Goal: Task Accomplishment & Management: Manage account settings

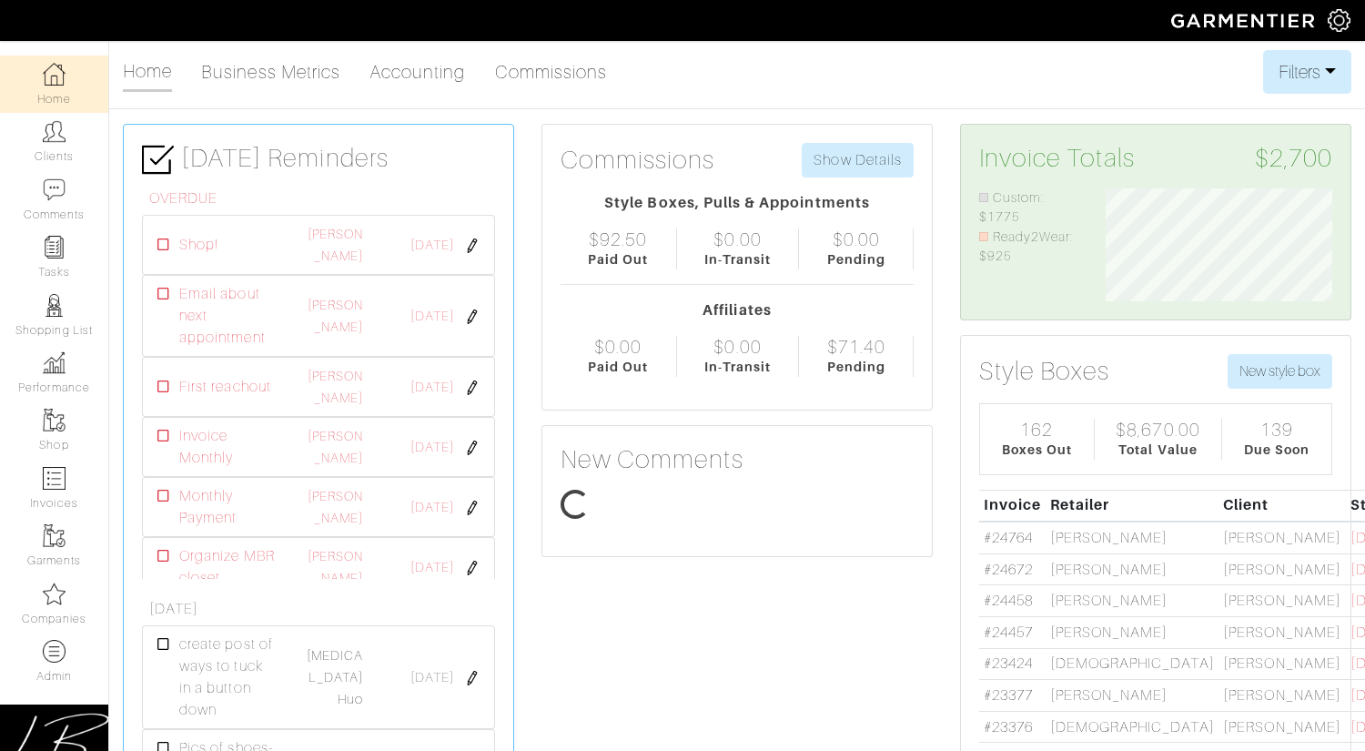
select select
click at [1297, 70] on button "Filters" at bounding box center [1307, 72] width 88 height 44
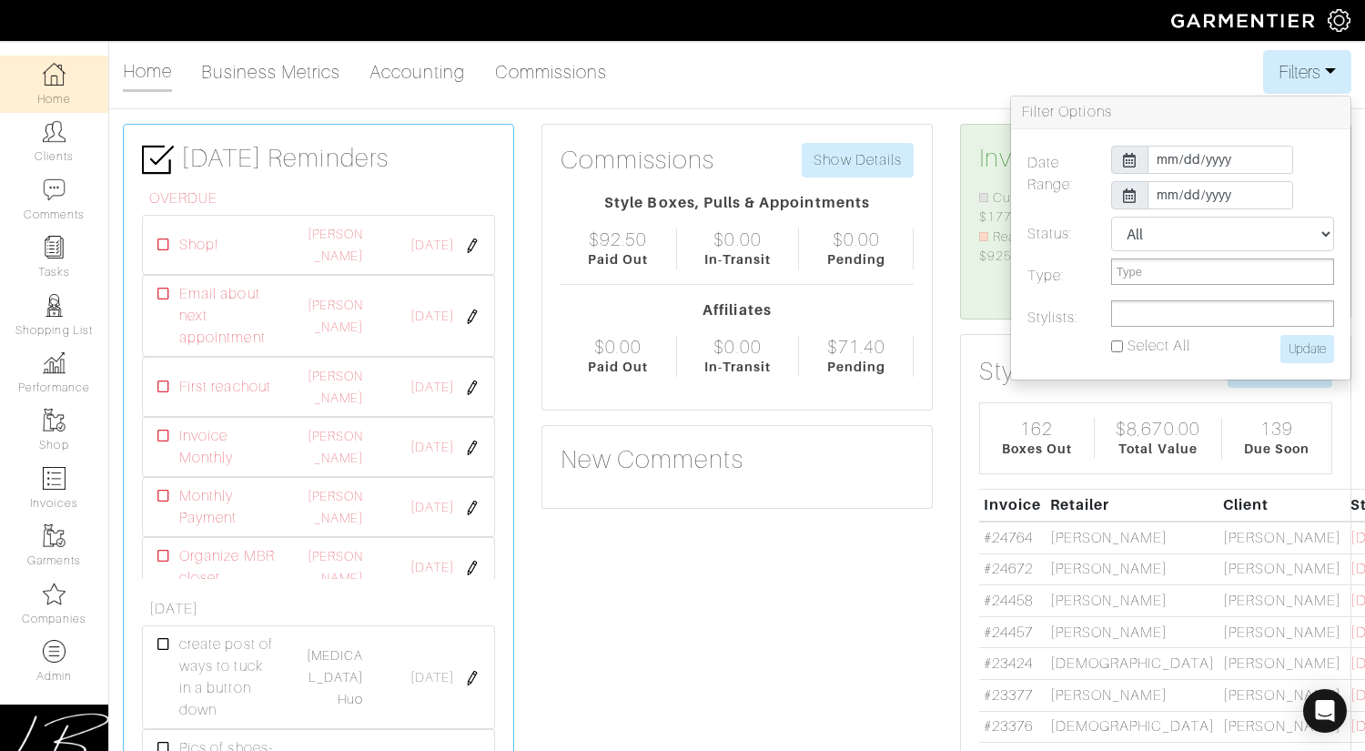
click at [1130, 320] on input "text" at bounding box center [1143, 313] width 55 height 23
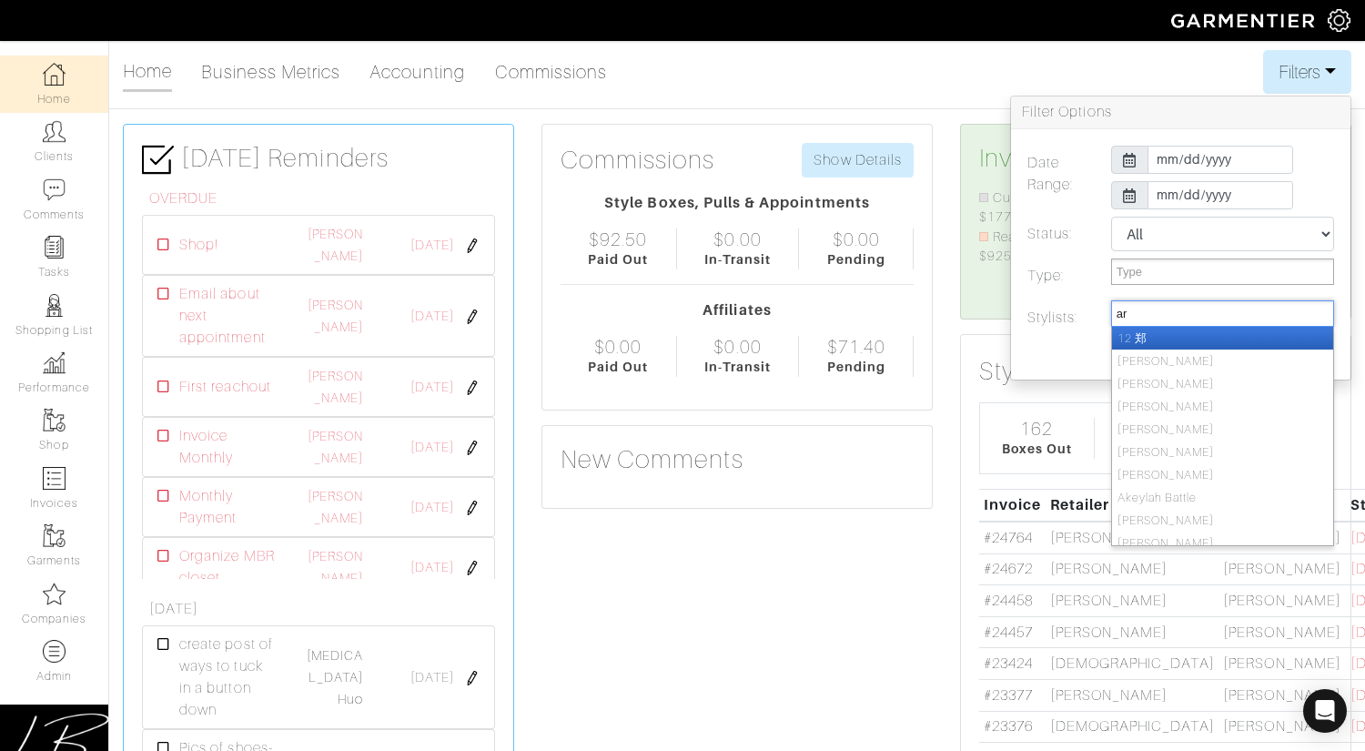
type input "ari"
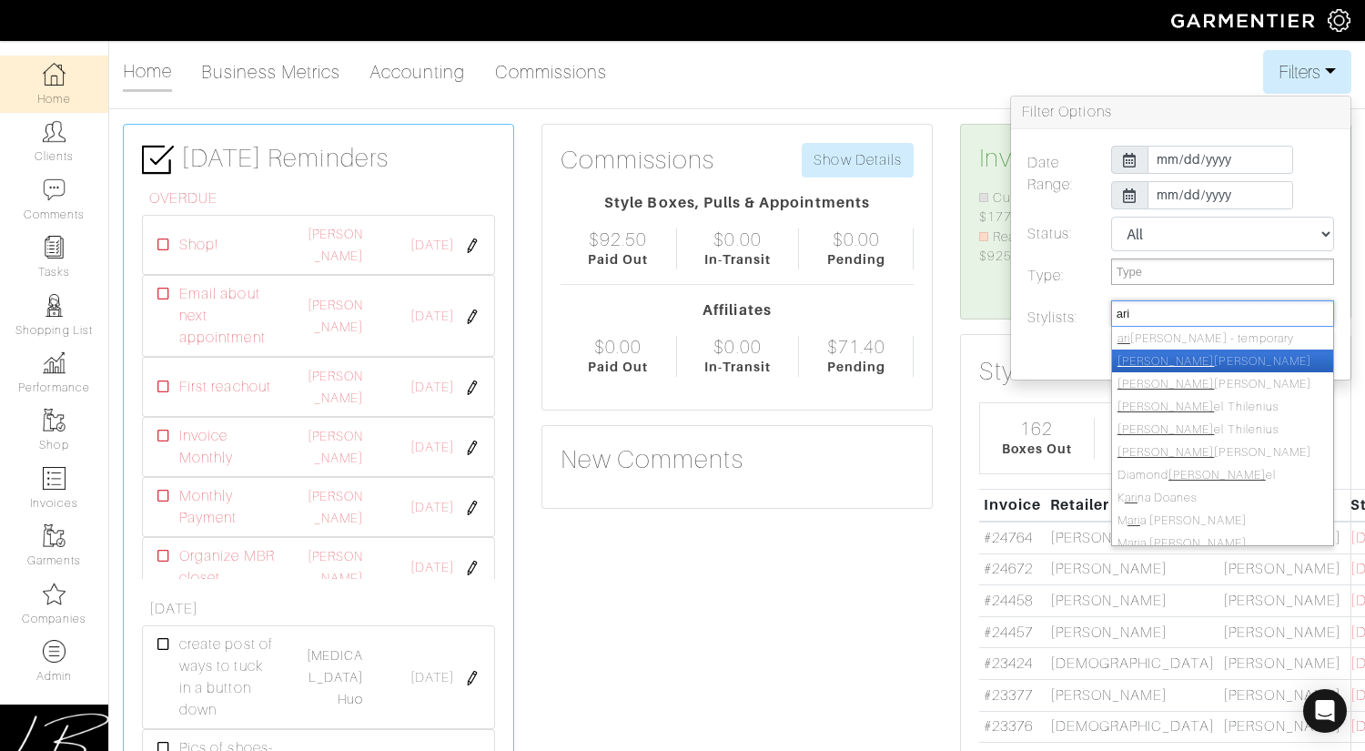
select select "159"
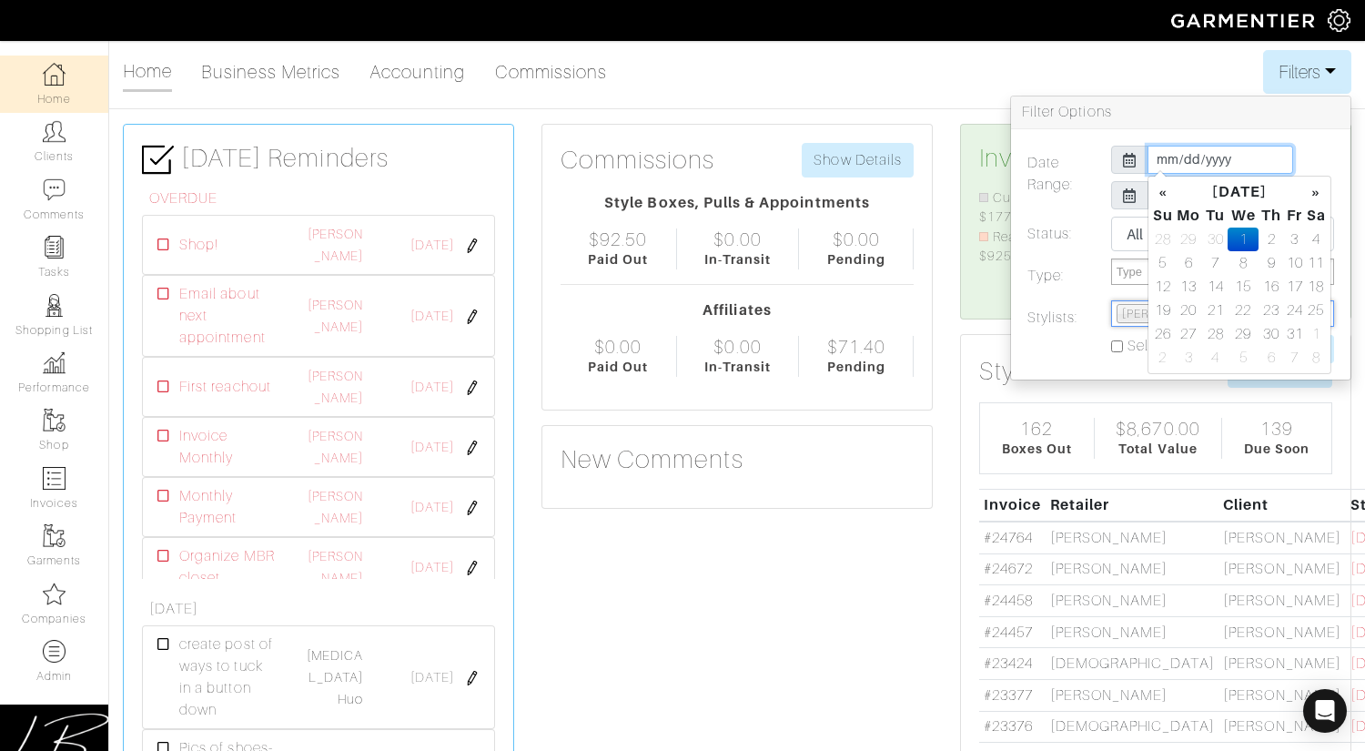
click at [1165, 162] on input "2025-10-01" at bounding box center [1220, 160] width 146 height 28
click at [1157, 195] on th "«" at bounding box center [1163, 192] width 22 height 24
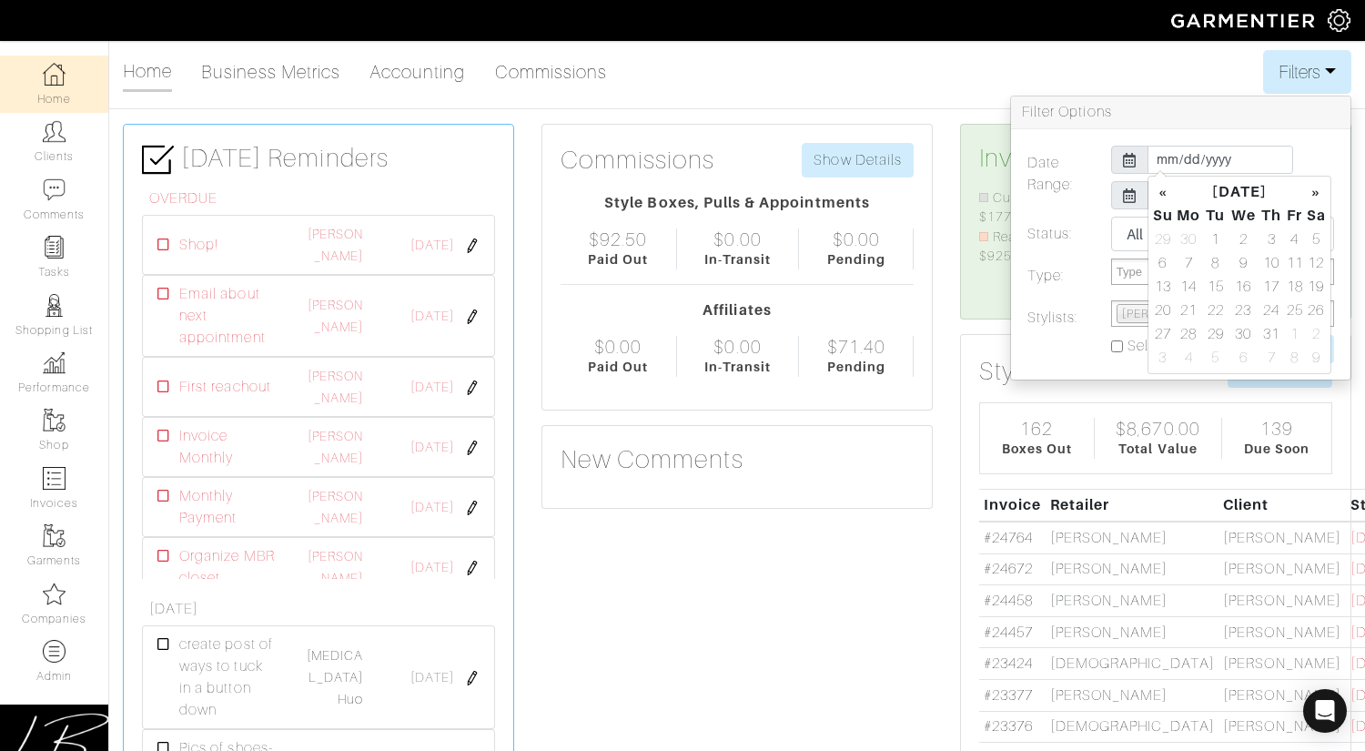
click at [1157, 195] on th "«" at bounding box center [1163, 192] width 22 height 24
click at [1307, 236] on td "1" at bounding box center [1316, 239] width 21 height 24
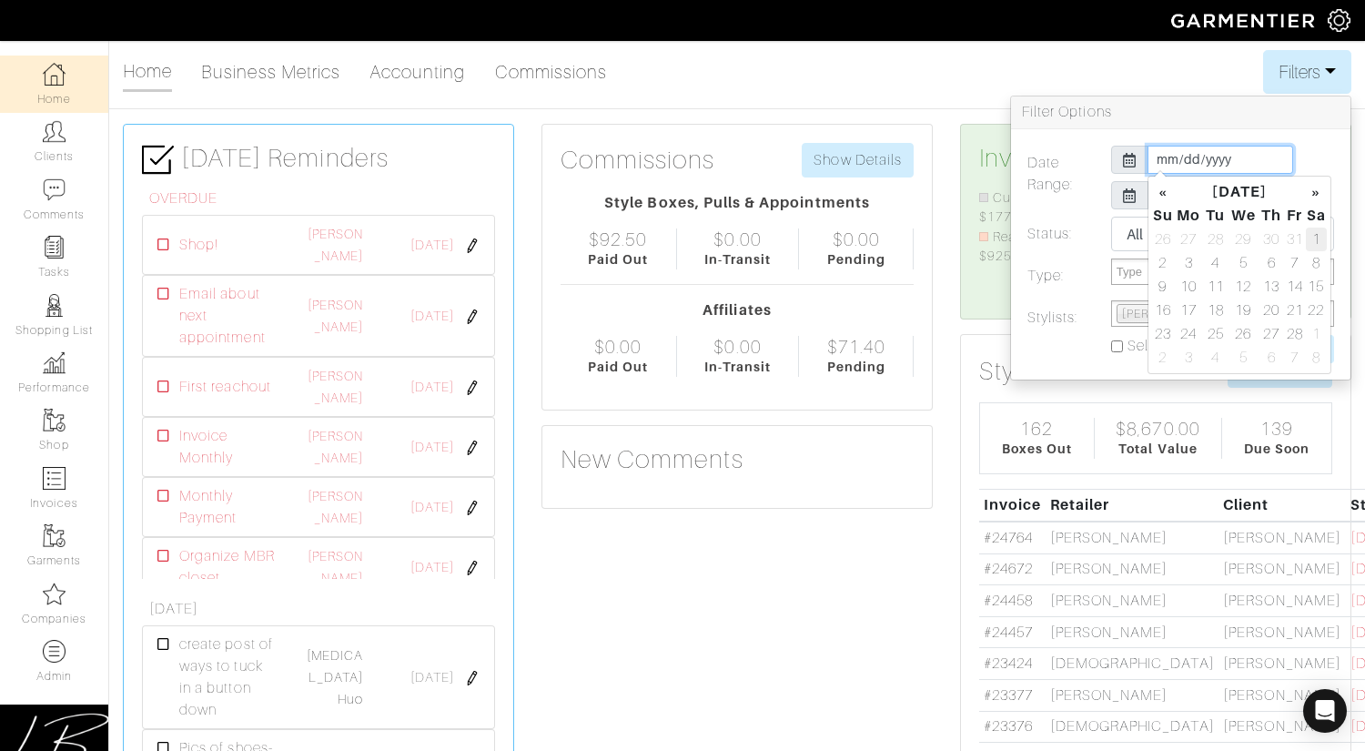
type input "2025-02-01"
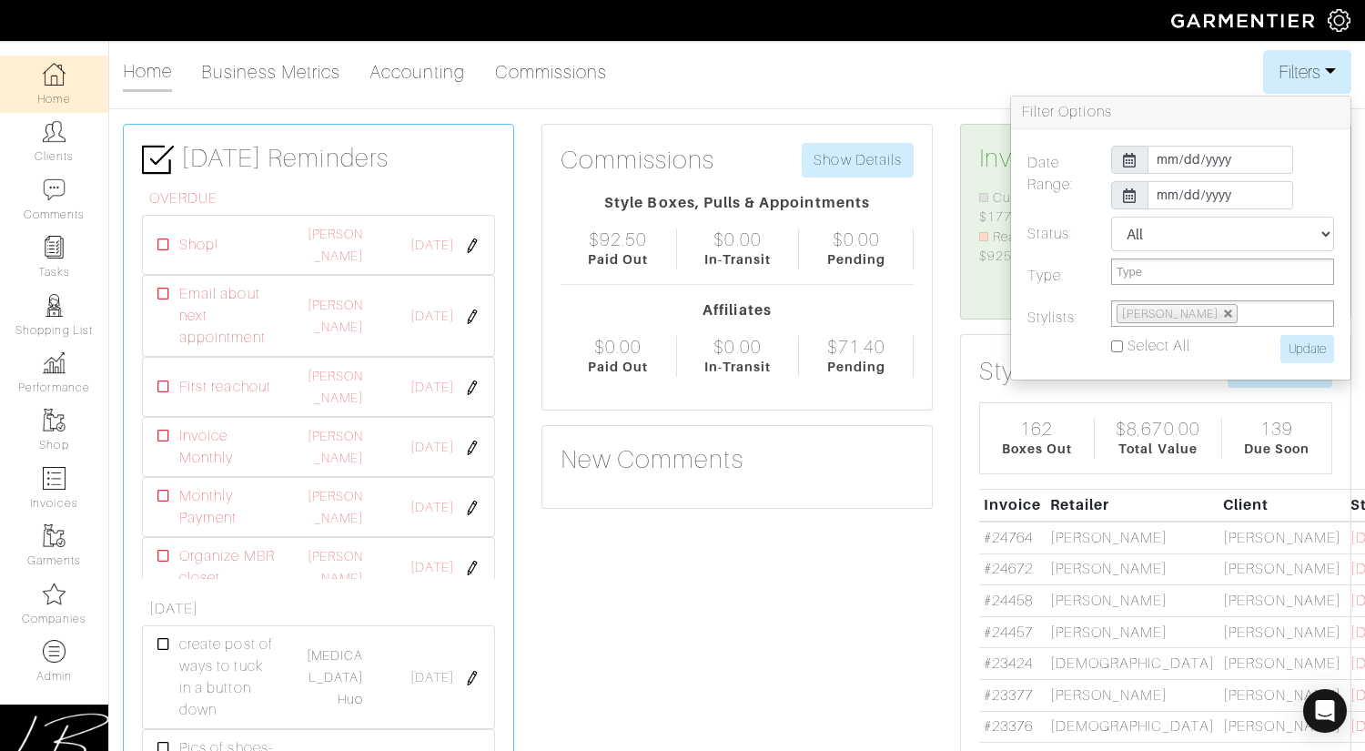
click at [1317, 140] on div "Date Range: 2025-02-01 2025-10-31 Status: All Pending Paid Complete Failed N/A …" at bounding box center [1180, 254] width 339 height 250
click at [1308, 339] on input "Update" at bounding box center [1307, 349] width 54 height 28
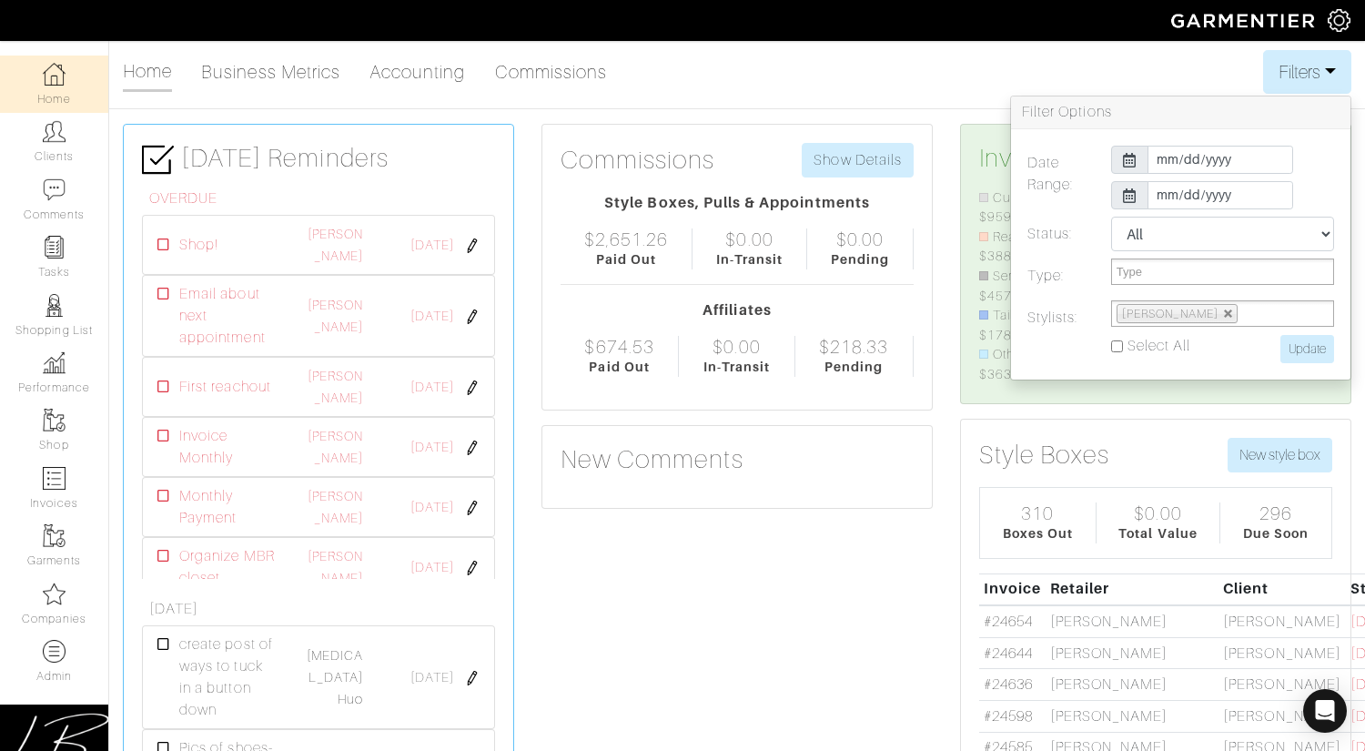
scroll to position [196, 253]
click at [1285, 344] on input "Update" at bounding box center [1307, 349] width 54 height 28
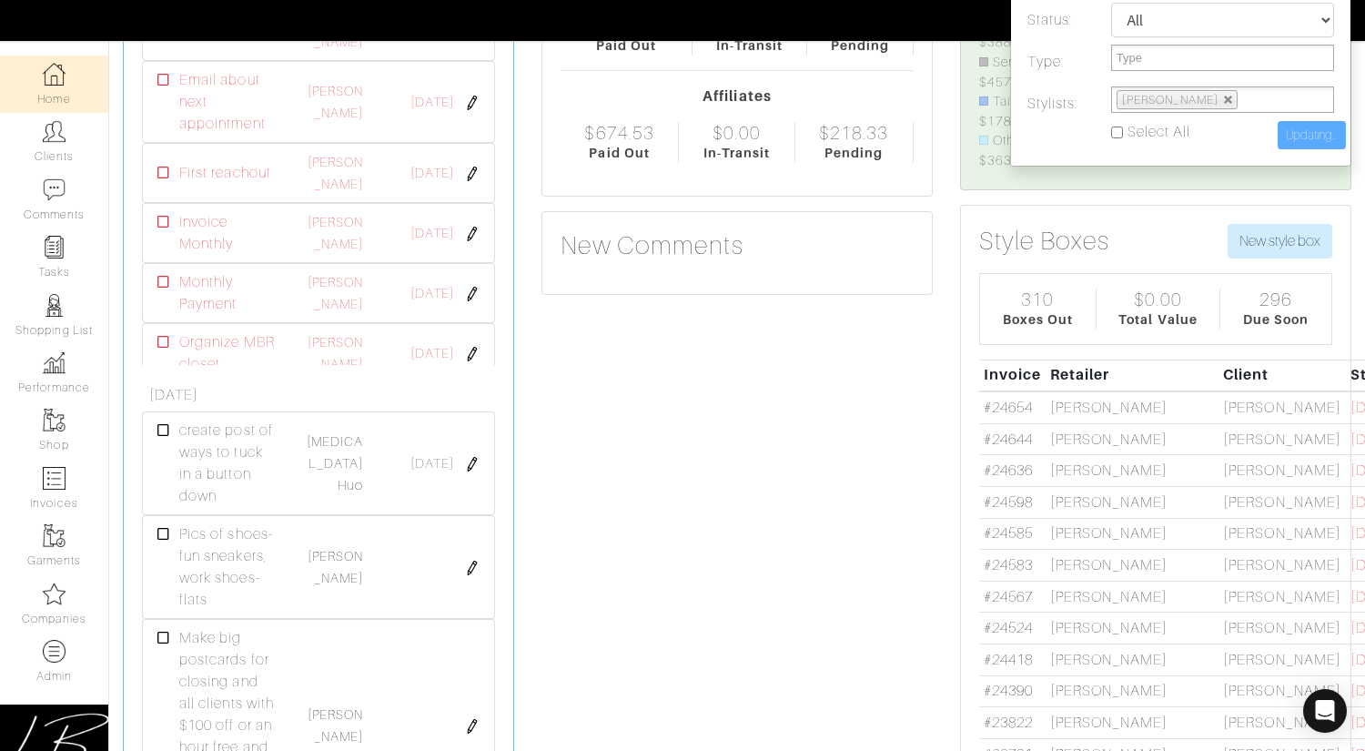
scroll to position [226, 0]
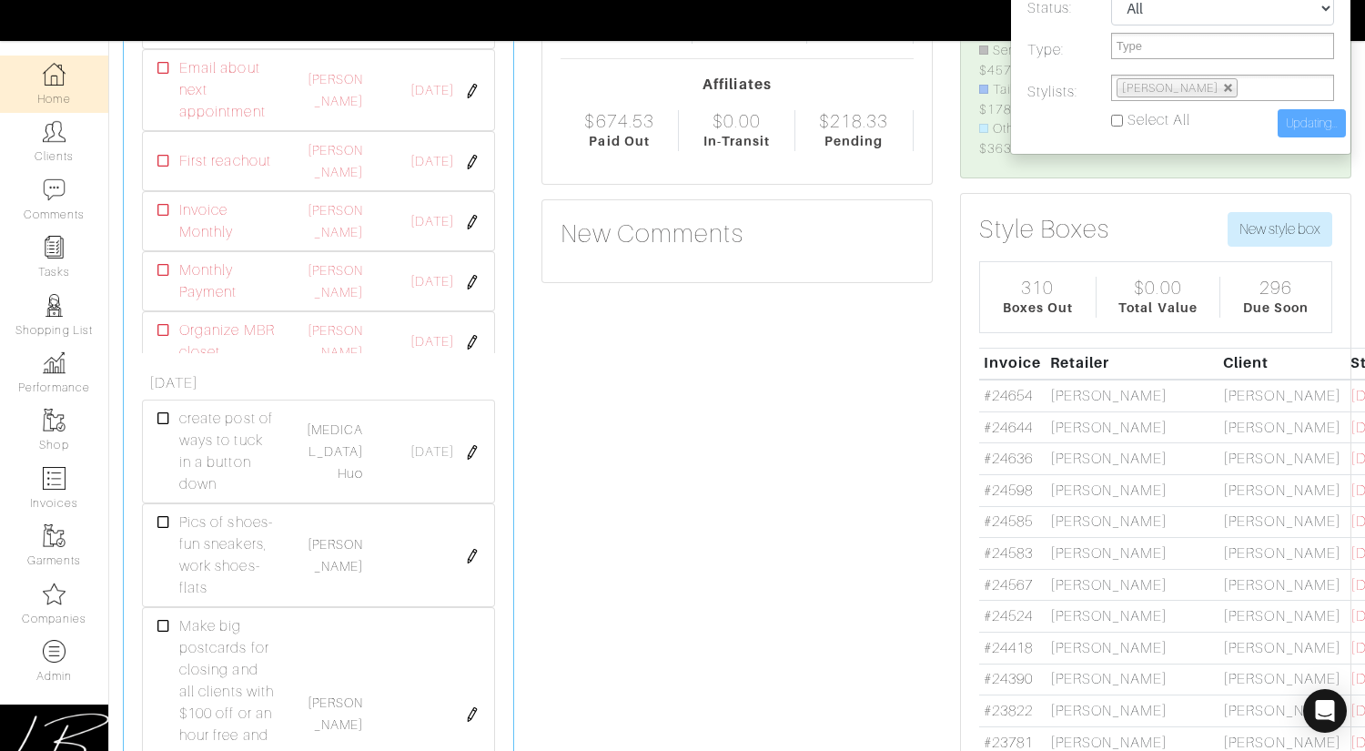
type input "Update"
click at [1021, 436] on link "#24644" at bounding box center [1008, 427] width 49 height 16
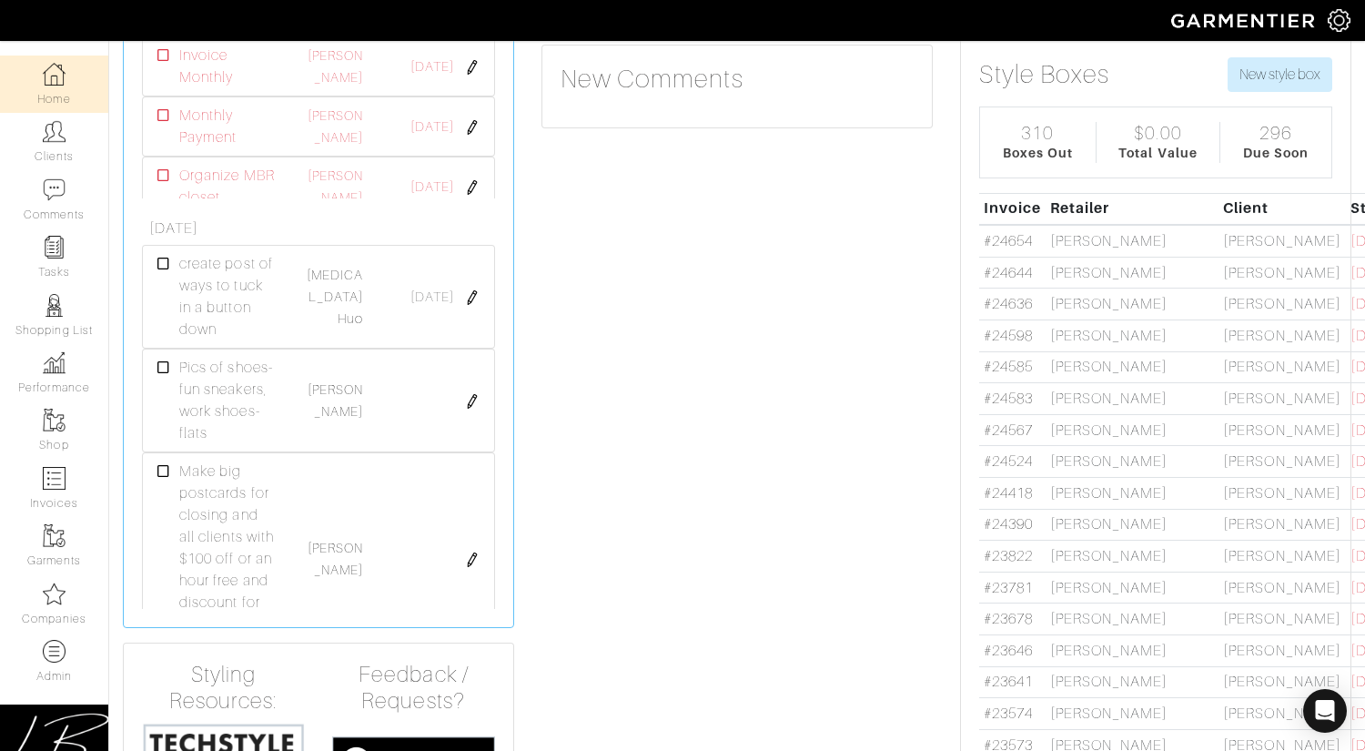
scroll to position [386, 0]
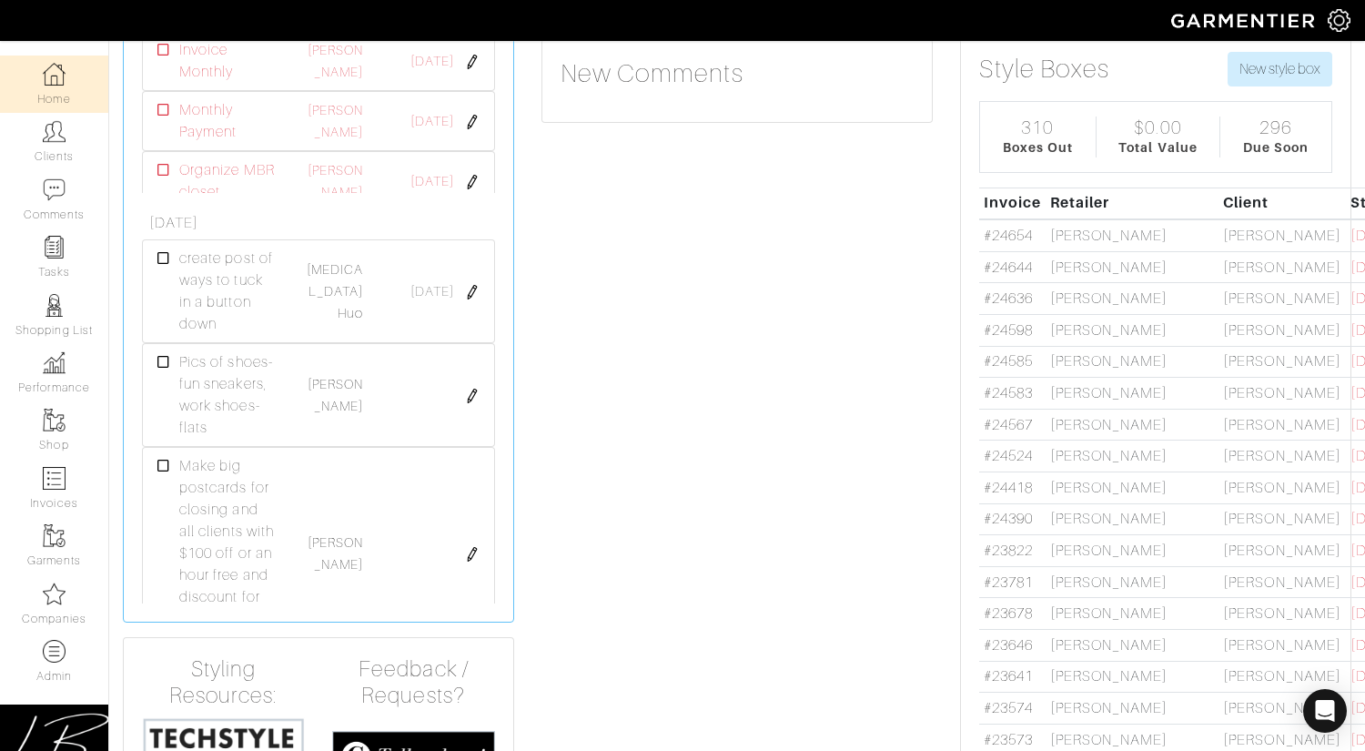
drag, startPoint x: 844, startPoint y: 275, endPoint x: 962, endPoint y: 242, distance: 122.7
drag, startPoint x: 974, startPoint y: 230, endPoint x: 864, endPoint y: 547, distance: 335.0
drag, startPoint x: 755, startPoint y: 496, endPoint x: 794, endPoint y: 452, distance: 58.6
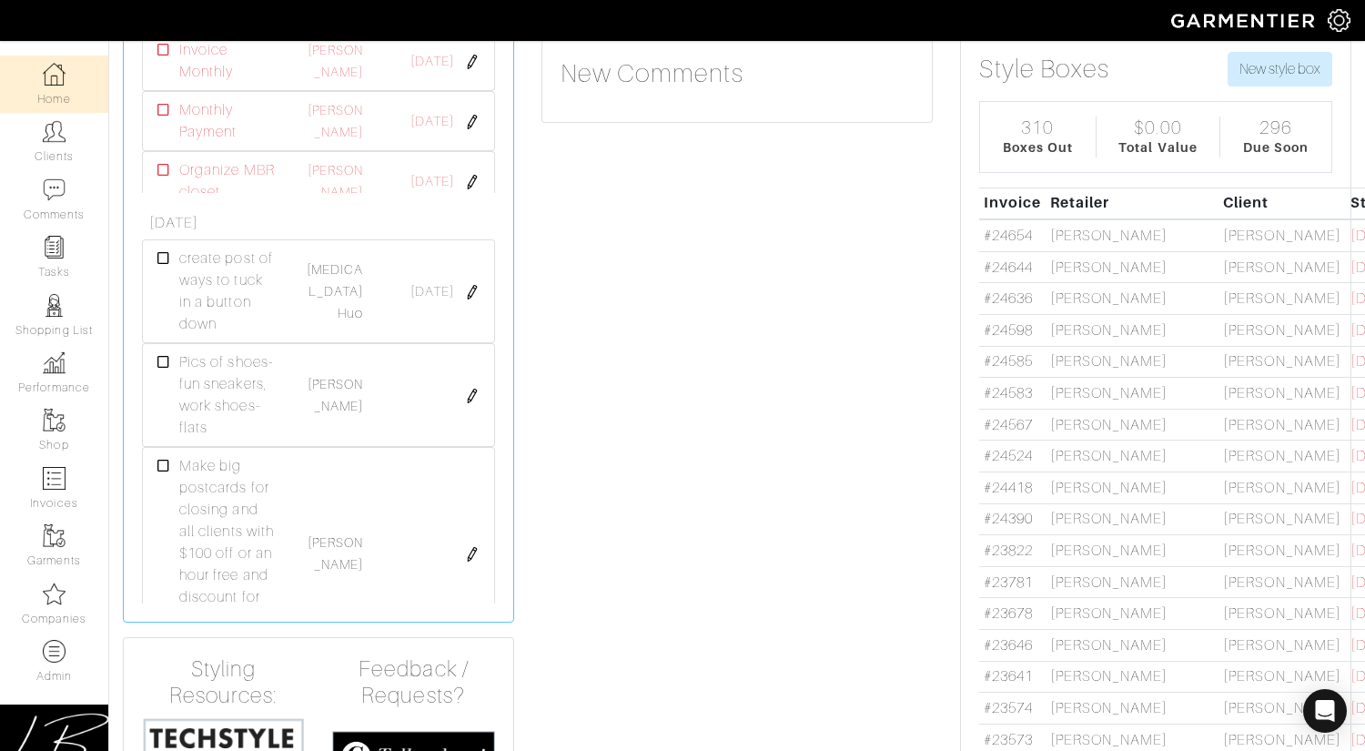
drag, startPoint x: 979, startPoint y: 237, endPoint x: 1230, endPoint y: 575, distance: 420.8
click at [1018, 237] on link "#24654" at bounding box center [1008, 235] width 49 height 16
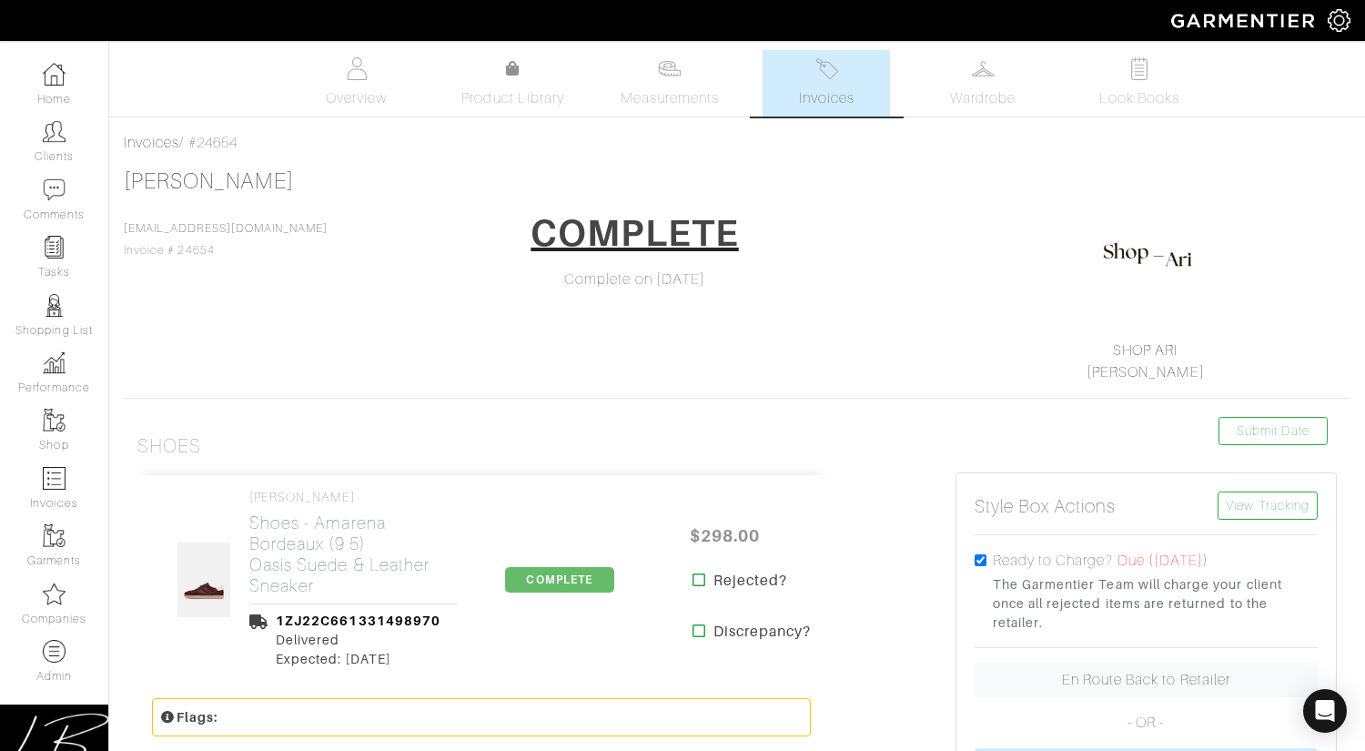
select select
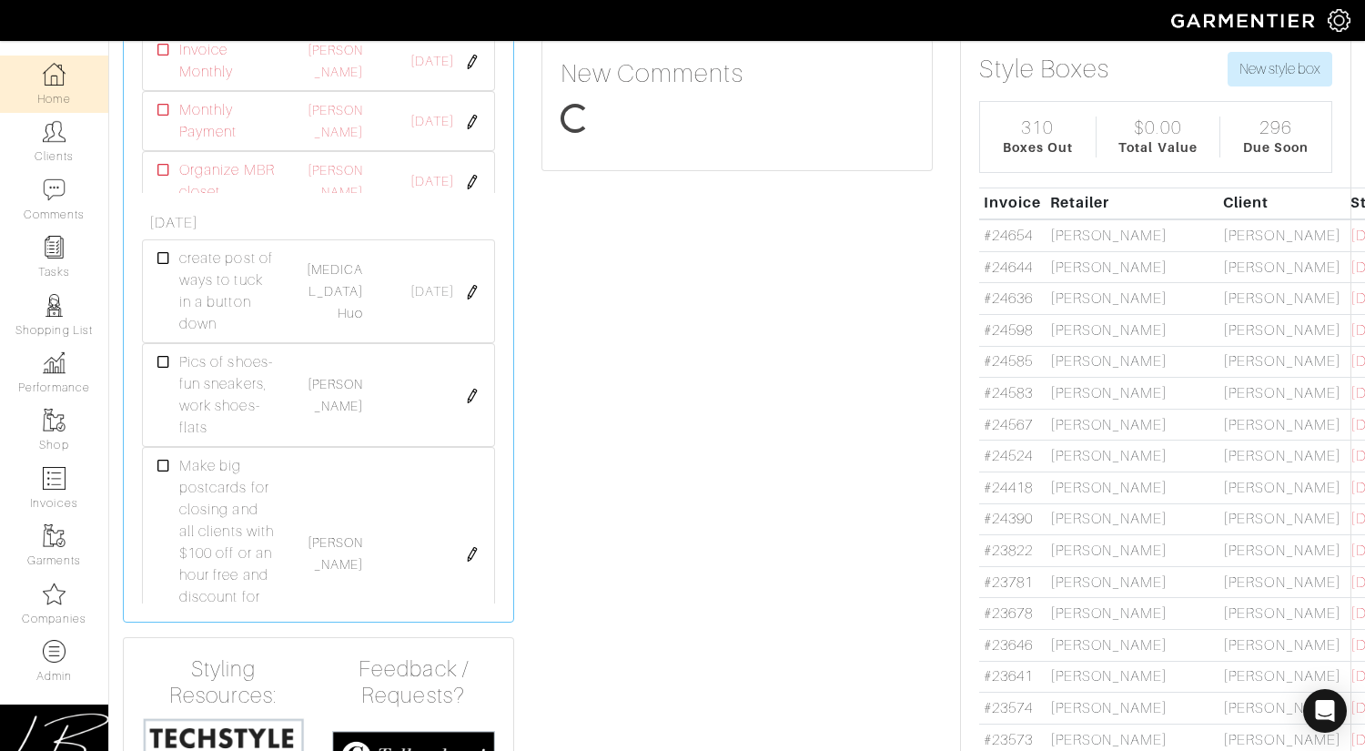
scroll to position [196, 253]
click at [1006, 229] on link "#24654" at bounding box center [1008, 235] width 49 height 16
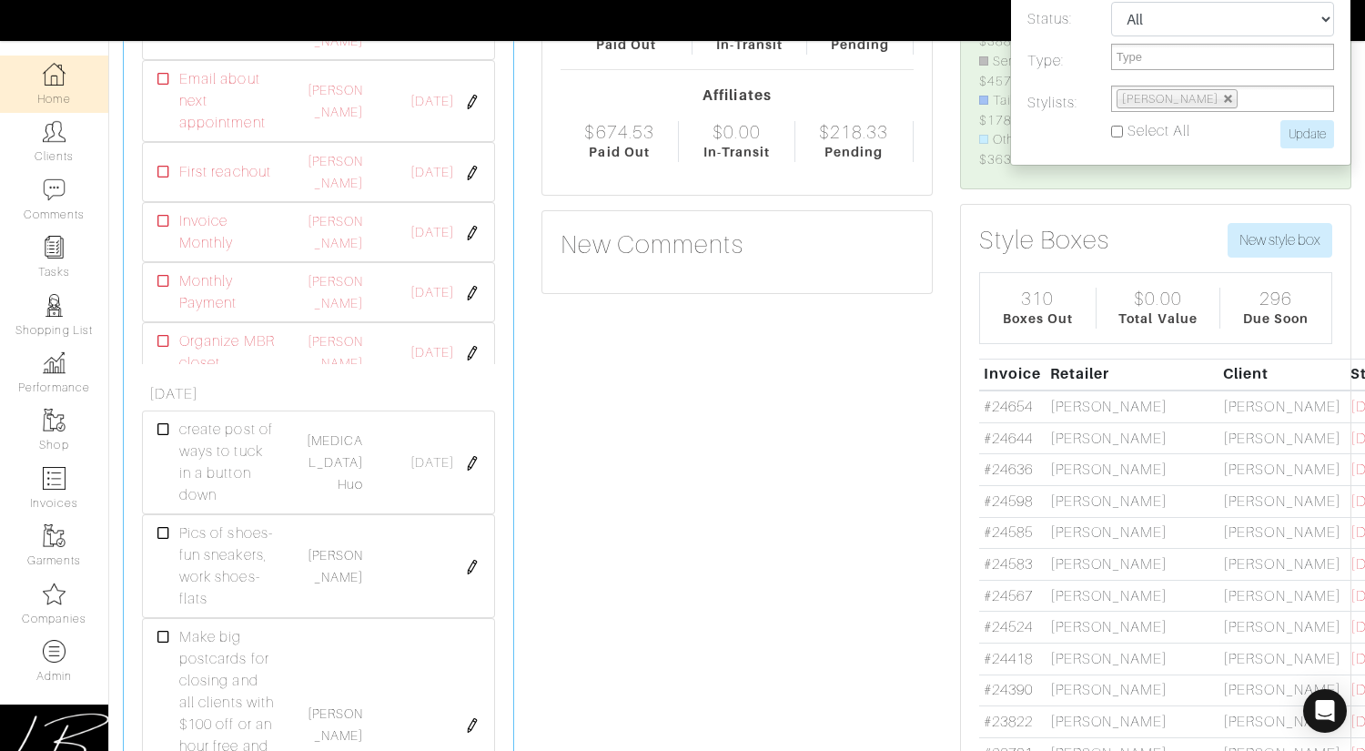
scroll to position [213, 0]
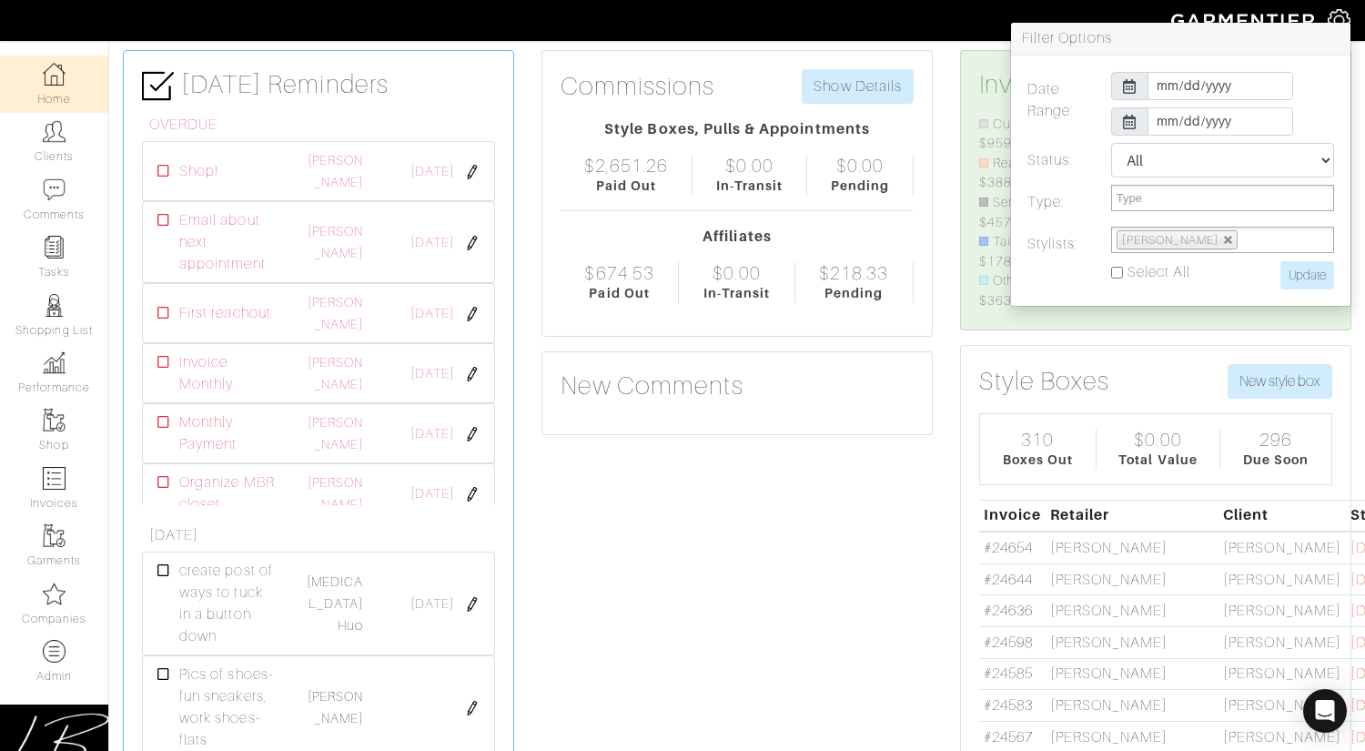
scroll to position [66, 0]
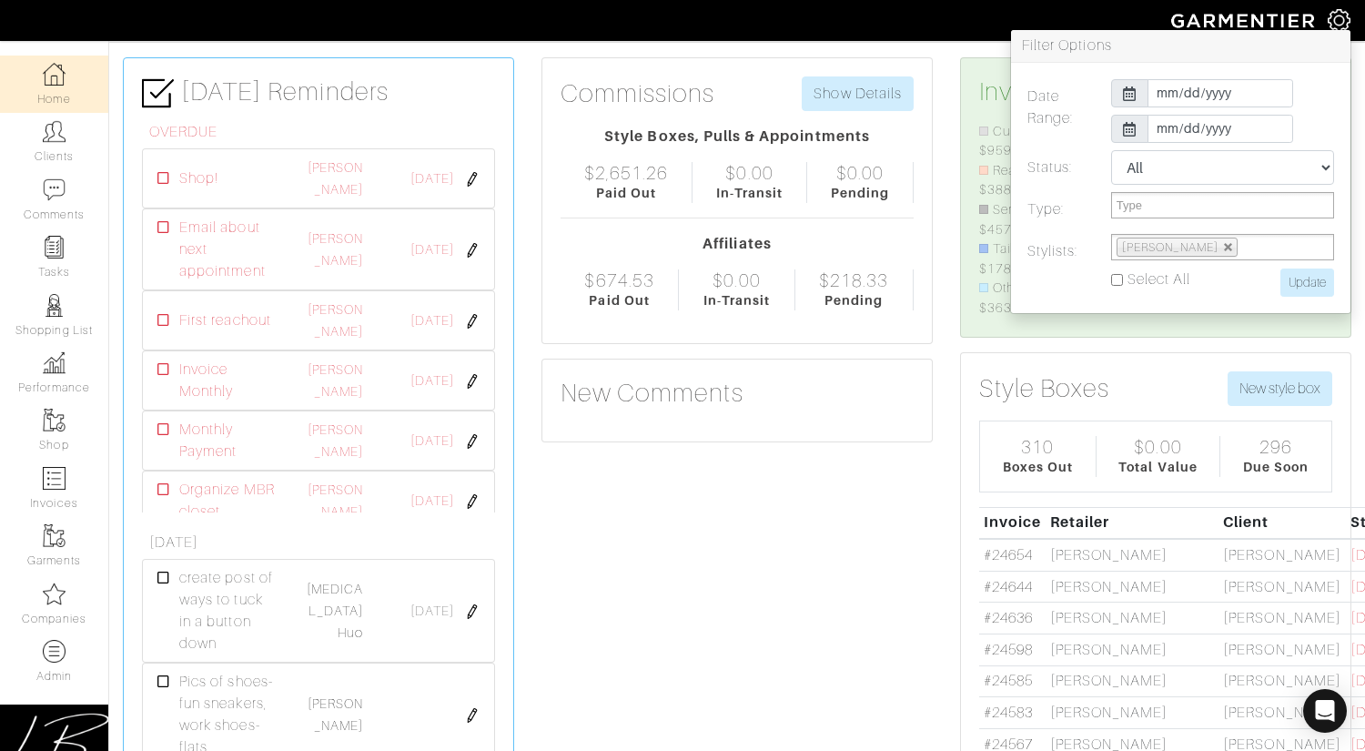
click at [1330, 22] on img at bounding box center [1339, 20] width 23 height 23
click at [1223, 247] on link at bounding box center [1228, 247] width 11 height 11
select select
type input "Stylist"
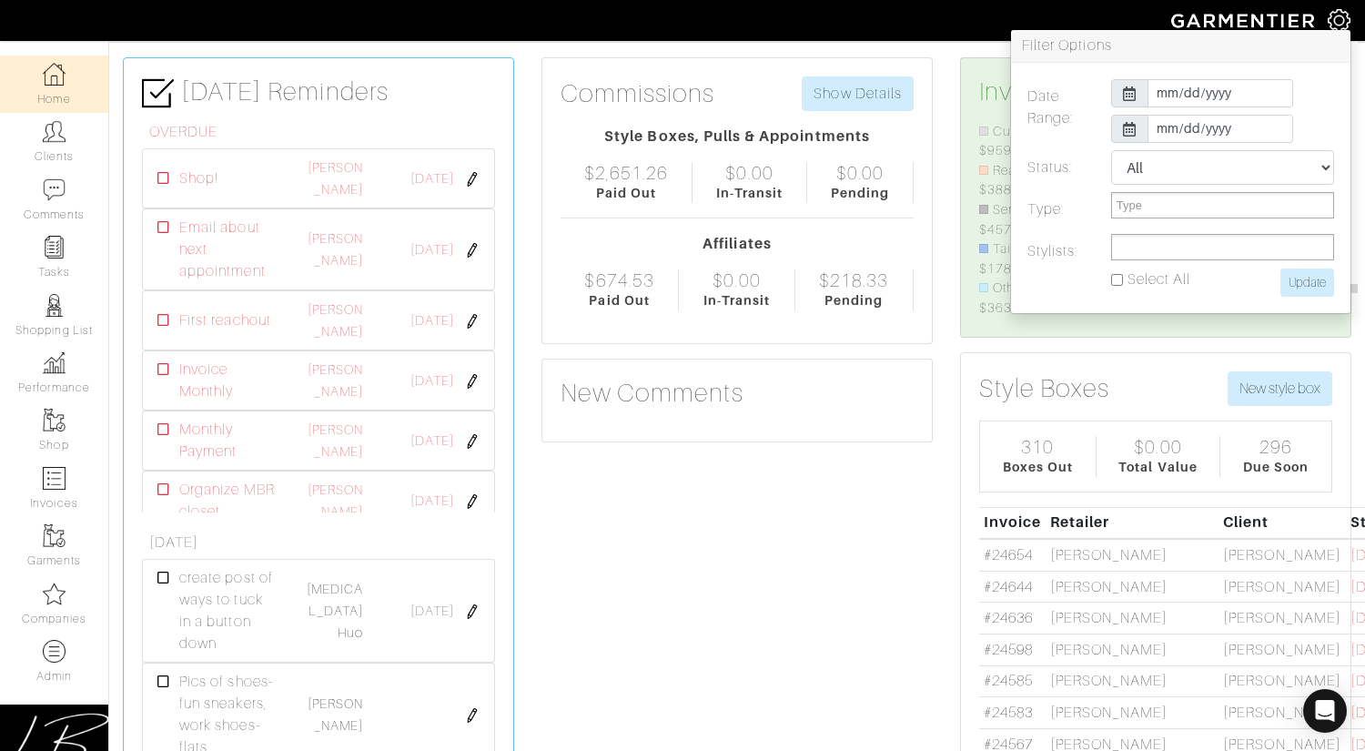
click at [1191, 245] on ul at bounding box center [1222, 247] width 223 height 26
type input "ari ro"
click at [1197, 288] on li "Ari Ro smarin" at bounding box center [1222, 294] width 221 height 23
select select "159"
click at [1308, 276] on input "Update" at bounding box center [1307, 282] width 54 height 28
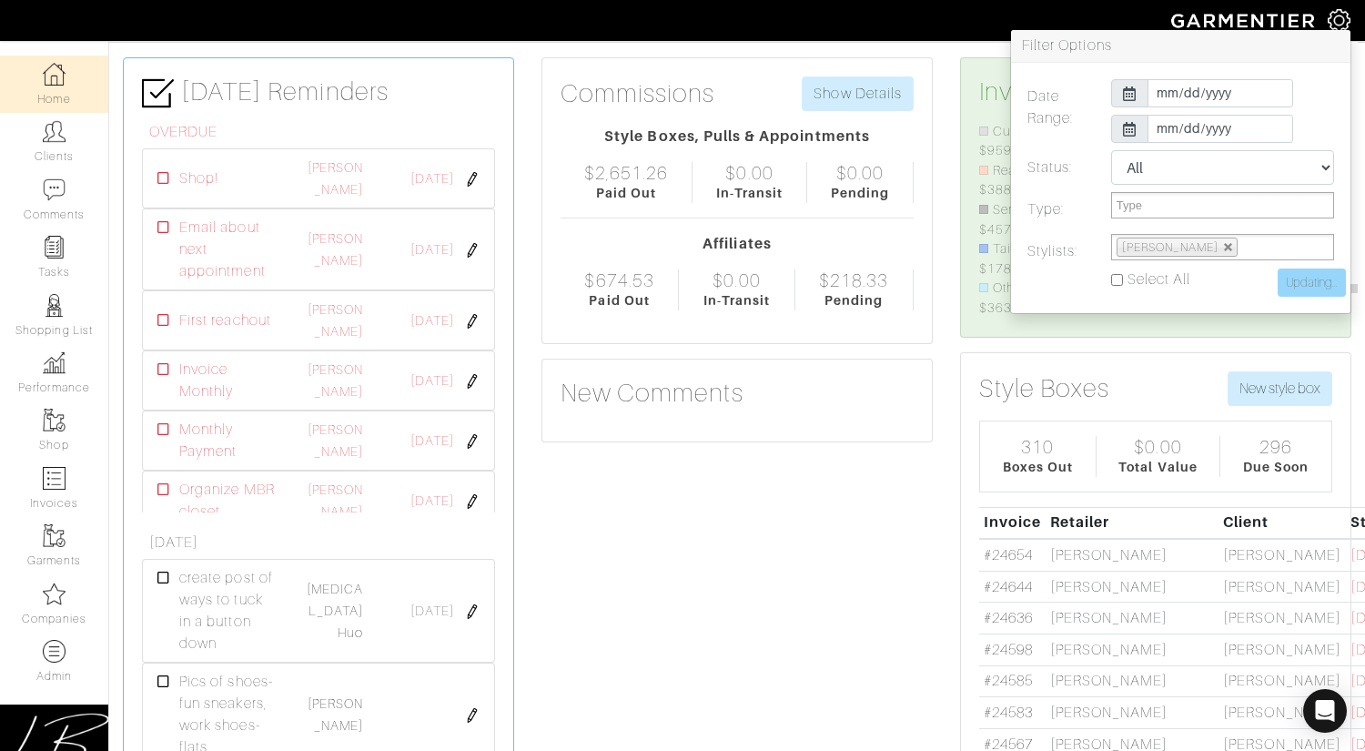
type input "Update"
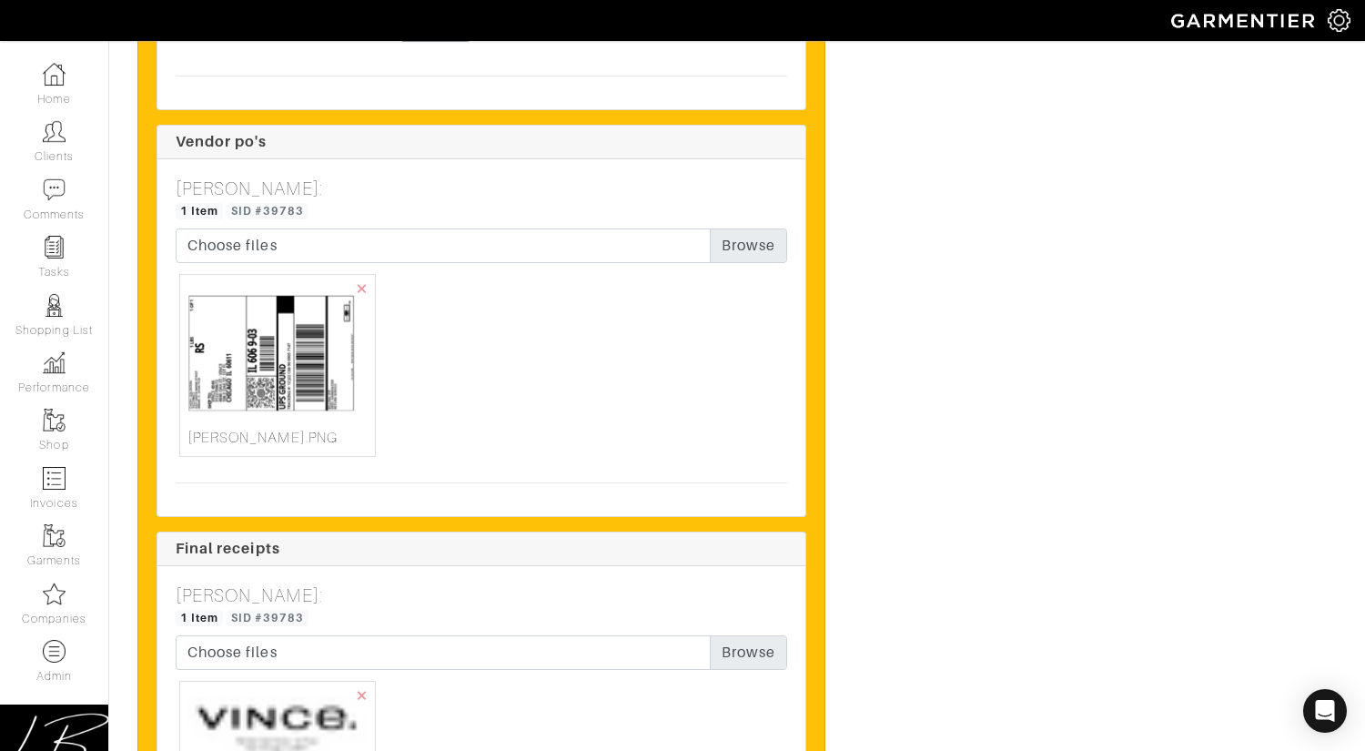
scroll to position [3511, 0]
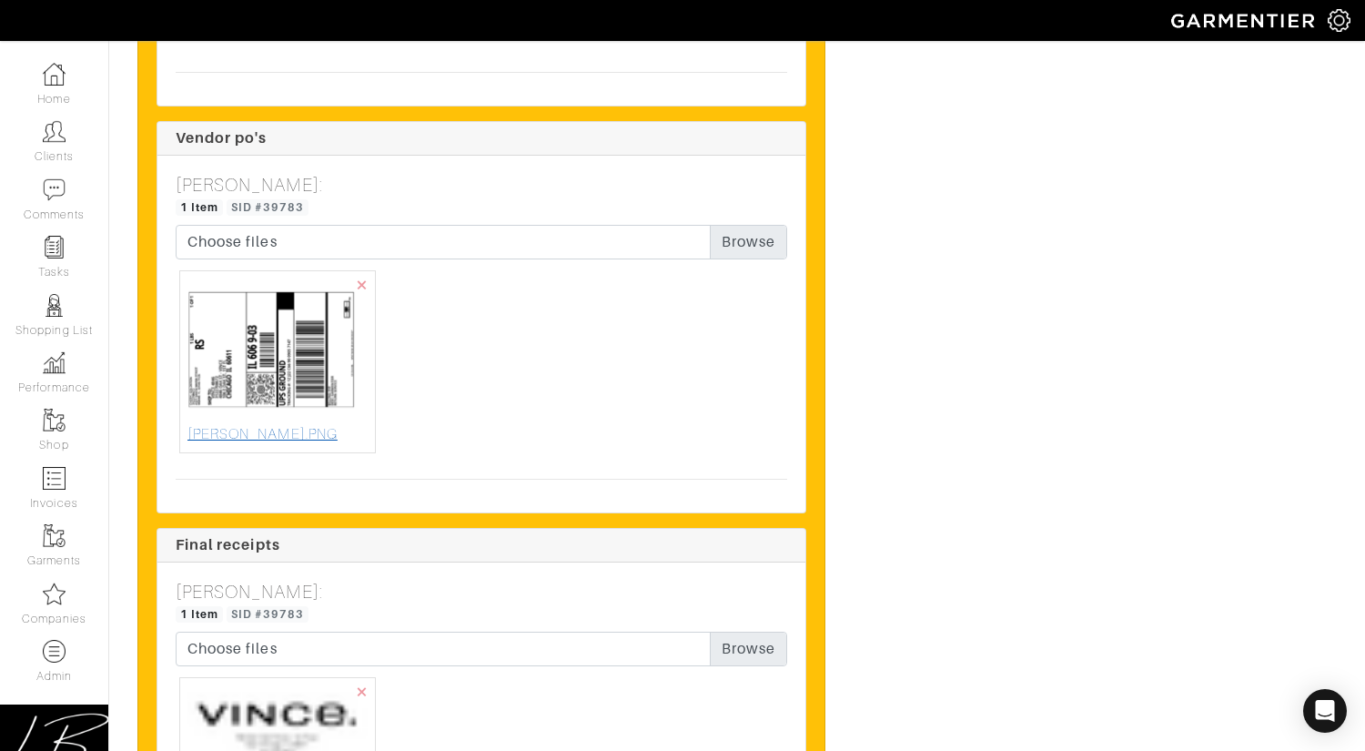
click at [291, 368] on img at bounding box center [277, 350] width 180 height 145
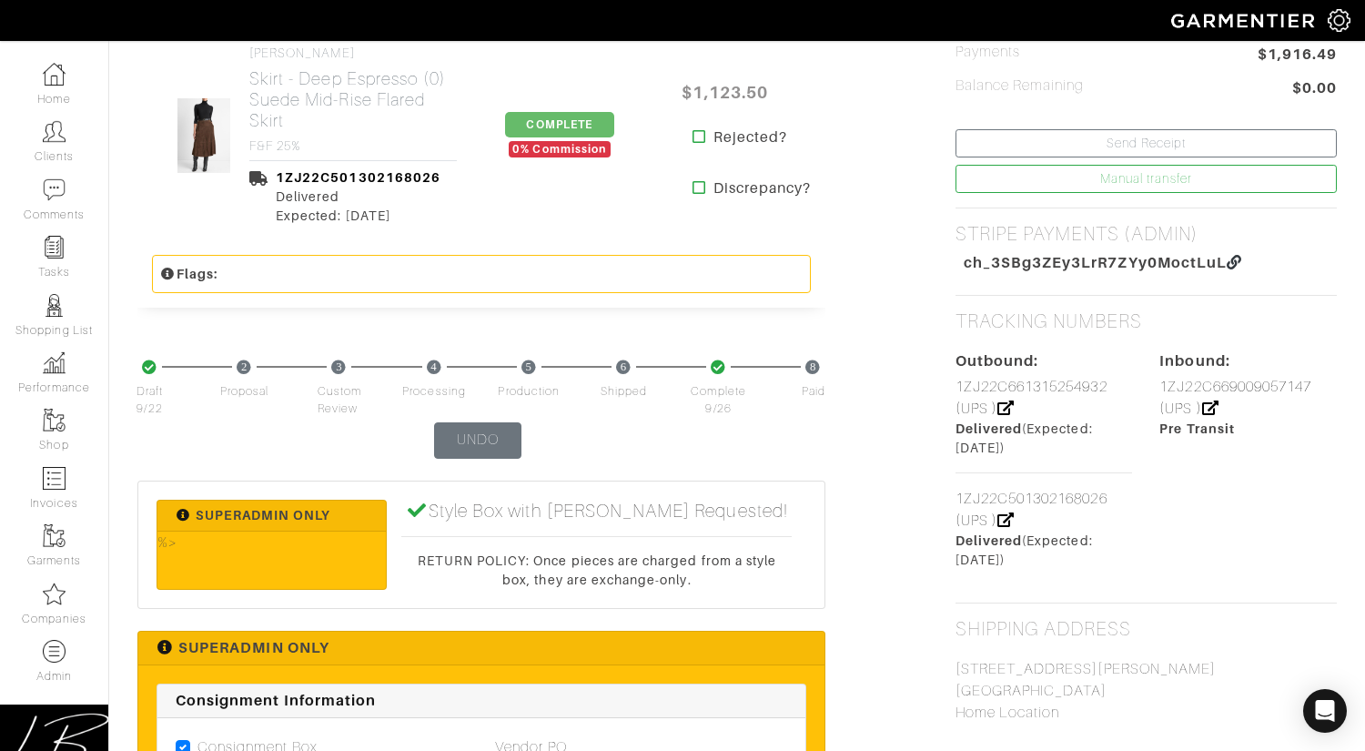
scroll to position [1088, 0]
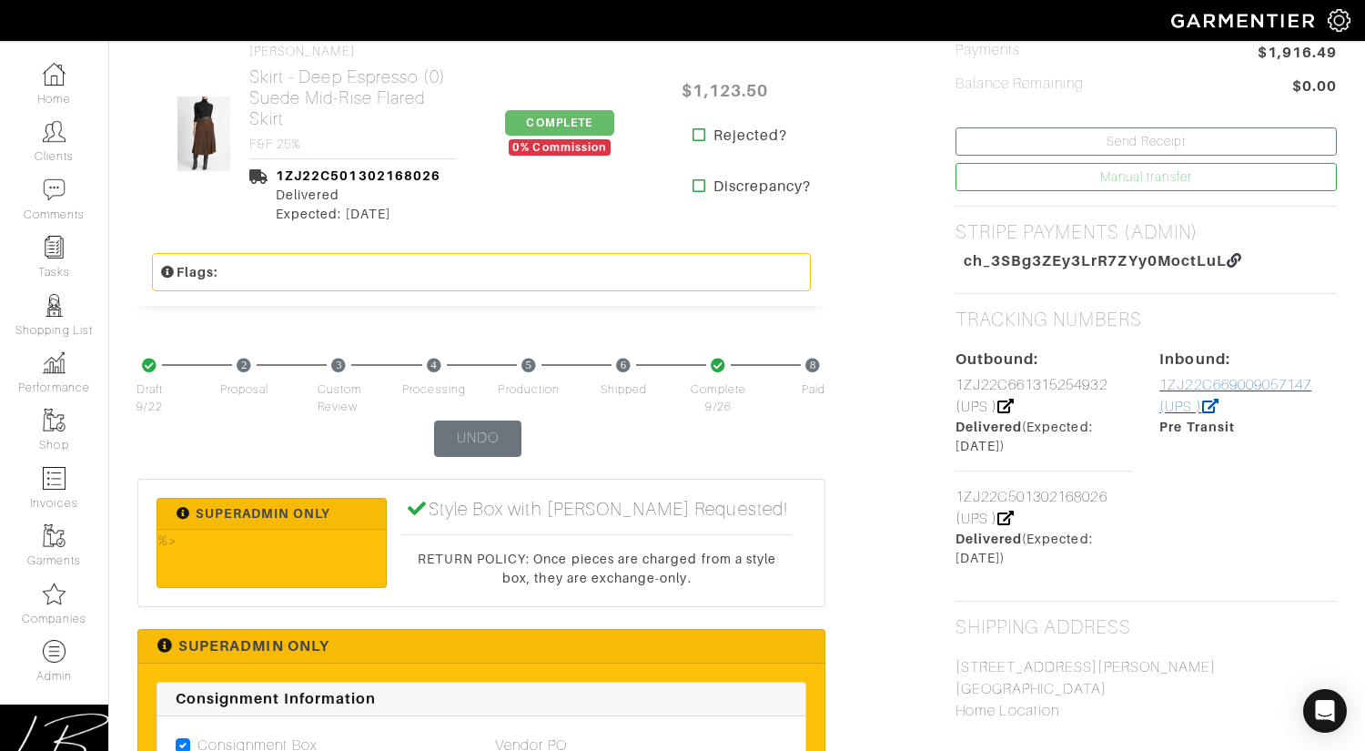
click at [1232, 382] on link "1ZJ22C669009057147 (UPS )" at bounding box center [1235, 396] width 152 height 38
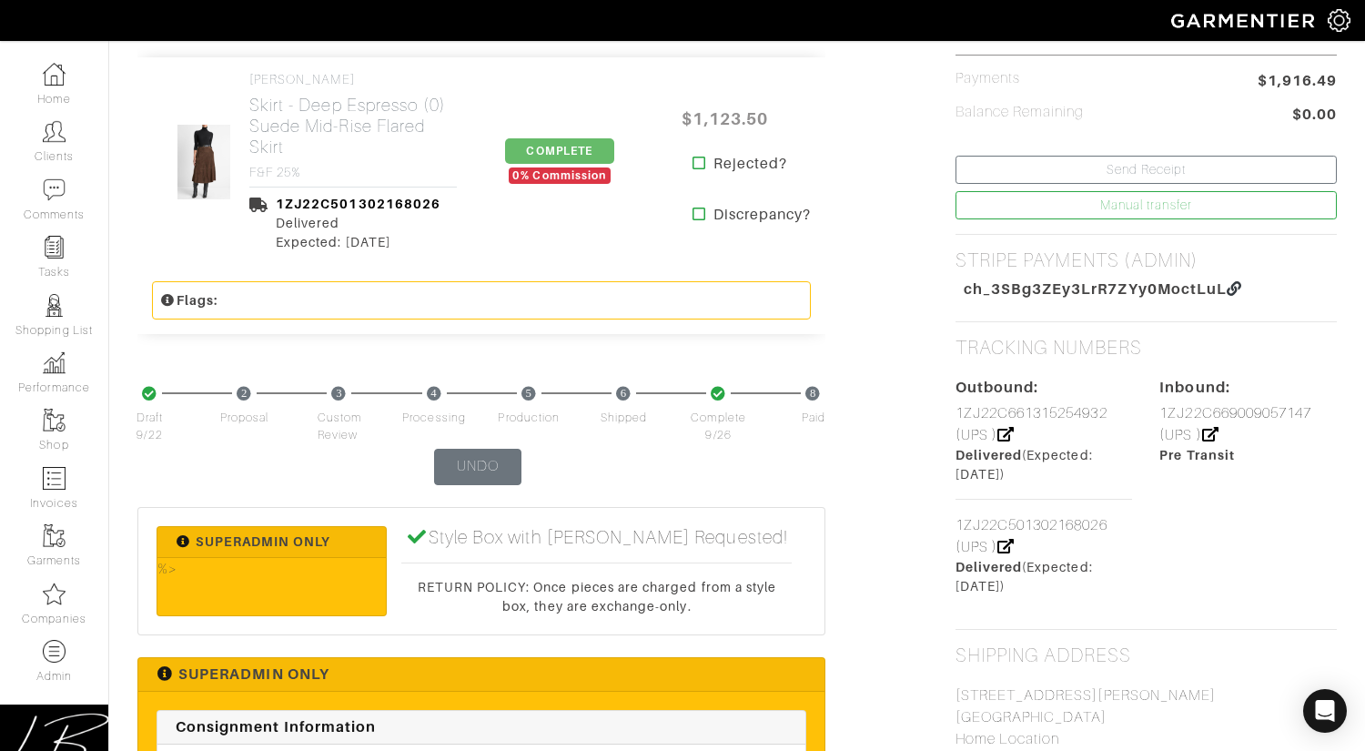
scroll to position [1066, 0]
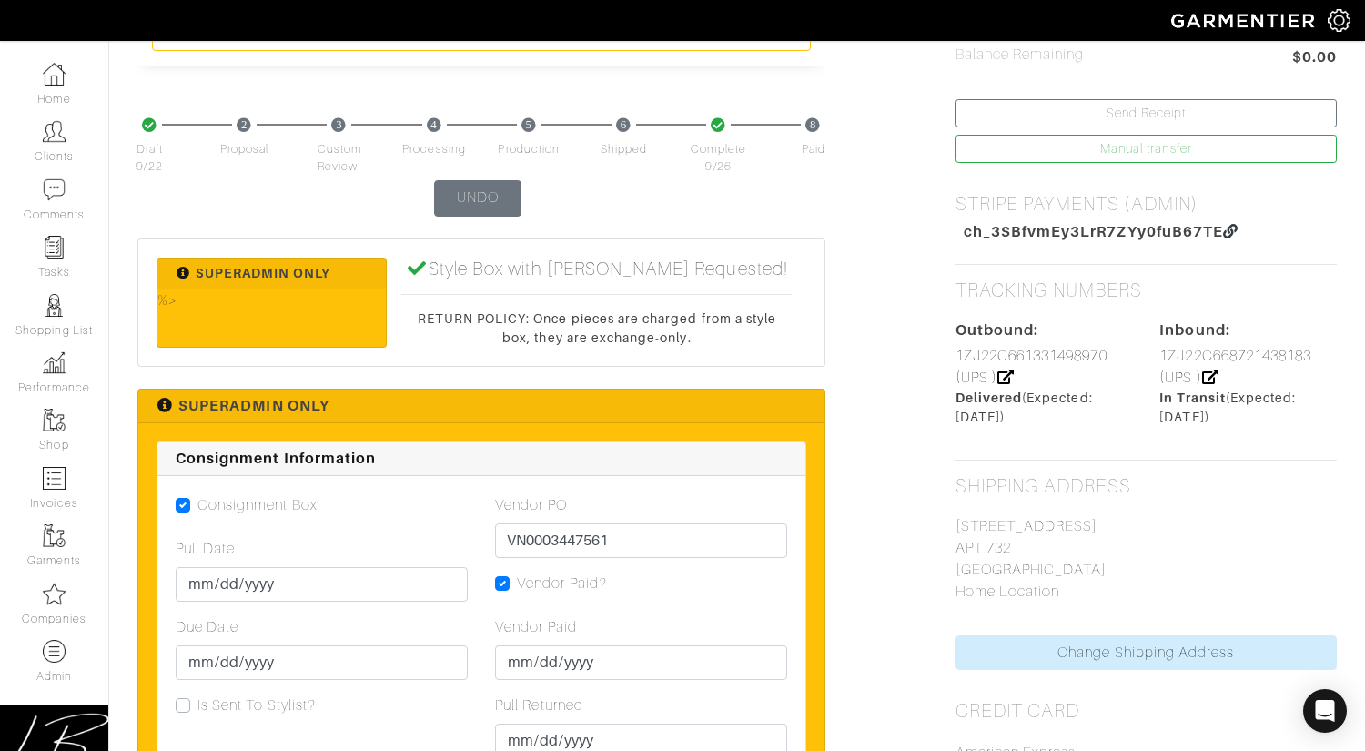
scroll to position [1106, 0]
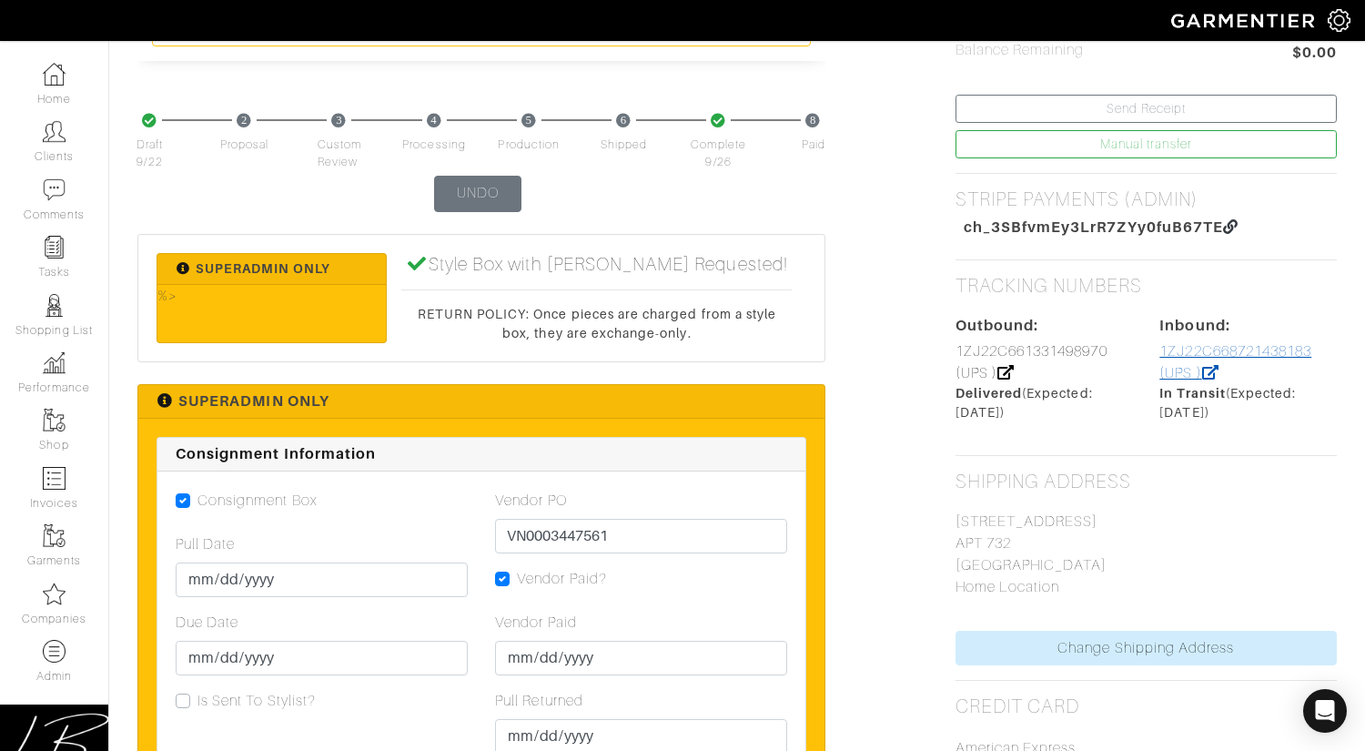
click at [1202, 349] on link "1ZJ22C668721438183 (UPS )" at bounding box center [1235, 362] width 152 height 38
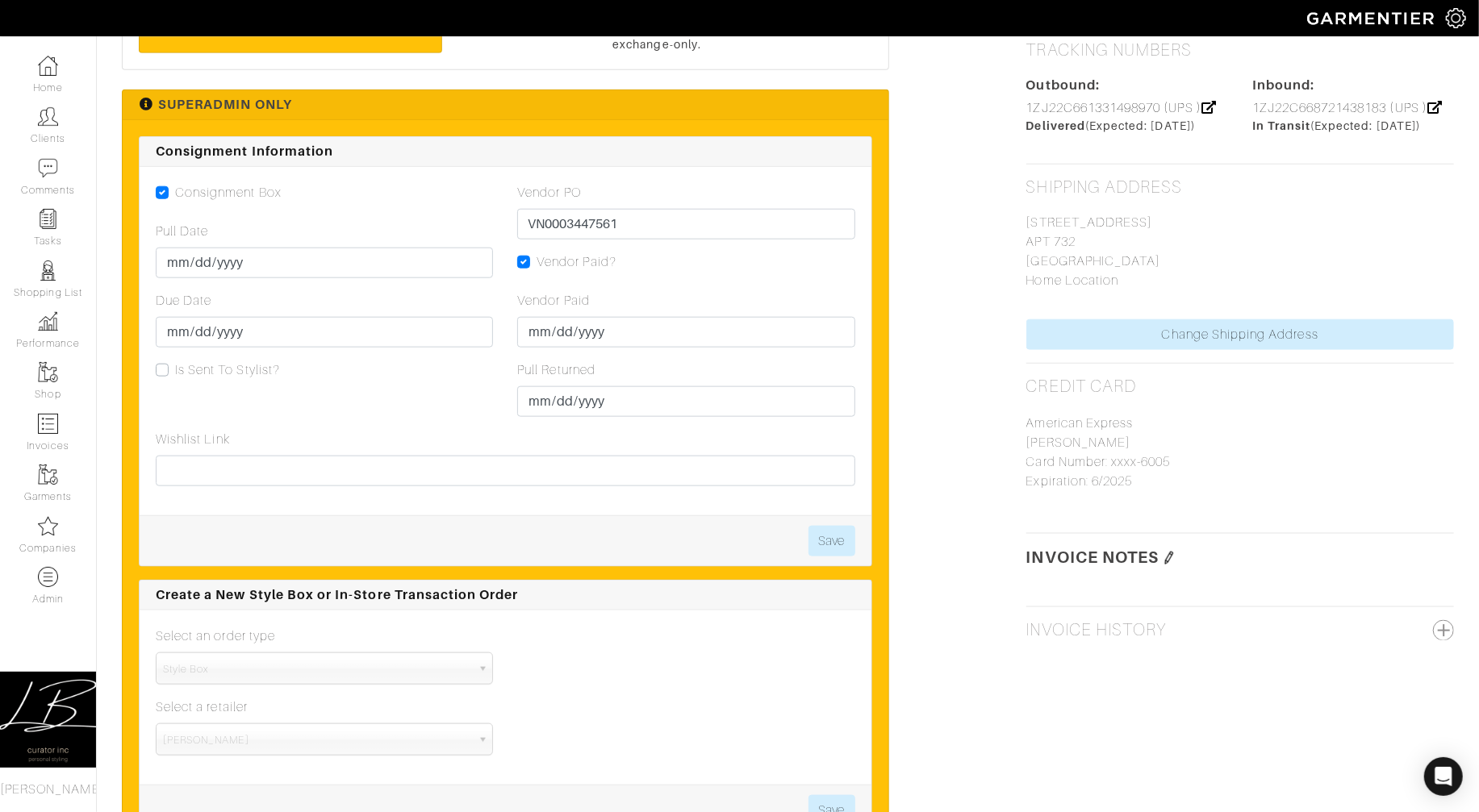
scroll to position [1163, 0]
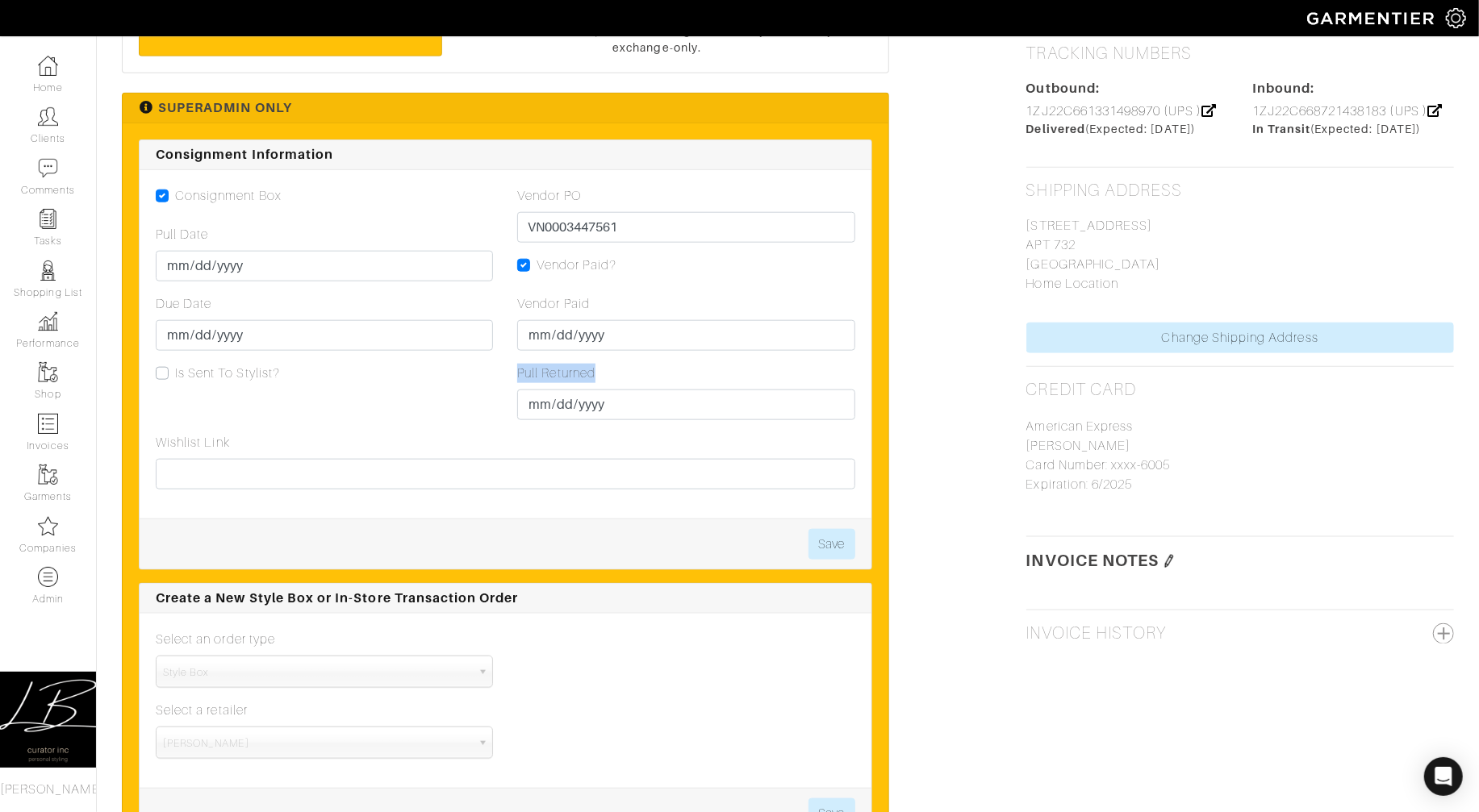
drag, startPoint x: 506, startPoint y: 380, endPoint x: 566, endPoint y: 396, distance: 62.1
click at [605, 375] on div "Vendor PO VN0003447561 Vendor Paid? Vendor Paid 2025-10-02 Pull Returned 2025-0…" at bounding box center [686, 309] width 362 height 246
copy label "Pull Returned"
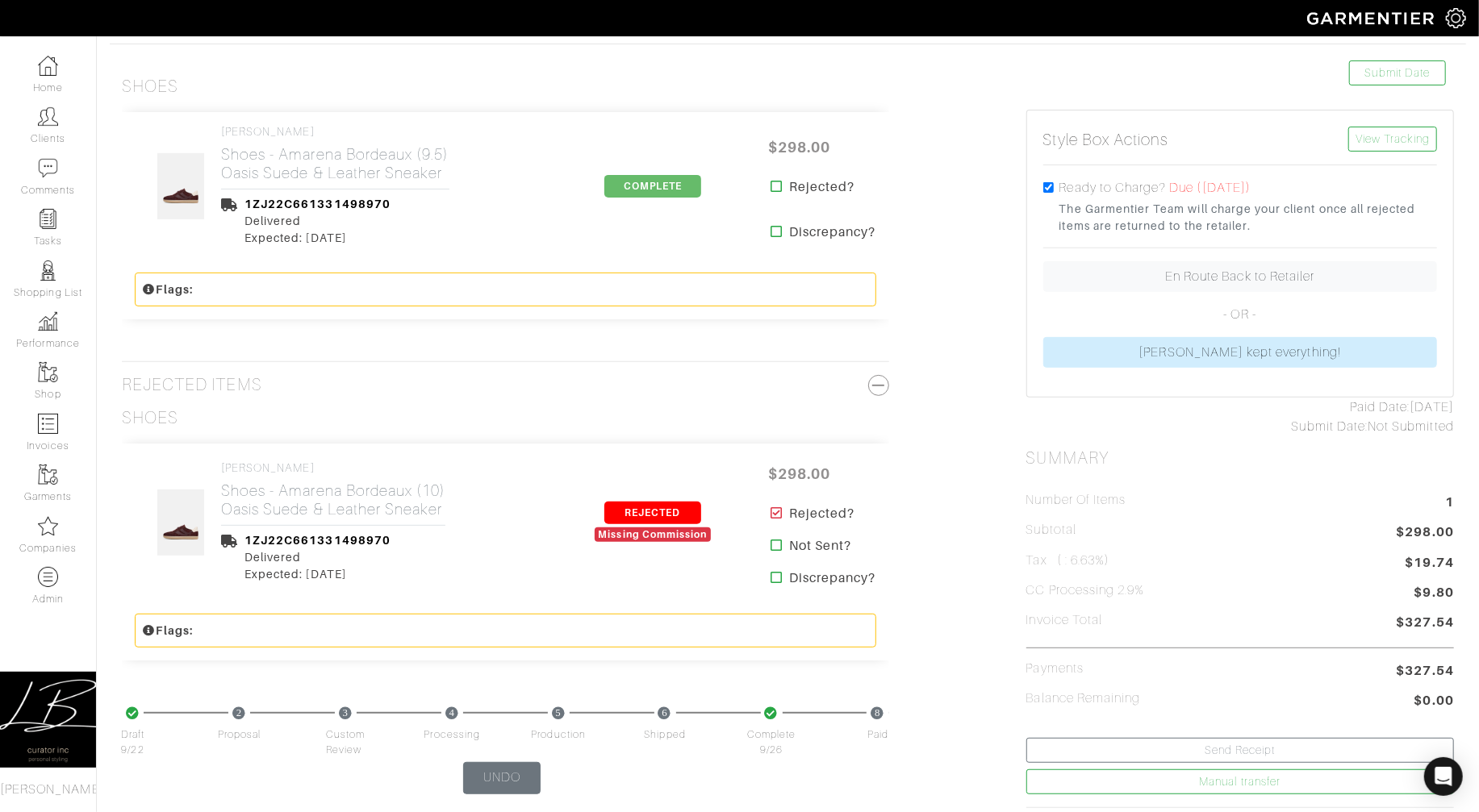
scroll to position [0, 0]
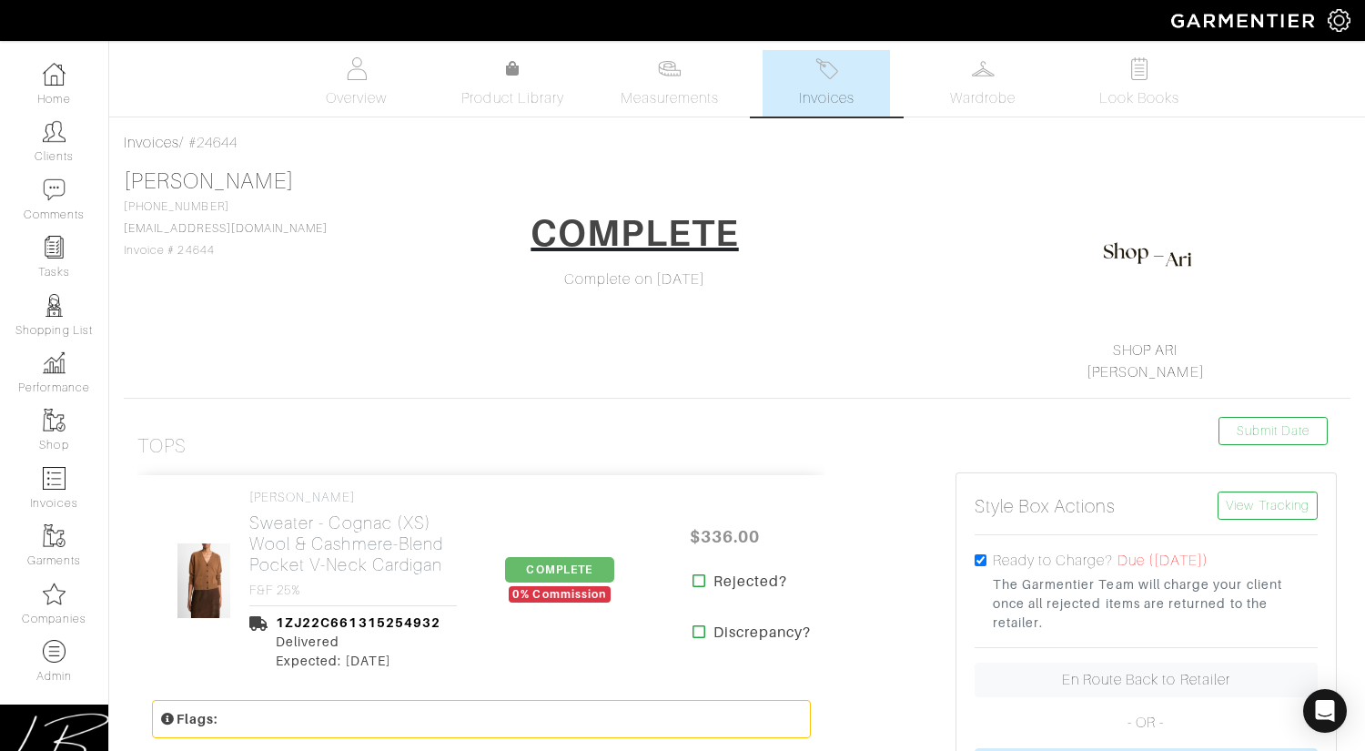
scroll to position [1066, 0]
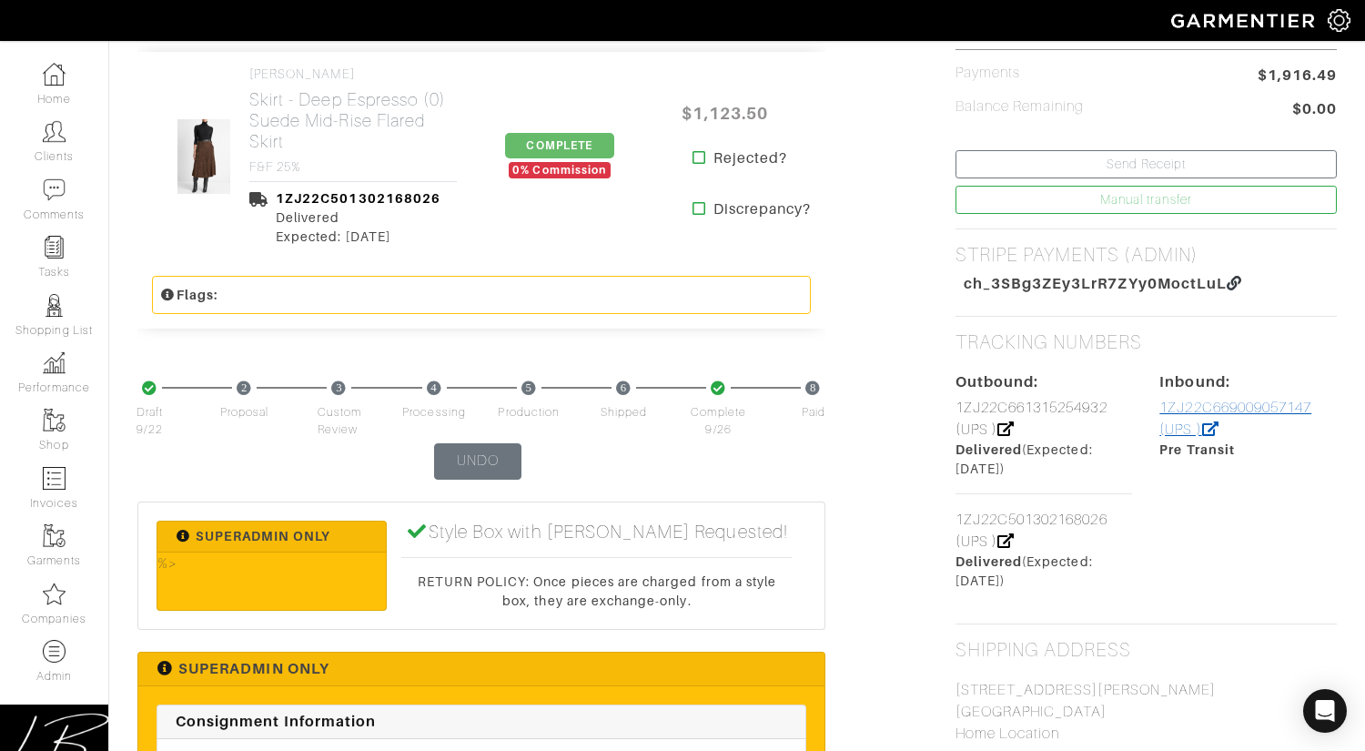
drag, startPoint x: 1144, startPoint y: 400, endPoint x: 1307, endPoint y: 405, distance: 162.9
click at [1307, 405] on div "Outbound: 1ZJ22C661315254932 (UPS ) Delivered (Expected: [DATE]) 1ZJ22C50130216…" at bounding box center [1146, 480] width 409 height 219
drag, startPoint x: 1327, startPoint y: 404, endPoint x: 1148, endPoint y: 404, distance: 178.3
click at [1149, 404] on div "Inbound: 1ZJ22C669009057147 (UPS ) Pre Transit" at bounding box center [1248, 480] width 205 height 219
copy link "1ZJ22C669009057147"
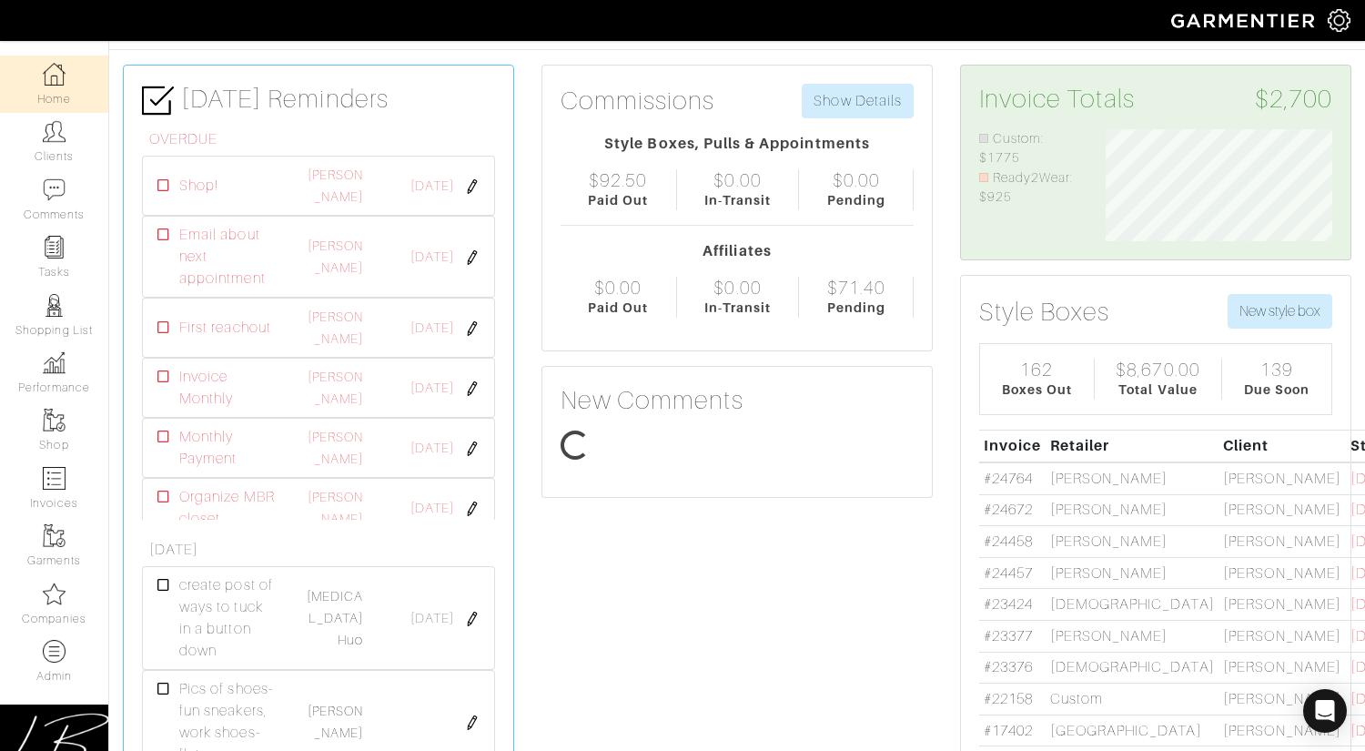
scroll to position [113, 253]
click at [1335, 21] on img at bounding box center [1339, 20] width 23 height 23
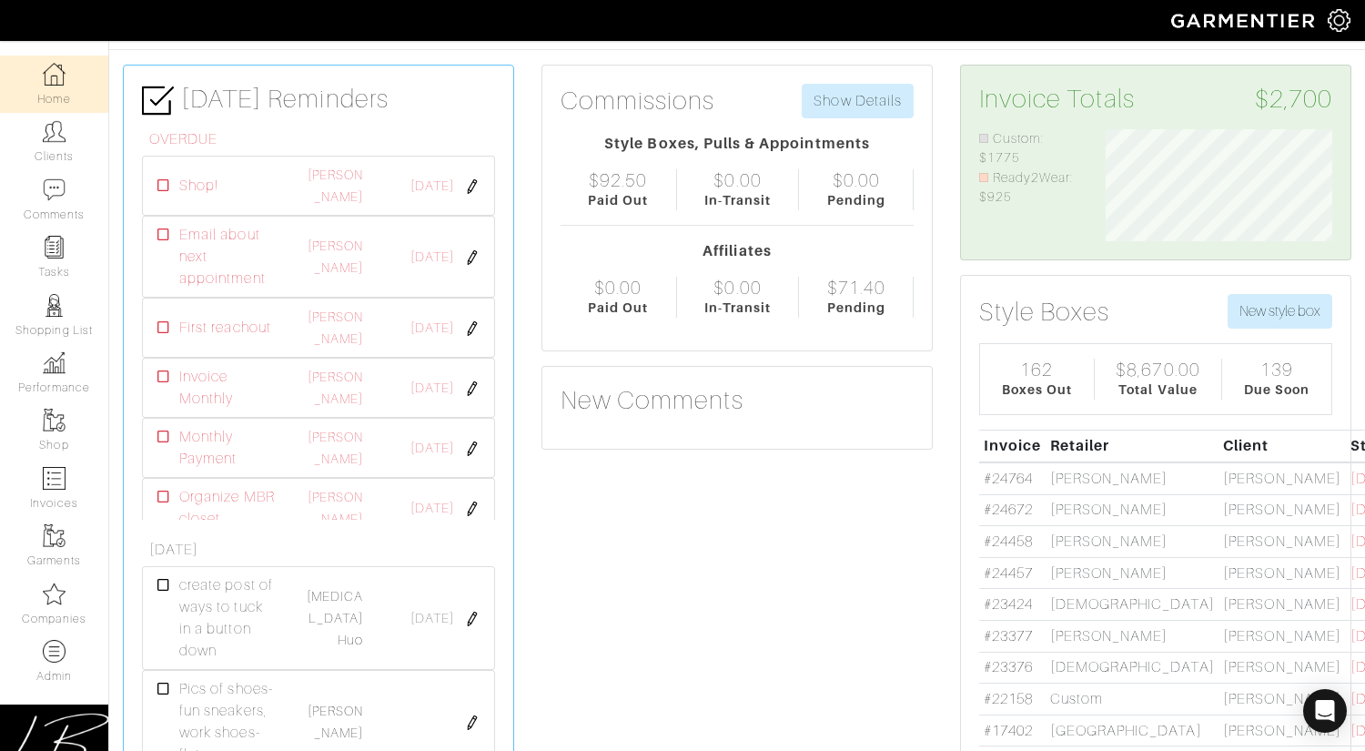
scroll to position [0, 0]
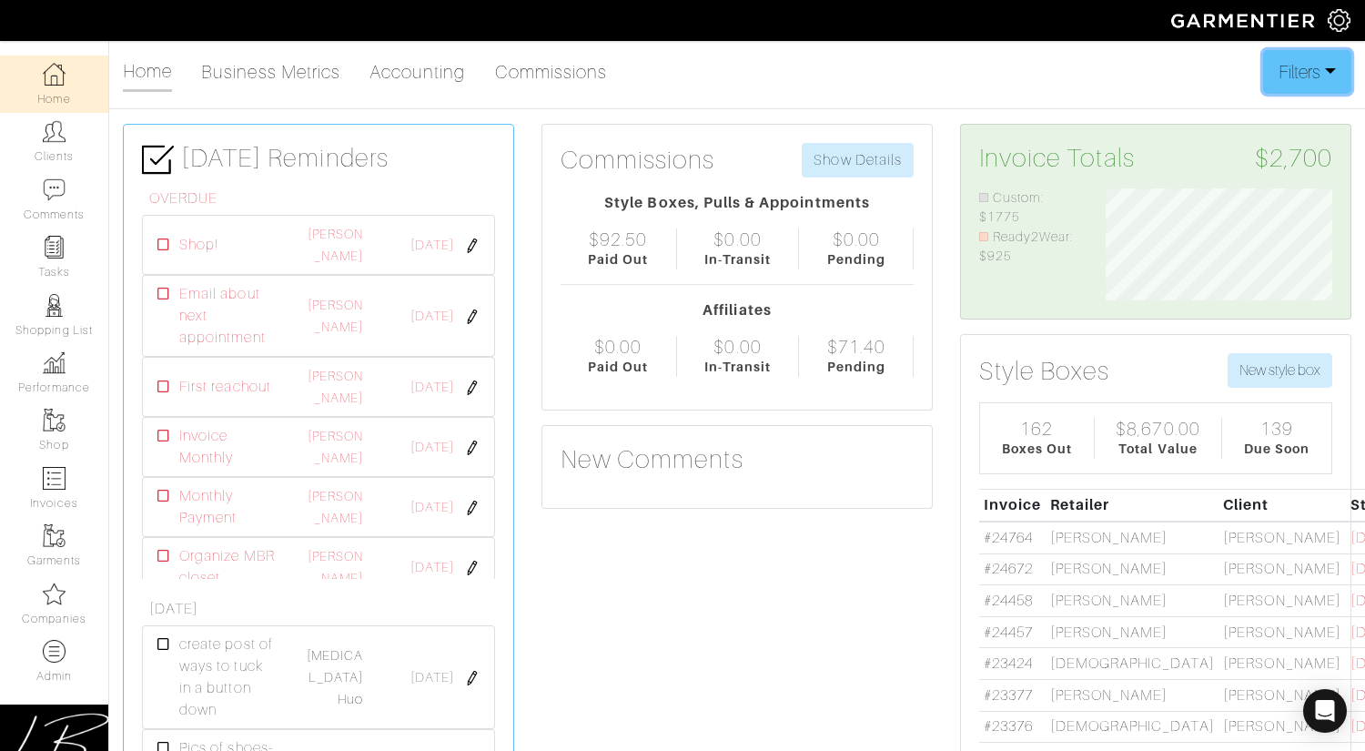
click at [1286, 84] on button "Filters" at bounding box center [1307, 72] width 88 height 44
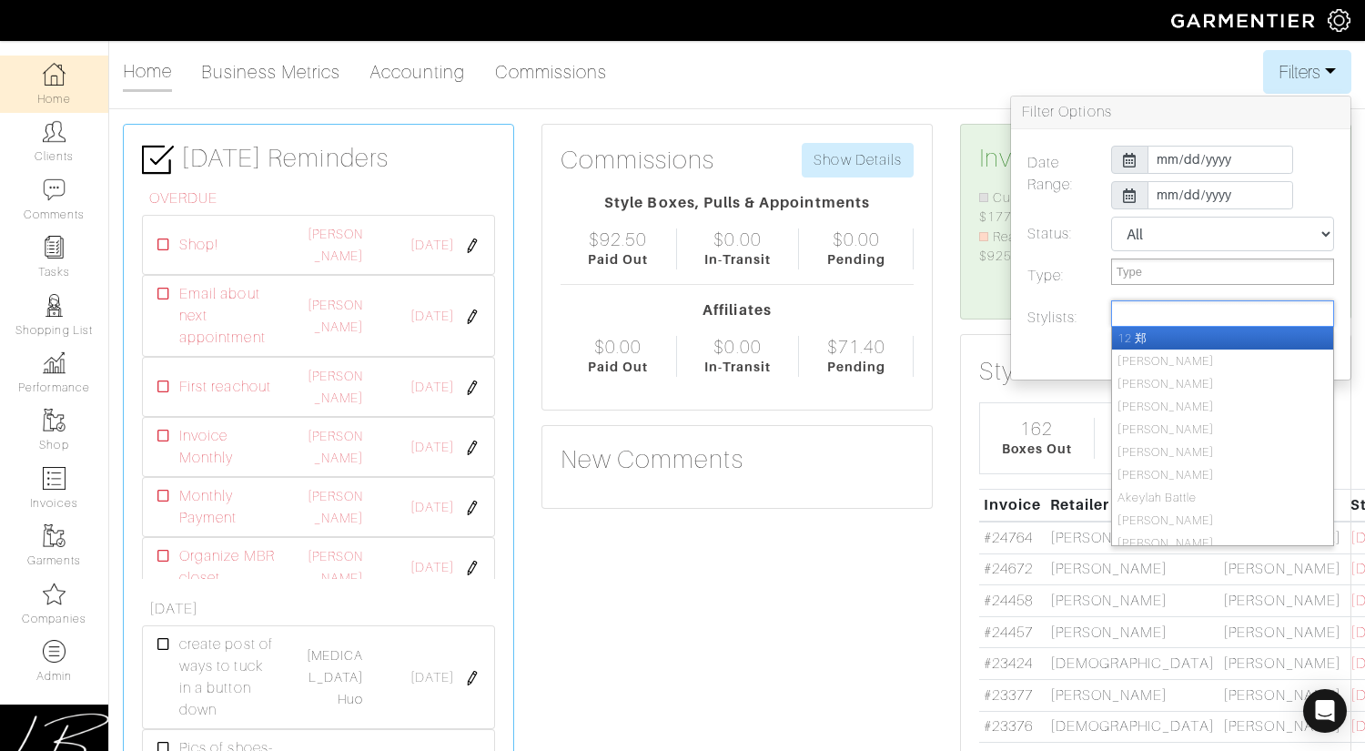
click at [1156, 317] on input "text" at bounding box center [1143, 313] width 55 height 23
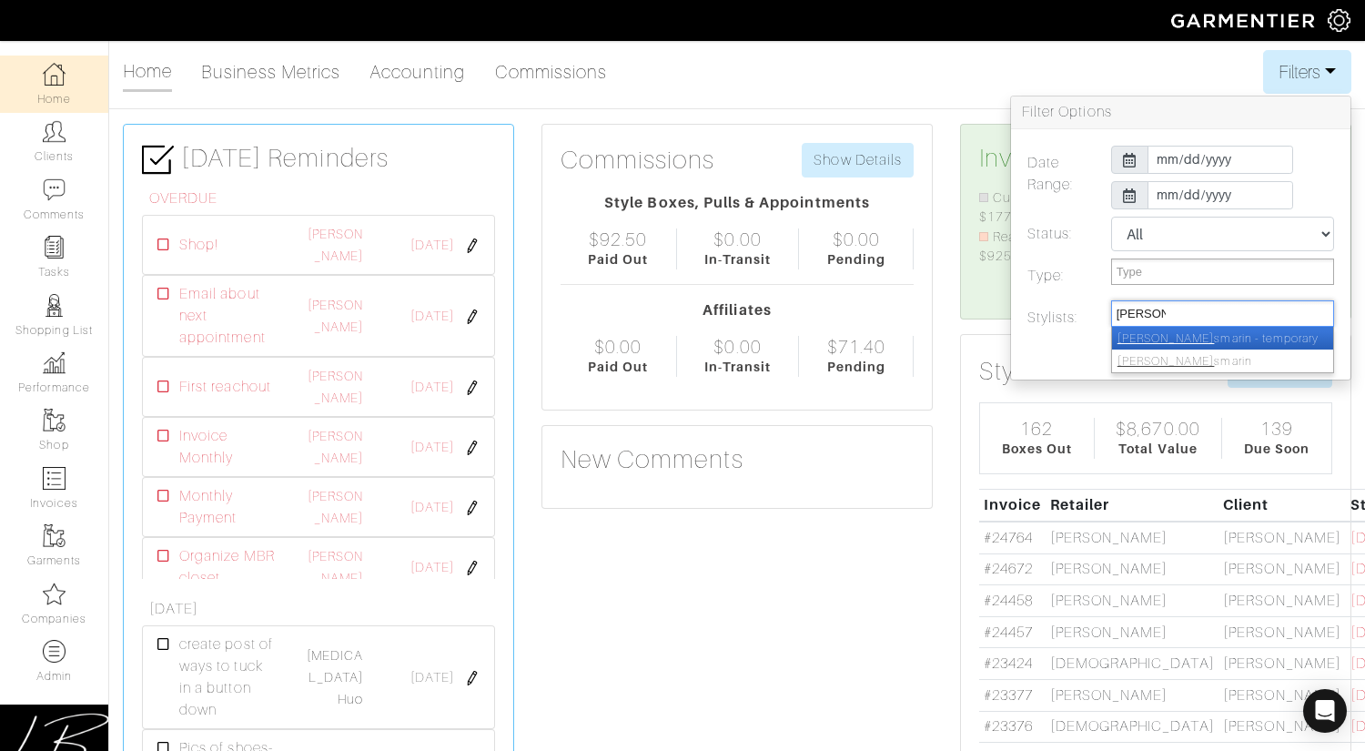
type input "ari ro"
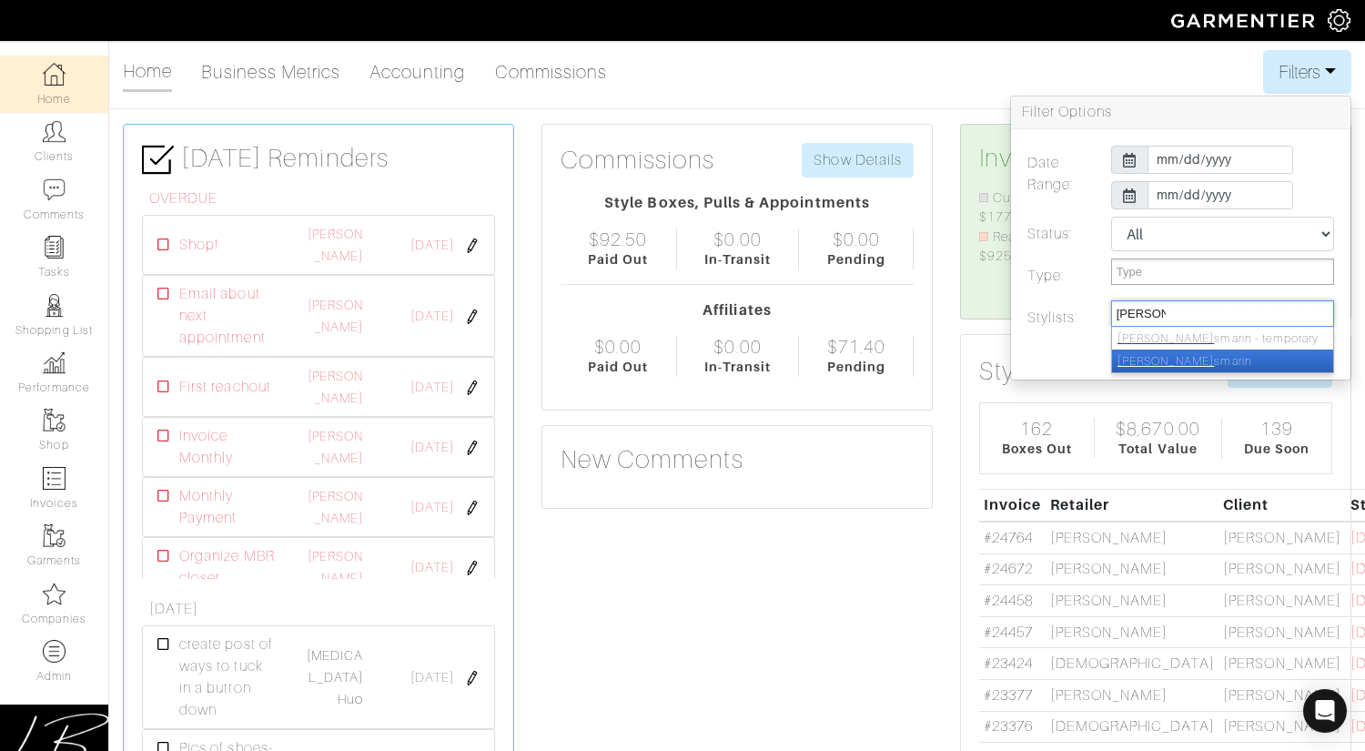
click at [1160, 361] on li "Ari Ro smarin" at bounding box center [1222, 360] width 221 height 23
select select "159"
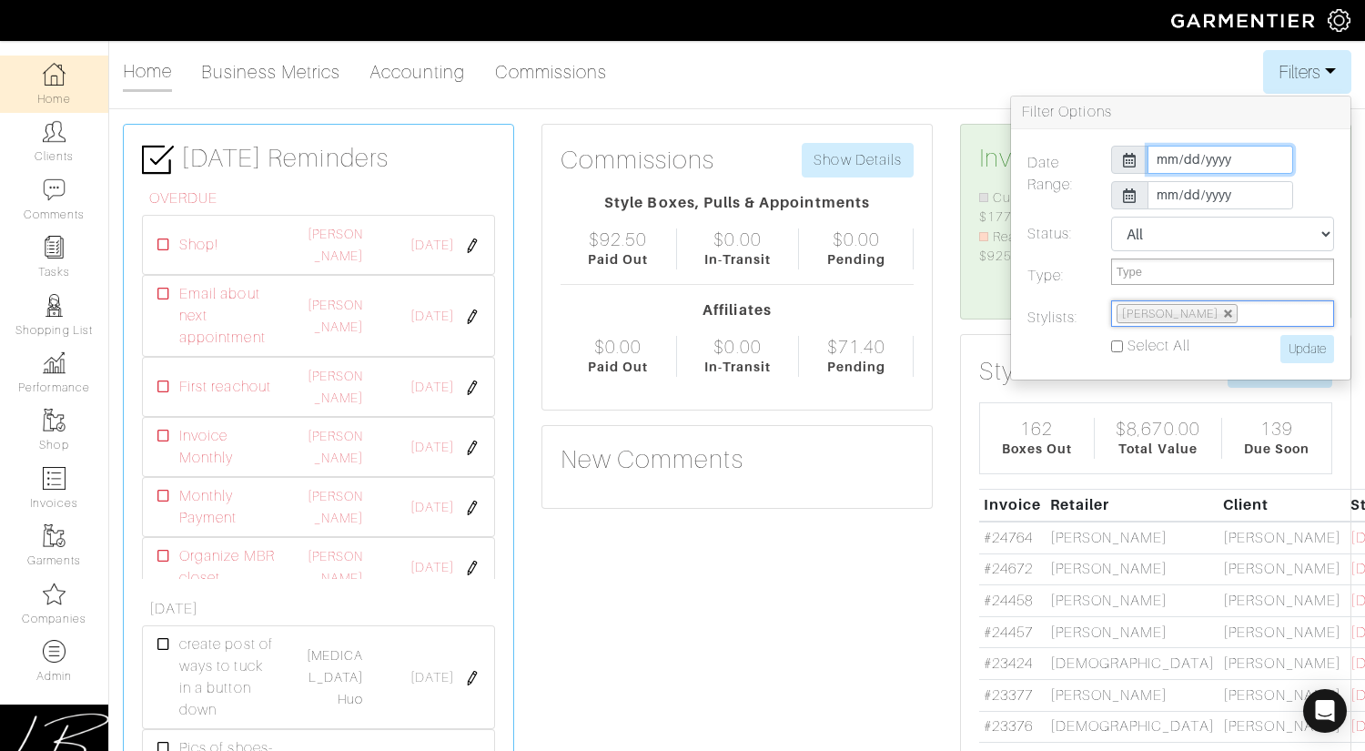
click at [1165, 152] on input "[DATE]" at bounding box center [1220, 160] width 146 height 28
type input "2025-02-01"
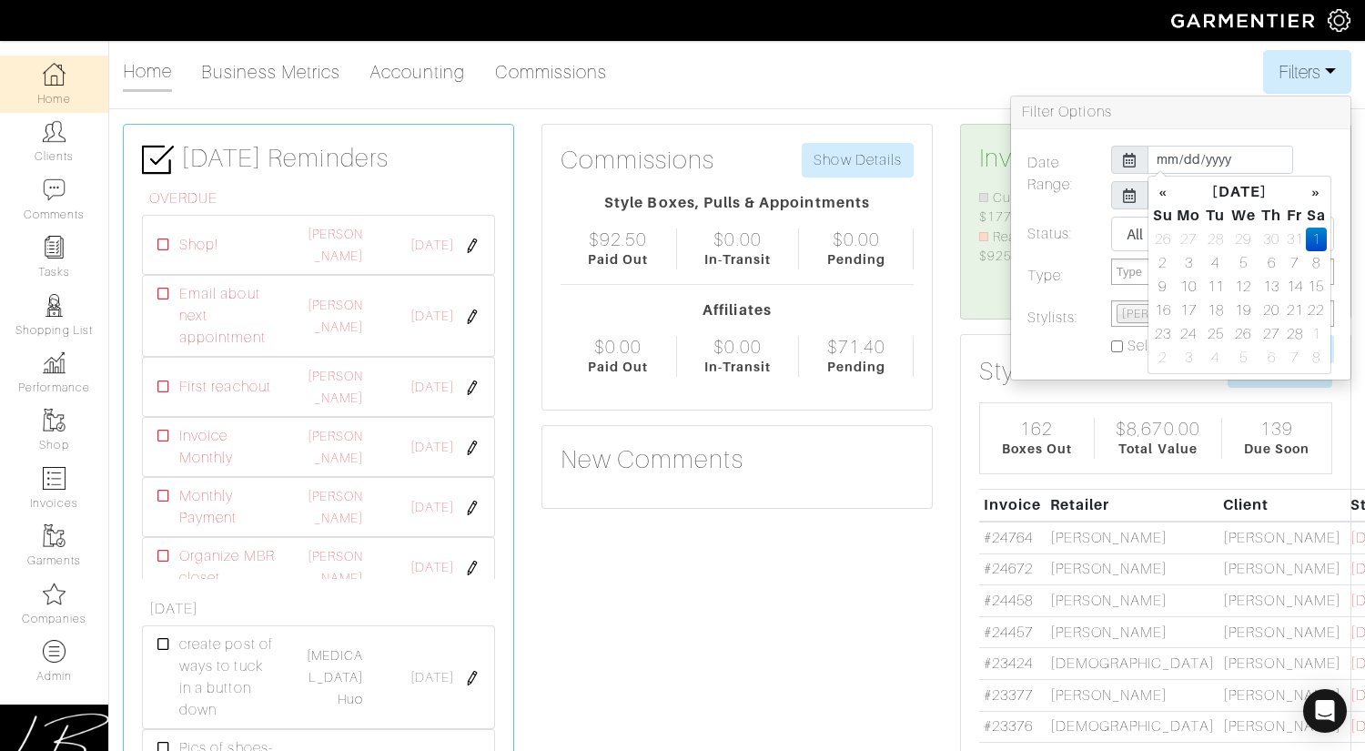
click at [1224, 129] on div "Date Range: 2025-02-01 2025-10-31 Status: All Pending Paid Complete Failed N/A …" at bounding box center [1180, 254] width 339 height 250
click at [1303, 349] on input "Update" at bounding box center [1307, 349] width 54 height 28
type input "Update"
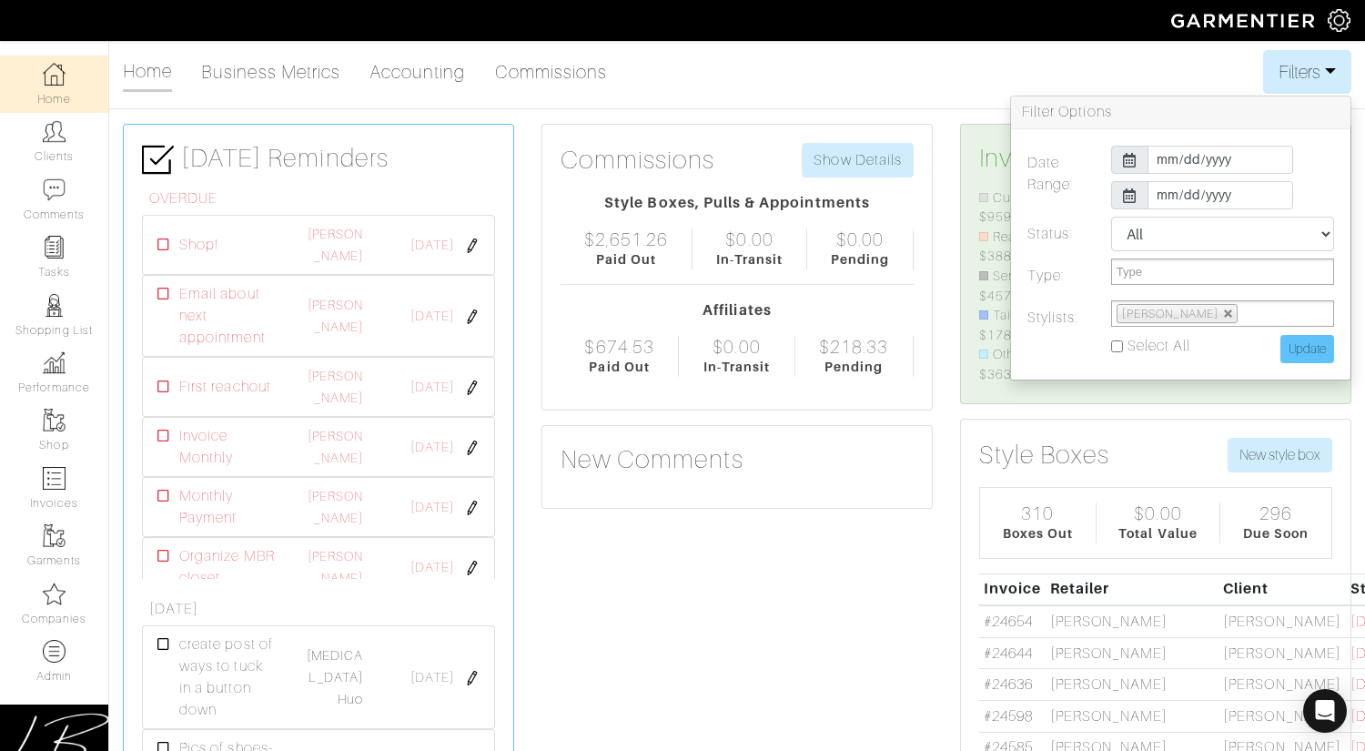
scroll to position [196, 253]
click at [1309, 72] on button "Filters" at bounding box center [1307, 72] width 88 height 44
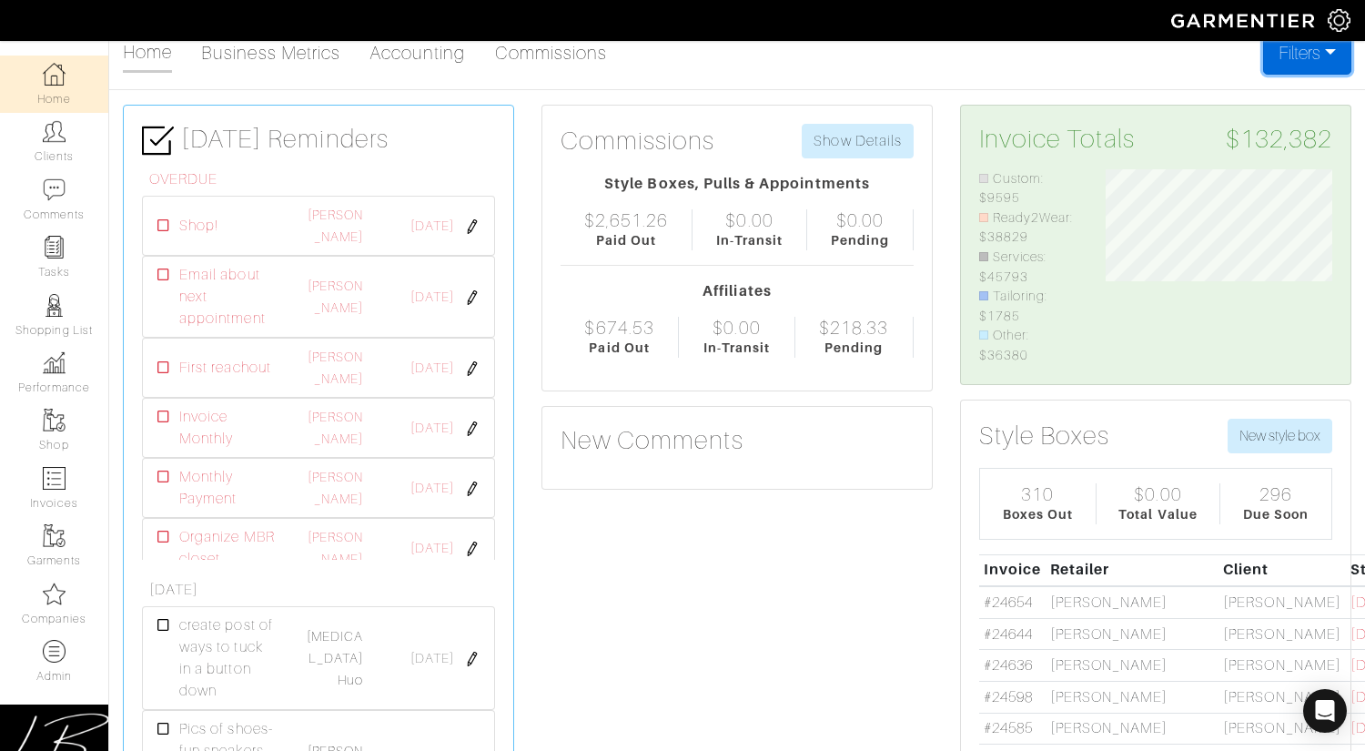
scroll to position [17, 0]
click at [1286, 66] on button "Filters" at bounding box center [1307, 55] width 88 height 44
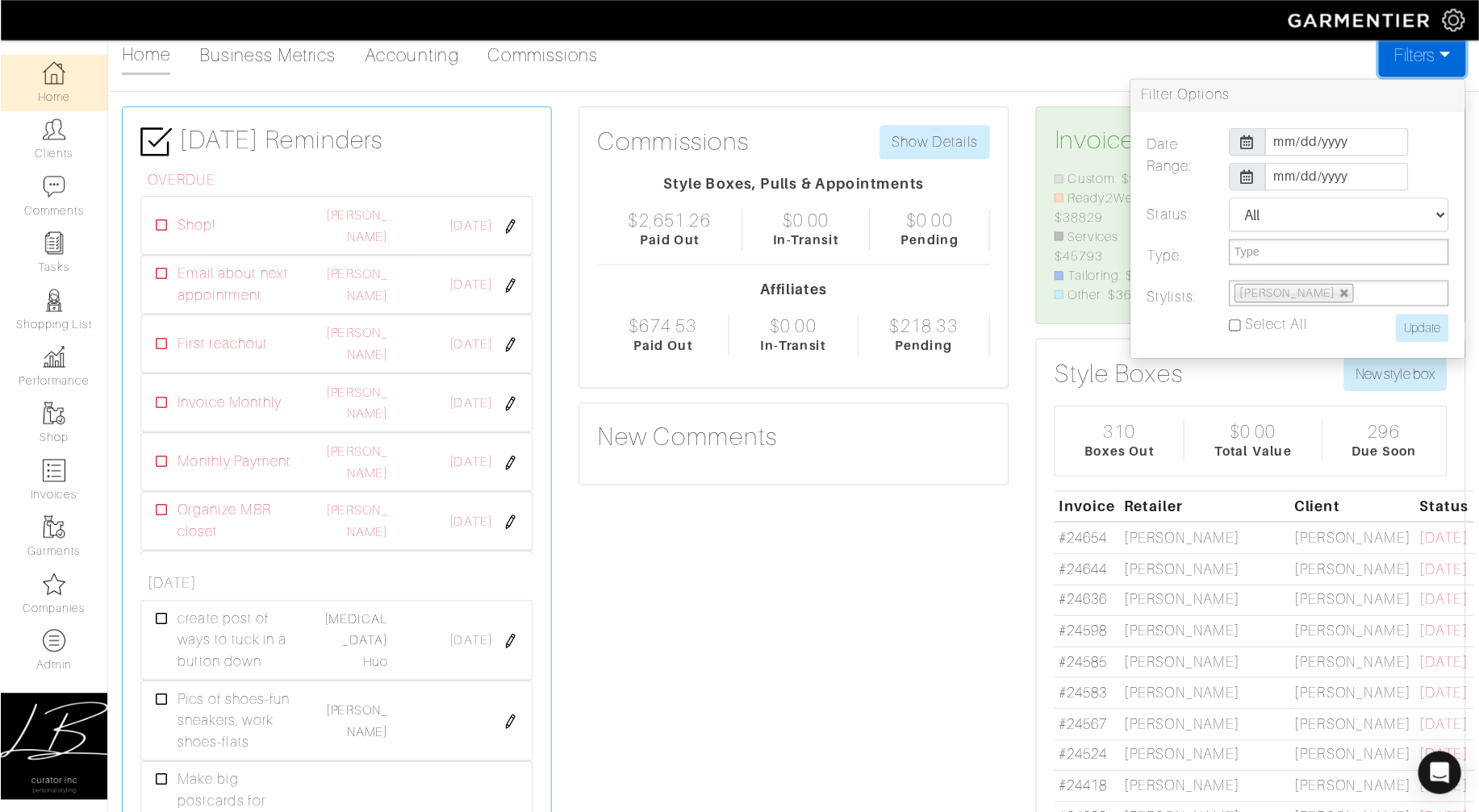
scroll to position [129, 285]
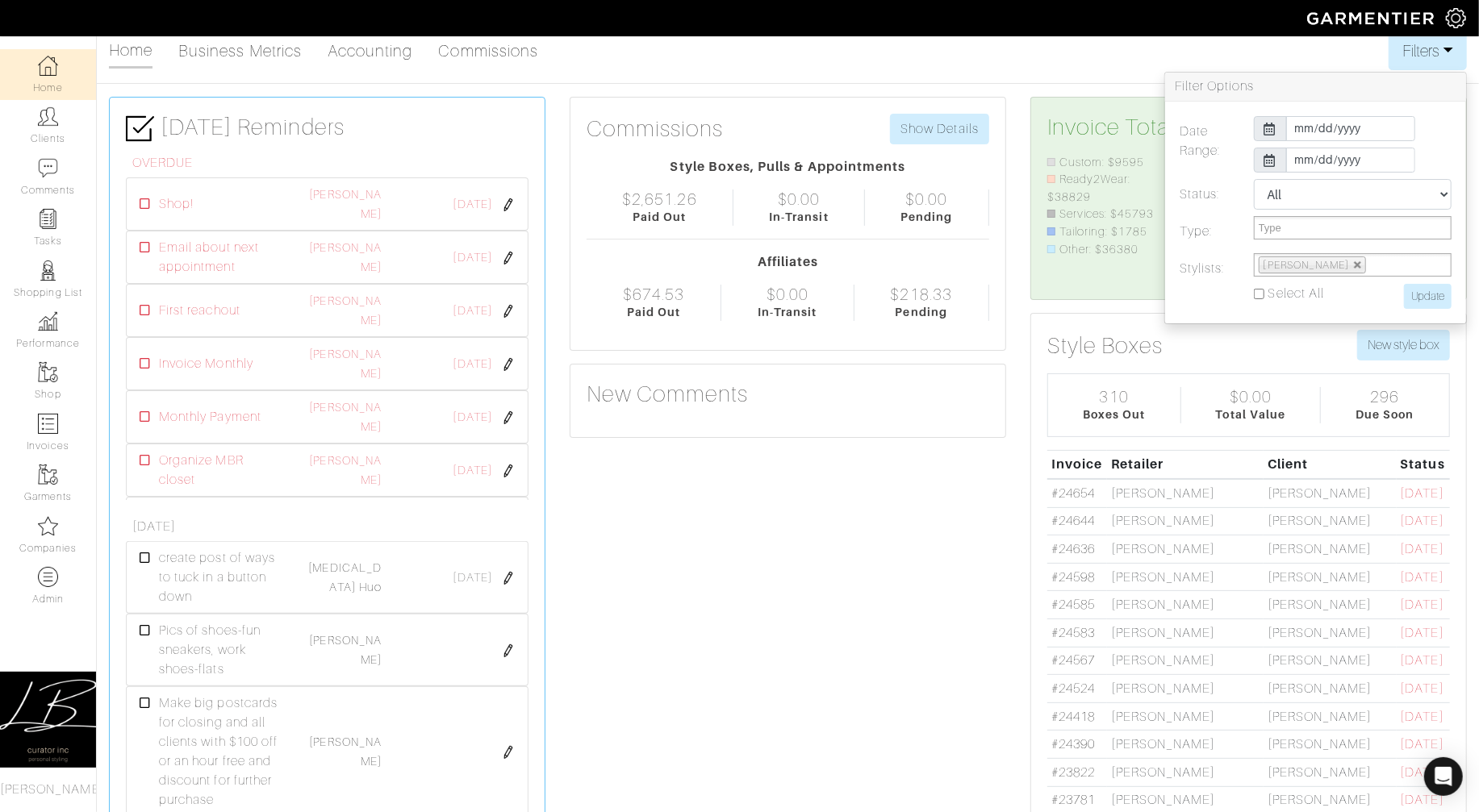
drag, startPoint x: 927, startPoint y: 509, endPoint x: 945, endPoint y: 511, distance: 18.1
click at [1082, 547] on link "#24636" at bounding box center [1073, 549] width 43 height 14
click at [1084, 578] on link "#24598" at bounding box center [1073, 577] width 43 height 14
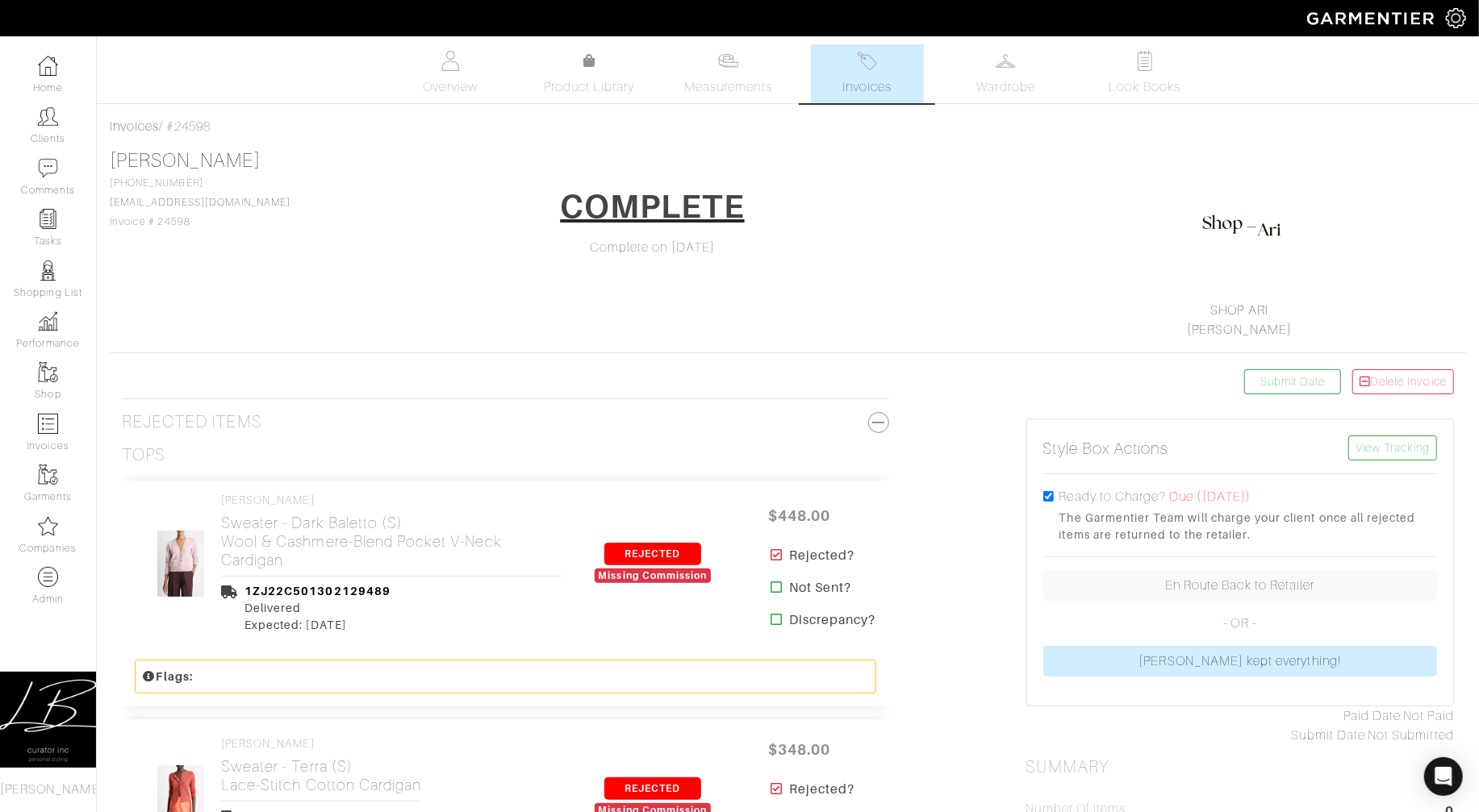
select select
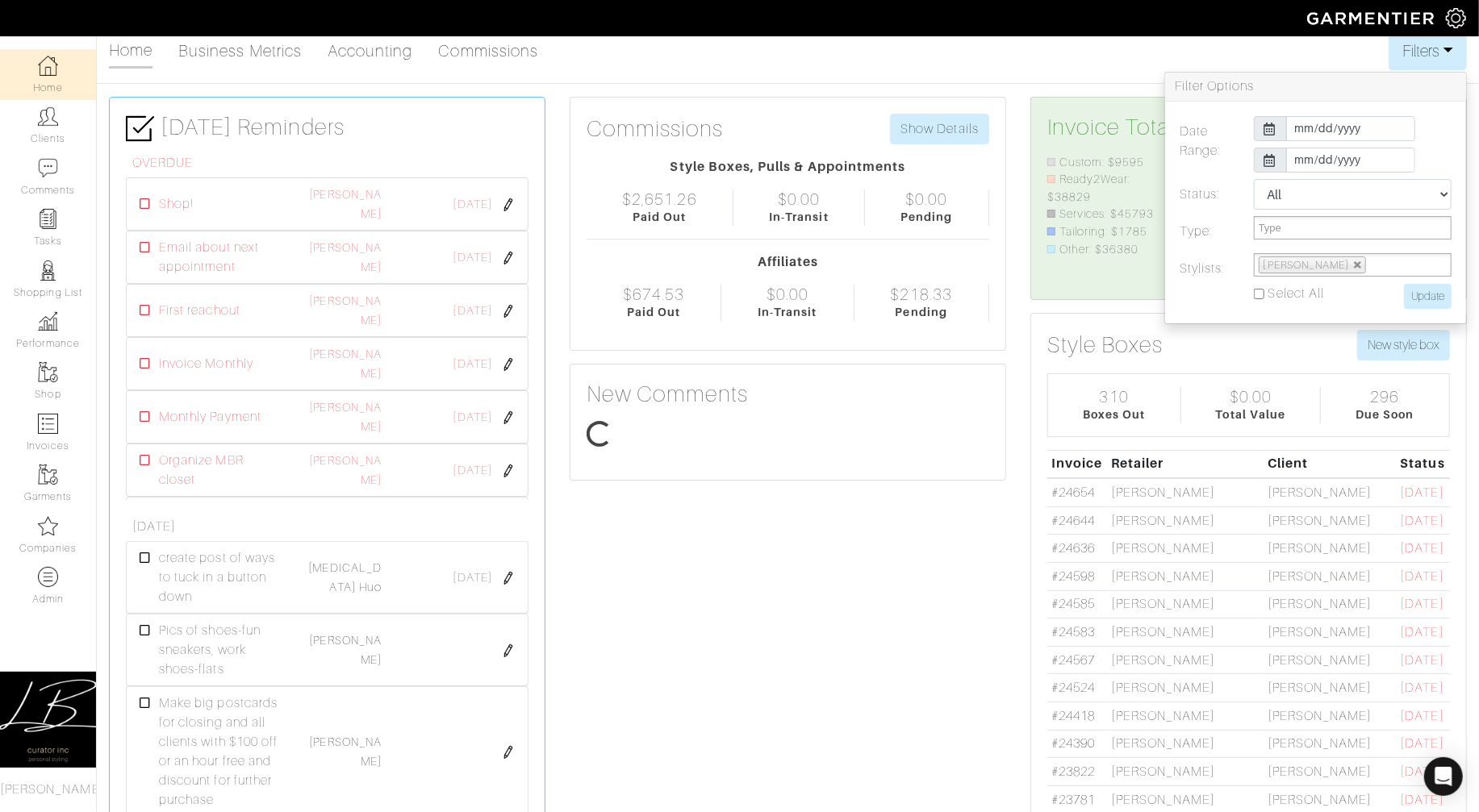
scroll to position [129, 285]
click at [1078, 570] on link "#24598" at bounding box center [1073, 576] width 43 height 14
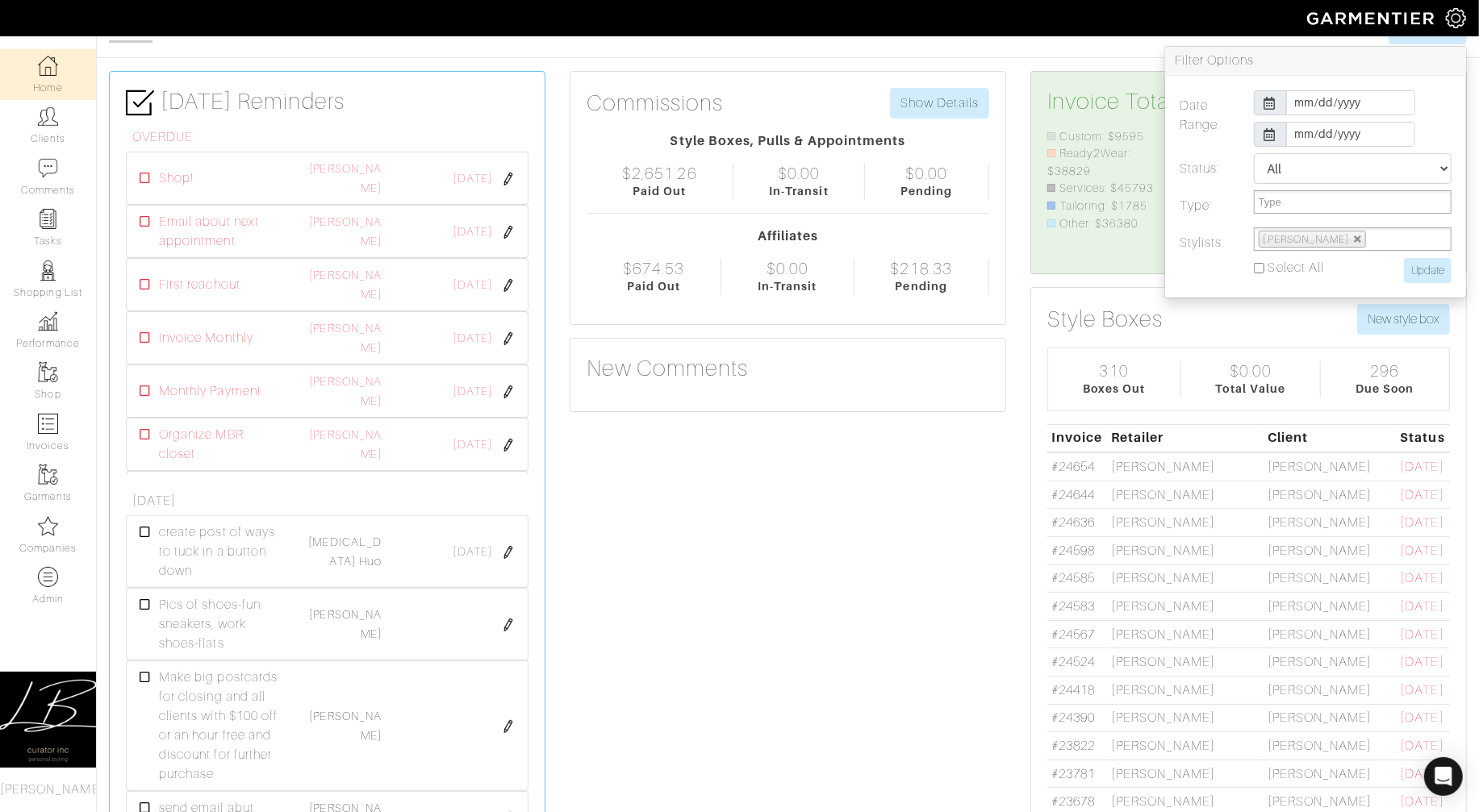
scroll to position [51, 0]
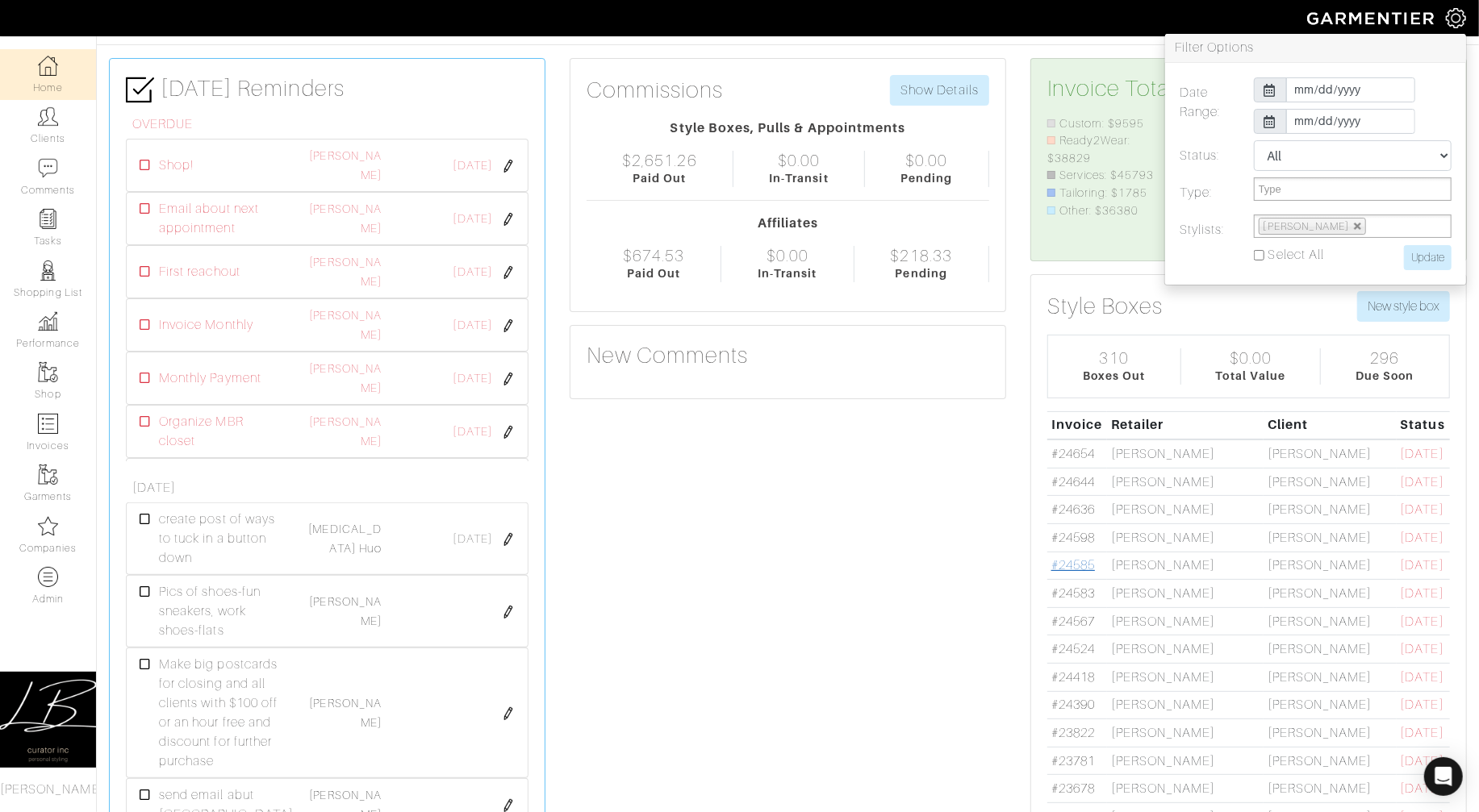
click at [1080, 562] on link "#24585" at bounding box center [1073, 566] width 43 height 14
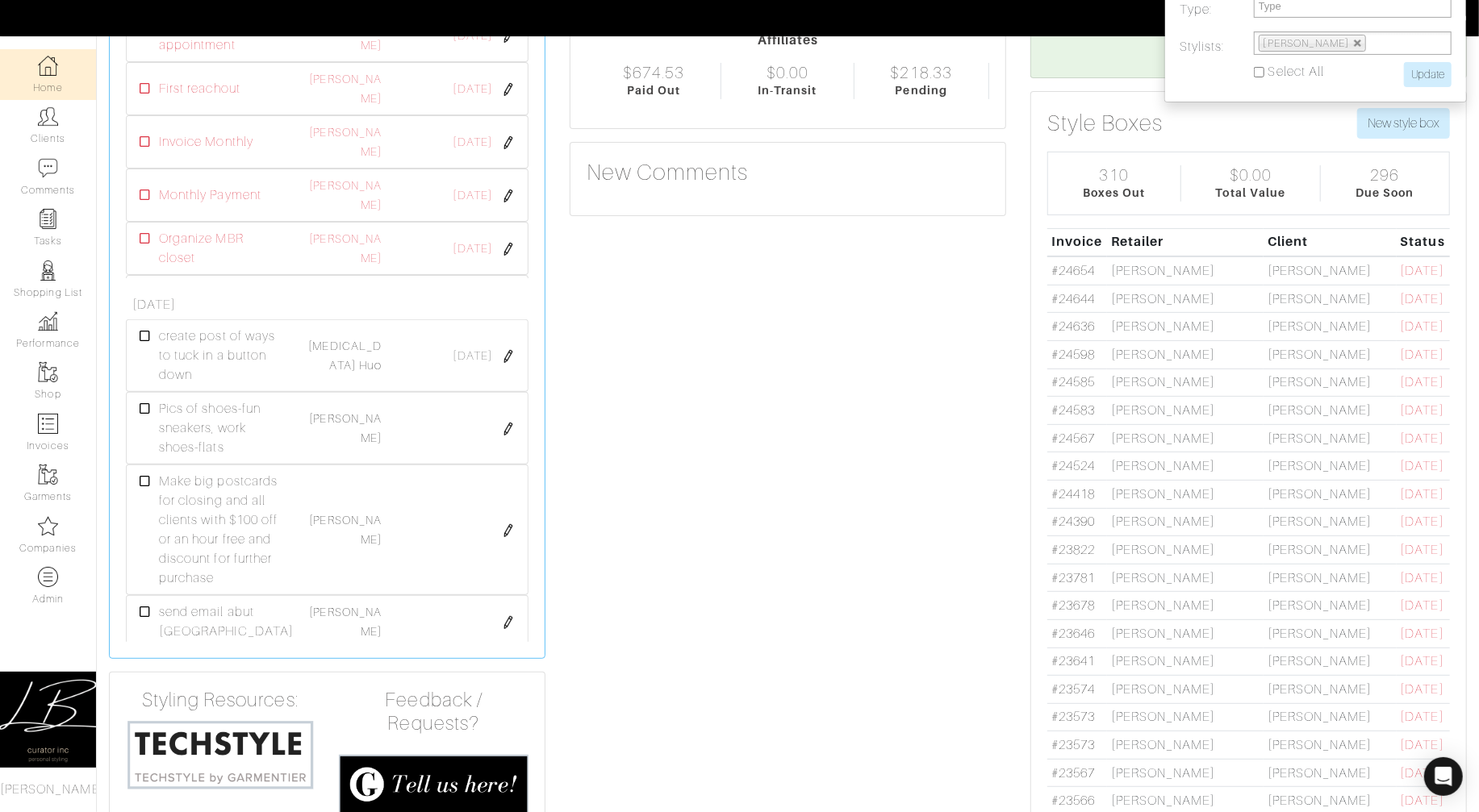
scroll to position [244, 0]
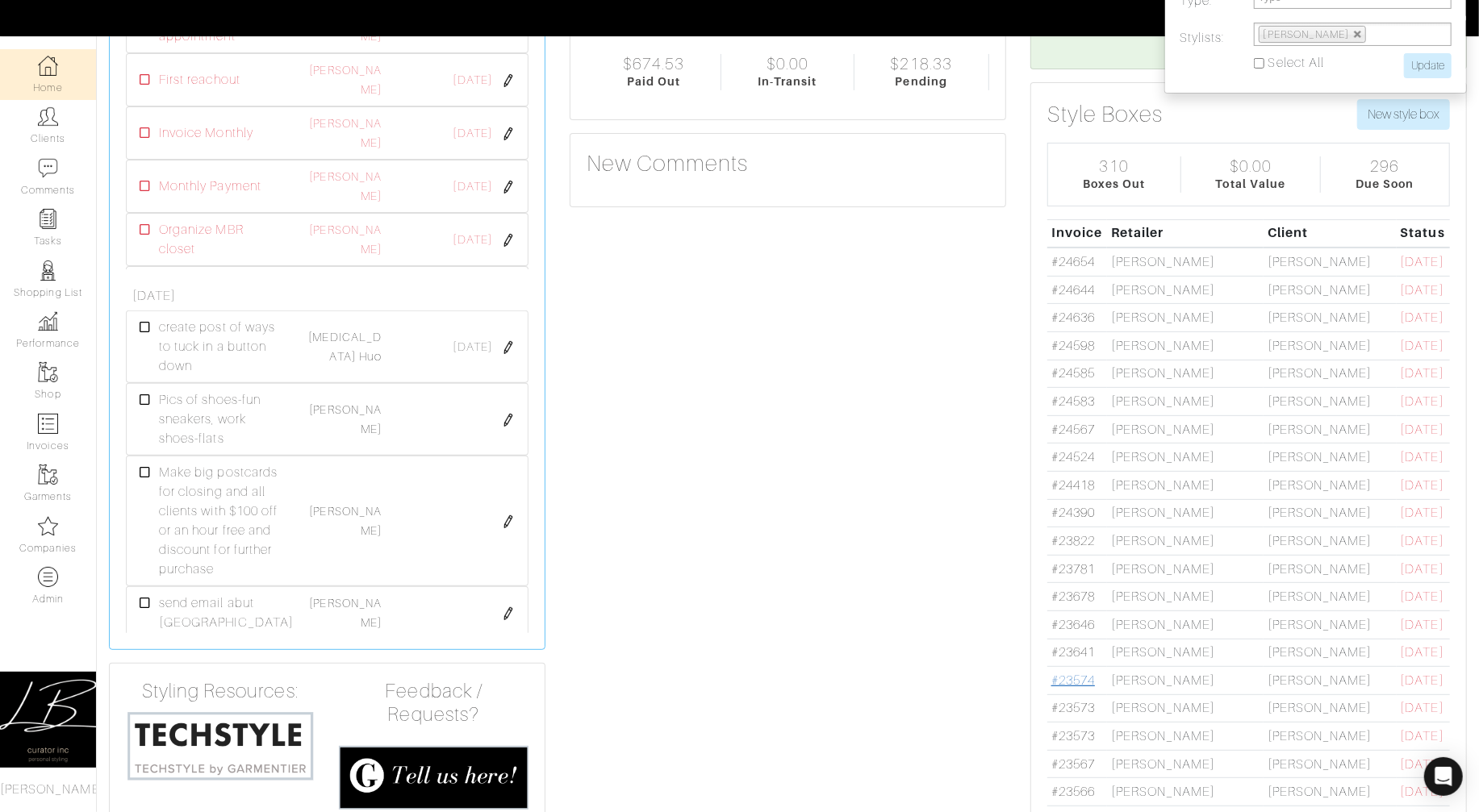
click at [1074, 665] on link "#23574" at bounding box center [1073, 681] width 43 height 14
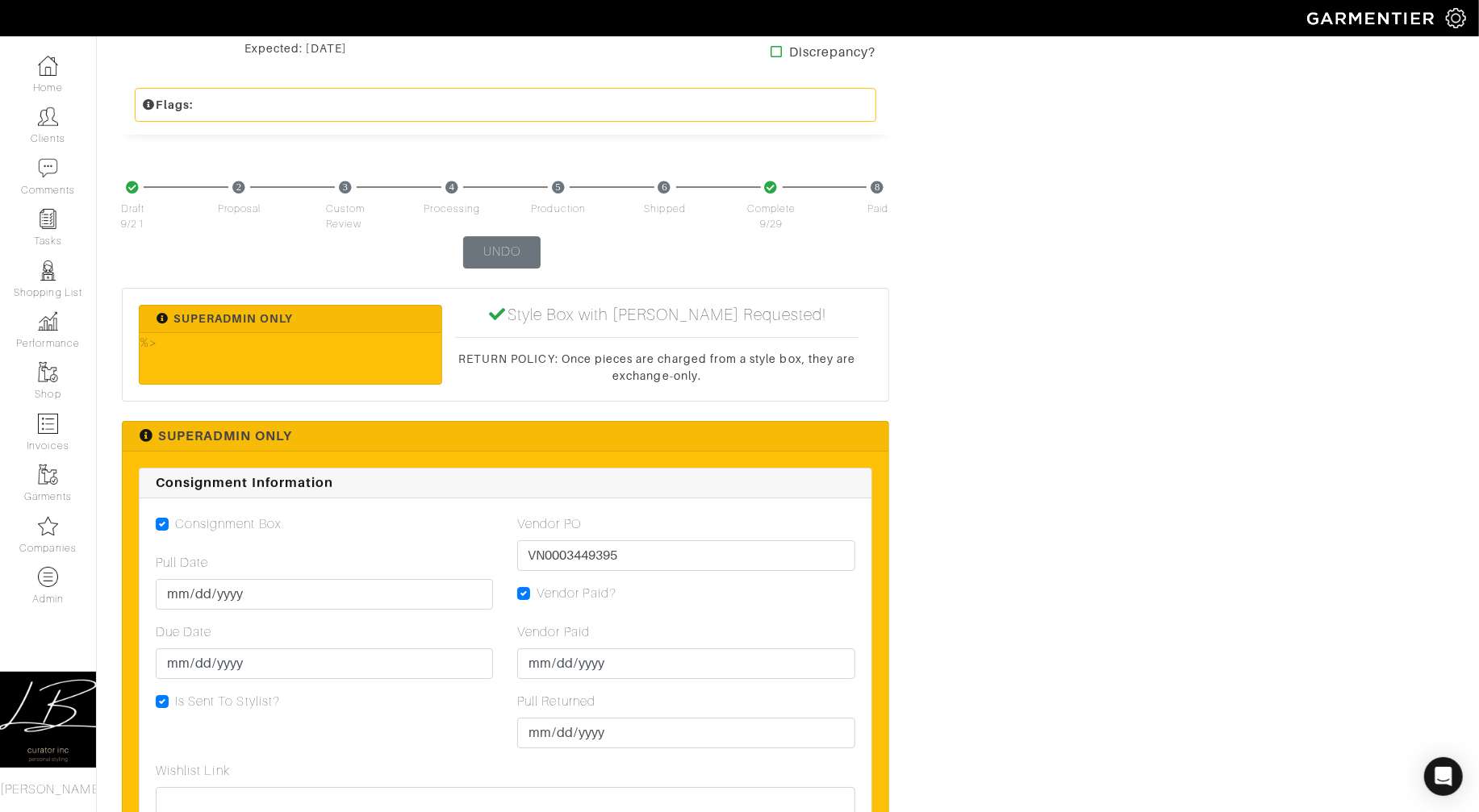
scroll to position [4402, 0]
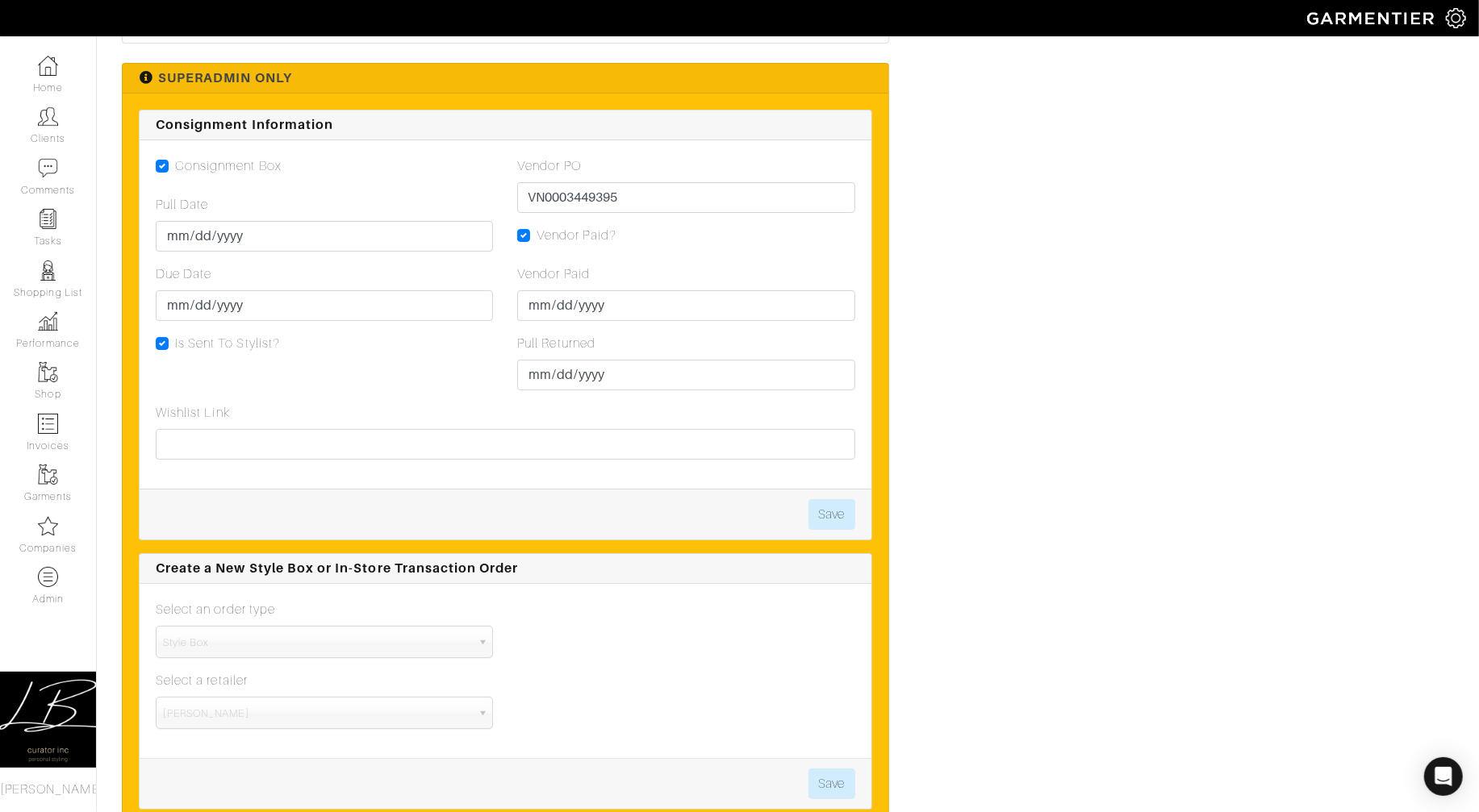
click at [1075, 244] on div "Submit Date Style Box Actions View Tracking Ready to Charge? Due ([DATE]) The G…" at bounding box center [1240, 121] width 452 height 8311
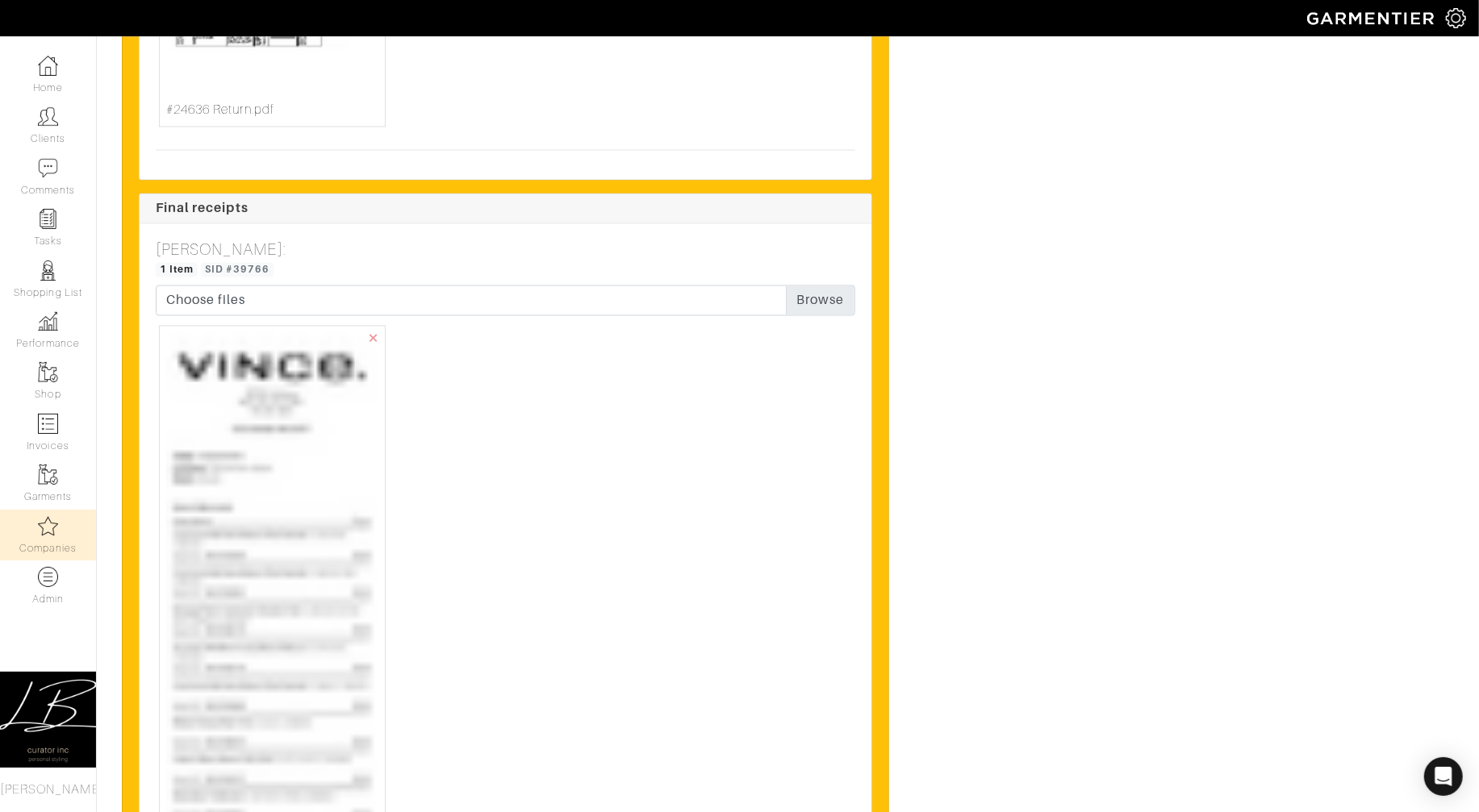
scroll to position [6571, 0]
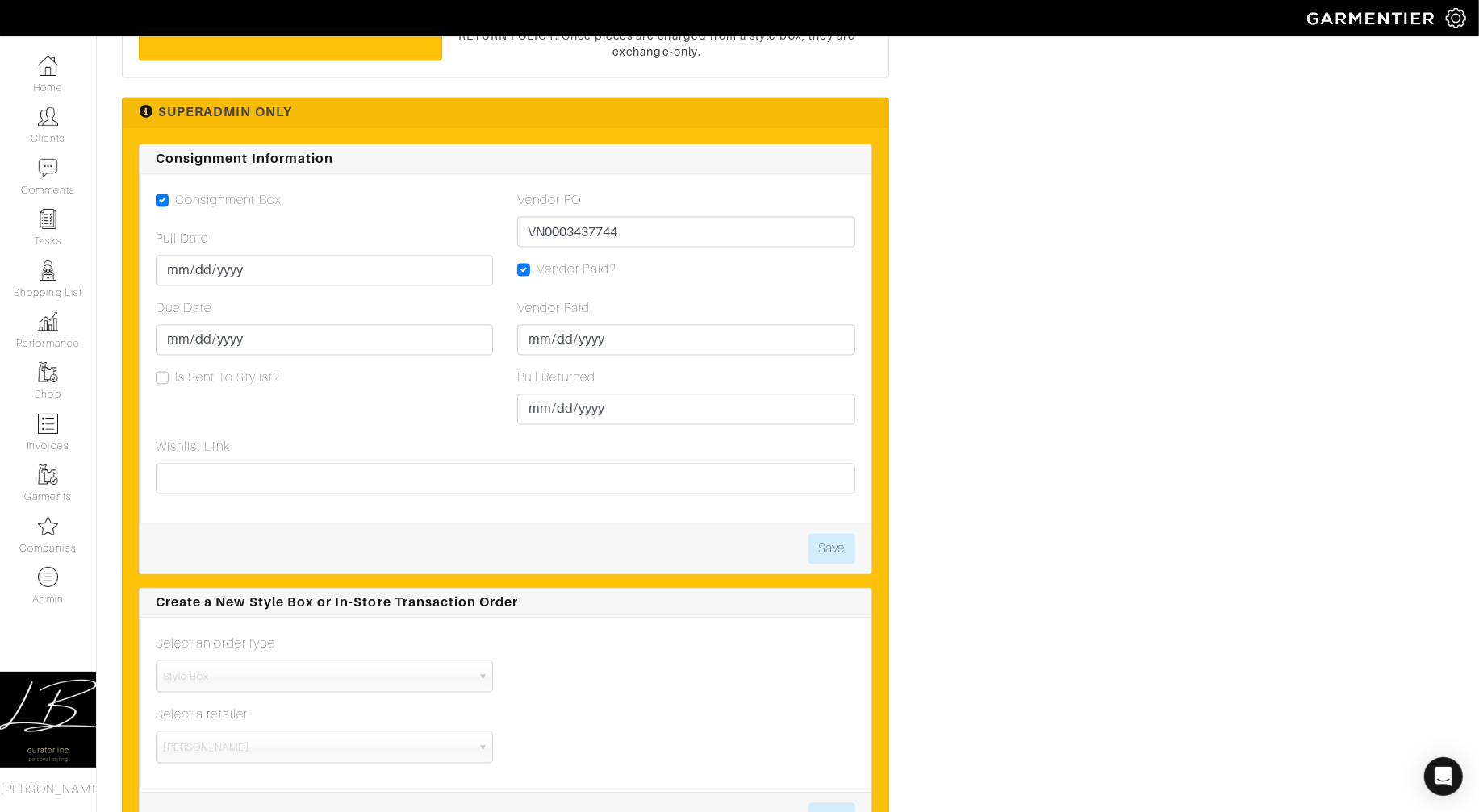
scroll to position [2172, 0]
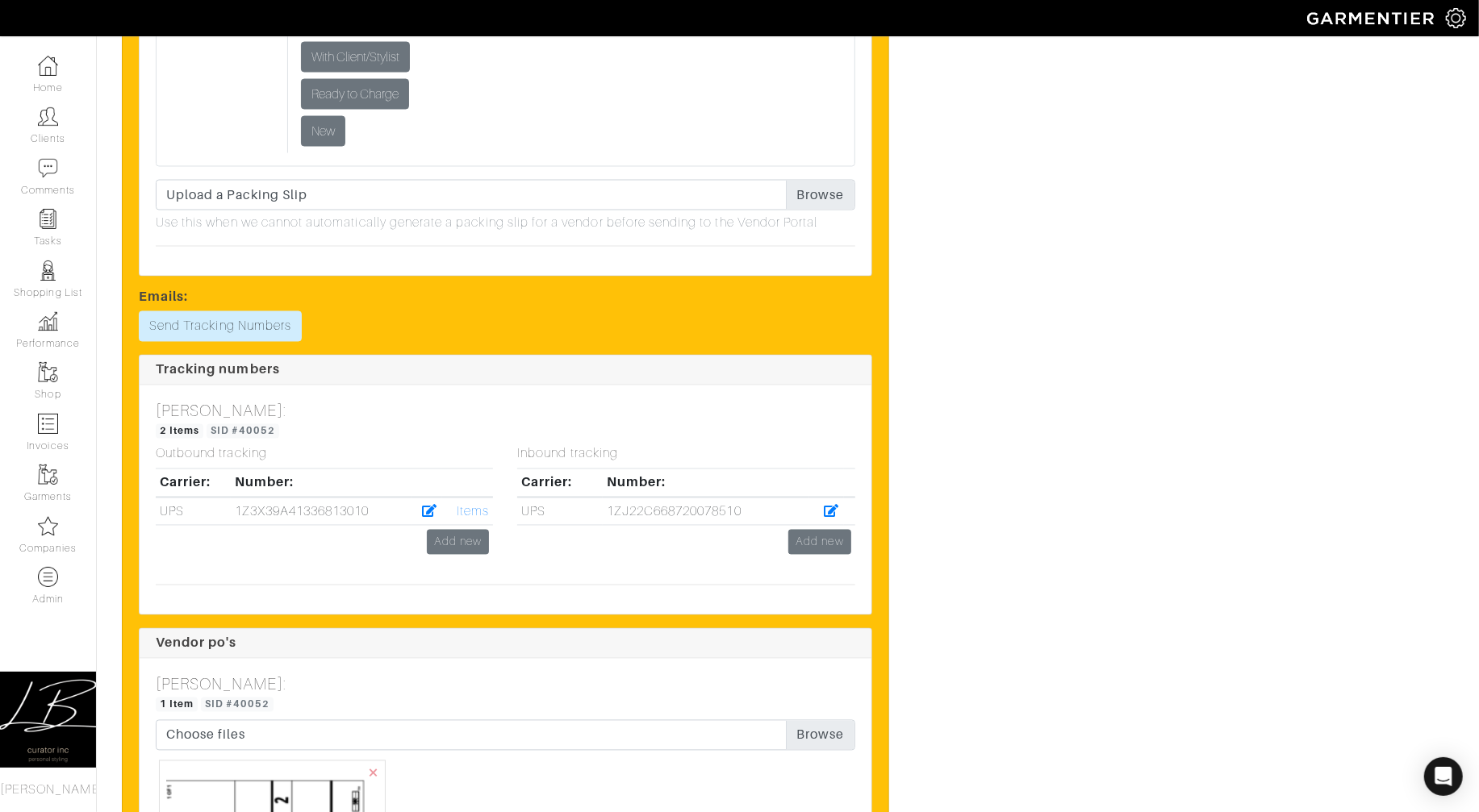
scroll to position [2090, 0]
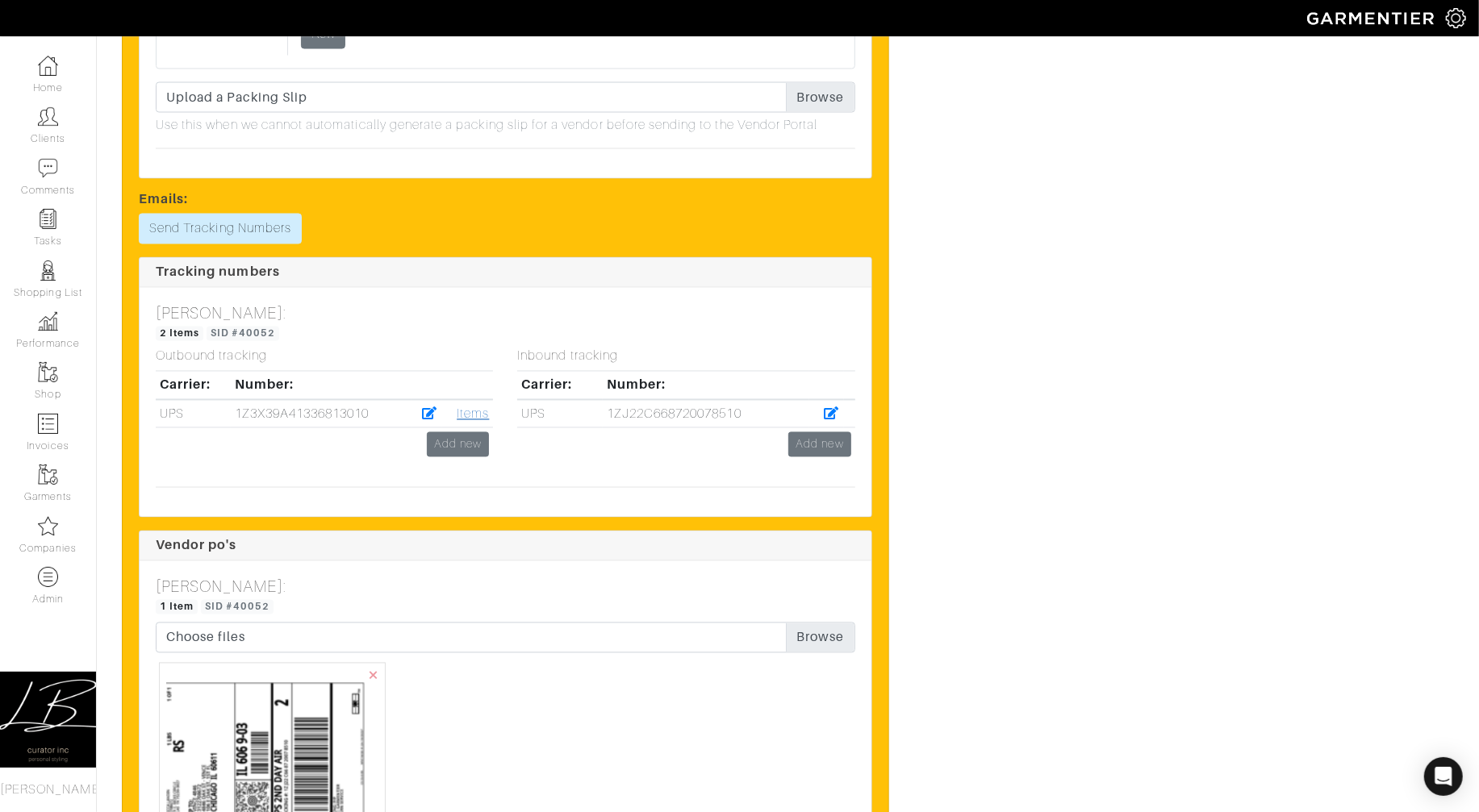
click at [468, 418] on link "Items" at bounding box center [473, 415] width 32 height 14
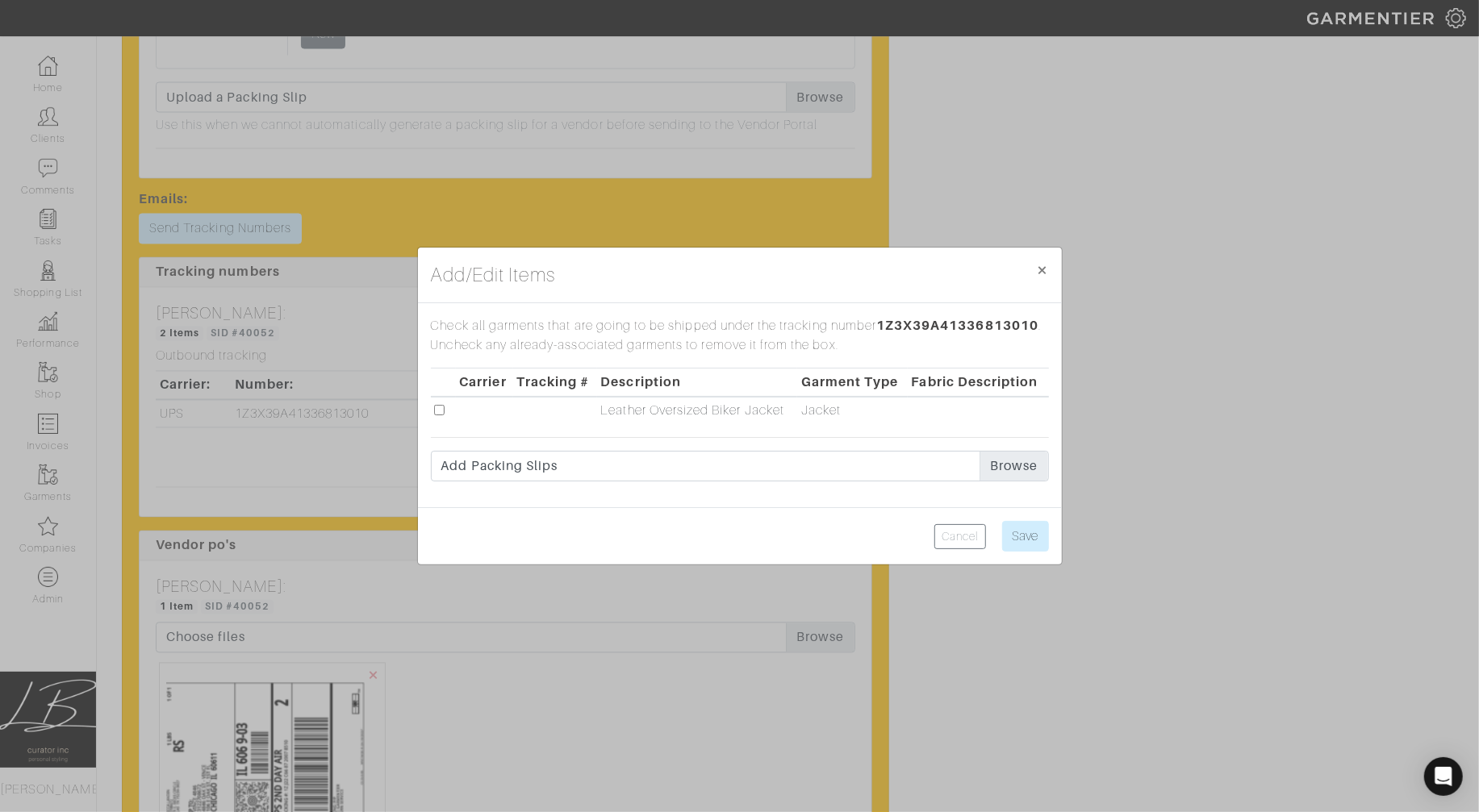
click at [439, 410] on input "checkbox" at bounding box center [440, 410] width 11 height 11
checkbox input "true"
click at [1030, 540] on input "Save" at bounding box center [1025, 536] width 47 height 31
type input "Save"
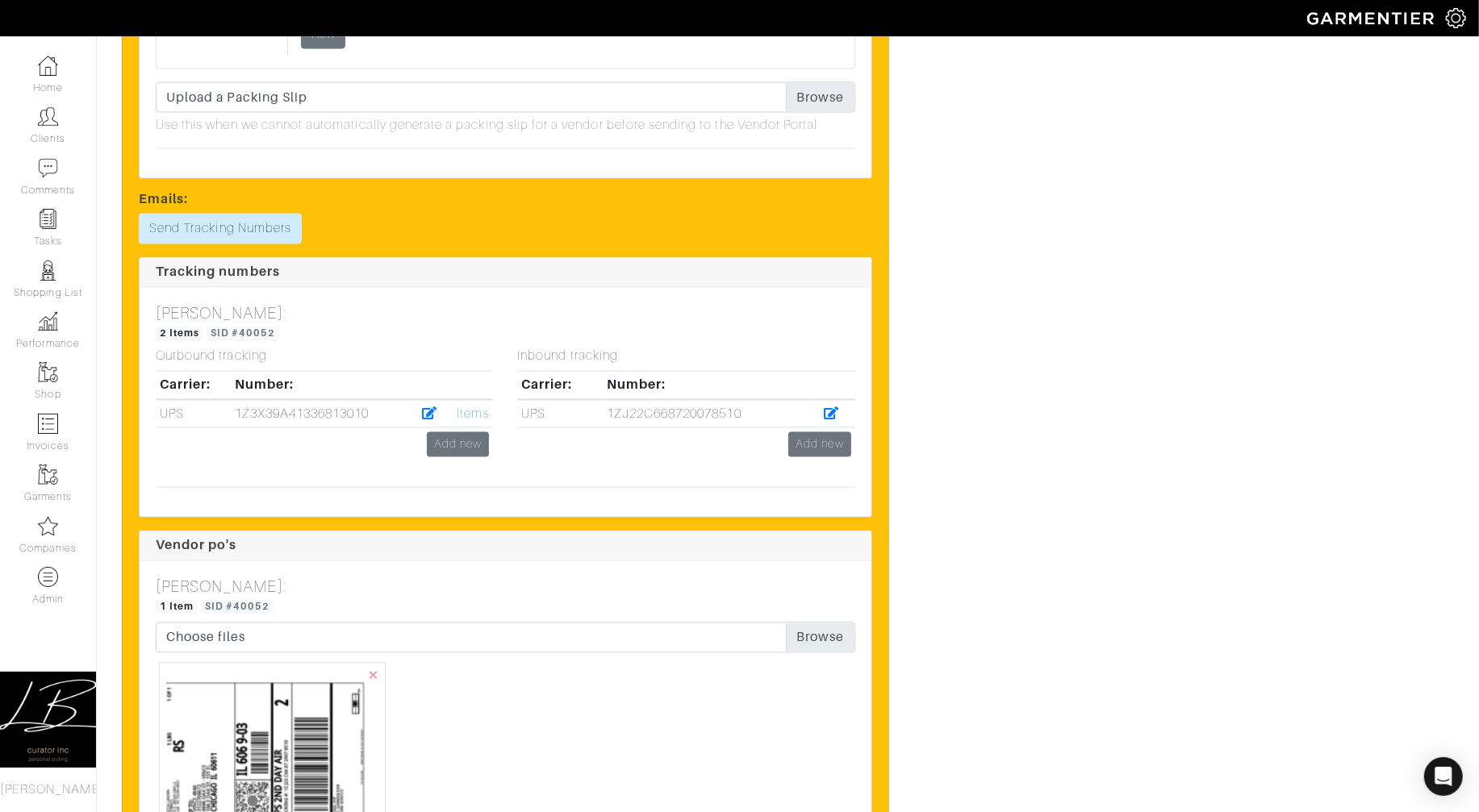
scroll to position [0, 0]
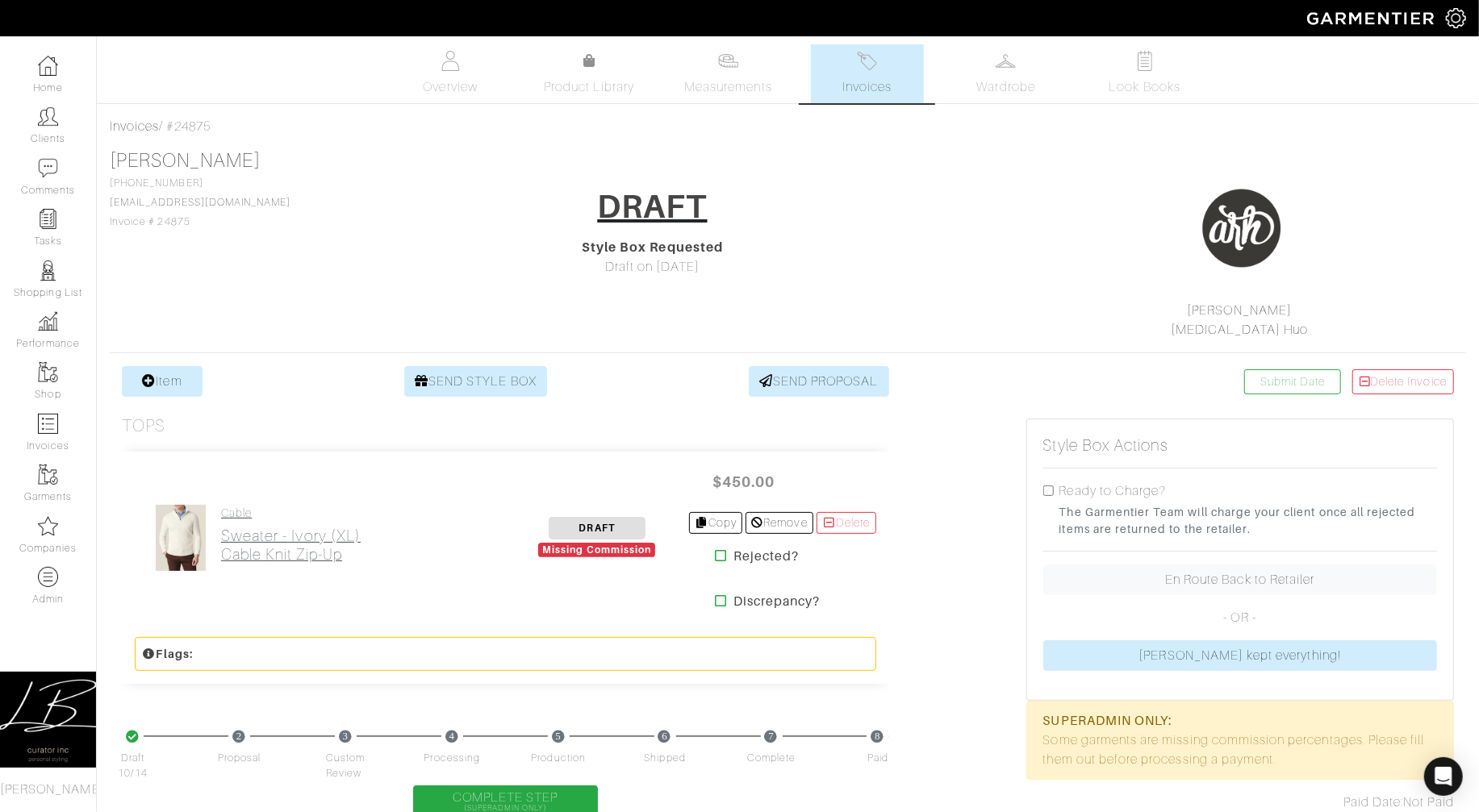
click at [270, 515] on h4 "Cable" at bounding box center [290, 512] width 139 height 13
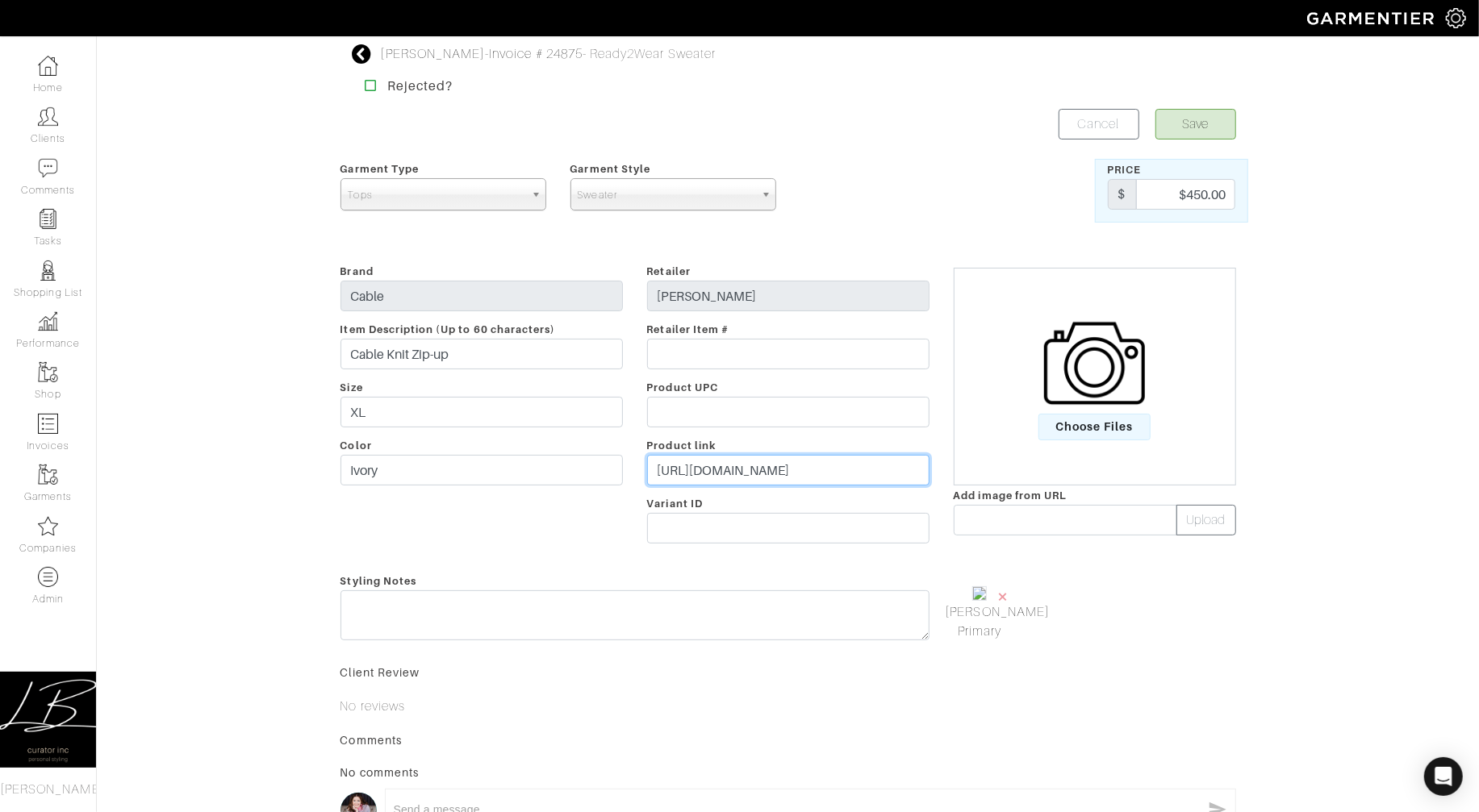
click at [712, 478] on input "https://lucafaloni.com/en/us/shop/ivory-cashmere-cable-knit-zip-up" at bounding box center [788, 470] width 282 height 31
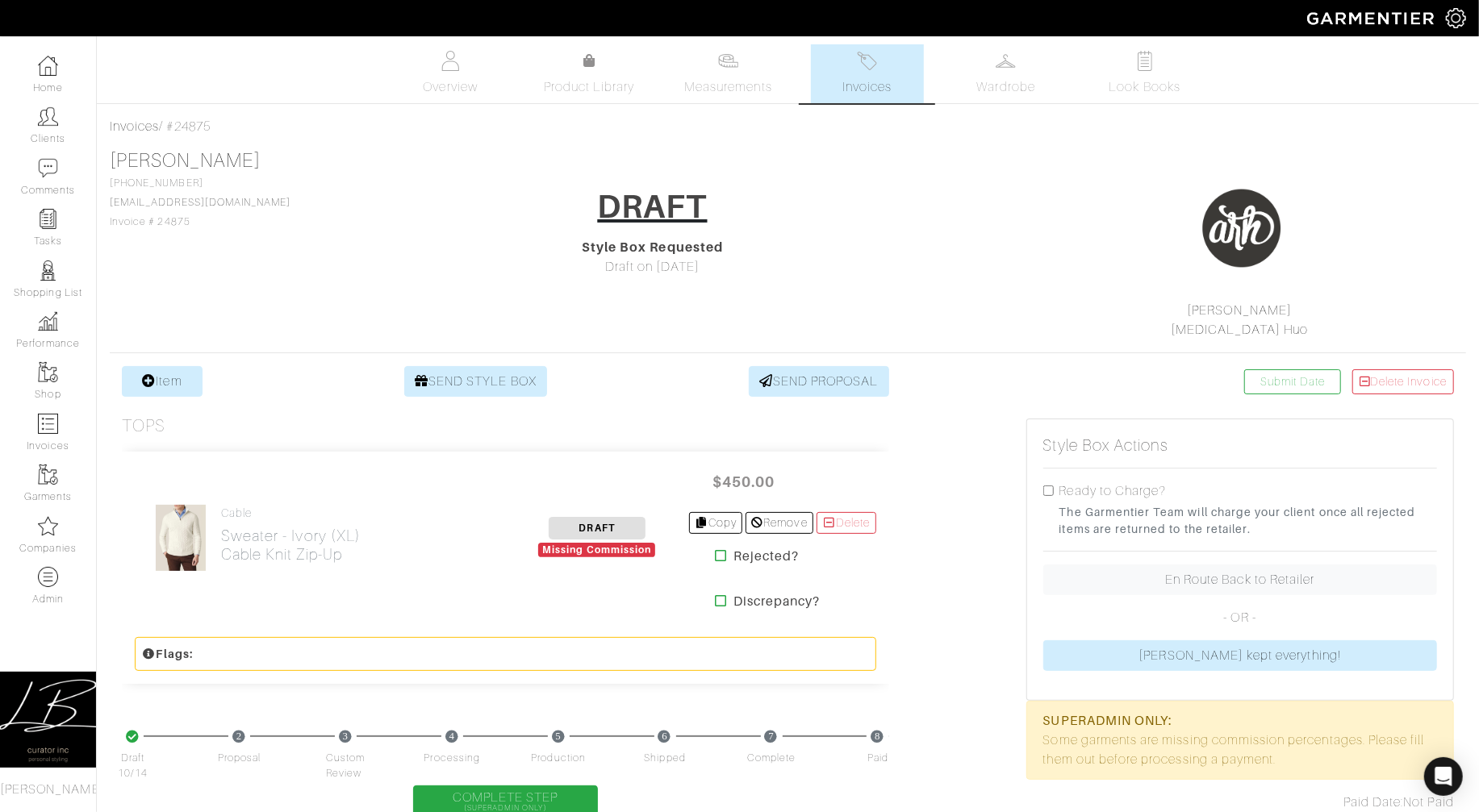
scroll to position [5, 0]
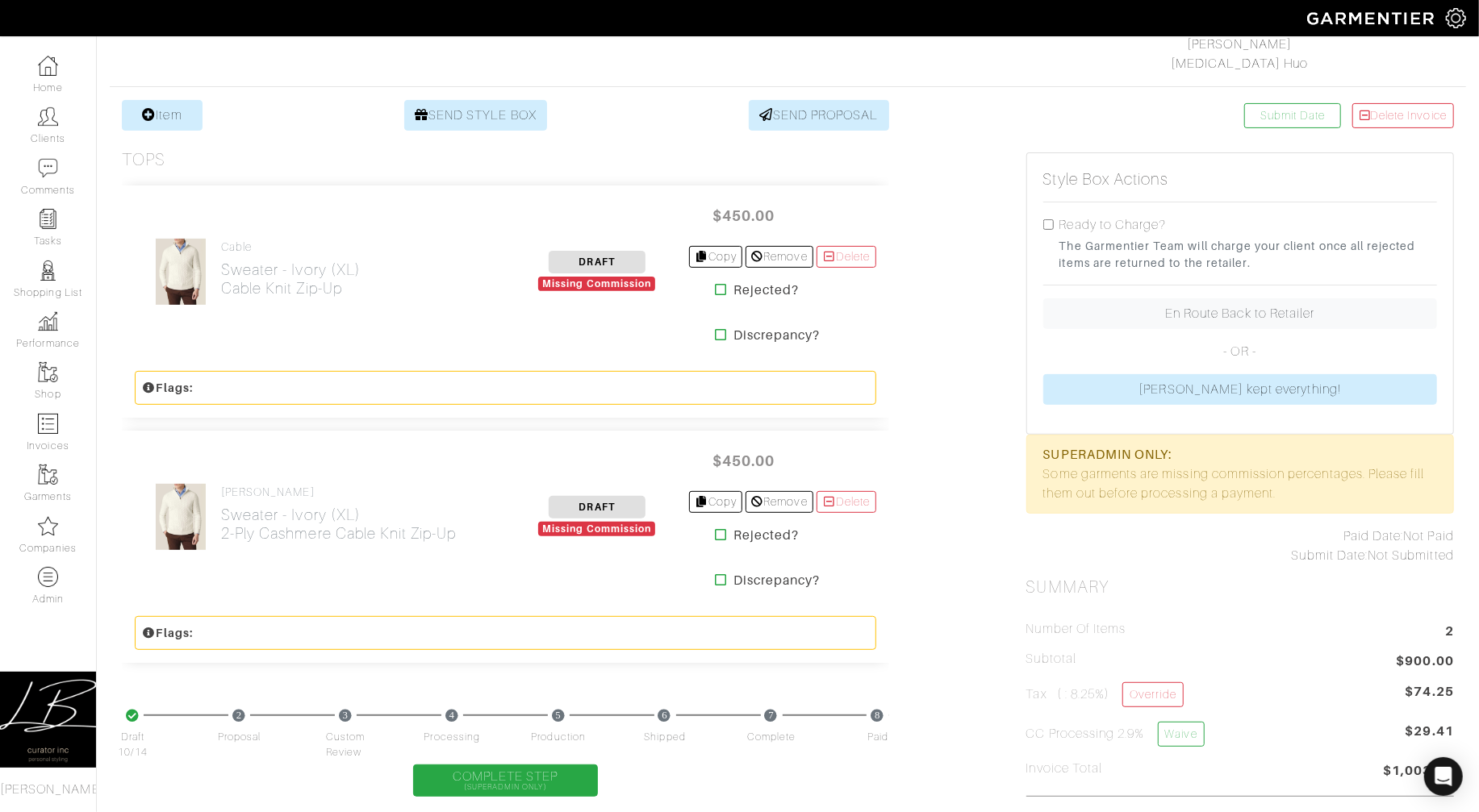
scroll to position [272, 0]
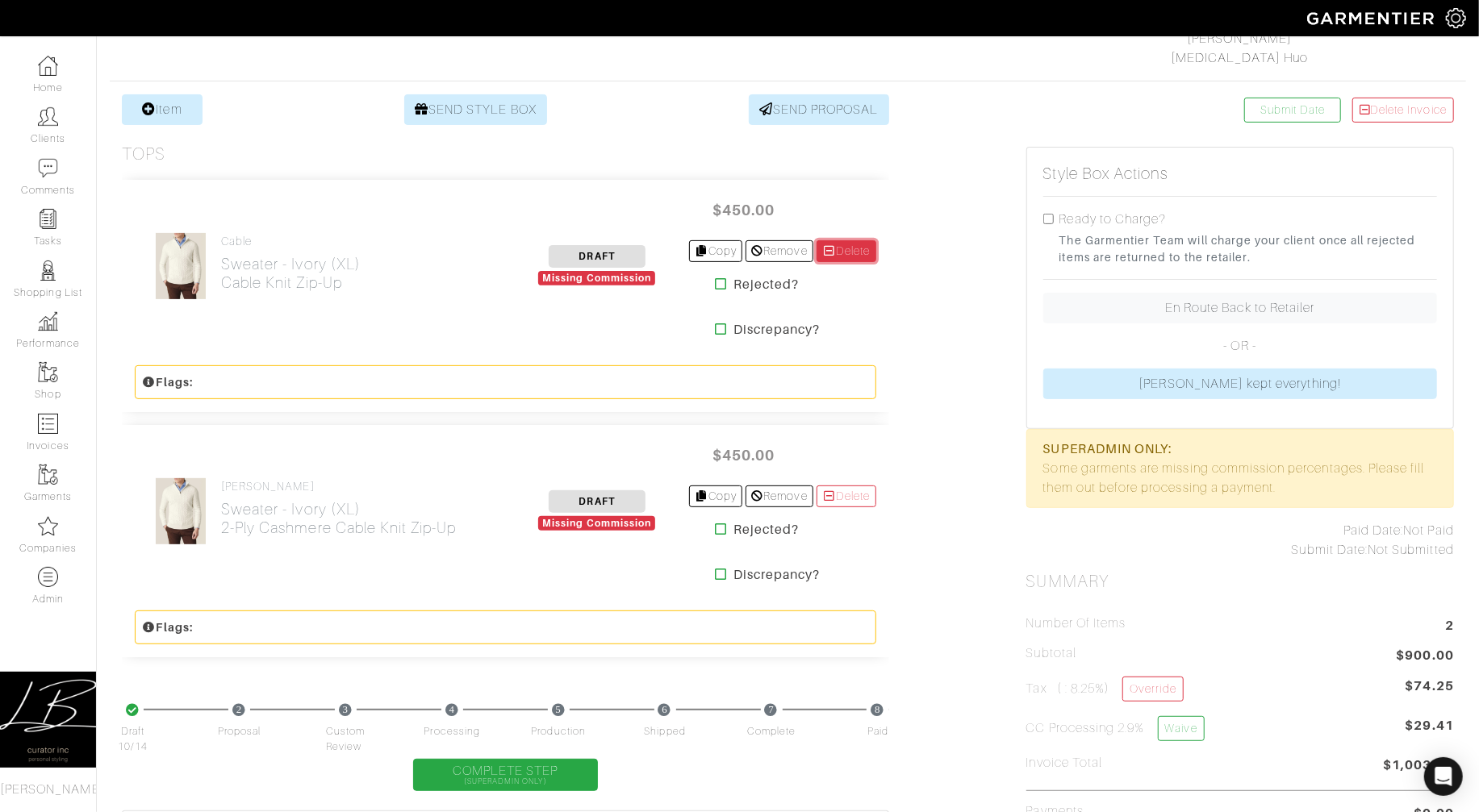
click at [824, 253] on icon at bounding box center [829, 251] width 14 height 12
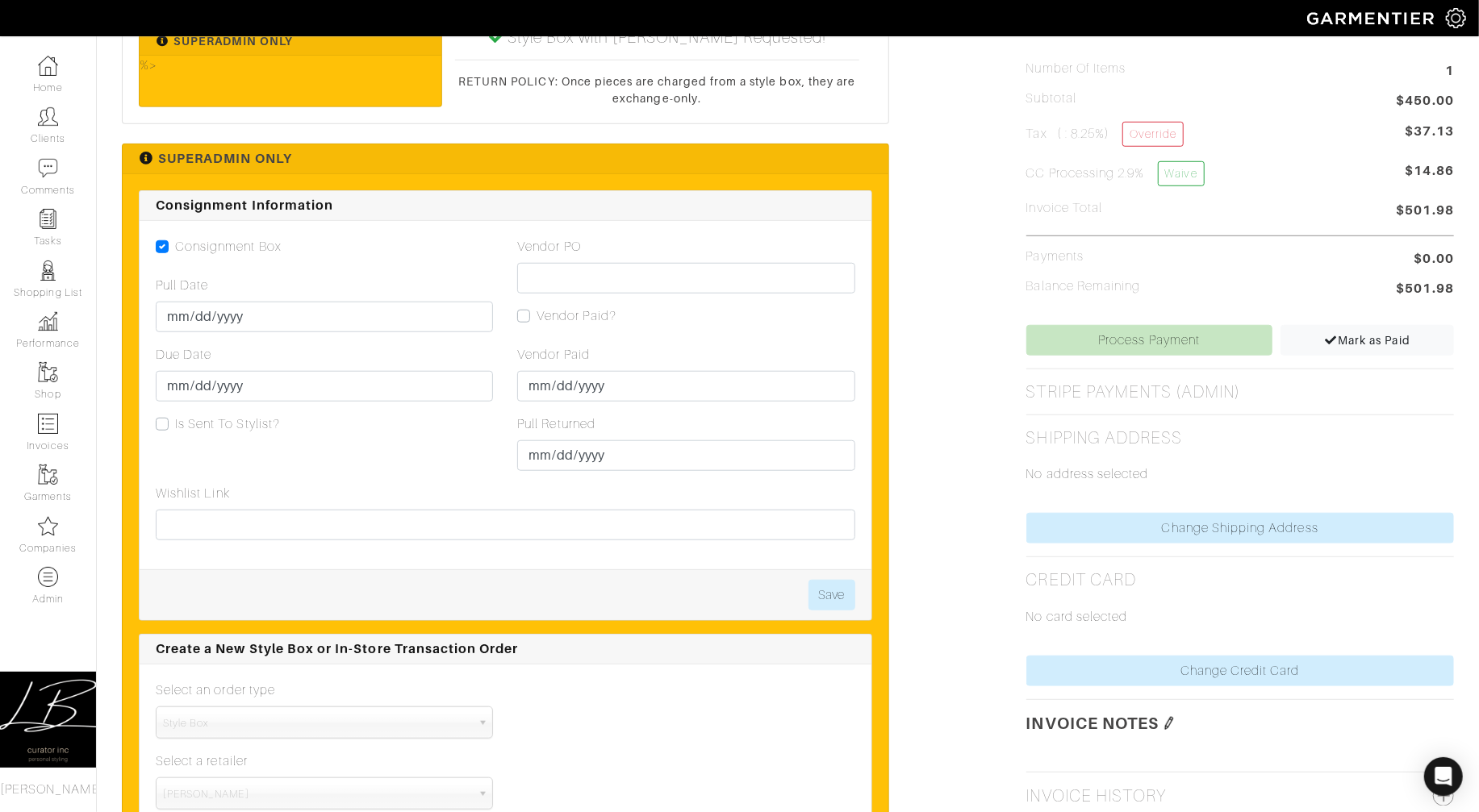
scroll to position [833, 0]
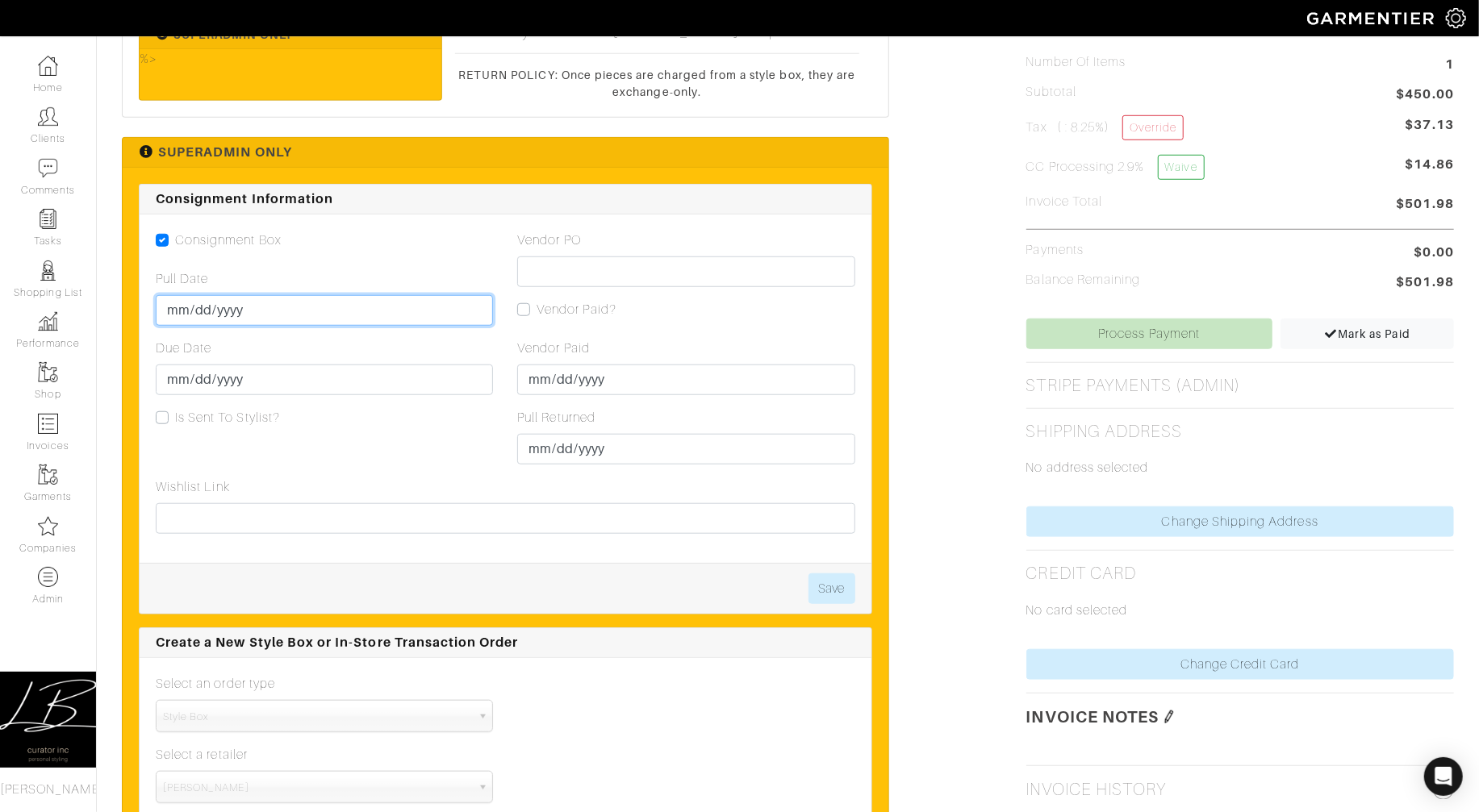
click at [175, 316] on input "Pull Date" at bounding box center [325, 310] width 337 height 31
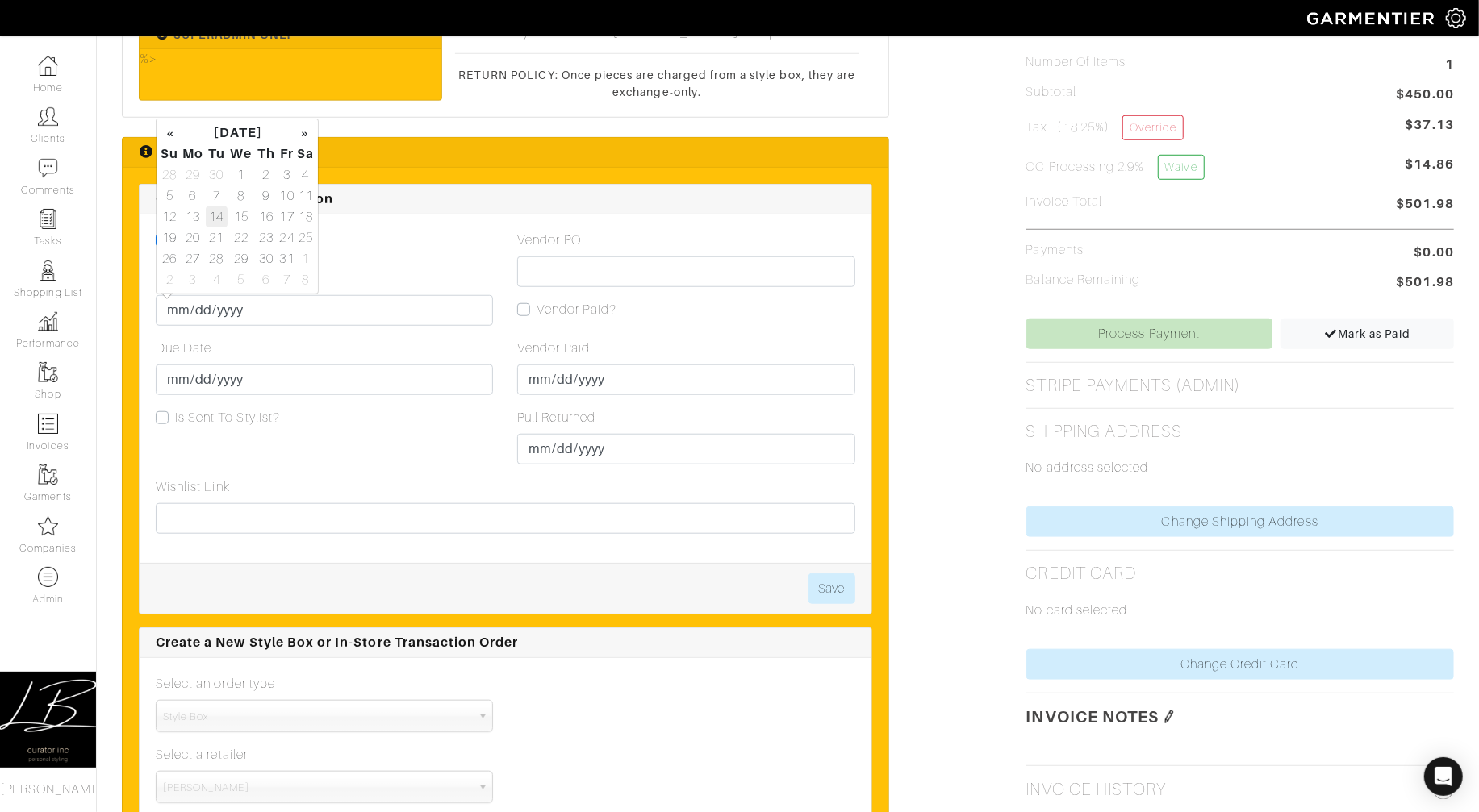
click at [222, 221] on td "14" at bounding box center [216, 217] width 22 height 21
type input "2025-10-14"
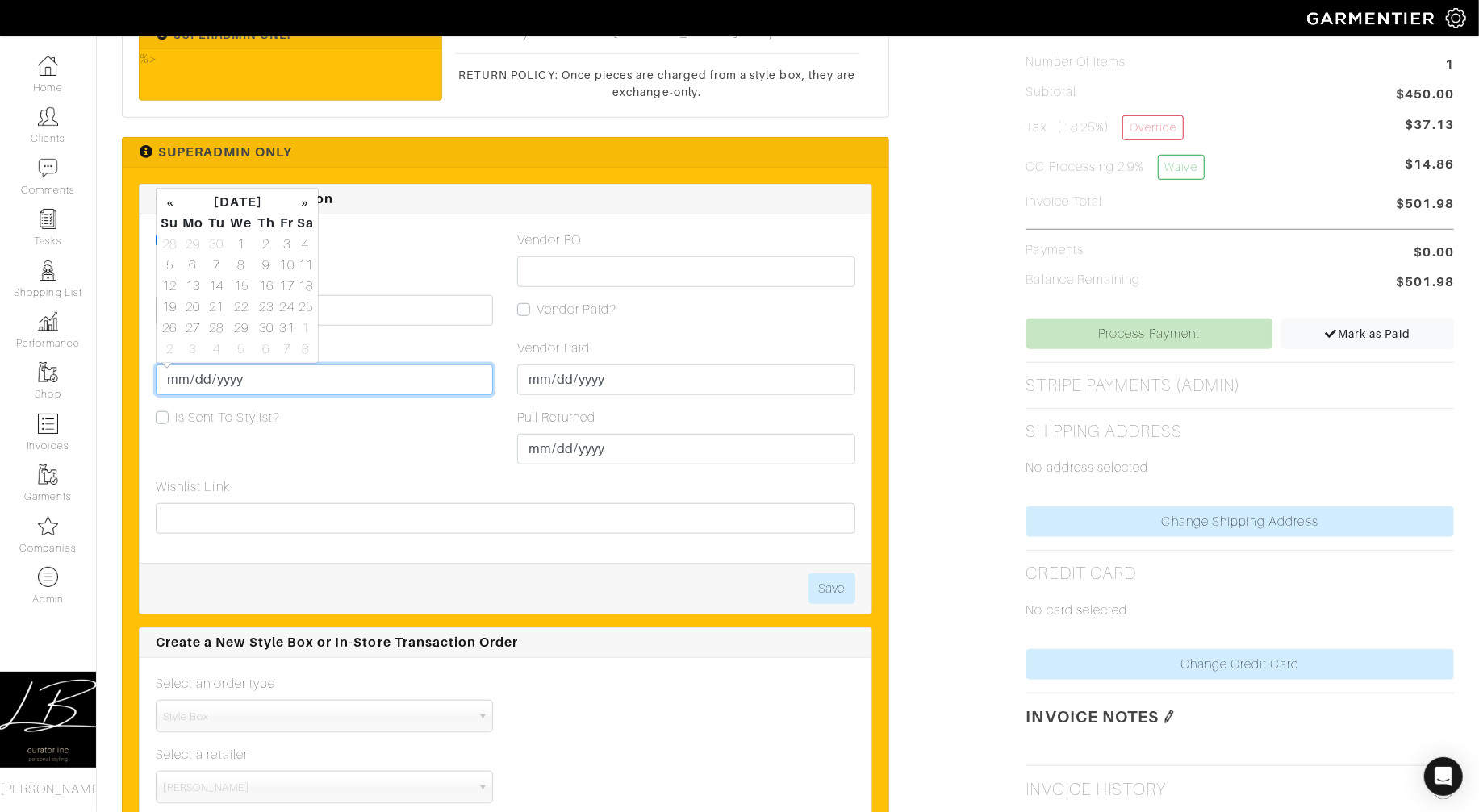
click at [176, 389] on input "Due Date" at bounding box center [325, 379] width 337 height 31
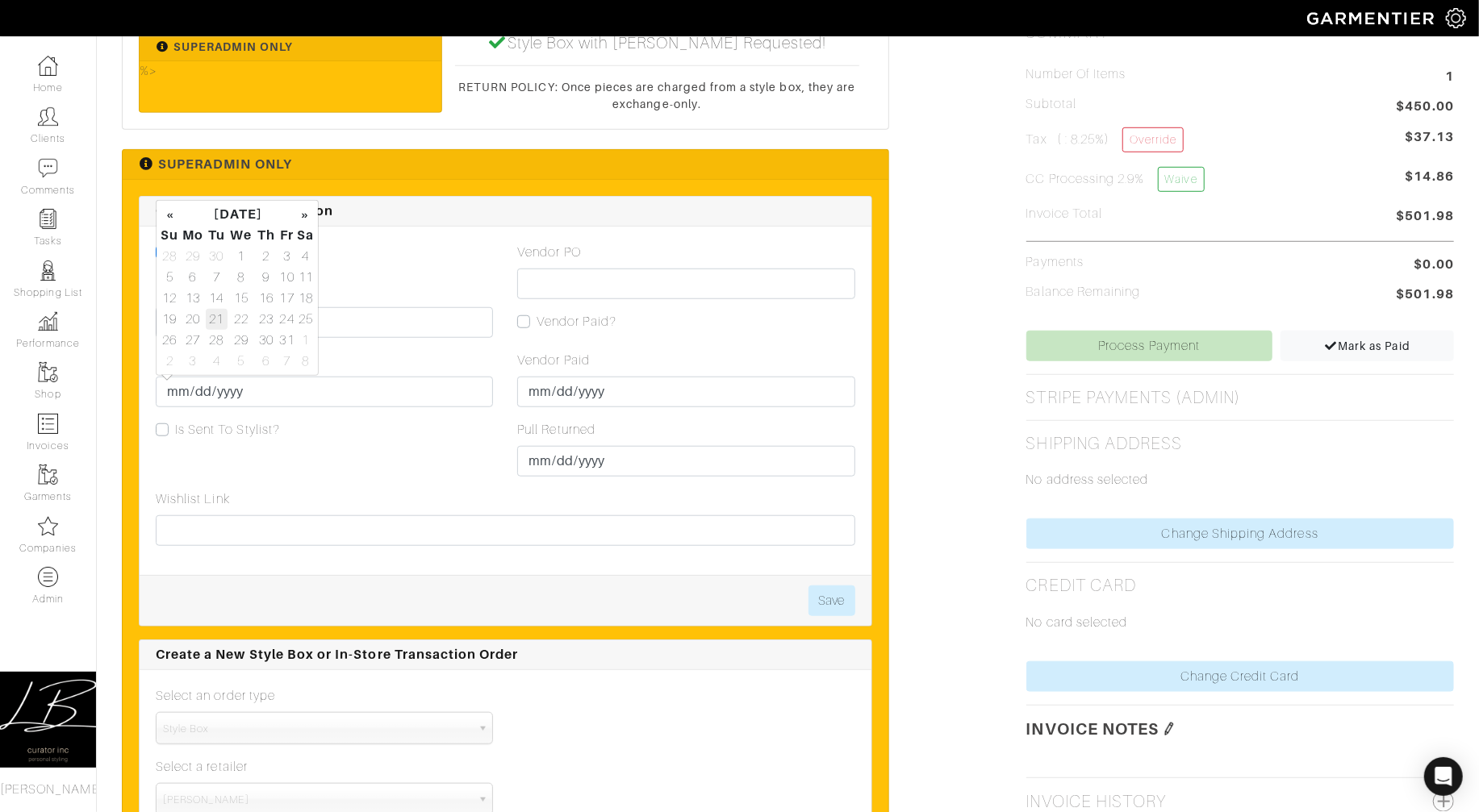
click at [215, 320] on td "21" at bounding box center [216, 320] width 22 height 21
type input "2025-10-21"
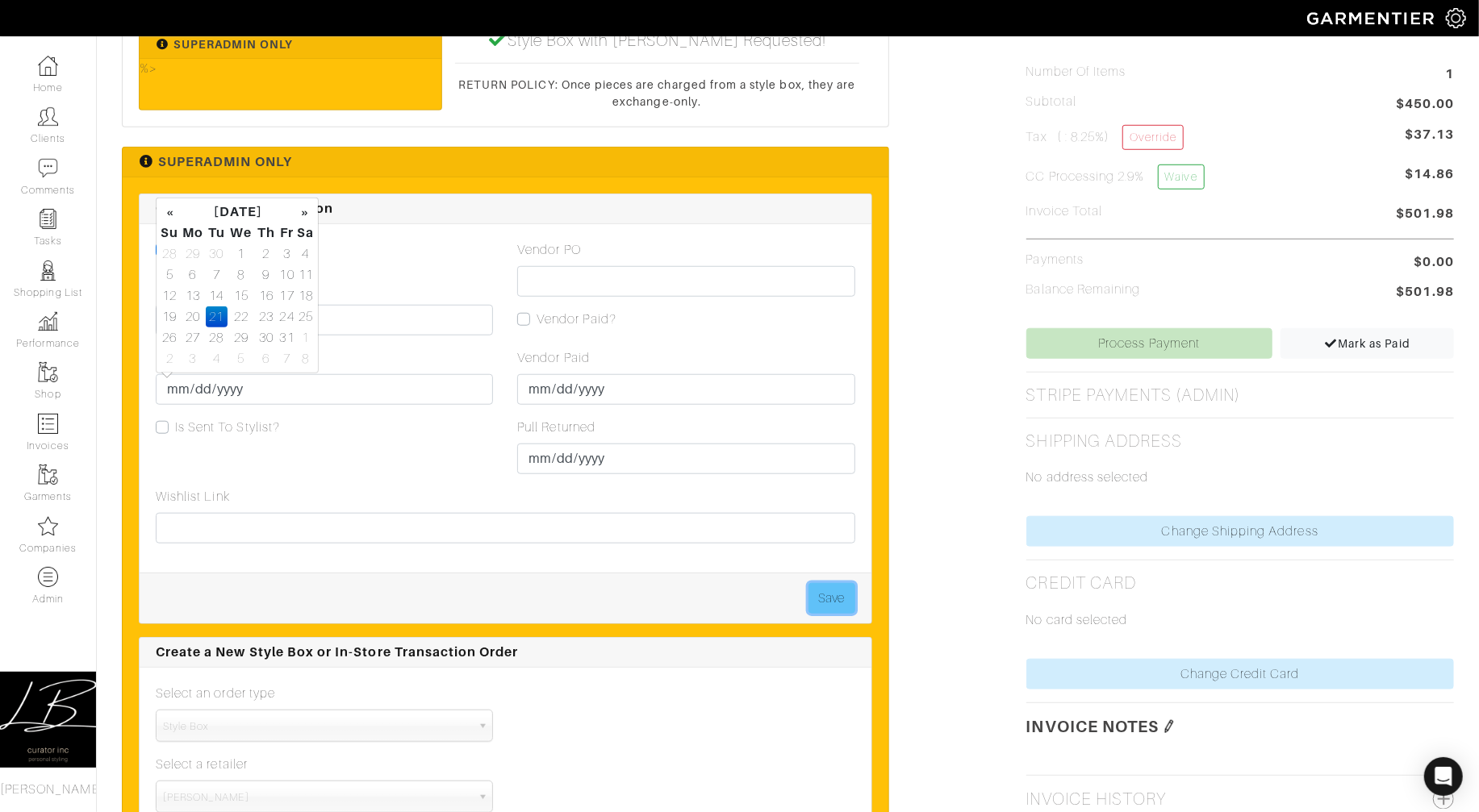
click at [831, 596] on button "Save" at bounding box center [832, 598] width 47 height 31
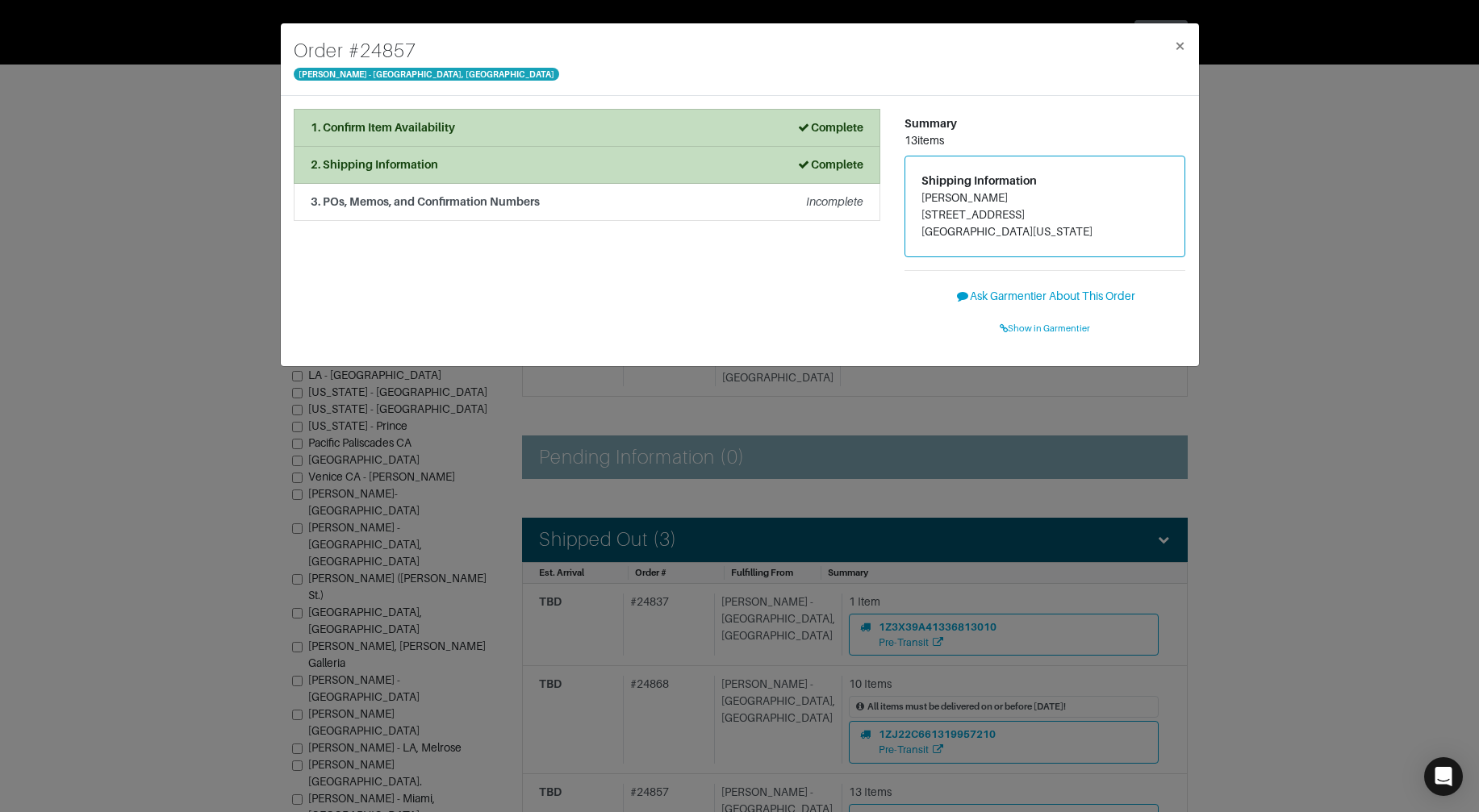
scroll to position [229, 0]
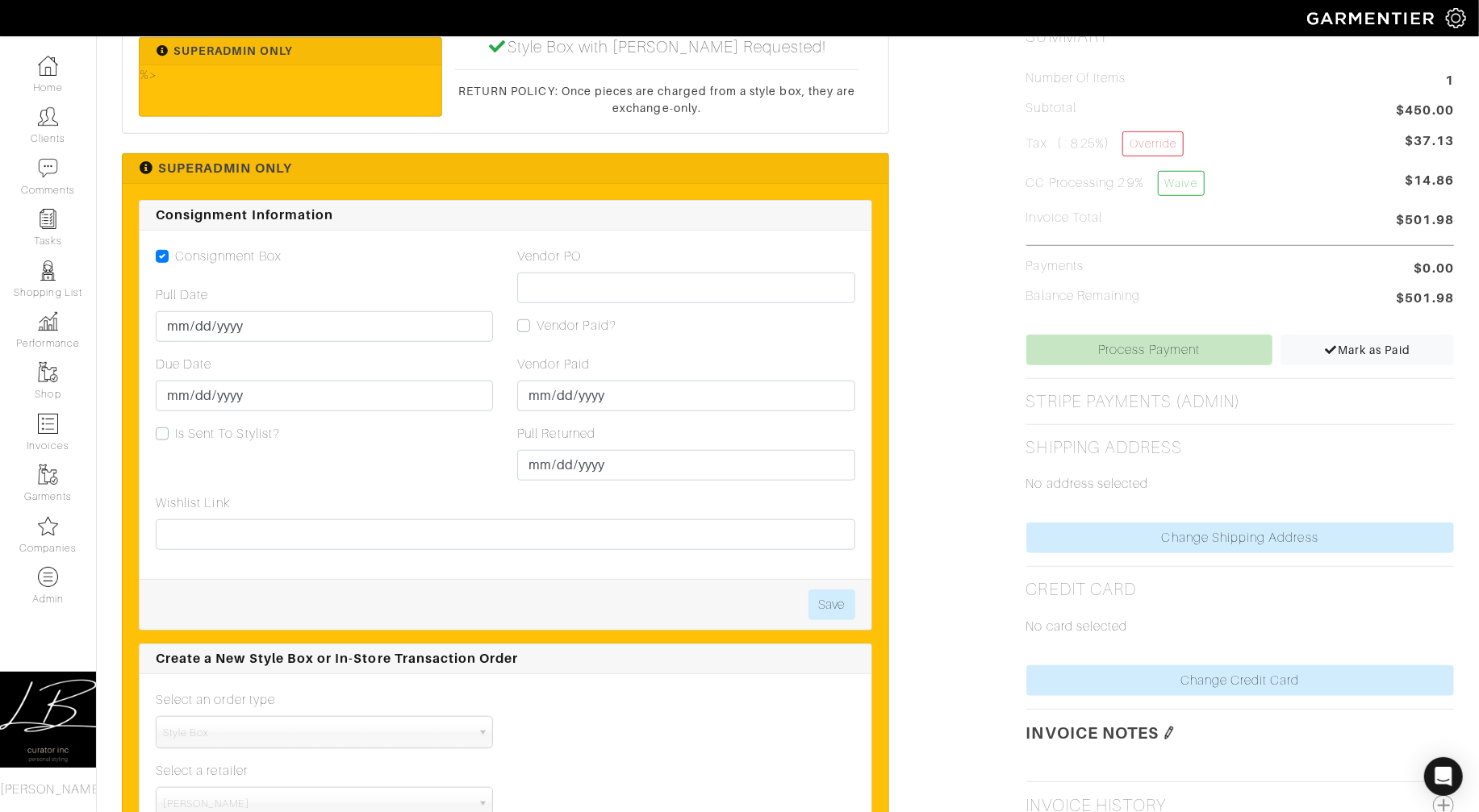
scroll to position [819, 0]
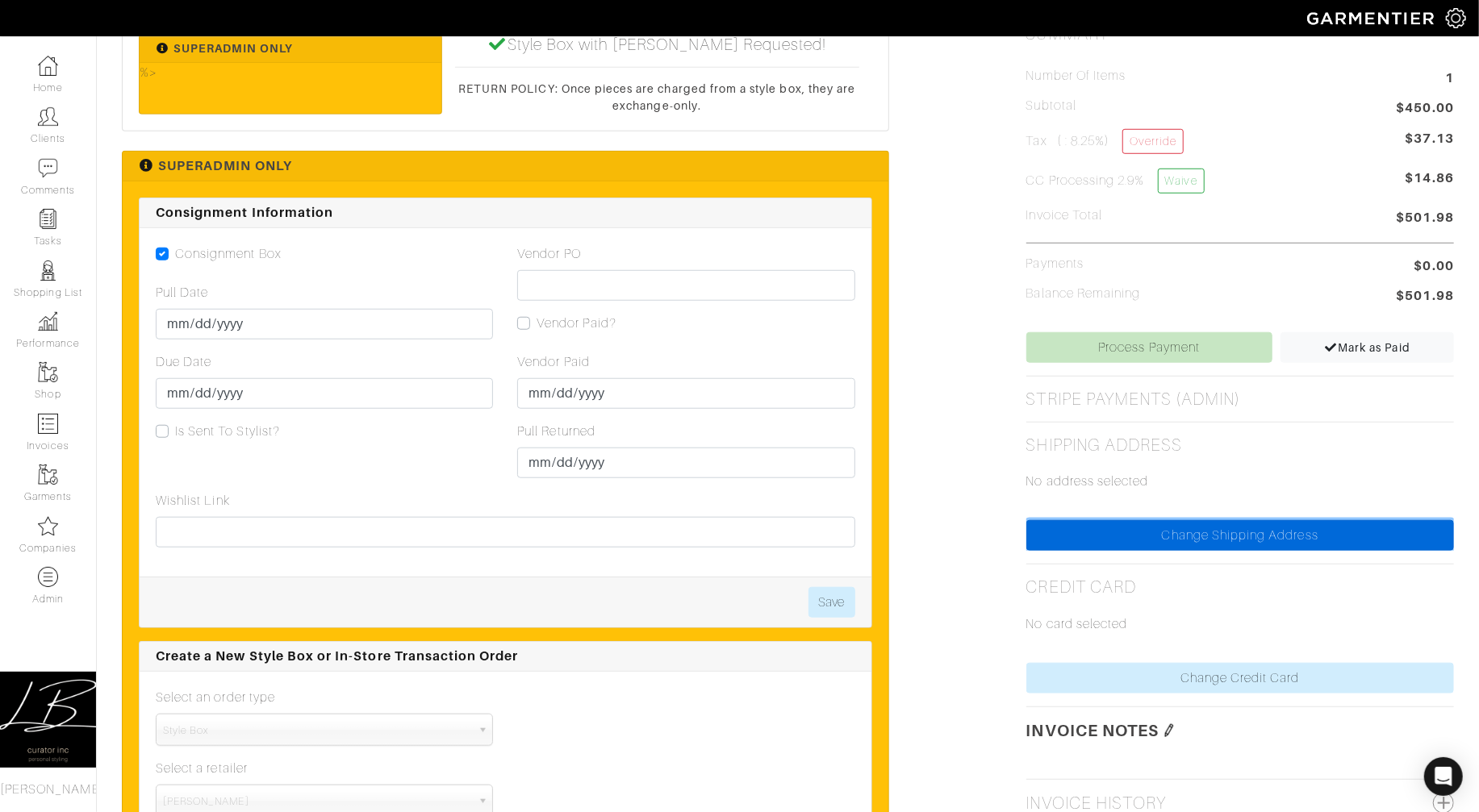
click at [1053, 540] on link "Change Shipping Address" at bounding box center [1240, 535] width 427 height 31
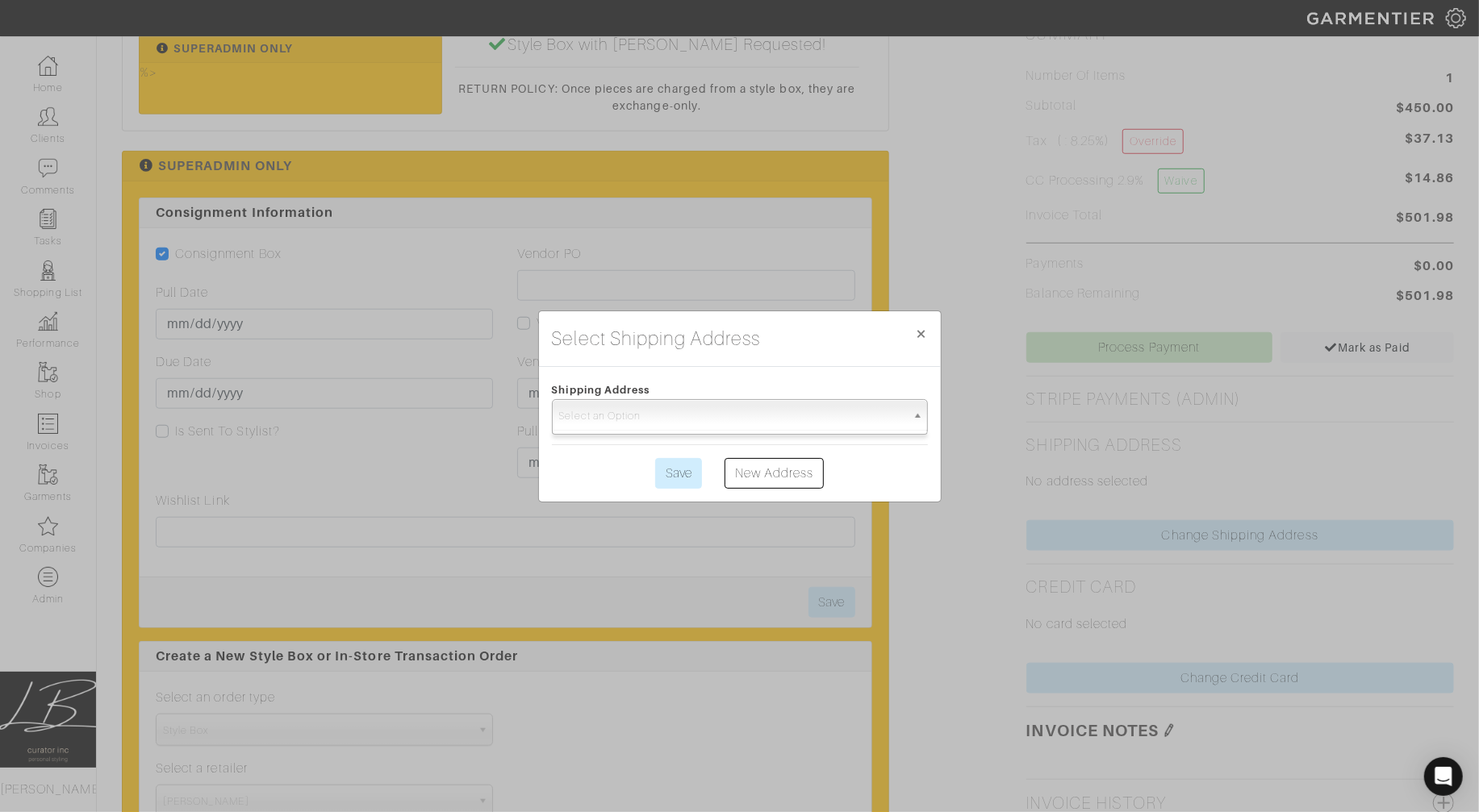
click at [787, 419] on span "Select an Option" at bounding box center [732, 416] width 347 height 32
click at [786, 425] on span "Select an Option" at bounding box center [732, 416] width 347 height 32
click at [916, 335] on span "×" at bounding box center [922, 333] width 12 height 22
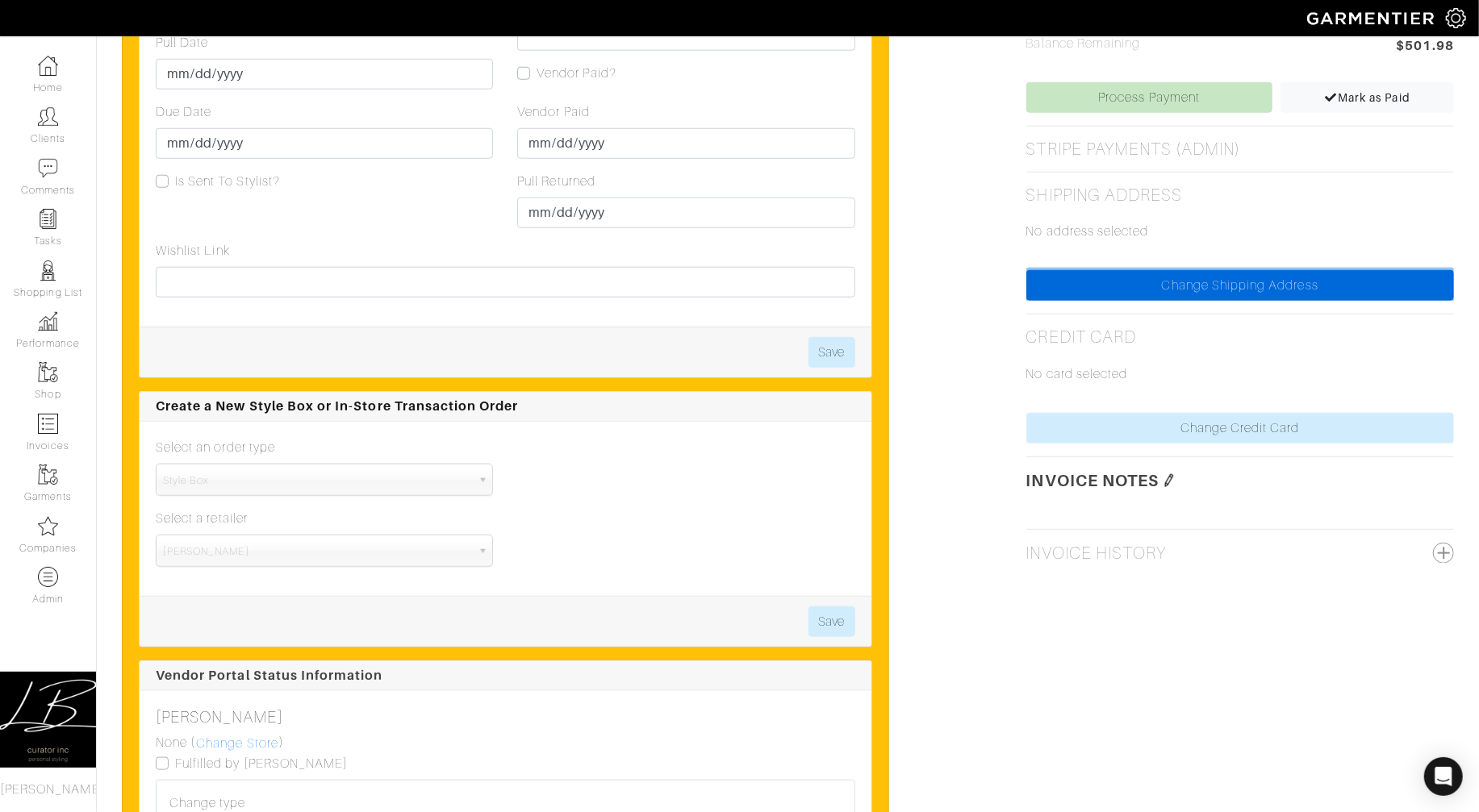
scroll to position [1076, 0]
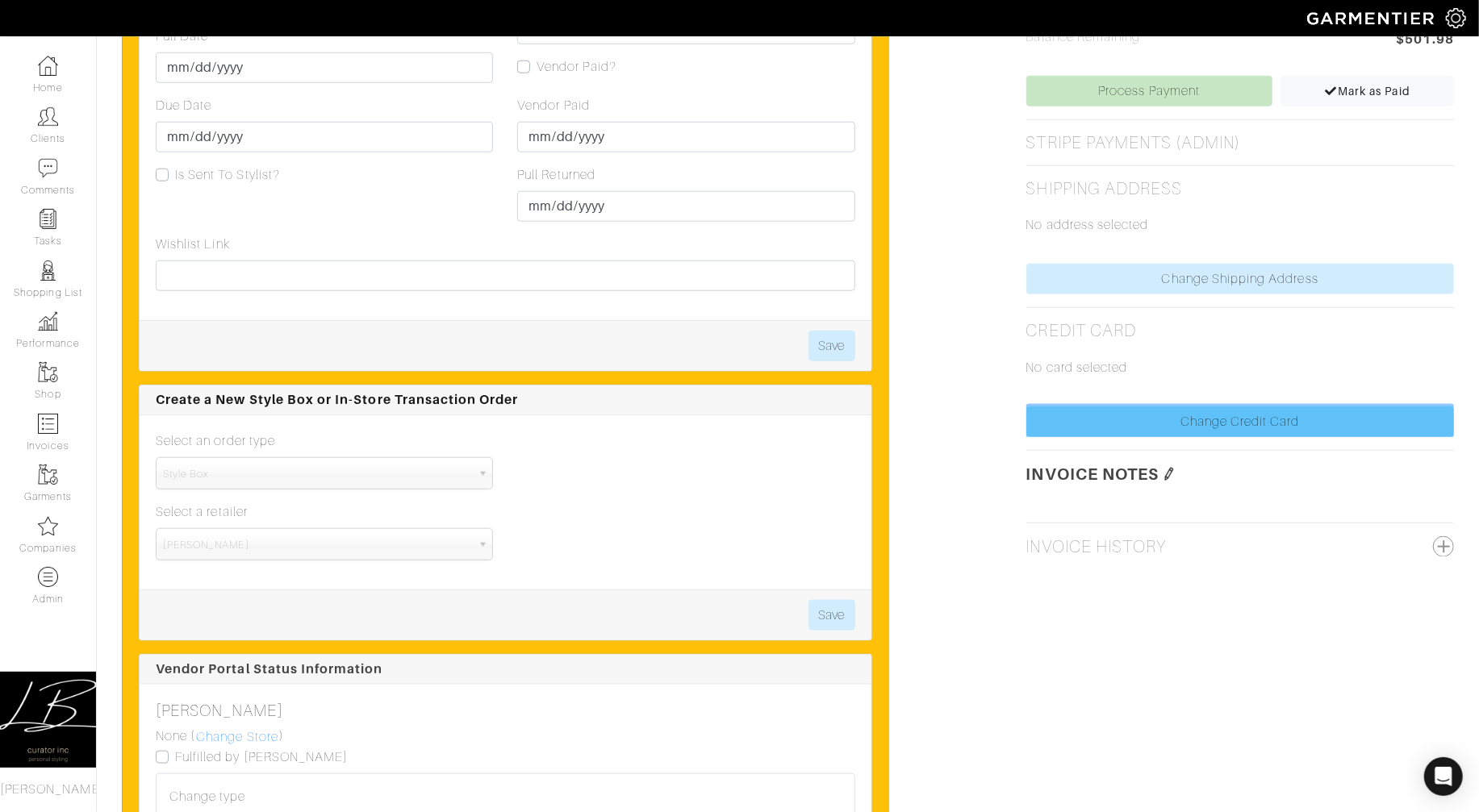
click at [1075, 435] on link "Change Credit Card" at bounding box center [1240, 422] width 427 height 31
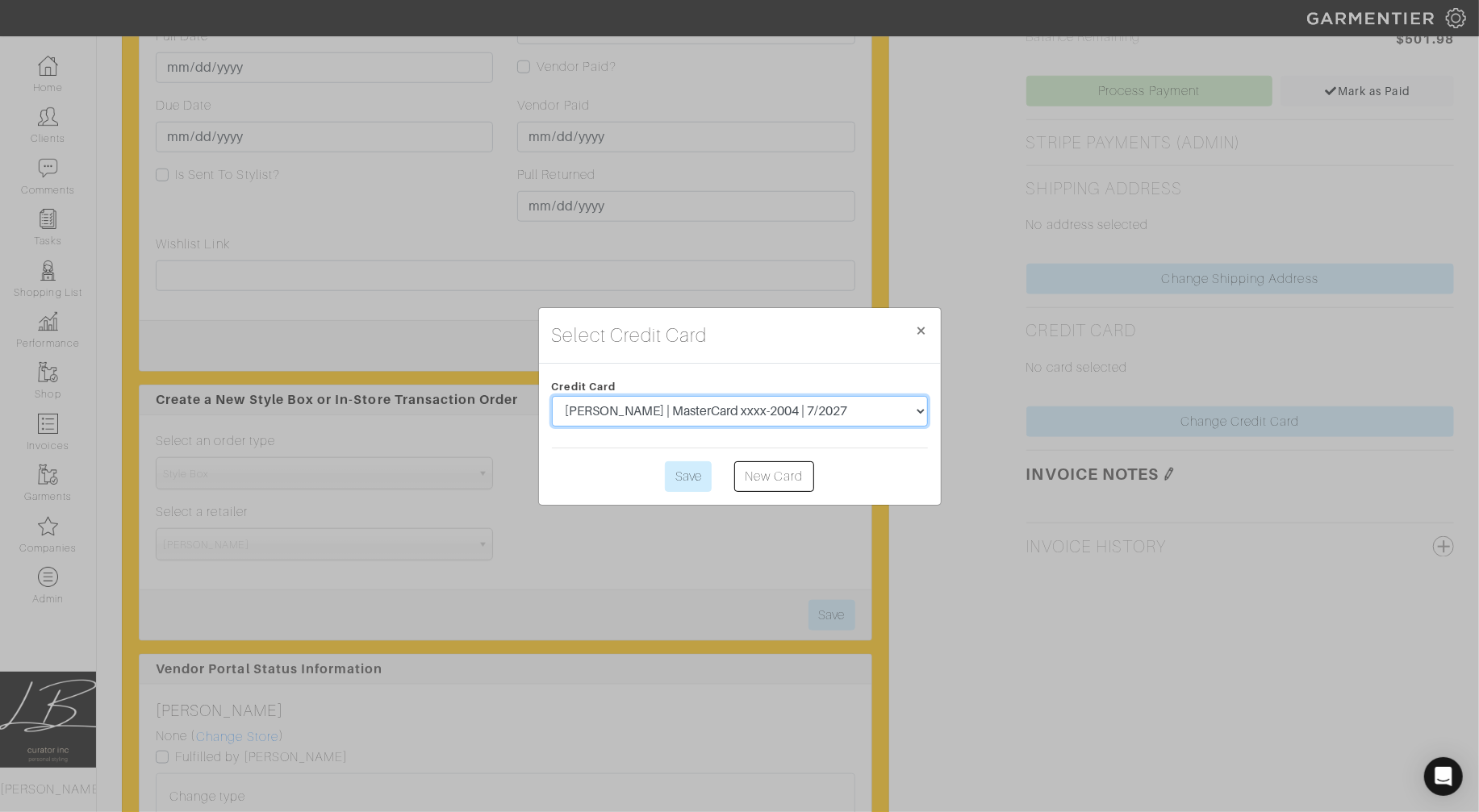
click at [779, 417] on select "[PERSON_NAME] | MasterCard xxxx-2004 | 7/2027" at bounding box center [740, 411] width 376 height 31
click at [677, 476] on input "Save" at bounding box center [688, 476] width 47 height 31
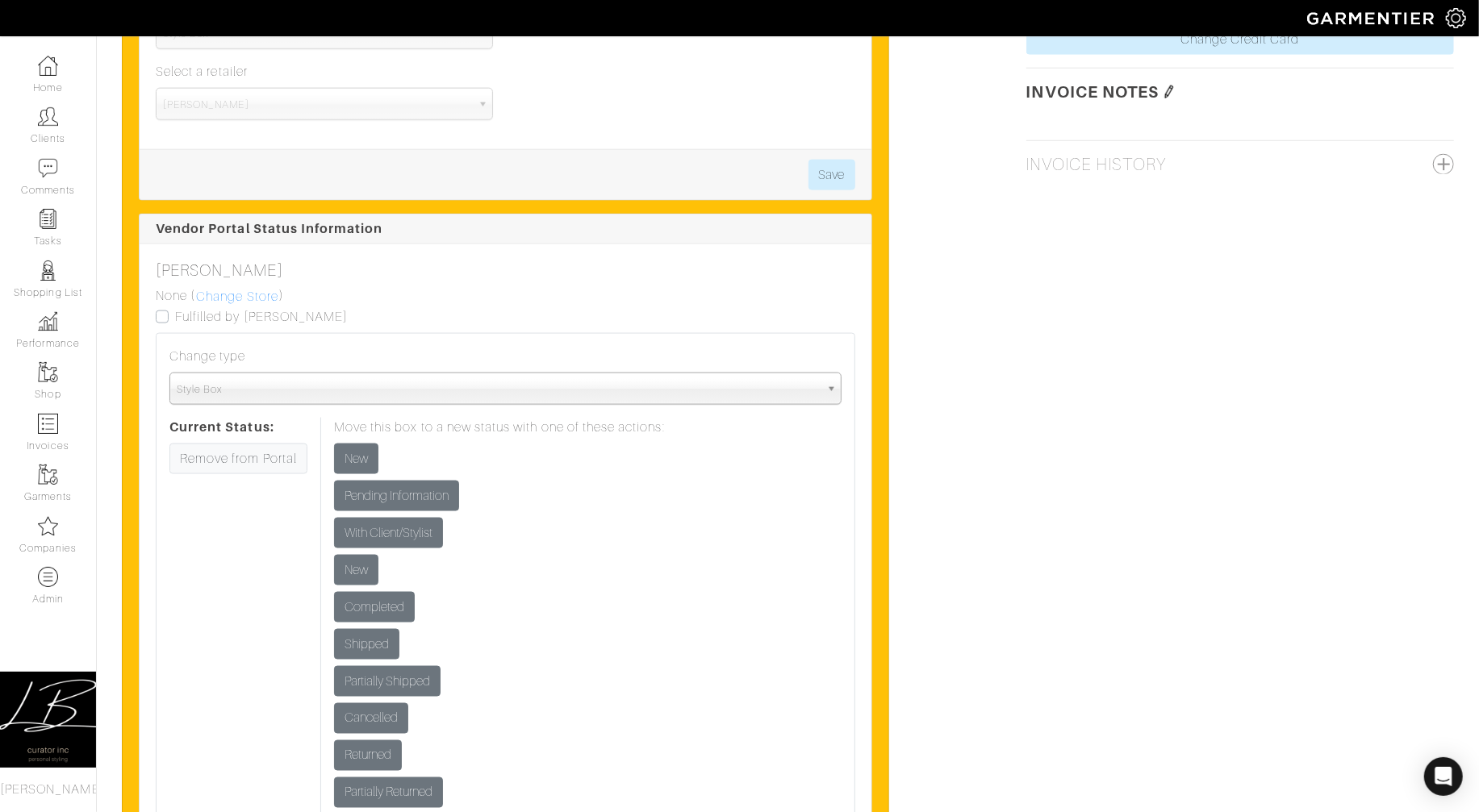
scroll to position [1525, 0]
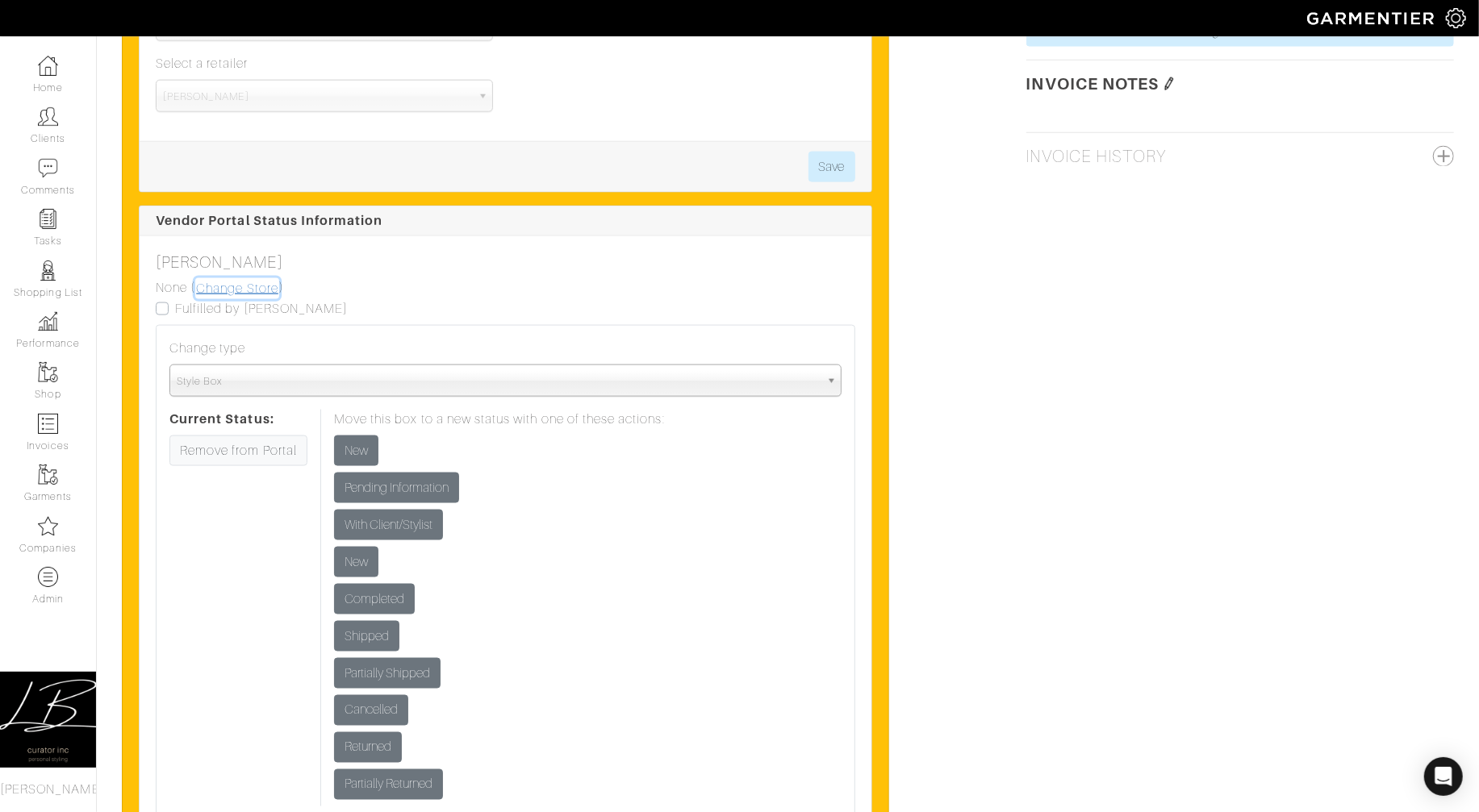
click at [223, 294] on link "Change Store" at bounding box center [237, 289] width 84 height 21
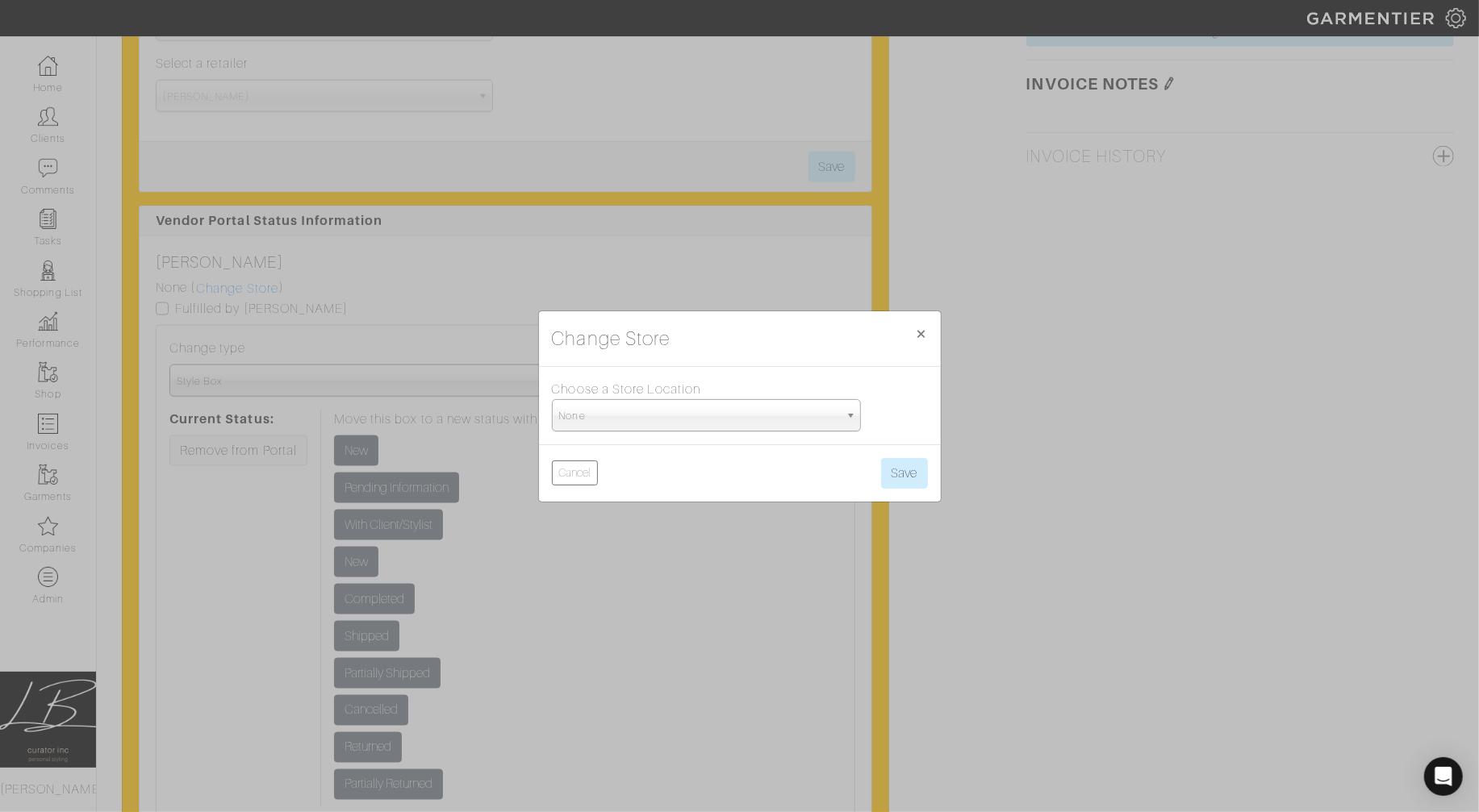
click at [685, 419] on span "None" at bounding box center [700, 416] width 280 height 32
click at [693, 510] on li "[PERSON_NAME] - [GEOGRAPHIC_DATA] (Soho)" at bounding box center [706, 519] width 301 height 20
select select "91"
click at [890, 458] on button "Save" at bounding box center [904, 473] width 47 height 31
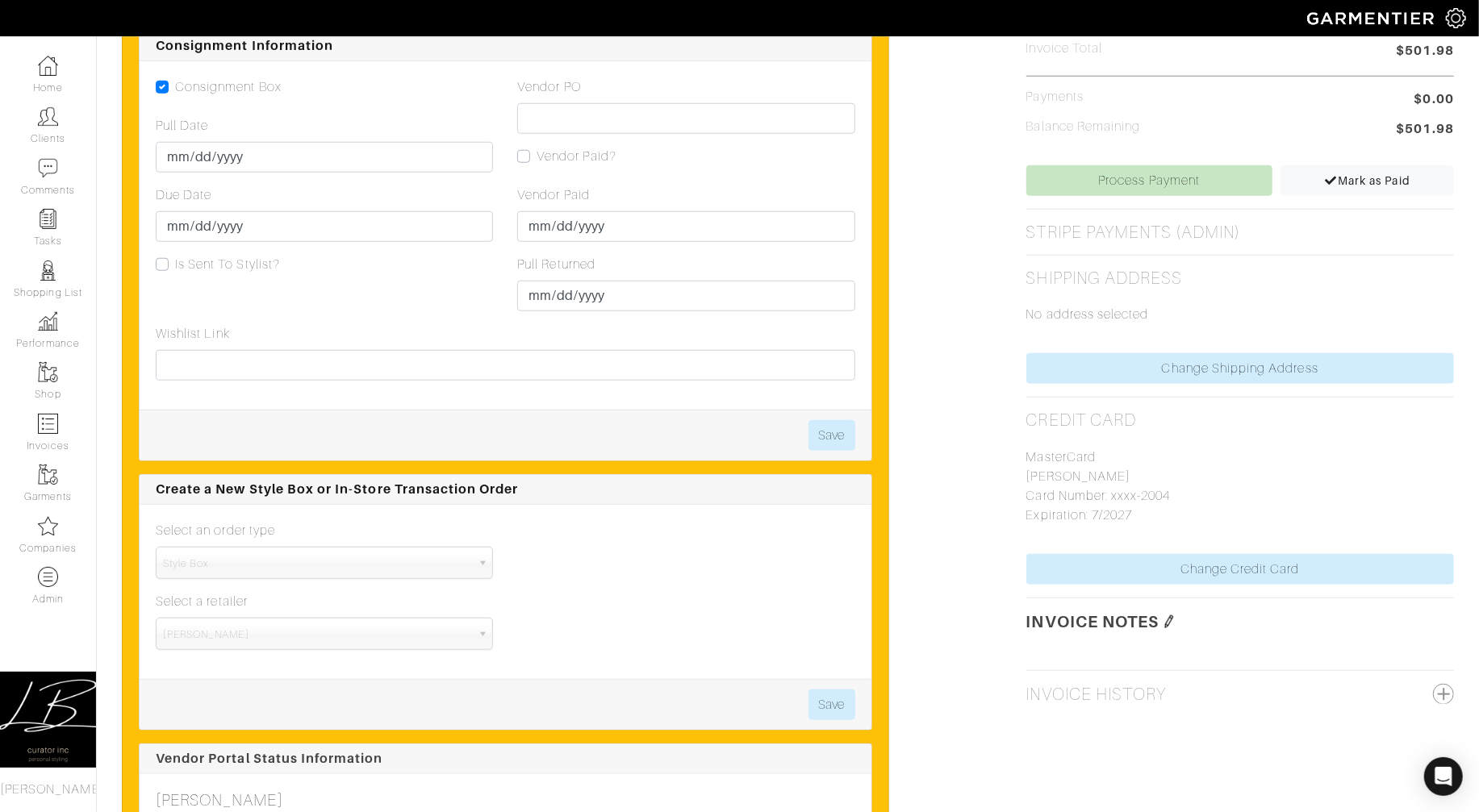
scroll to position [989, 0]
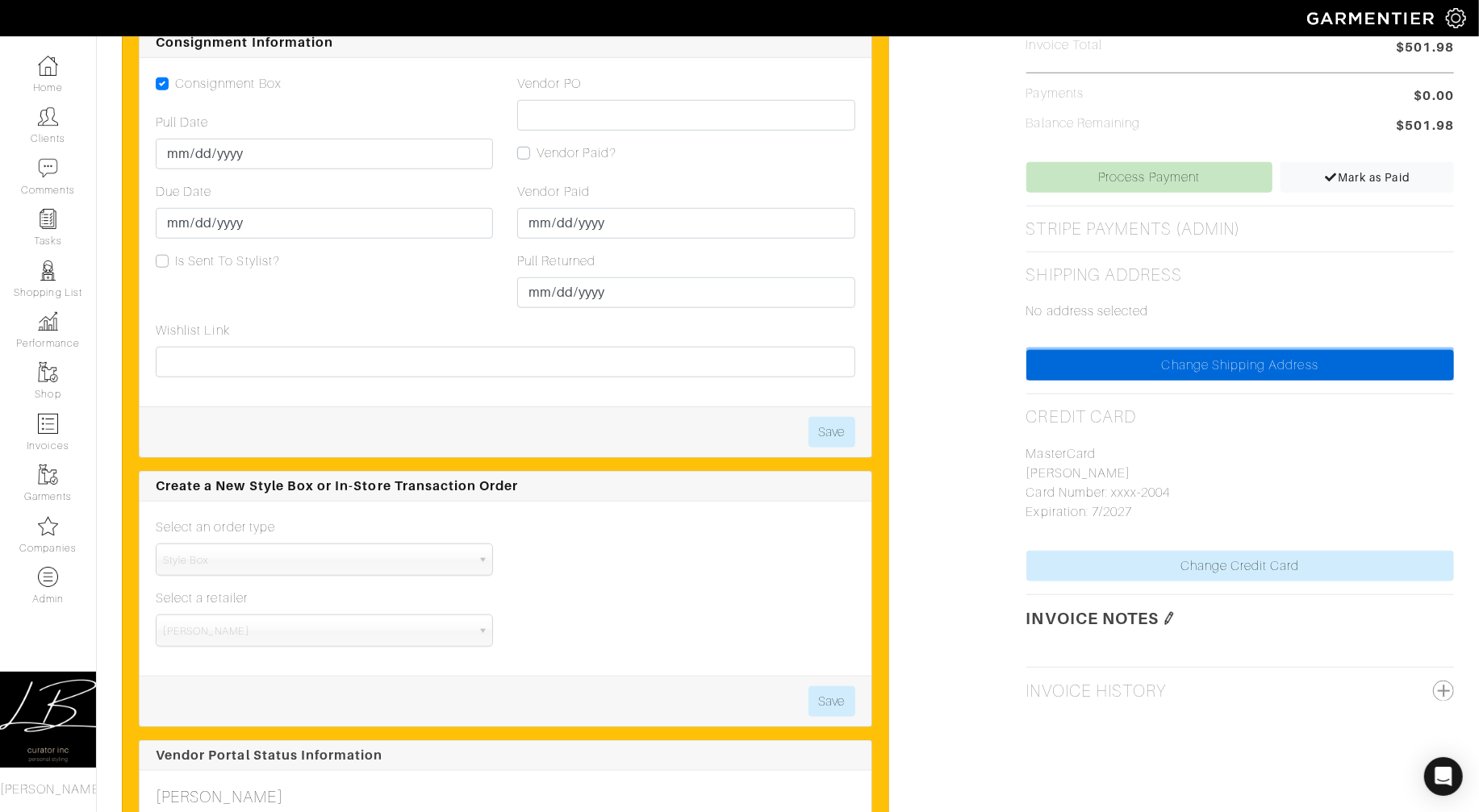
click at [1084, 364] on link "Change Shipping Address" at bounding box center [1240, 365] width 427 height 31
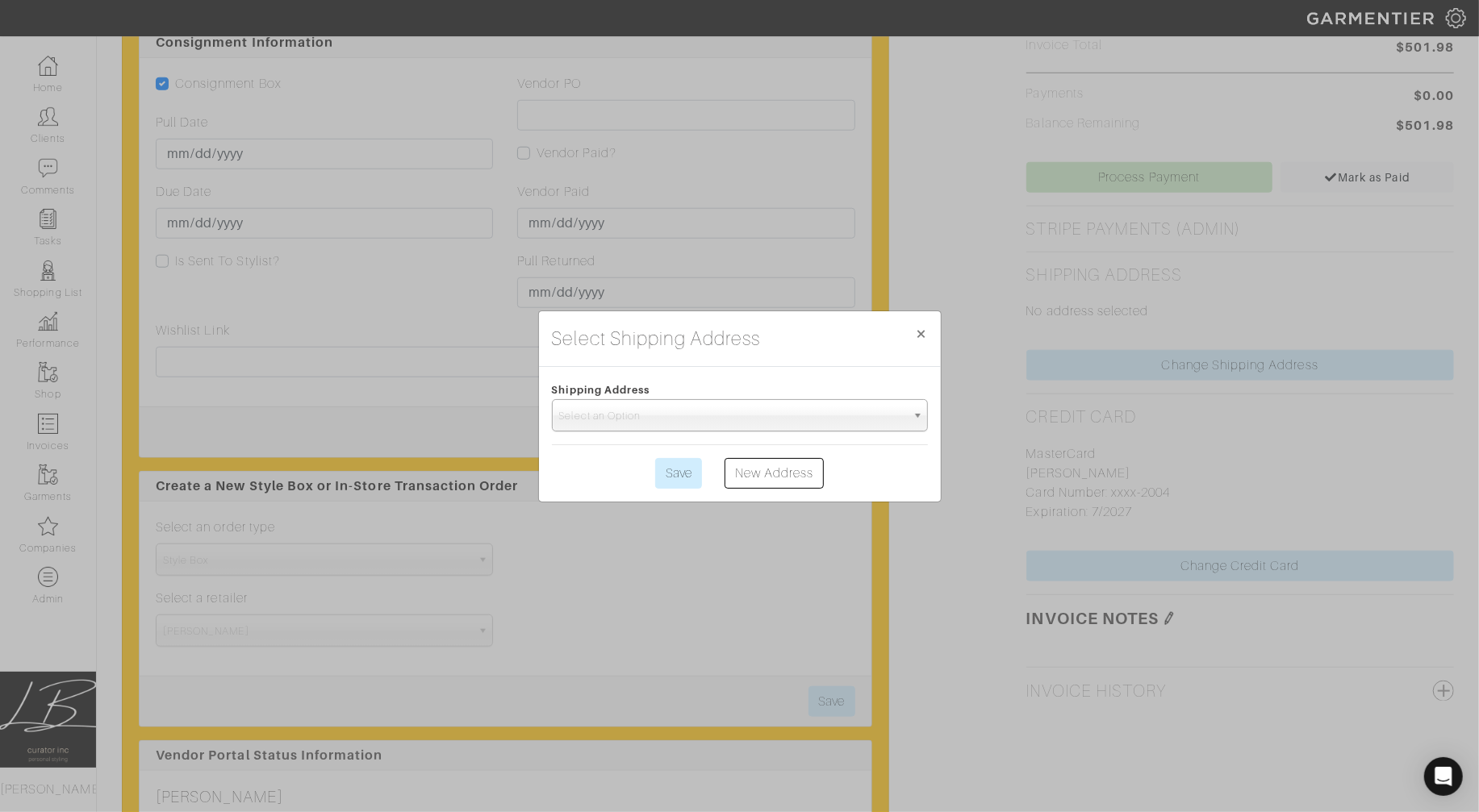
click at [775, 410] on span "Select an Option" at bounding box center [732, 416] width 347 height 32
click at [927, 327] on span "×" at bounding box center [922, 333] width 12 height 22
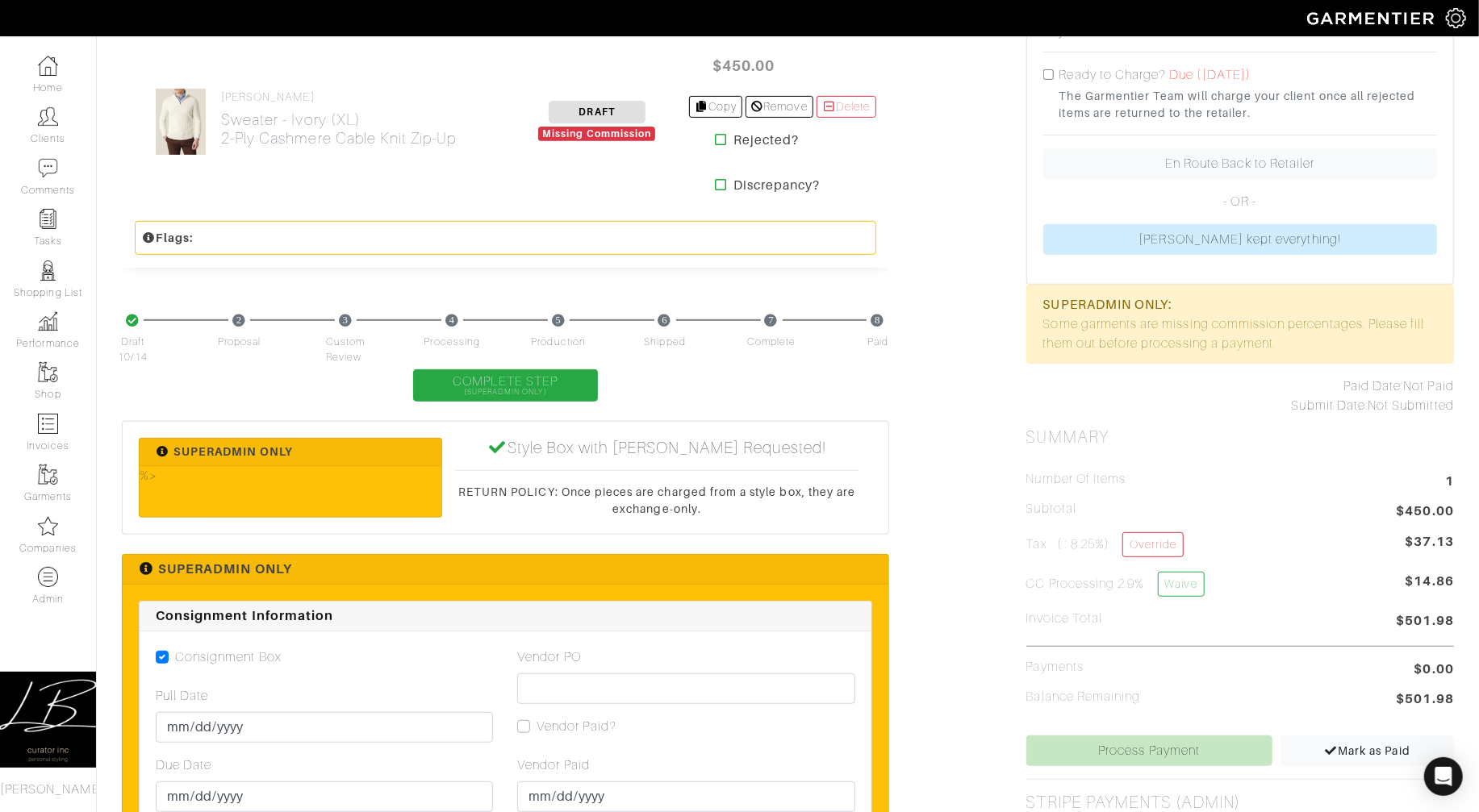
scroll to position [0, 0]
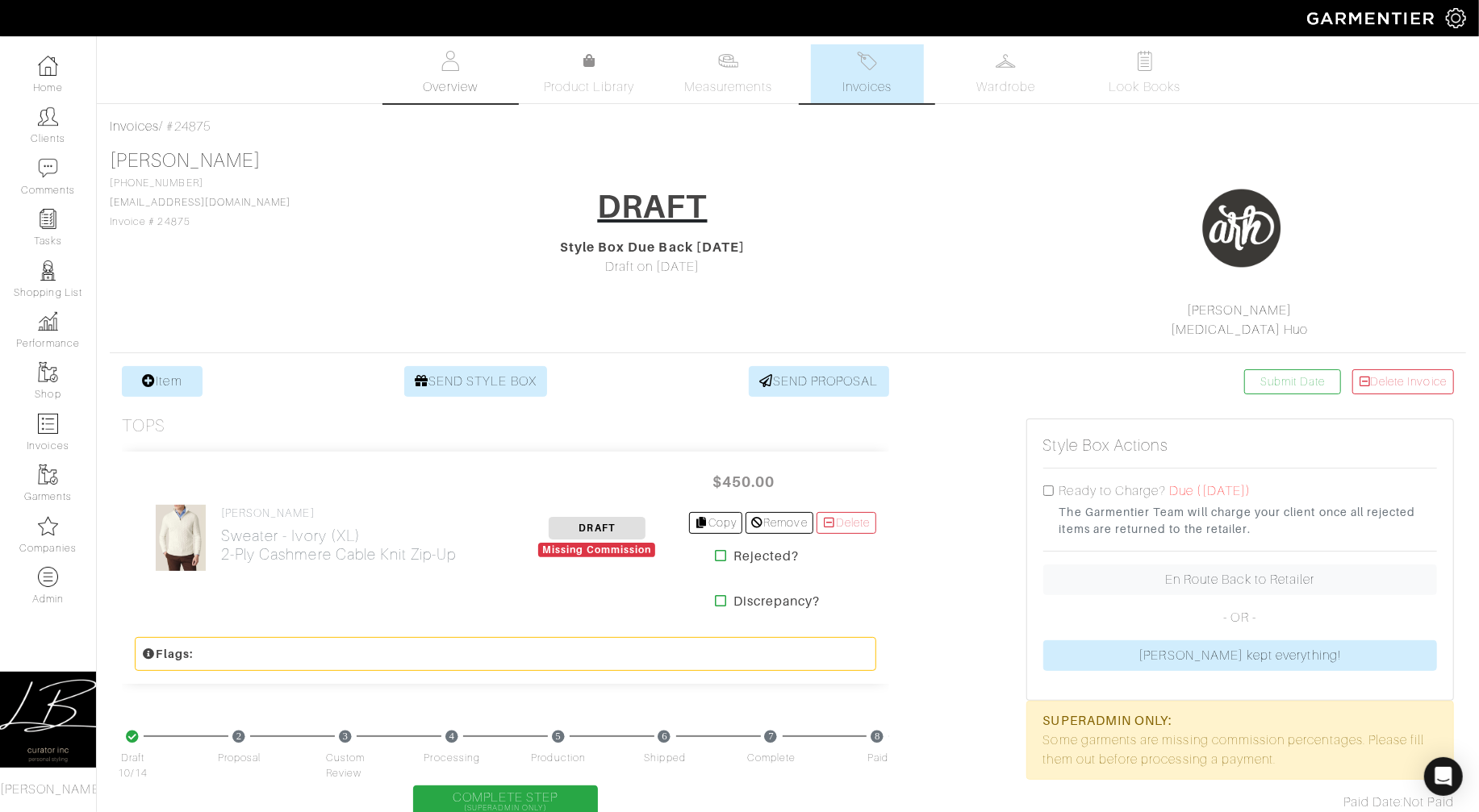
click at [443, 90] on span "Overview" at bounding box center [450, 87] width 54 height 20
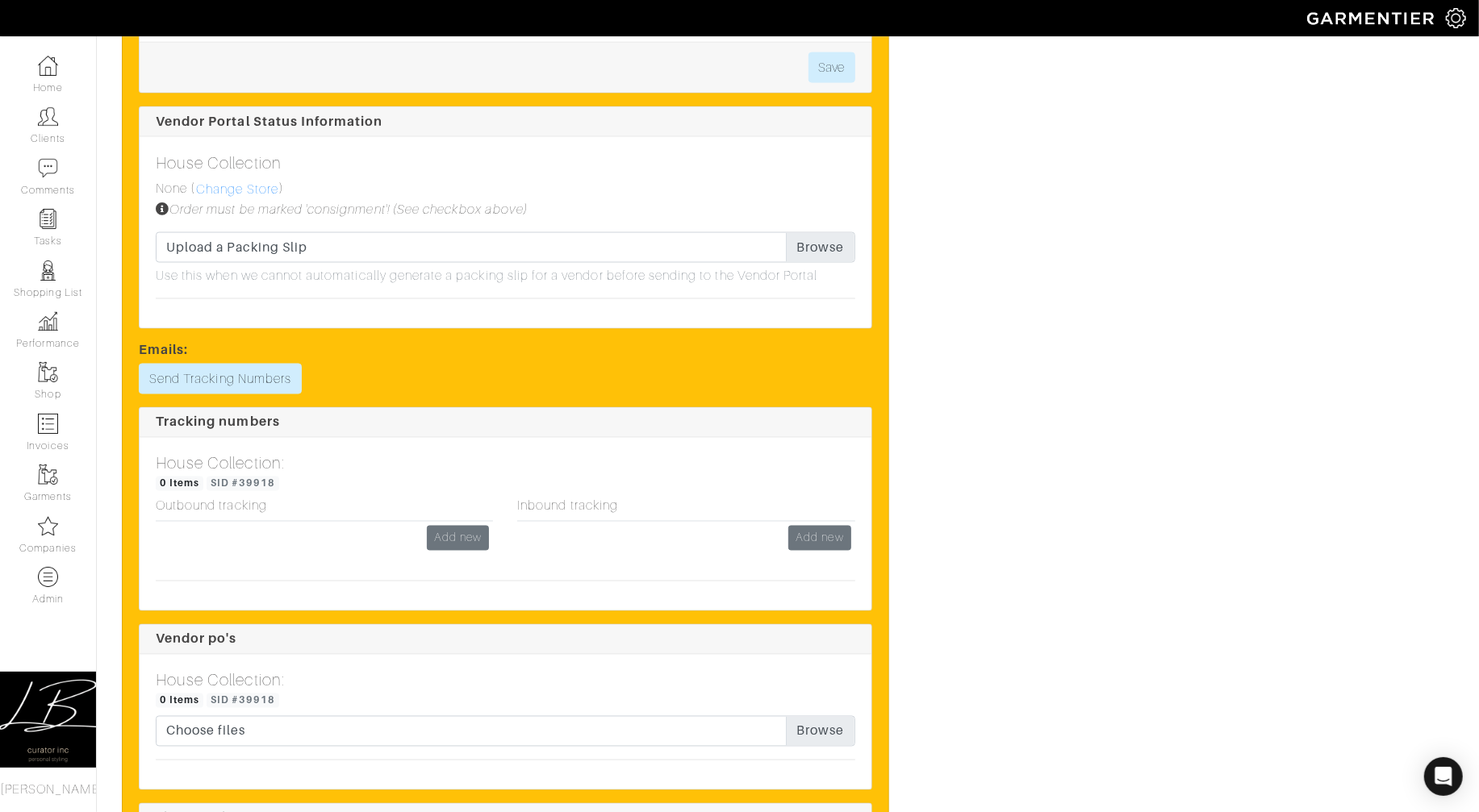
scroll to position [1829, 0]
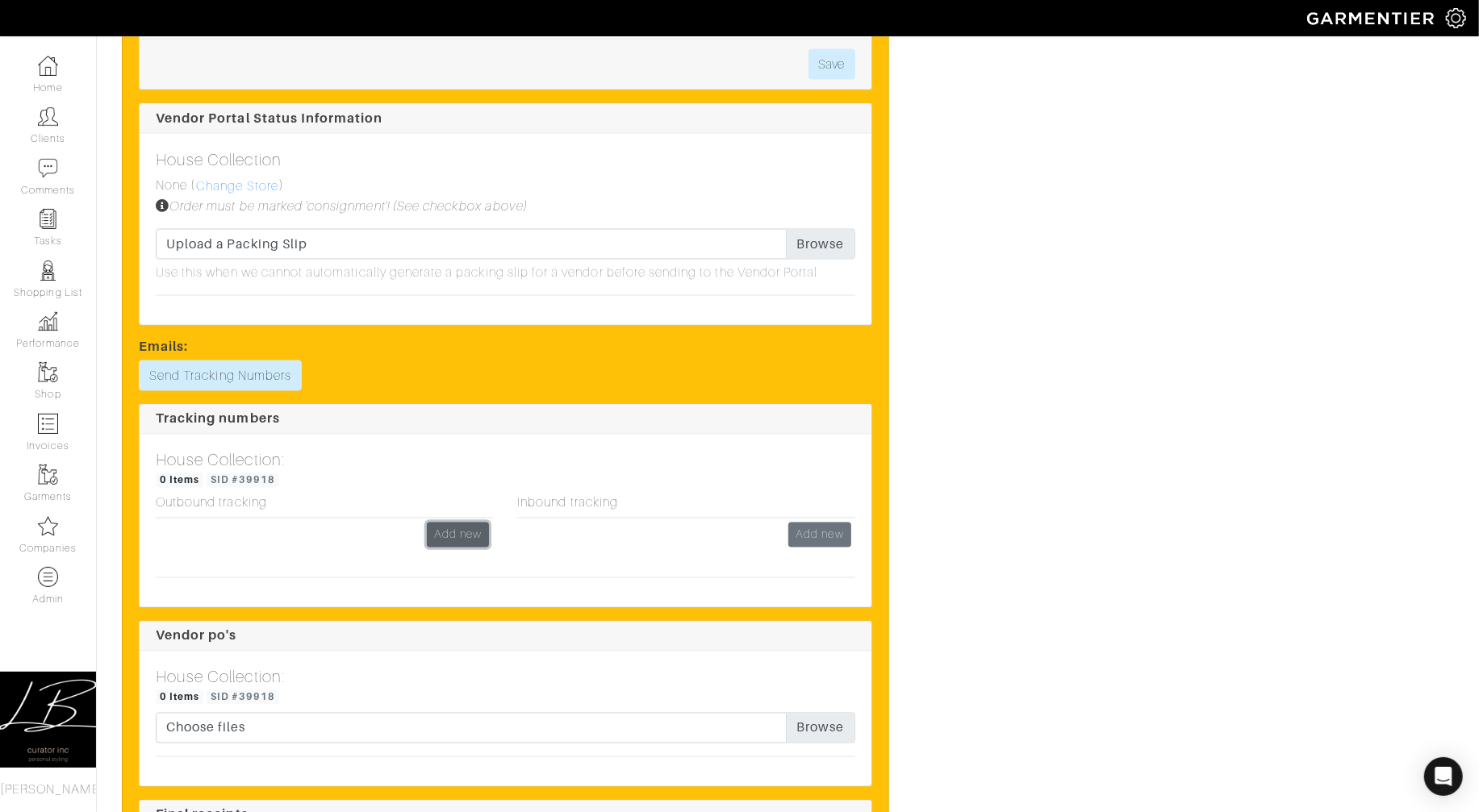
click at [460, 531] on link "Add new" at bounding box center [458, 535] width 62 height 25
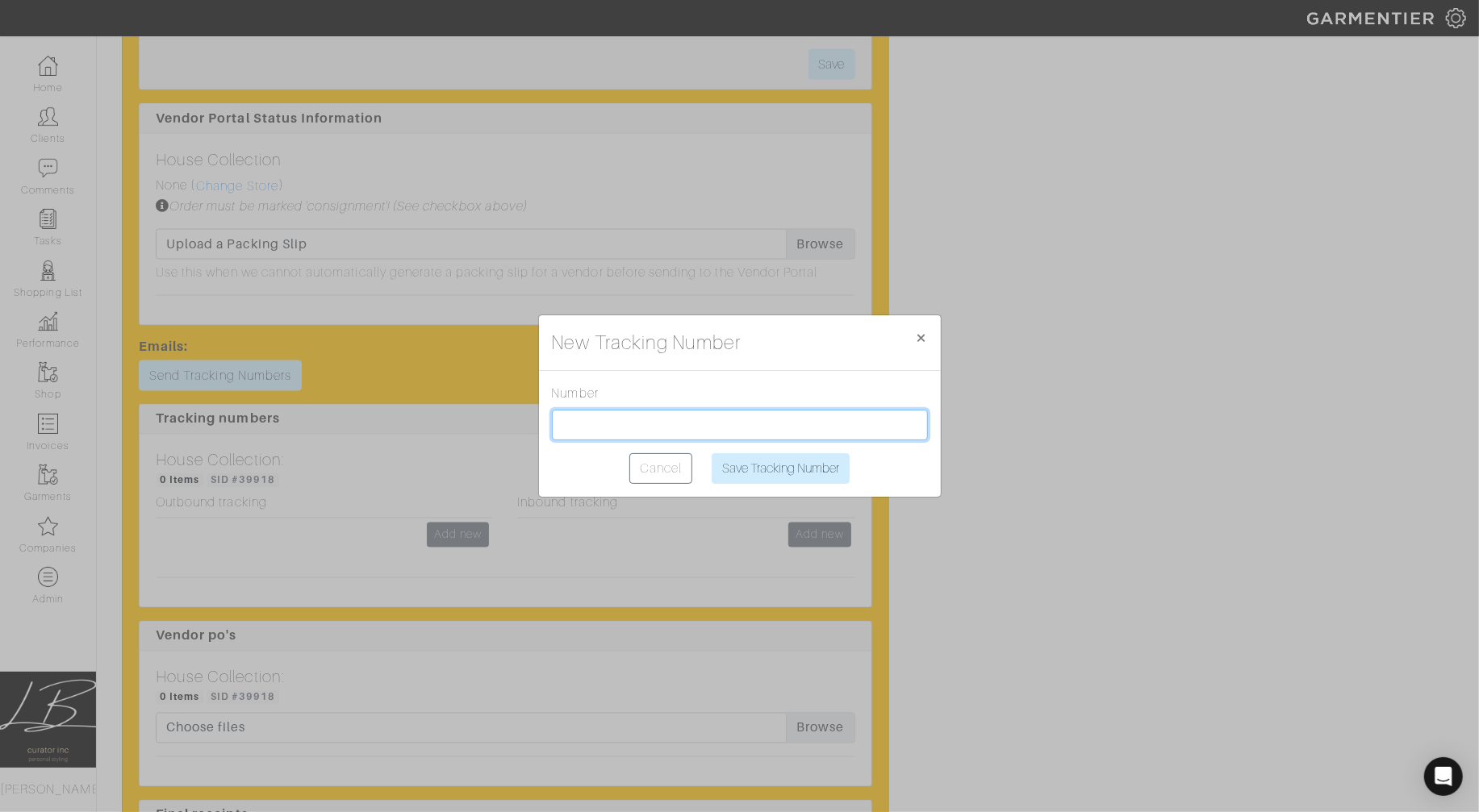
click at [611, 433] on input "text" at bounding box center [740, 425] width 376 height 31
paste input "3649792414"
type input "3649792414"
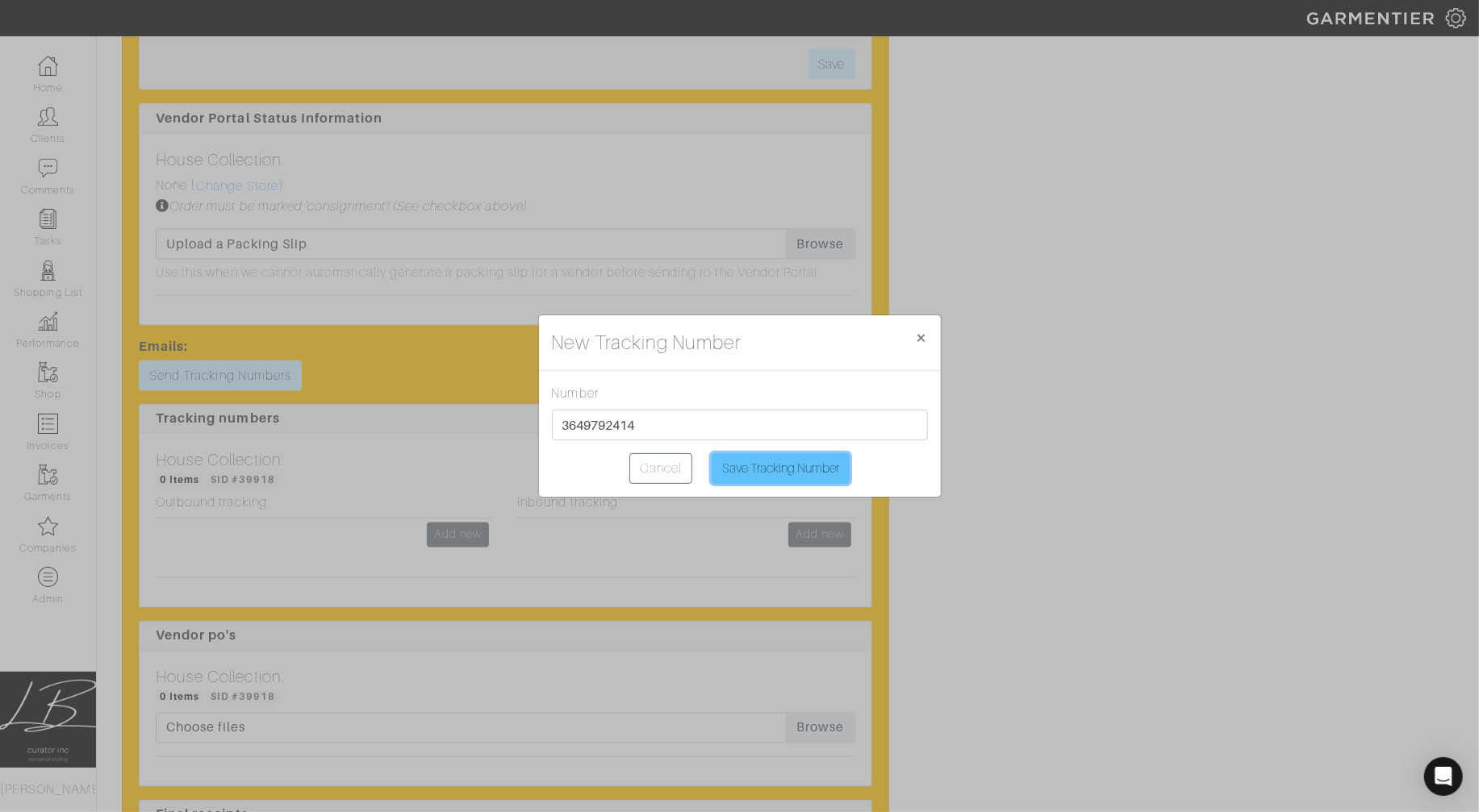
click at [775, 469] on input "Save Tracking Number" at bounding box center [781, 468] width 138 height 31
type input "Saving..."
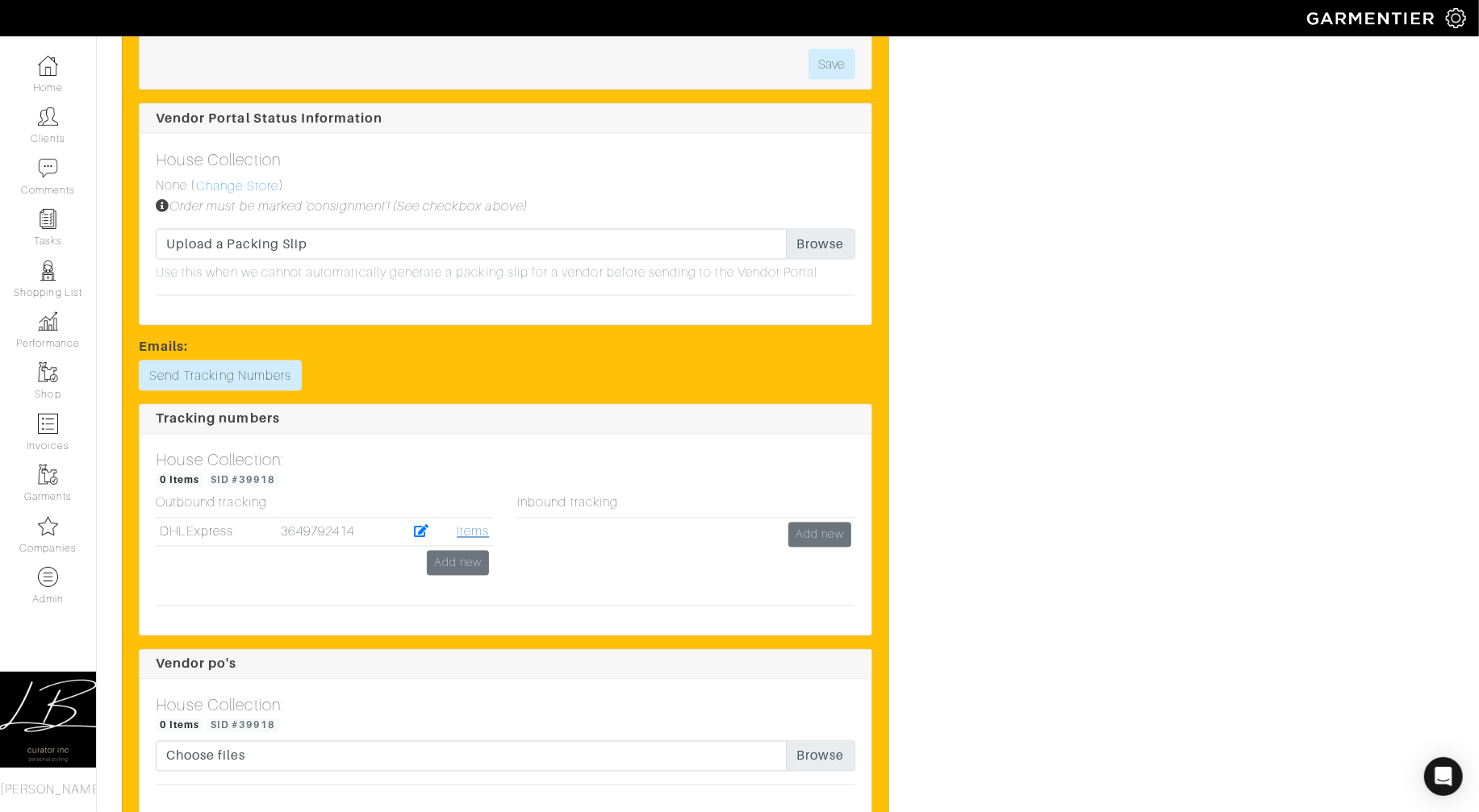
click at [472, 534] on link "Items" at bounding box center [473, 532] width 32 height 14
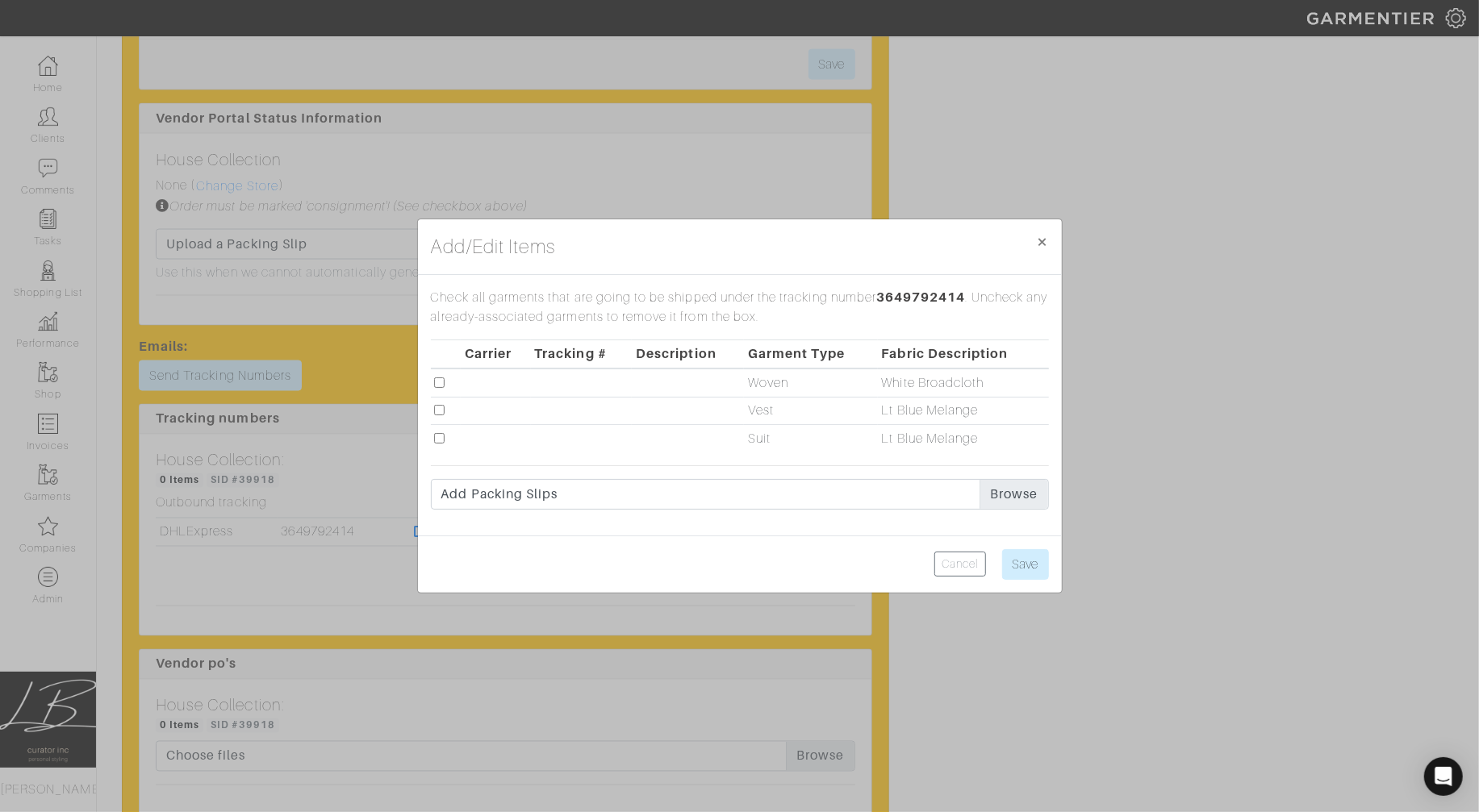
drag, startPoint x: 439, startPoint y: 384, endPoint x: 438, endPoint y: 401, distance: 17.0
click at [439, 385] on input "checkbox" at bounding box center [440, 383] width 11 height 11
checkbox input "true"
click at [437, 409] on input "checkbox" at bounding box center [440, 410] width 11 height 11
checkbox input "true"
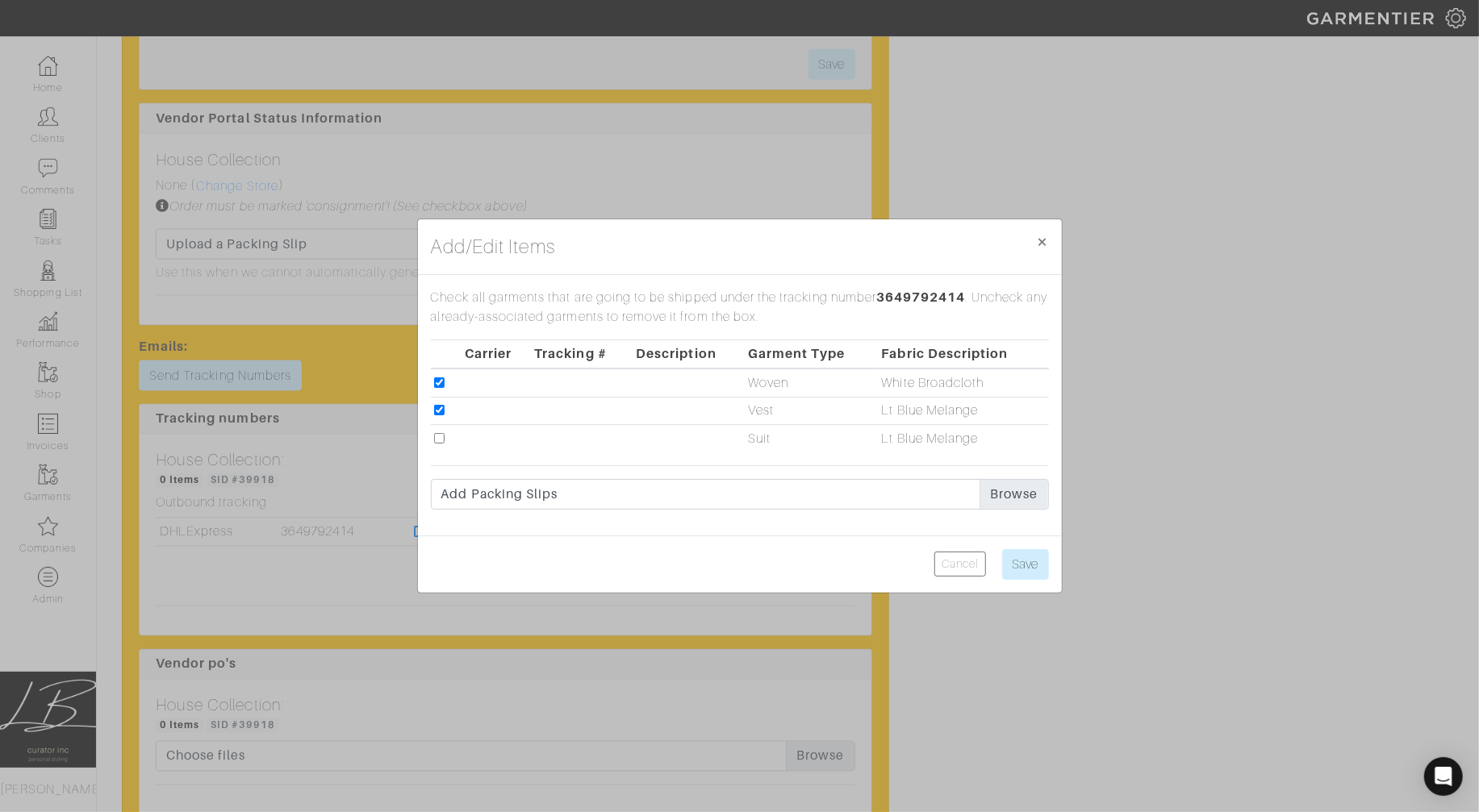
click at [440, 440] on input "checkbox" at bounding box center [440, 439] width 11 height 11
checkbox input "true"
click at [1021, 557] on input "Save" at bounding box center [1025, 565] width 47 height 31
type input "Save"
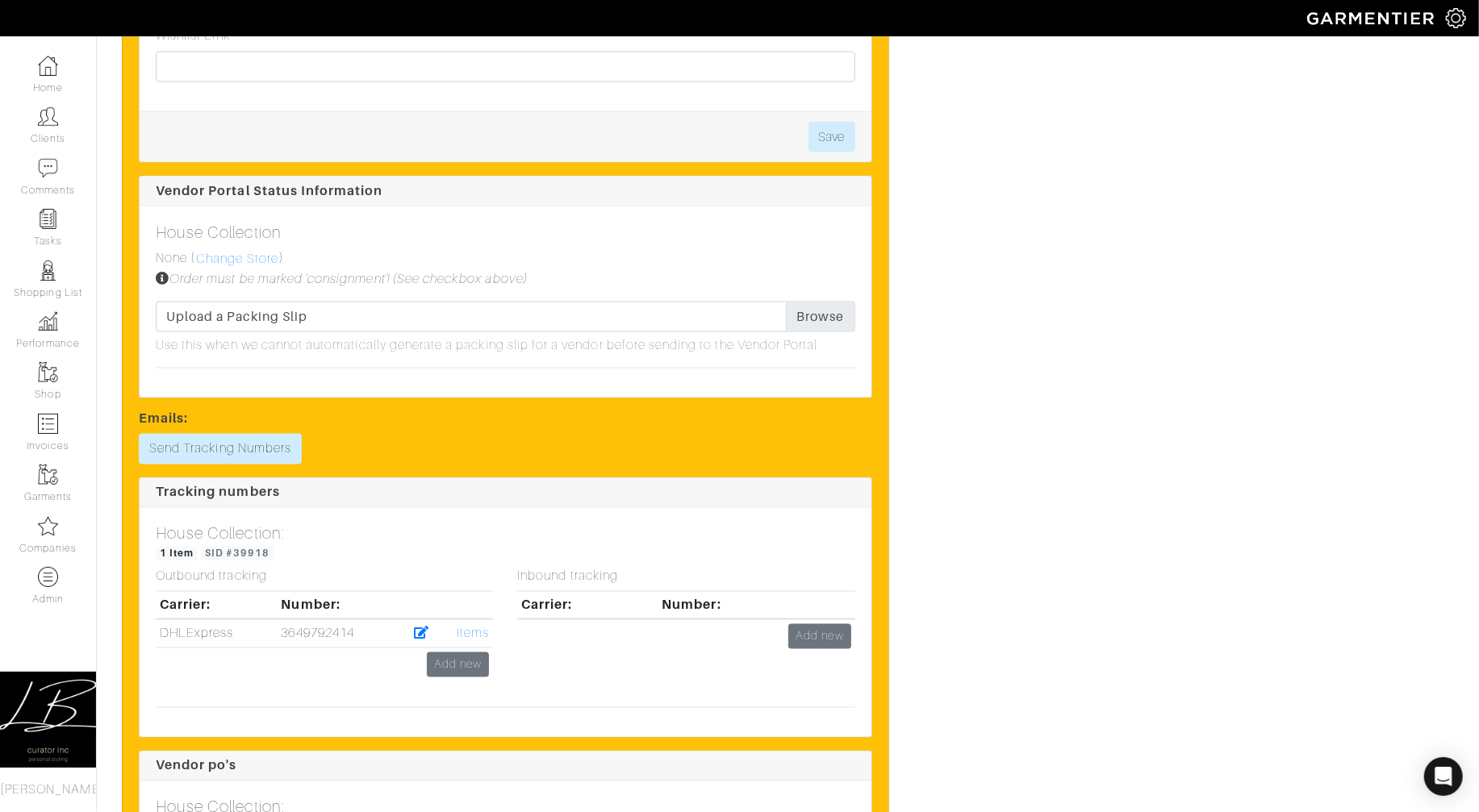
scroll to position [0, 0]
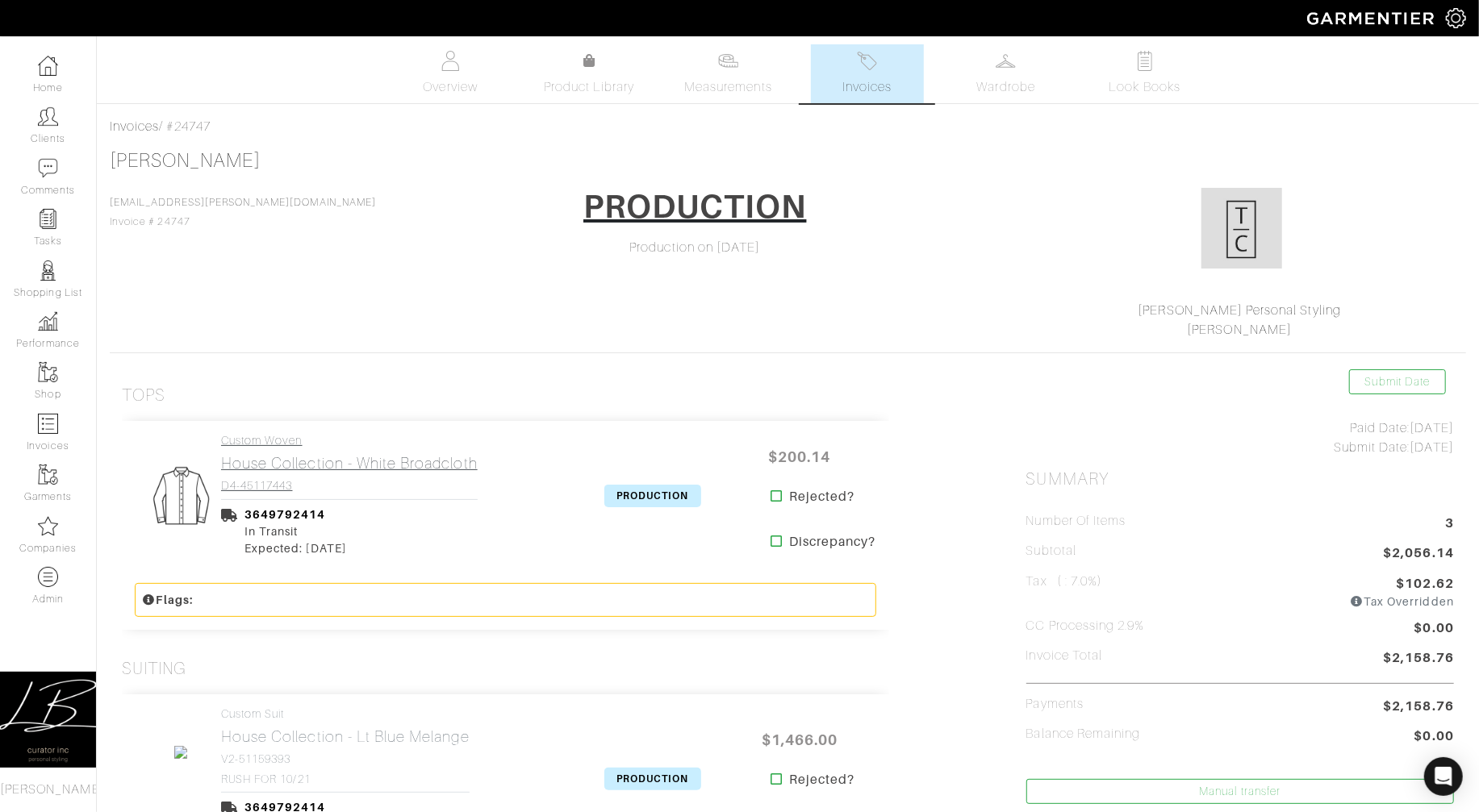
click at [363, 454] on h2 "House Collection - White Broadcloth" at bounding box center [348, 463] width 256 height 19
click at [280, 476] on link "Custom Woven House Collection - White Broadcloth D4-45117443" at bounding box center [348, 464] width 256 height 59
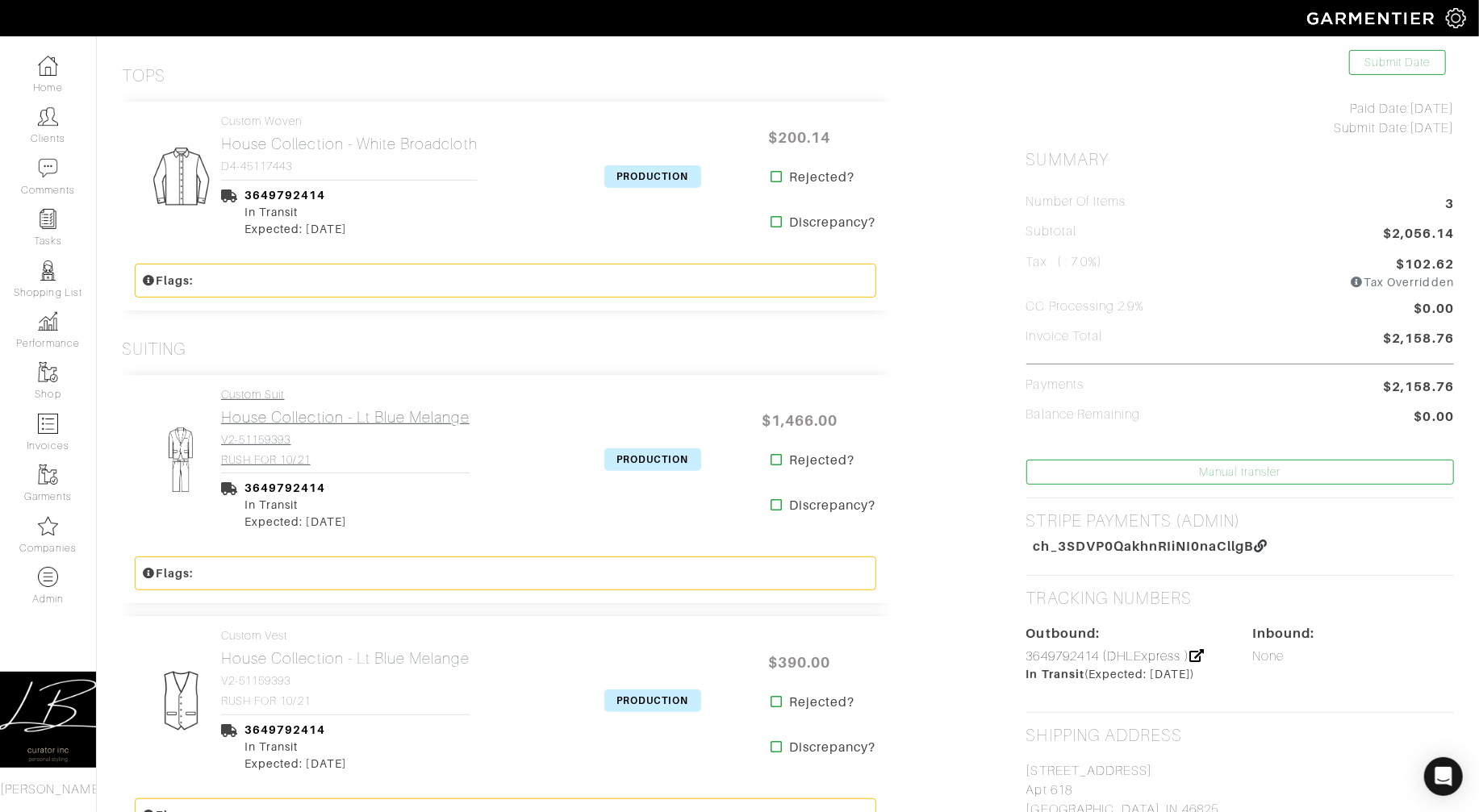
click at [272, 434] on h4 "V2-51159393" at bounding box center [345, 440] width 248 height 13
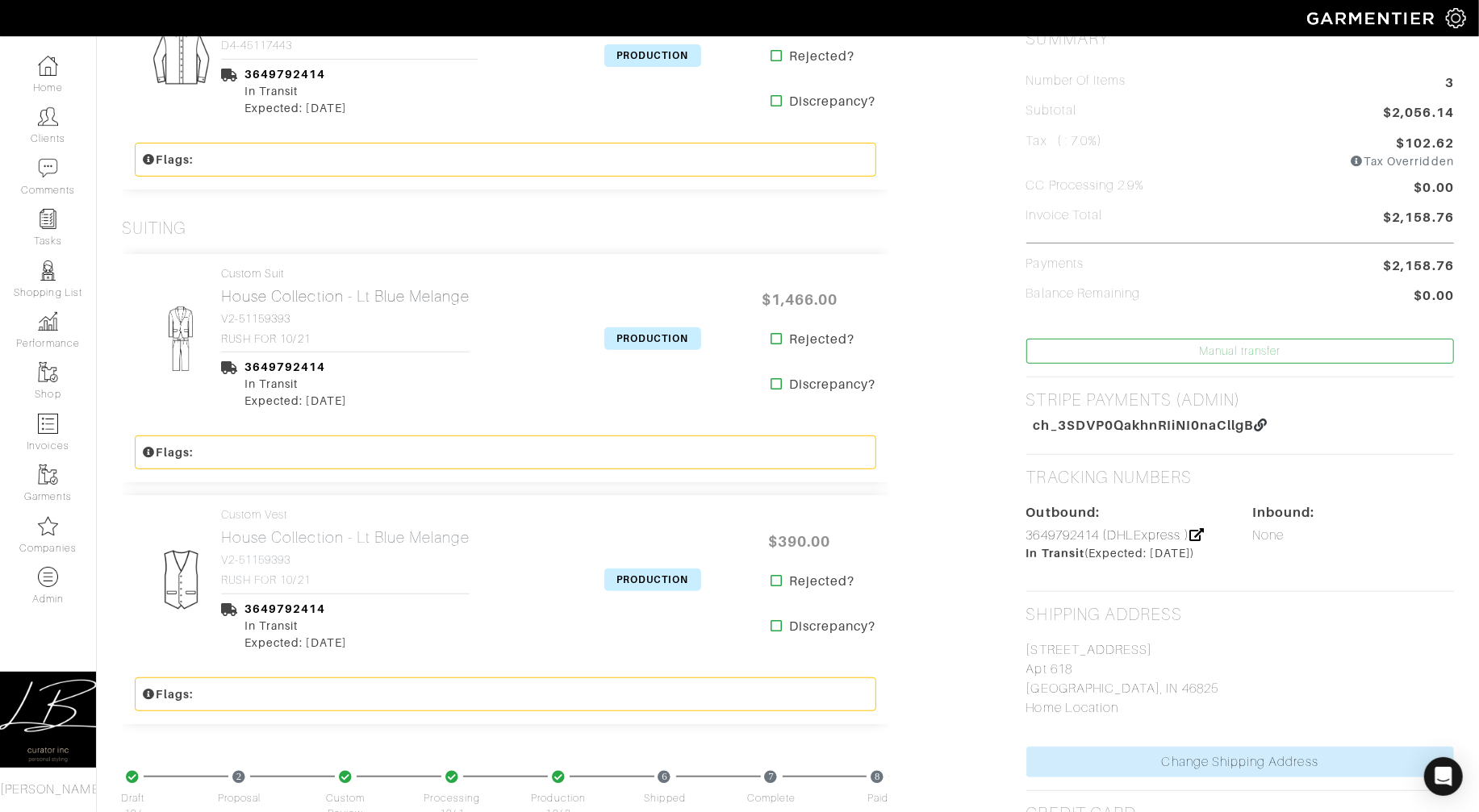
scroll to position [504, 0]
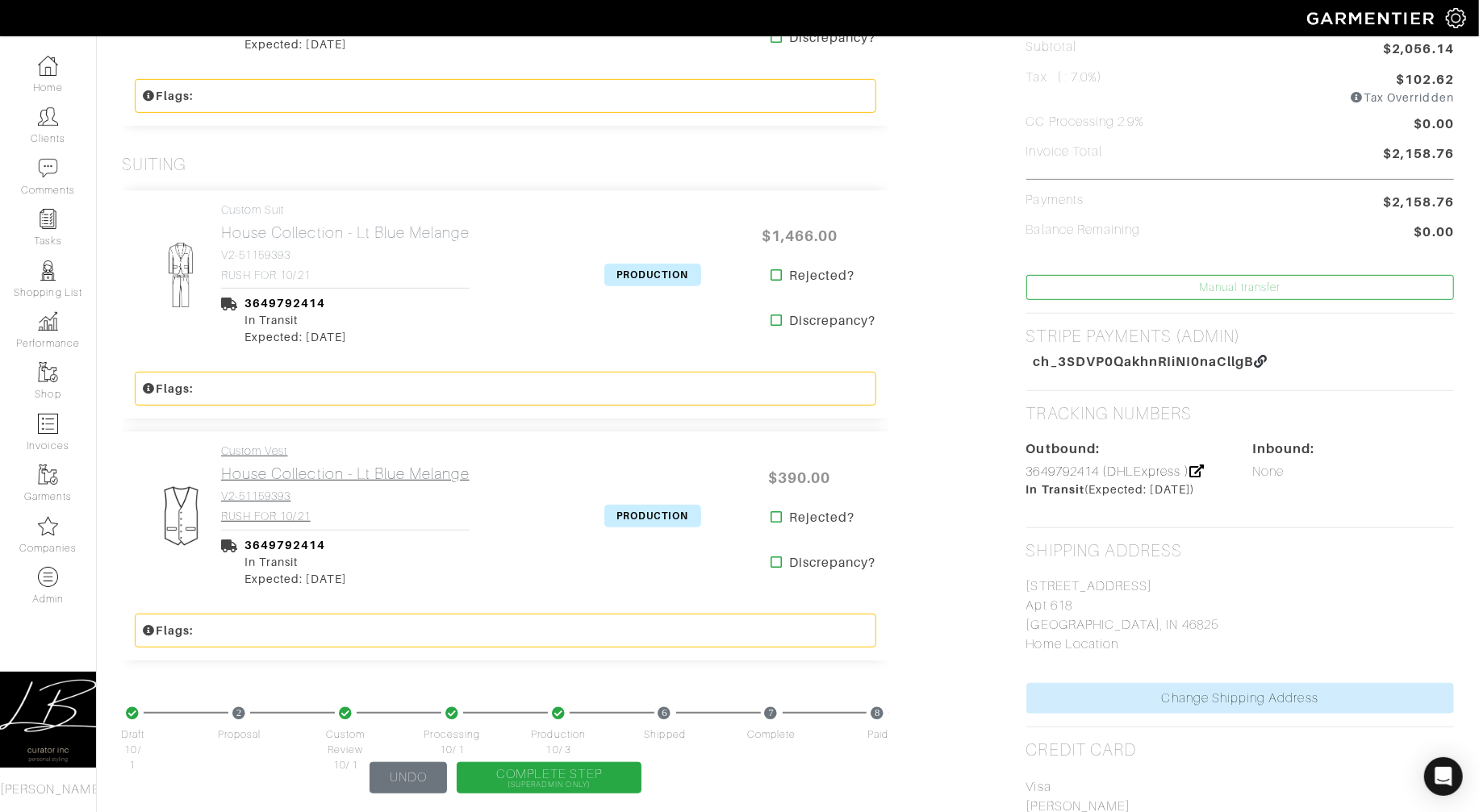
click at [274, 484] on link "Custom Vest House Collection - Lt Blue Melange V2-51159393 RUSH FOR 10/21" at bounding box center [345, 483] width 248 height 78
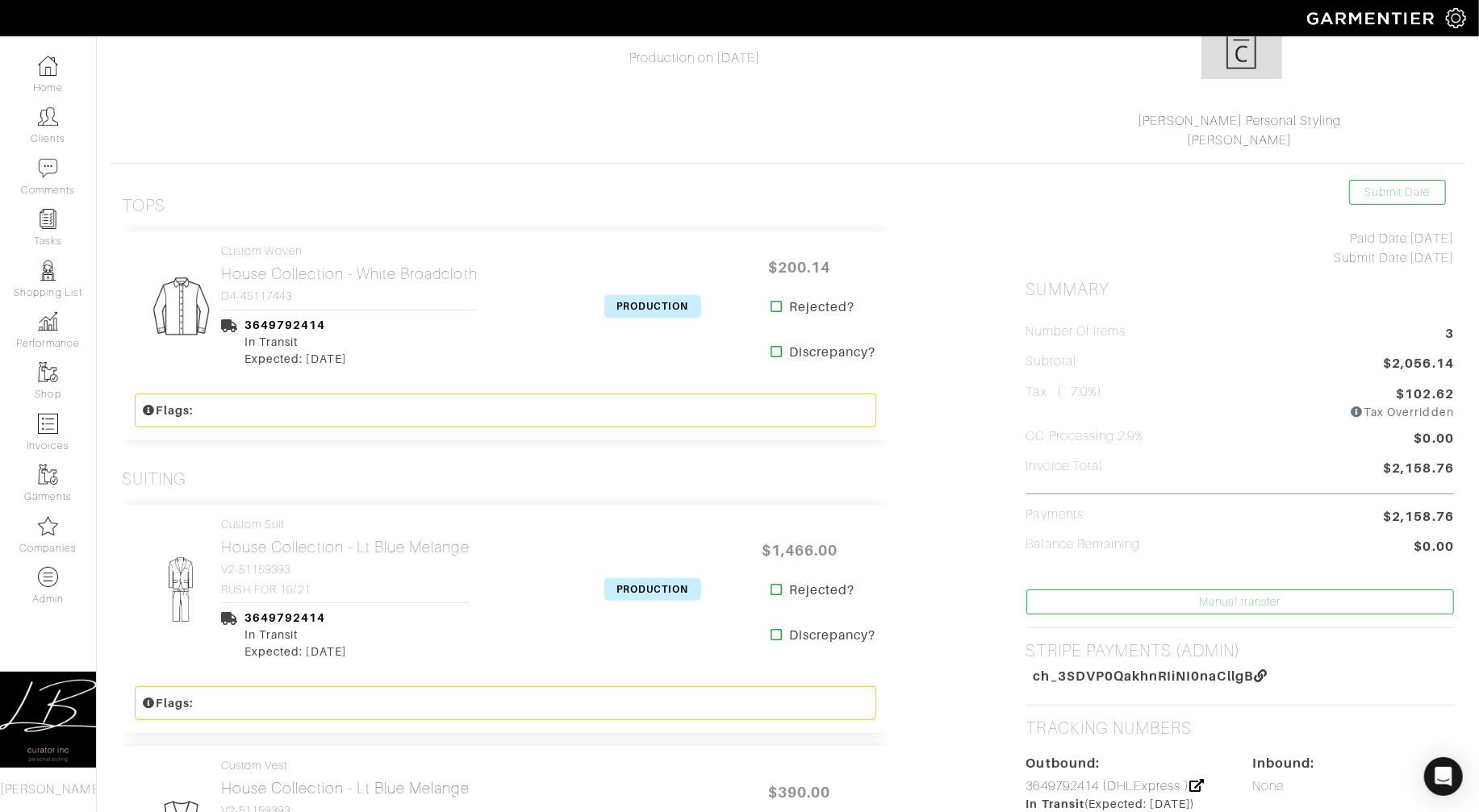
scroll to position [299, 0]
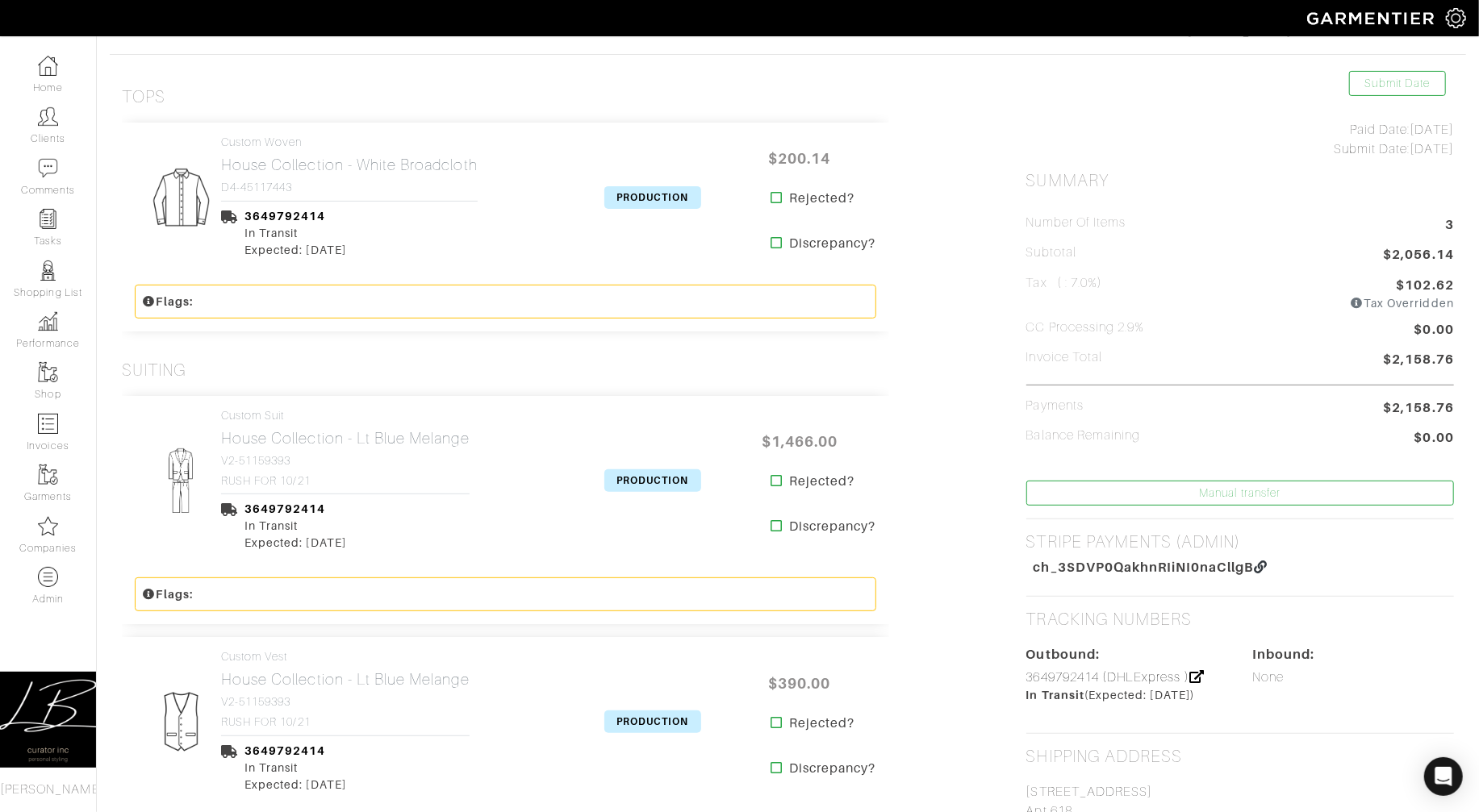
click at [664, 193] on span "PRODUCTION" at bounding box center [653, 197] width 97 height 22
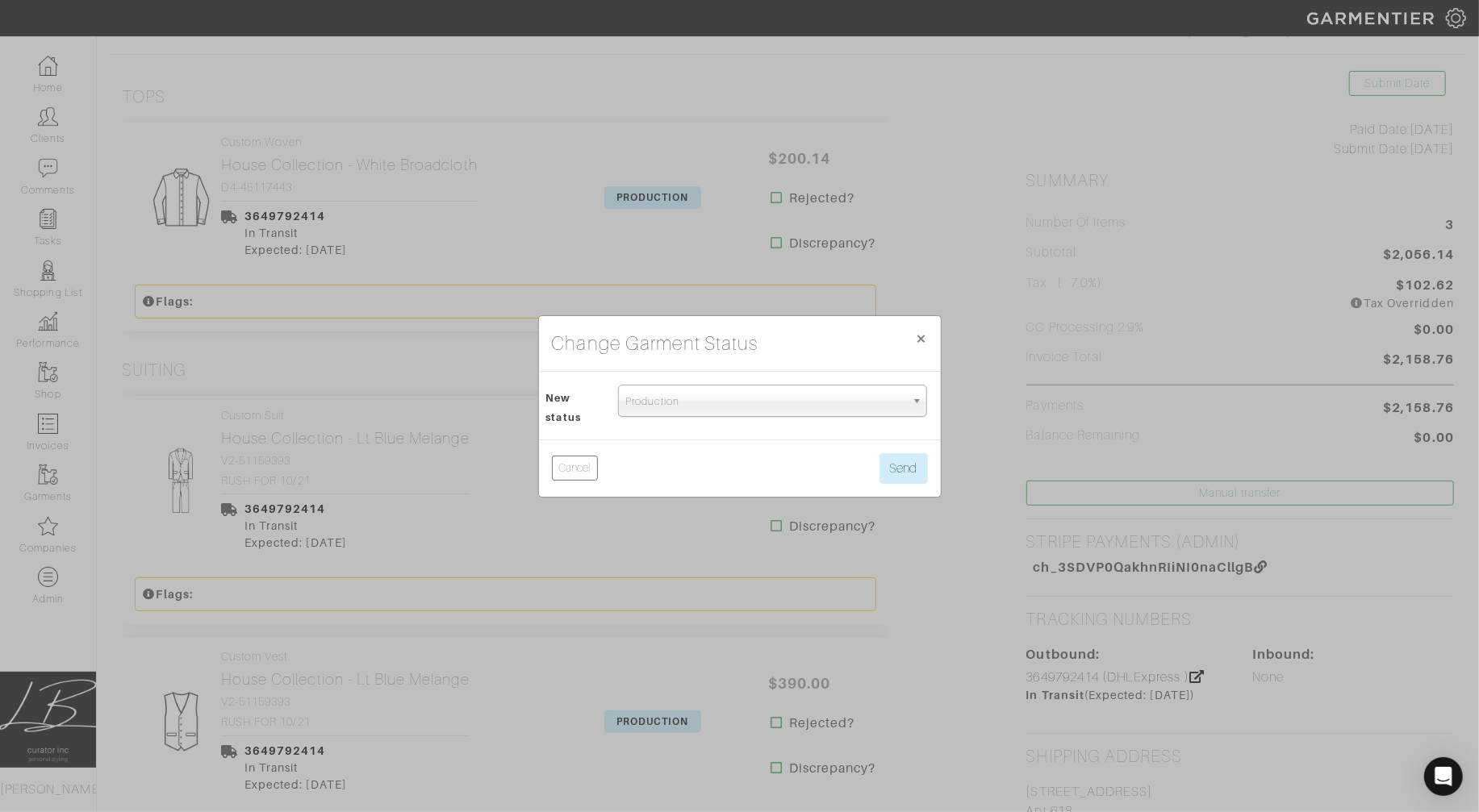
click at [731, 416] on div "Production" at bounding box center [772, 401] width 309 height 32
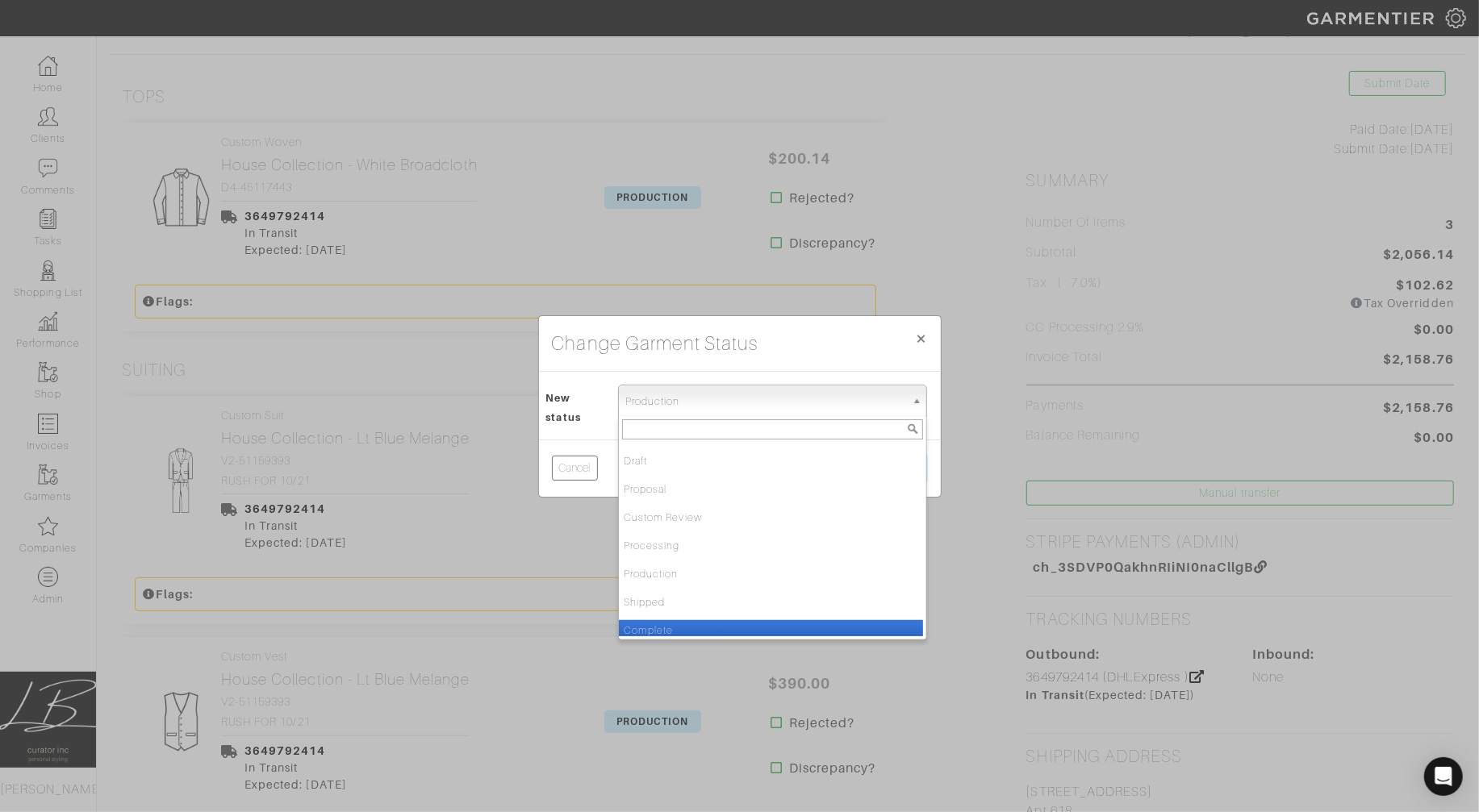
drag, startPoint x: 731, startPoint y: 623, endPoint x: 752, endPoint y: 595, distance: 35.0
click at [731, 623] on li "Complete" at bounding box center [771, 630] width 304 height 20
select select "Complete"
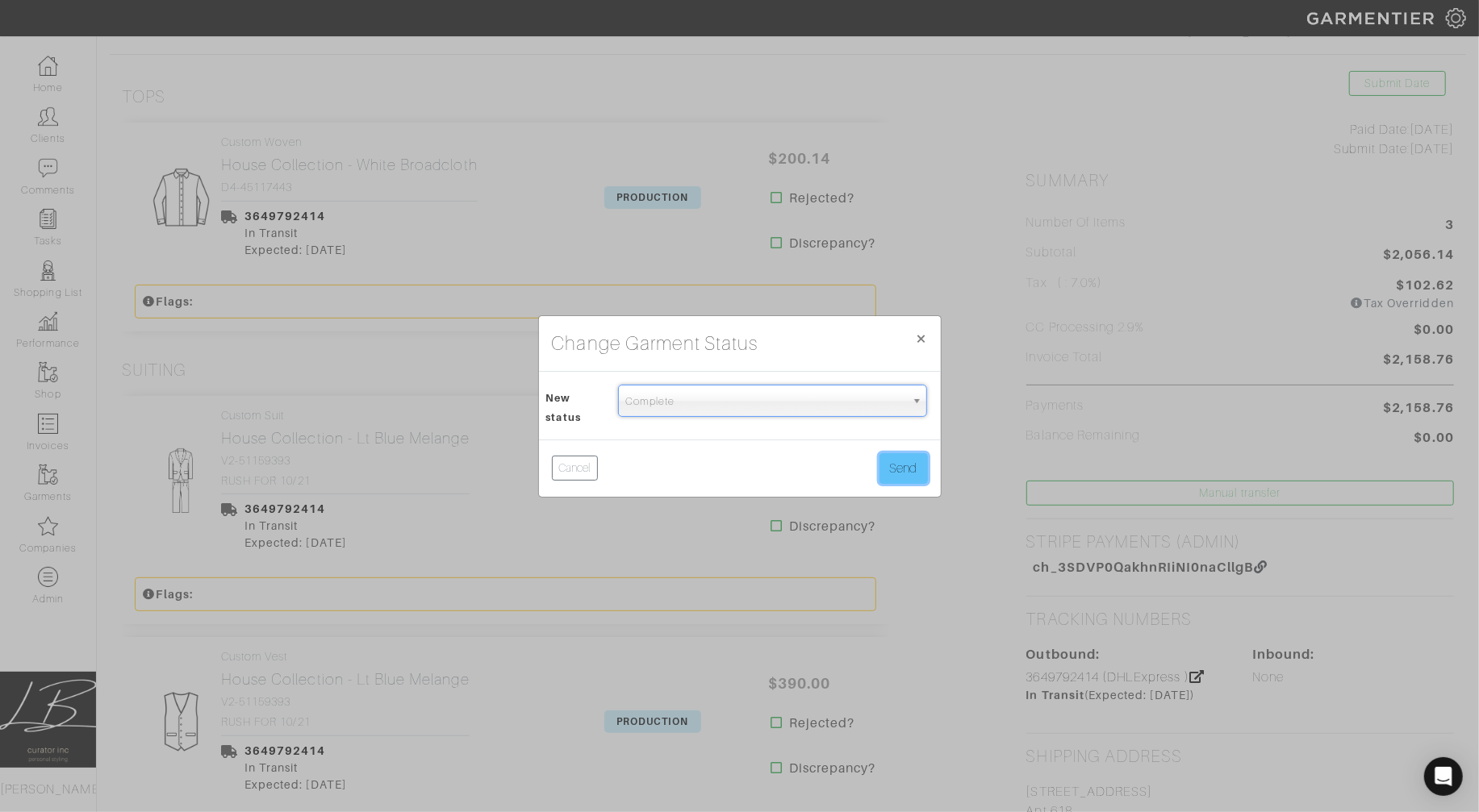
click at [912, 471] on button "Send" at bounding box center [904, 468] width 49 height 31
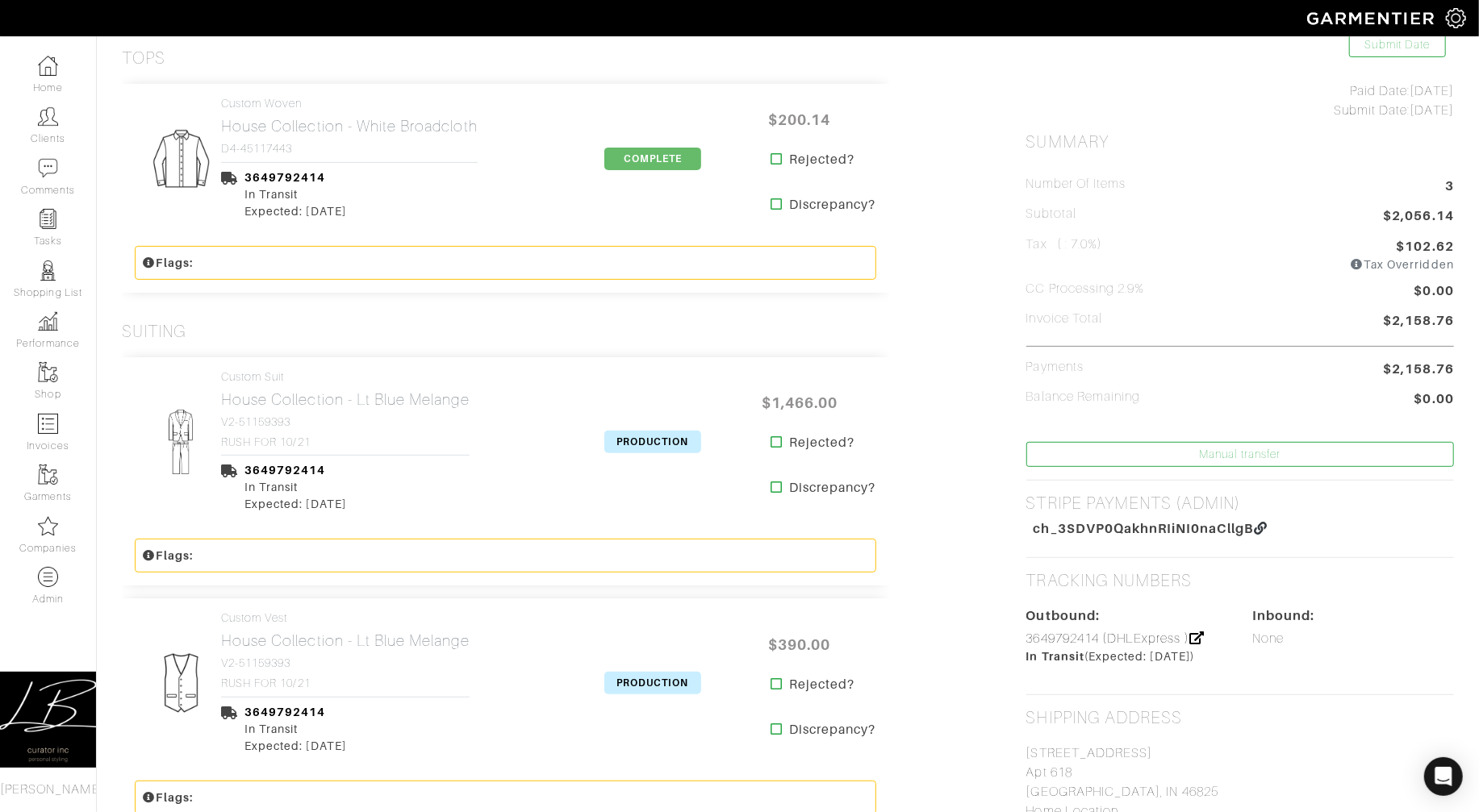
scroll to position [365, 0]
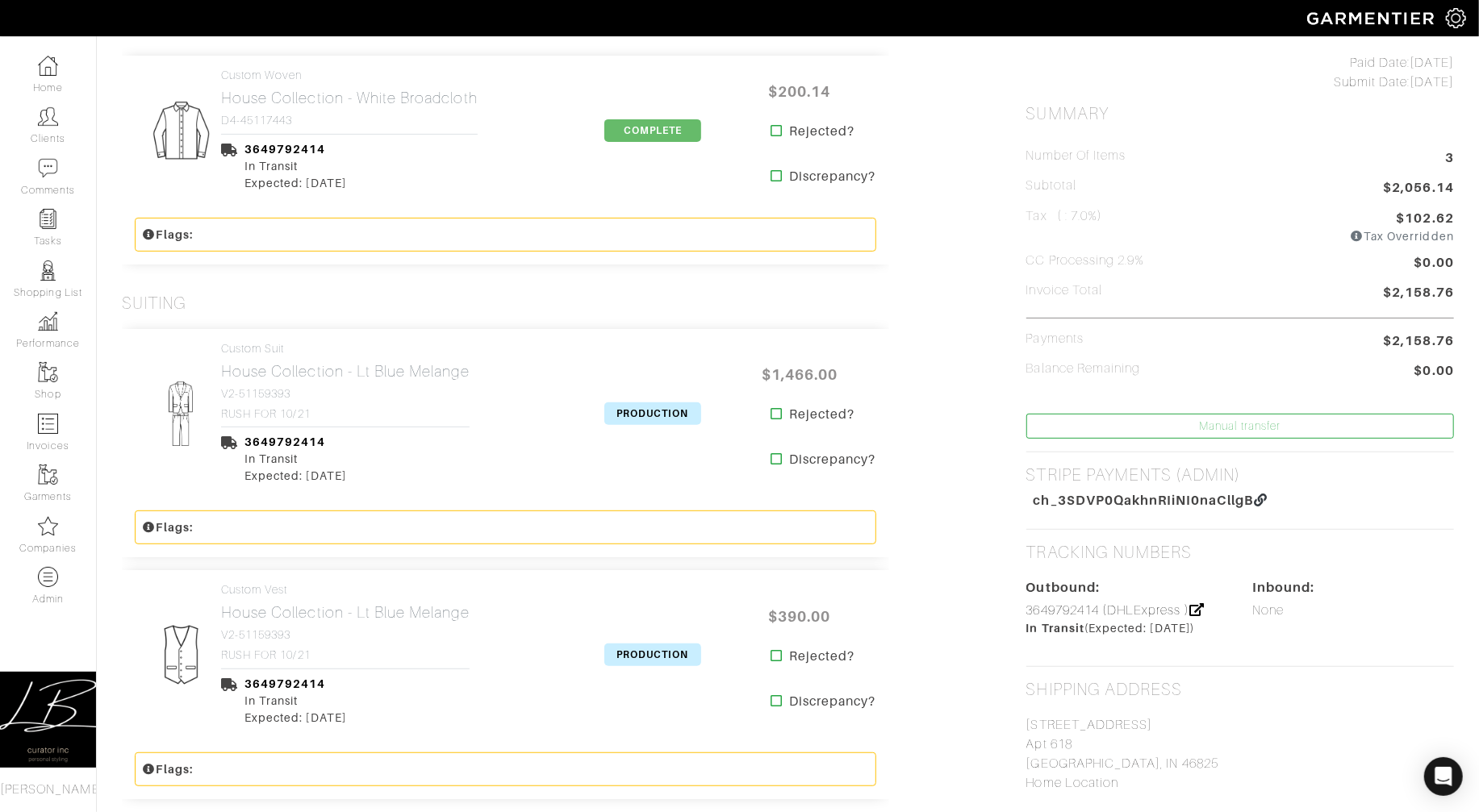
click at [654, 412] on span "PRODUCTION" at bounding box center [653, 413] width 97 height 22
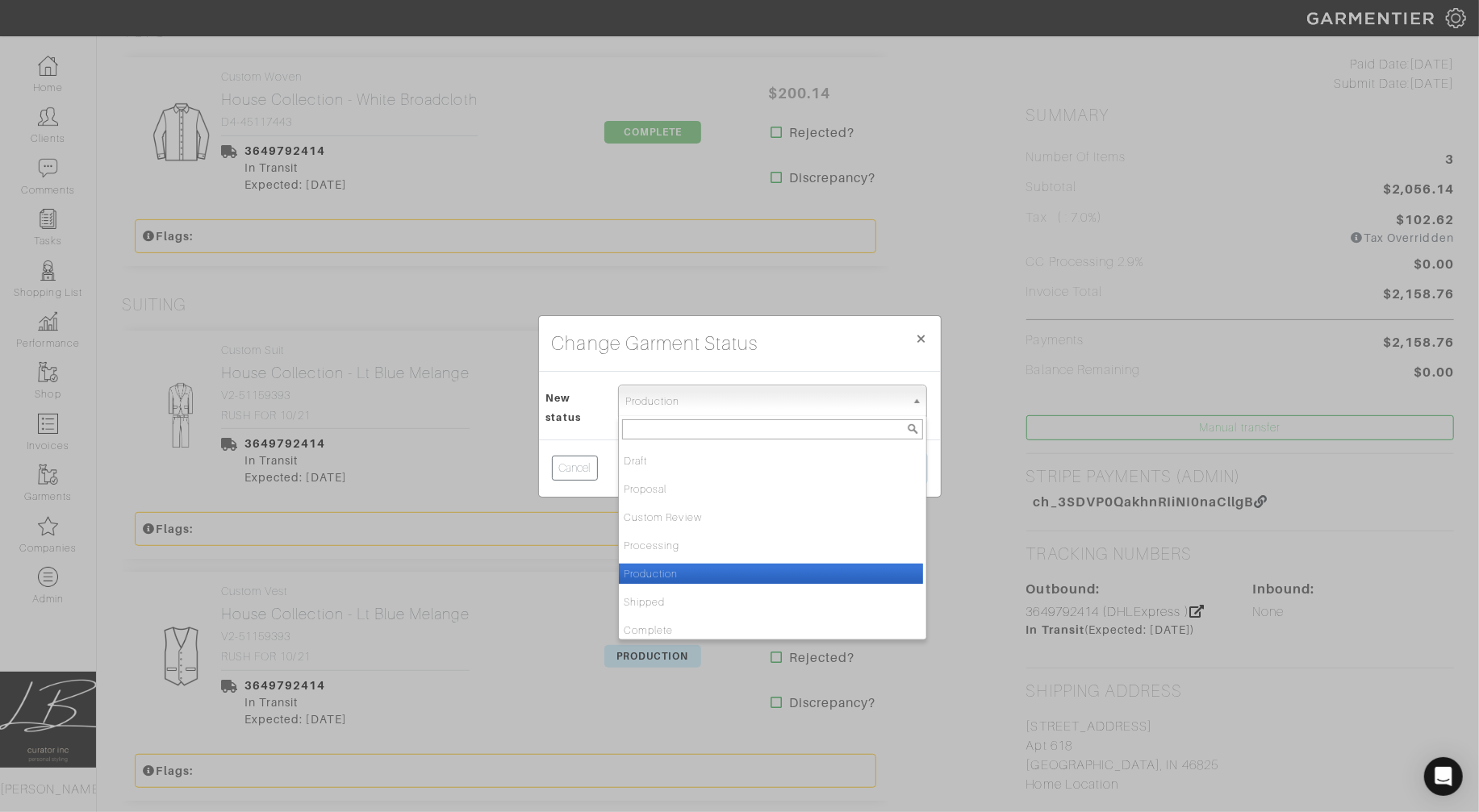
click at [655, 410] on span "Production" at bounding box center [765, 402] width 280 height 32
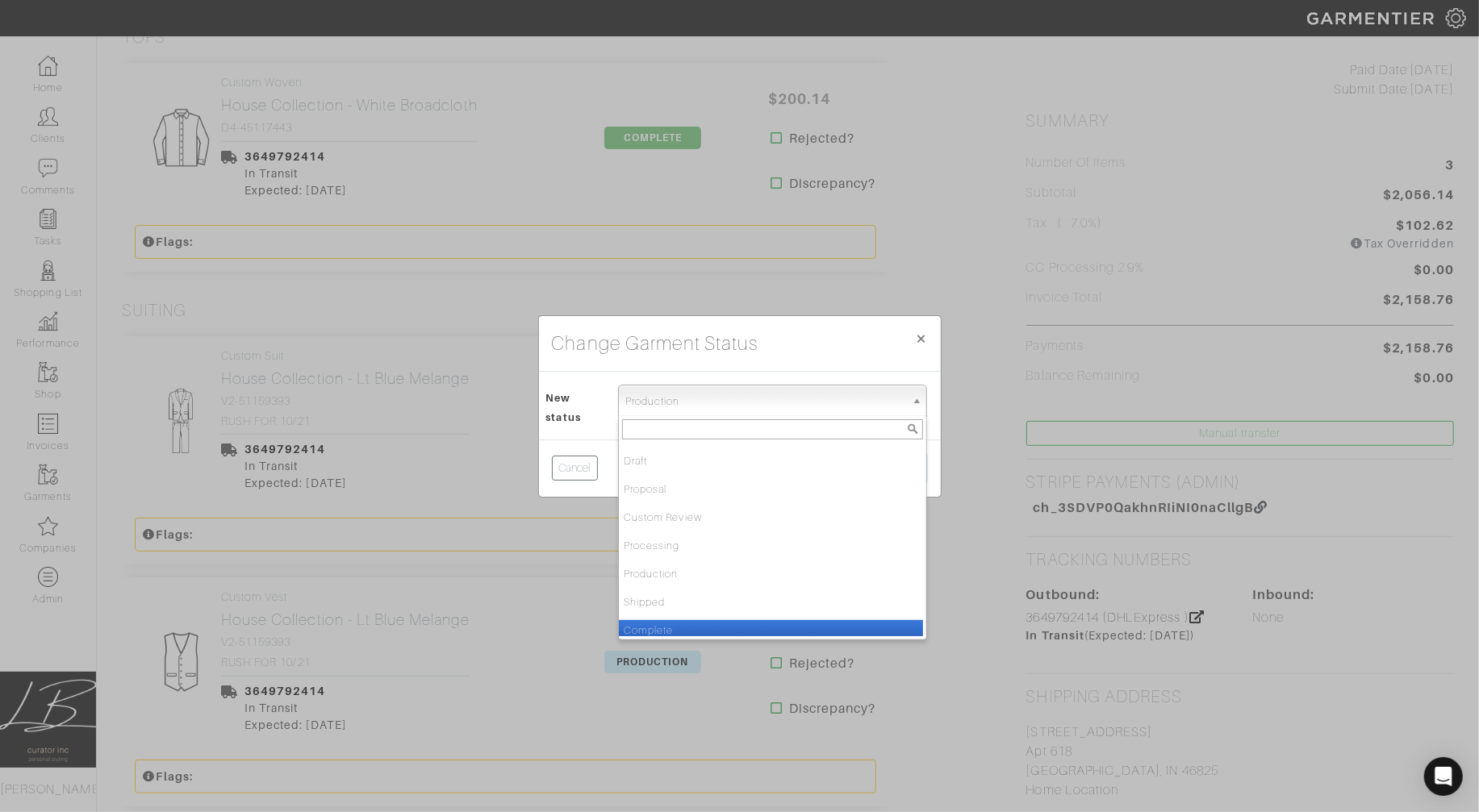
click at [672, 632] on li "Complete" at bounding box center [771, 630] width 304 height 20
select select "Complete"
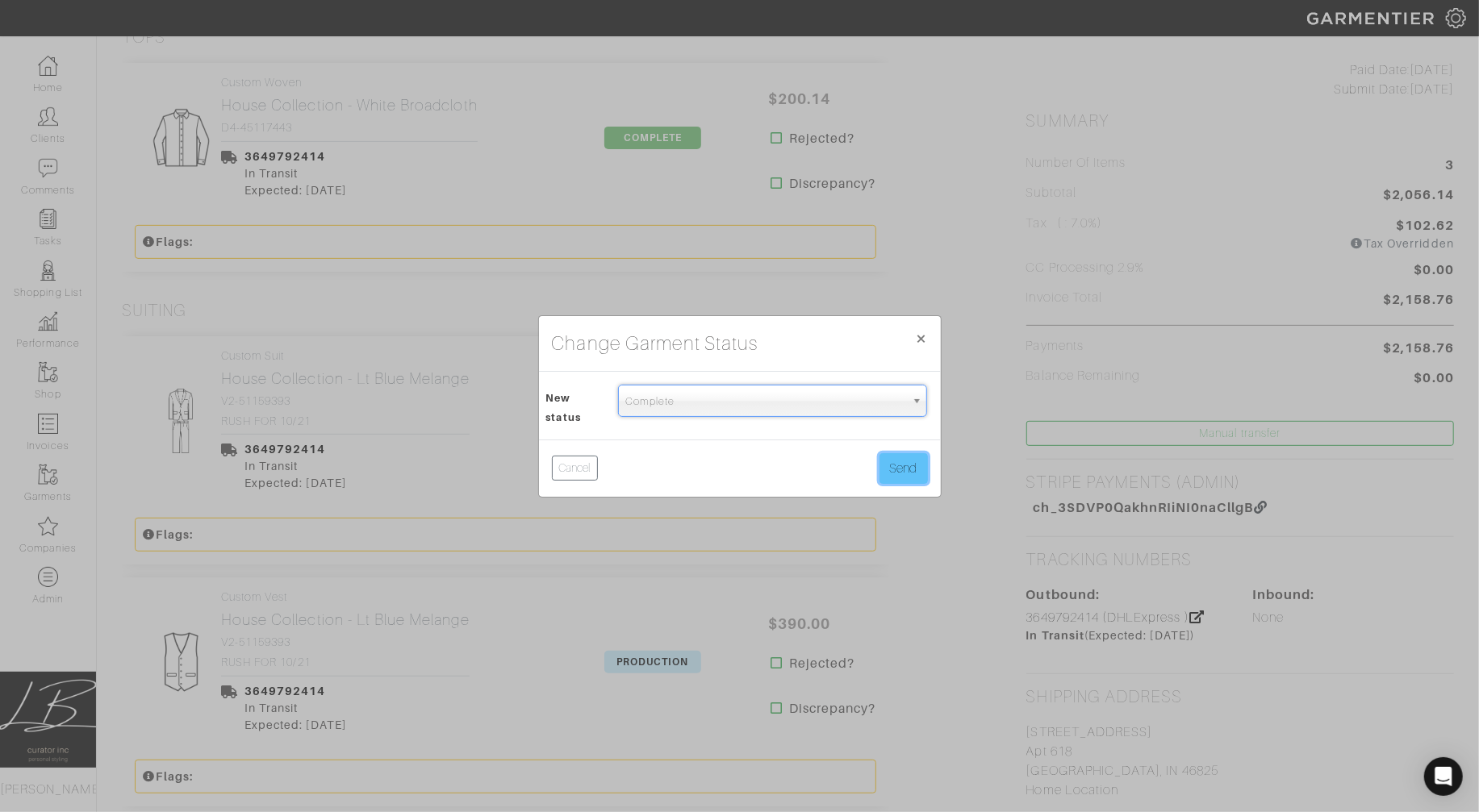
click at [898, 472] on button "Send" at bounding box center [904, 468] width 49 height 31
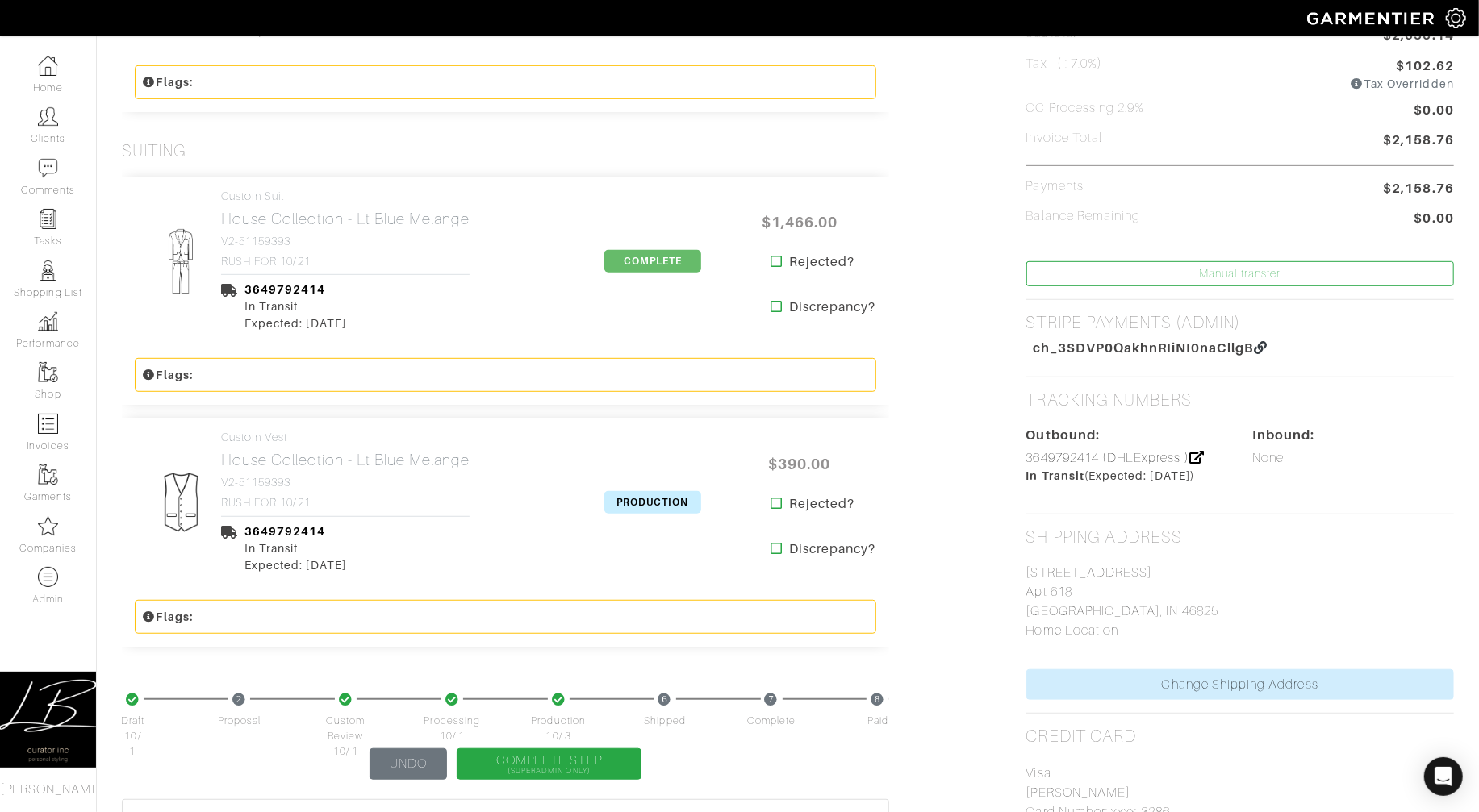
scroll to position [541, 0]
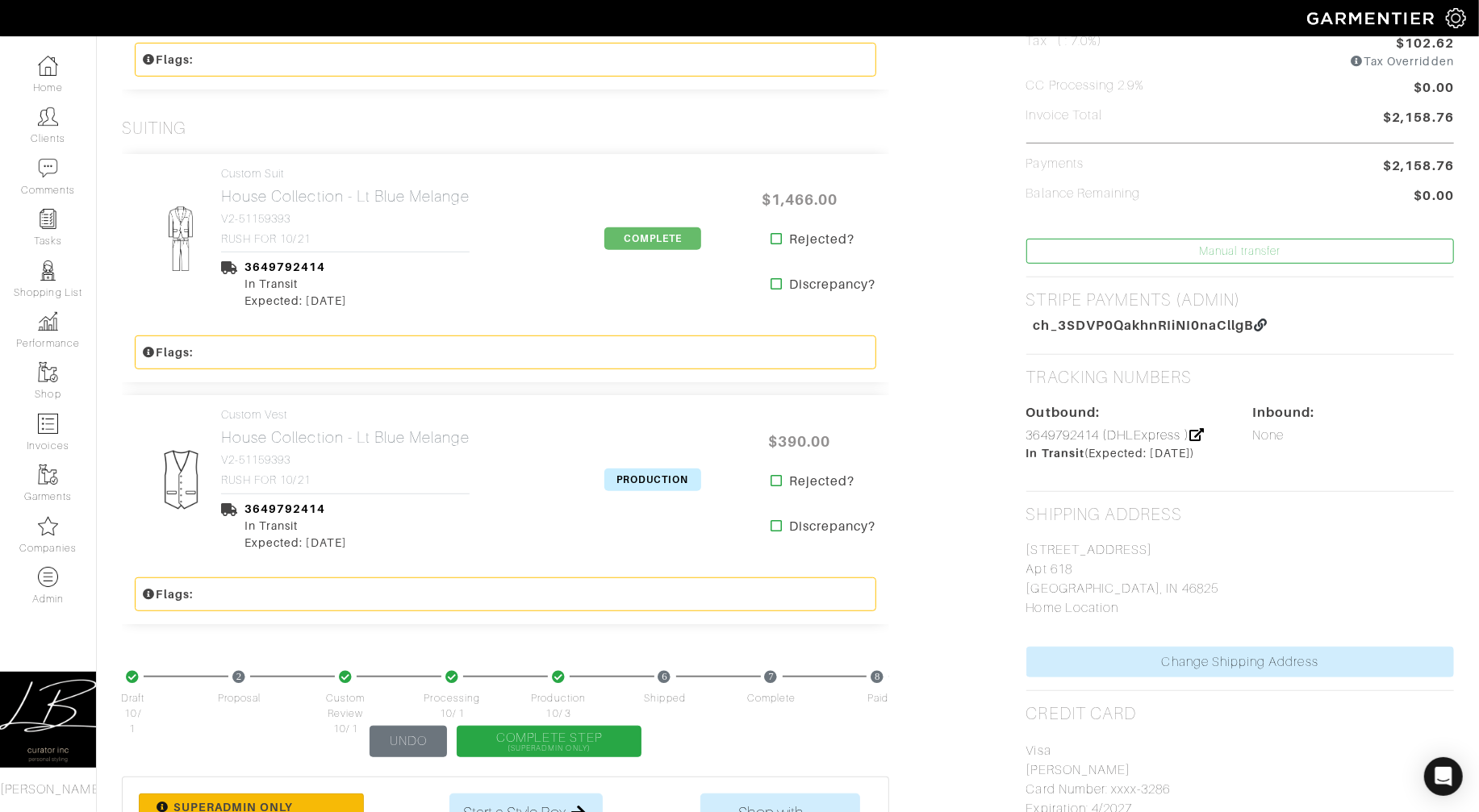
click at [661, 471] on span "PRODUCTION" at bounding box center [653, 480] width 97 height 22
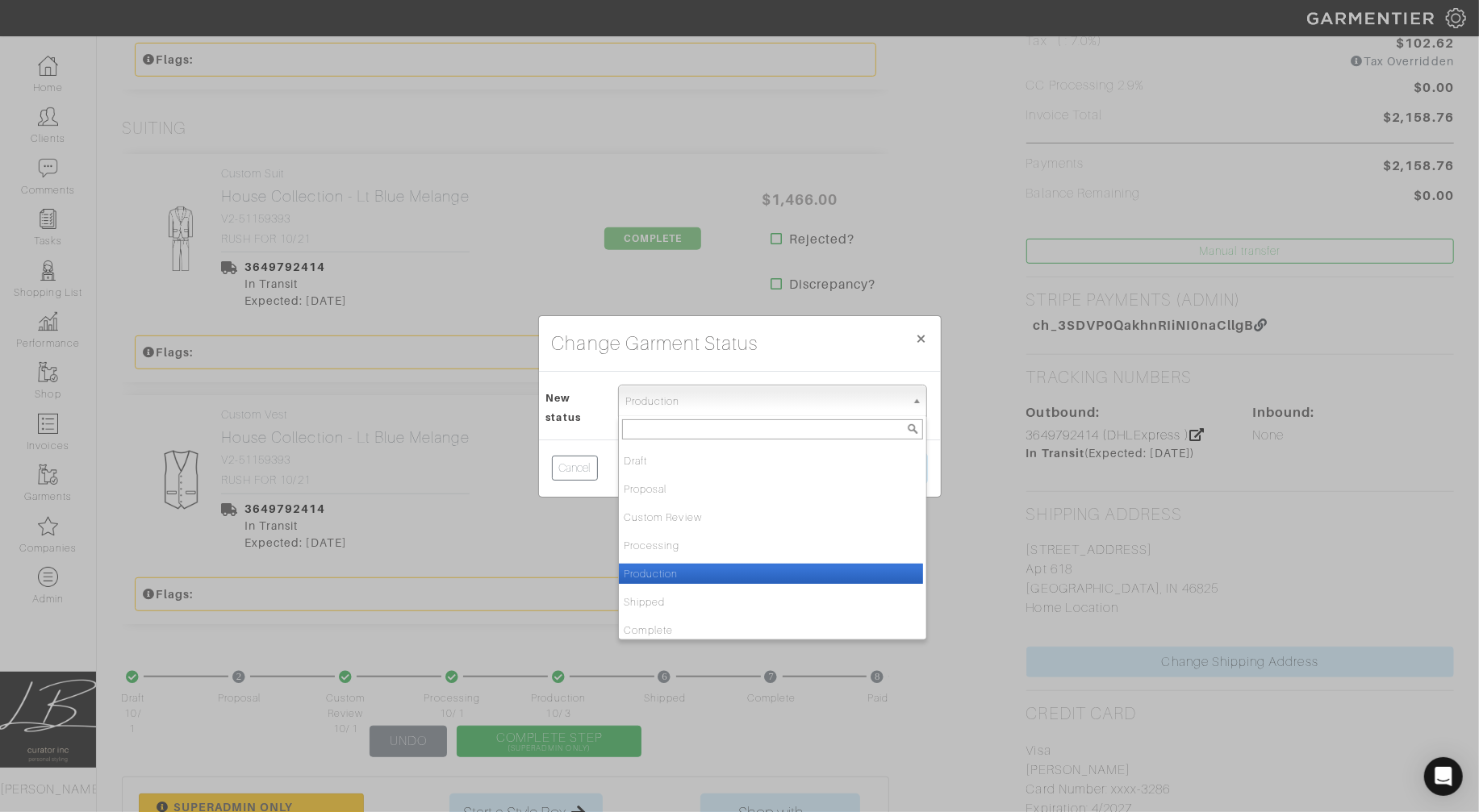
click at [661, 404] on span "Production" at bounding box center [765, 402] width 280 height 32
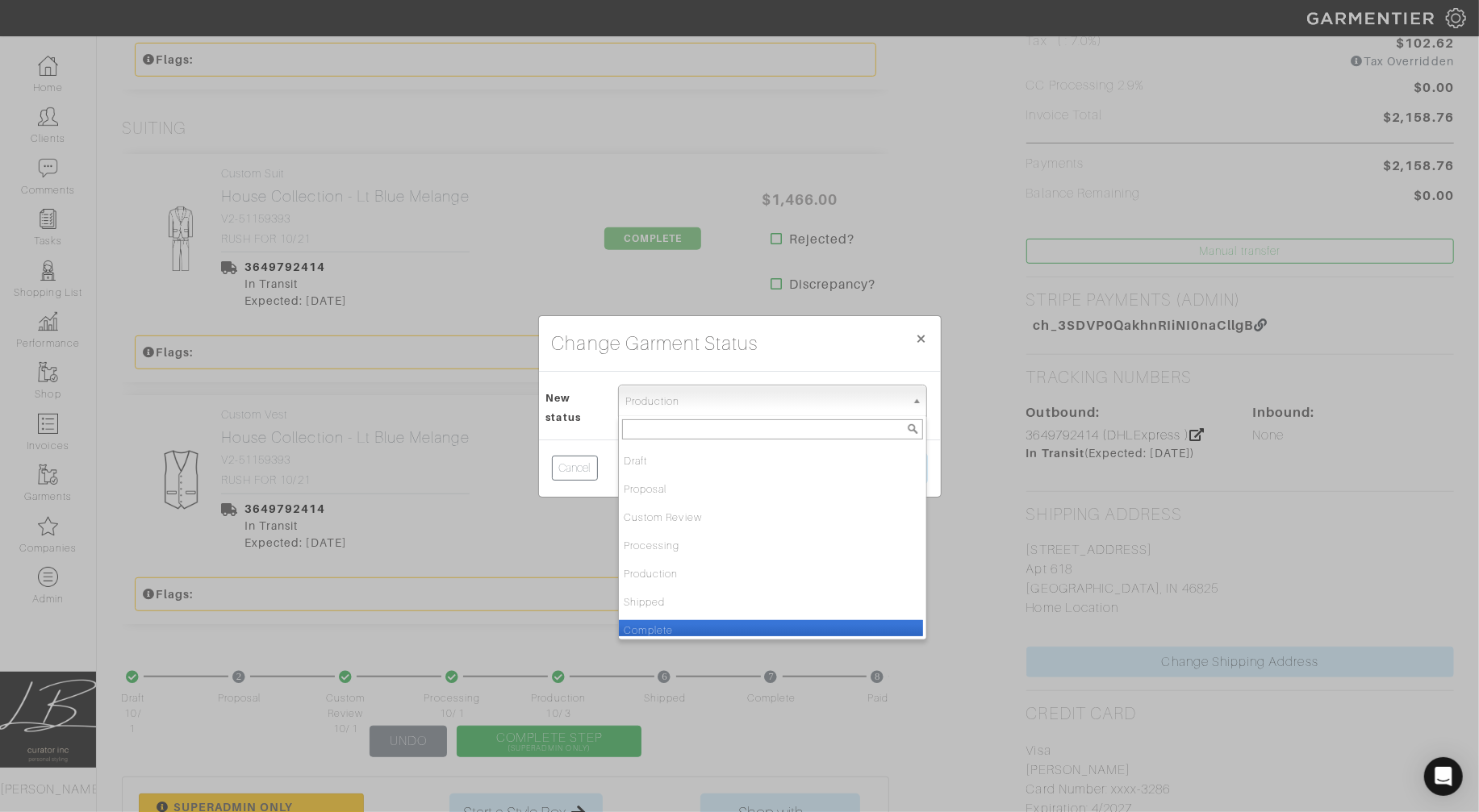
click at [695, 622] on li "Complete" at bounding box center [771, 630] width 304 height 20
select select "Complete"
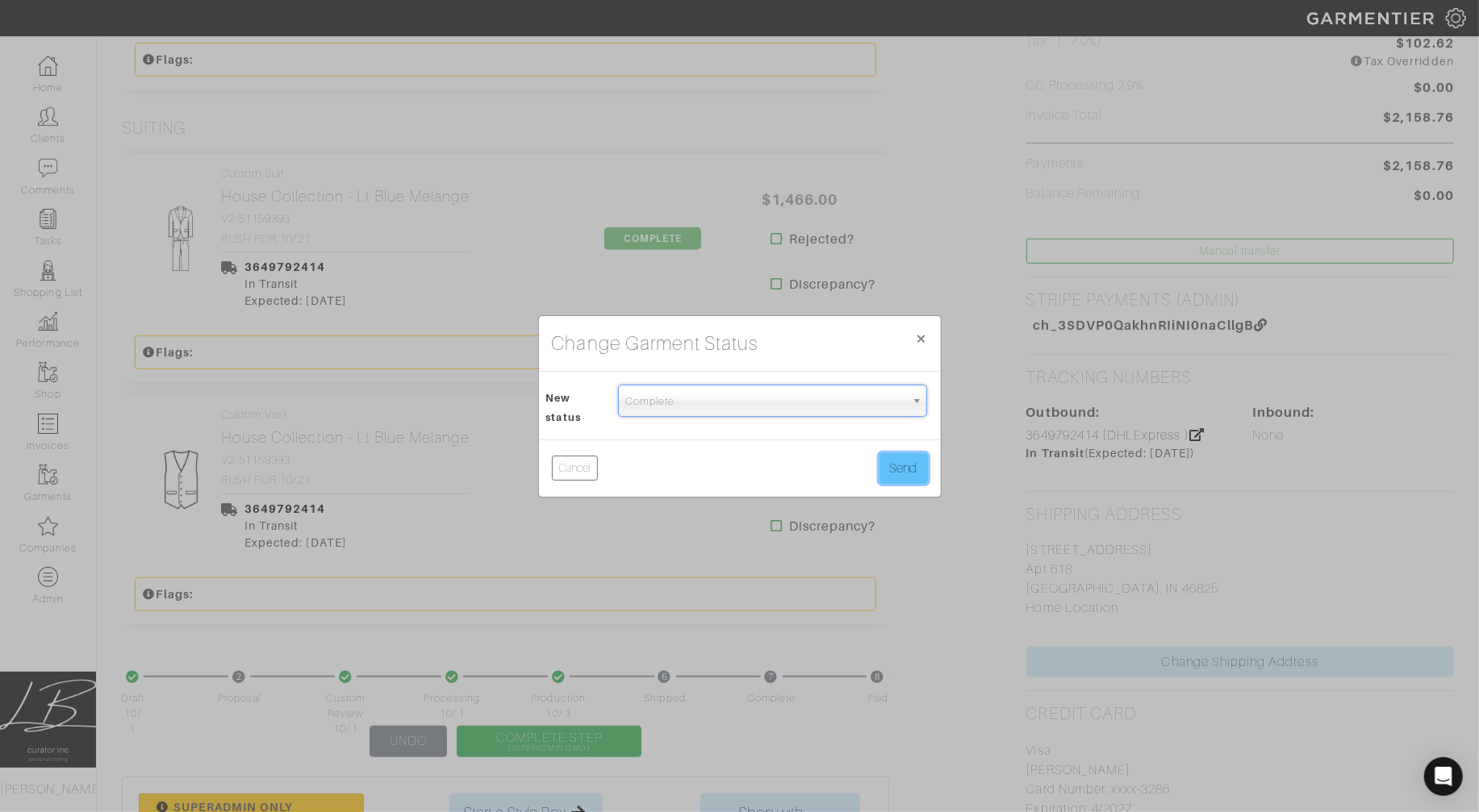
click at [917, 458] on button "Send" at bounding box center [904, 468] width 49 height 31
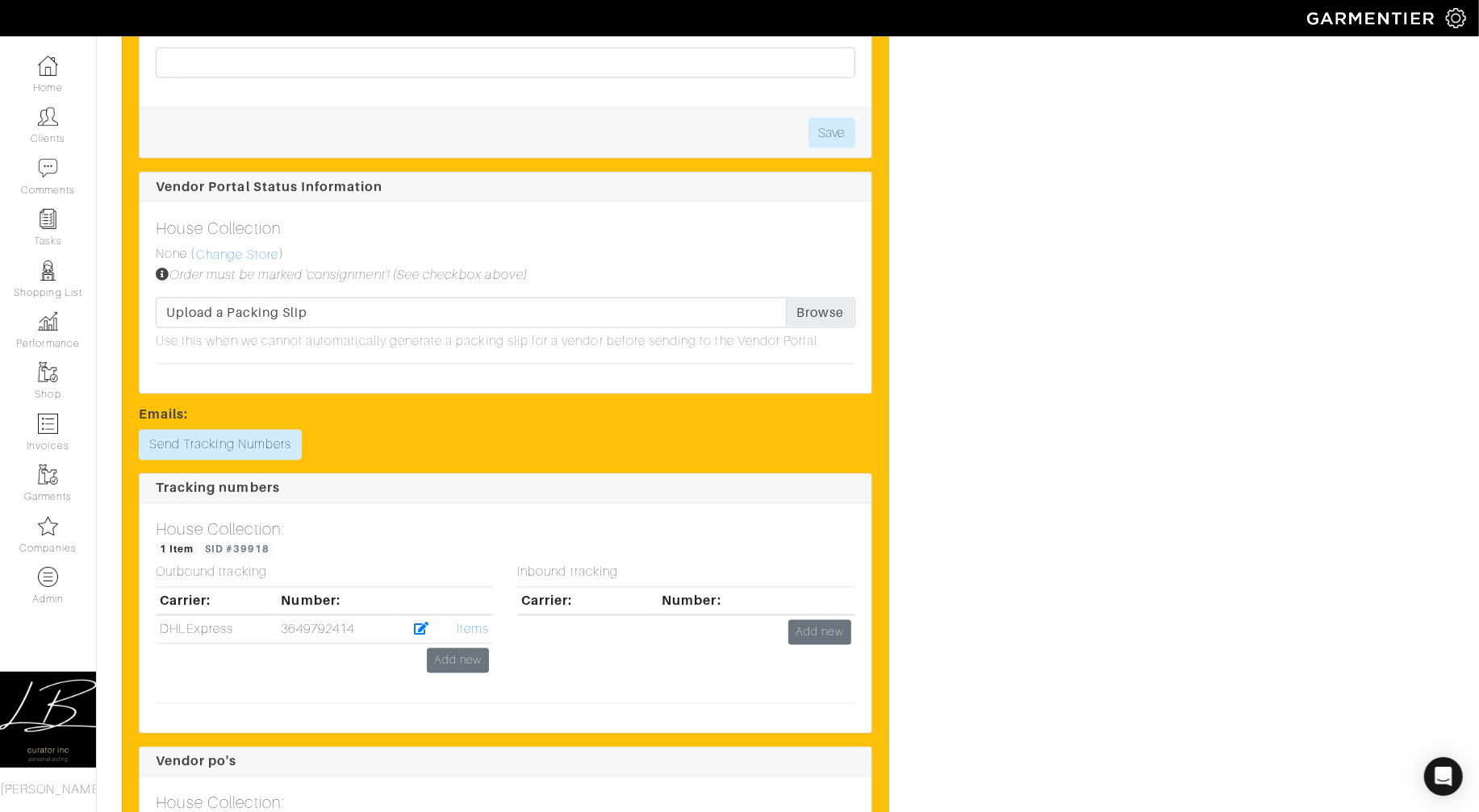
scroll to position [1841, 0]
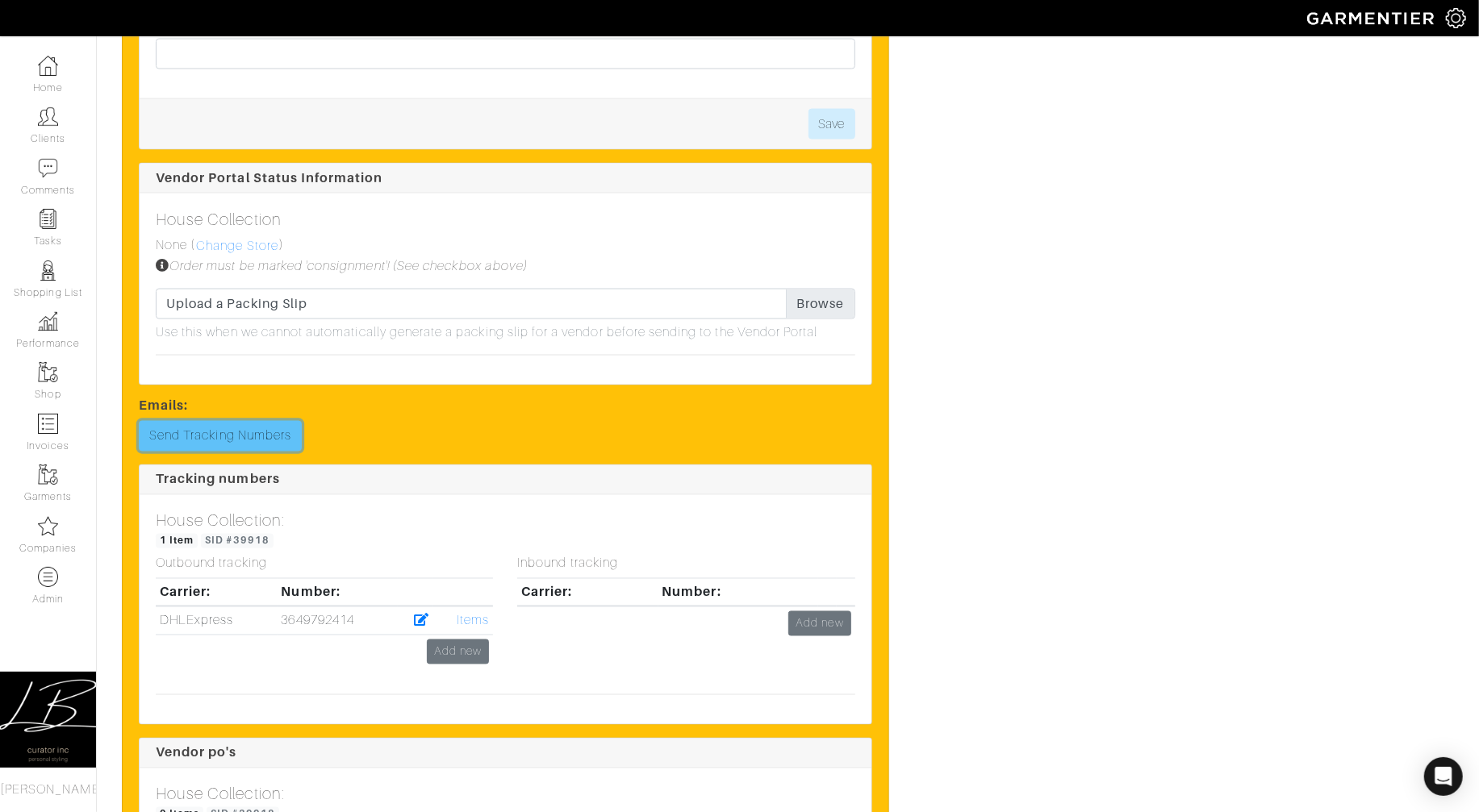
click at [262, 440] on link "Send Tracking Numbers" at bounding box center [221, 436] width 163 height 31
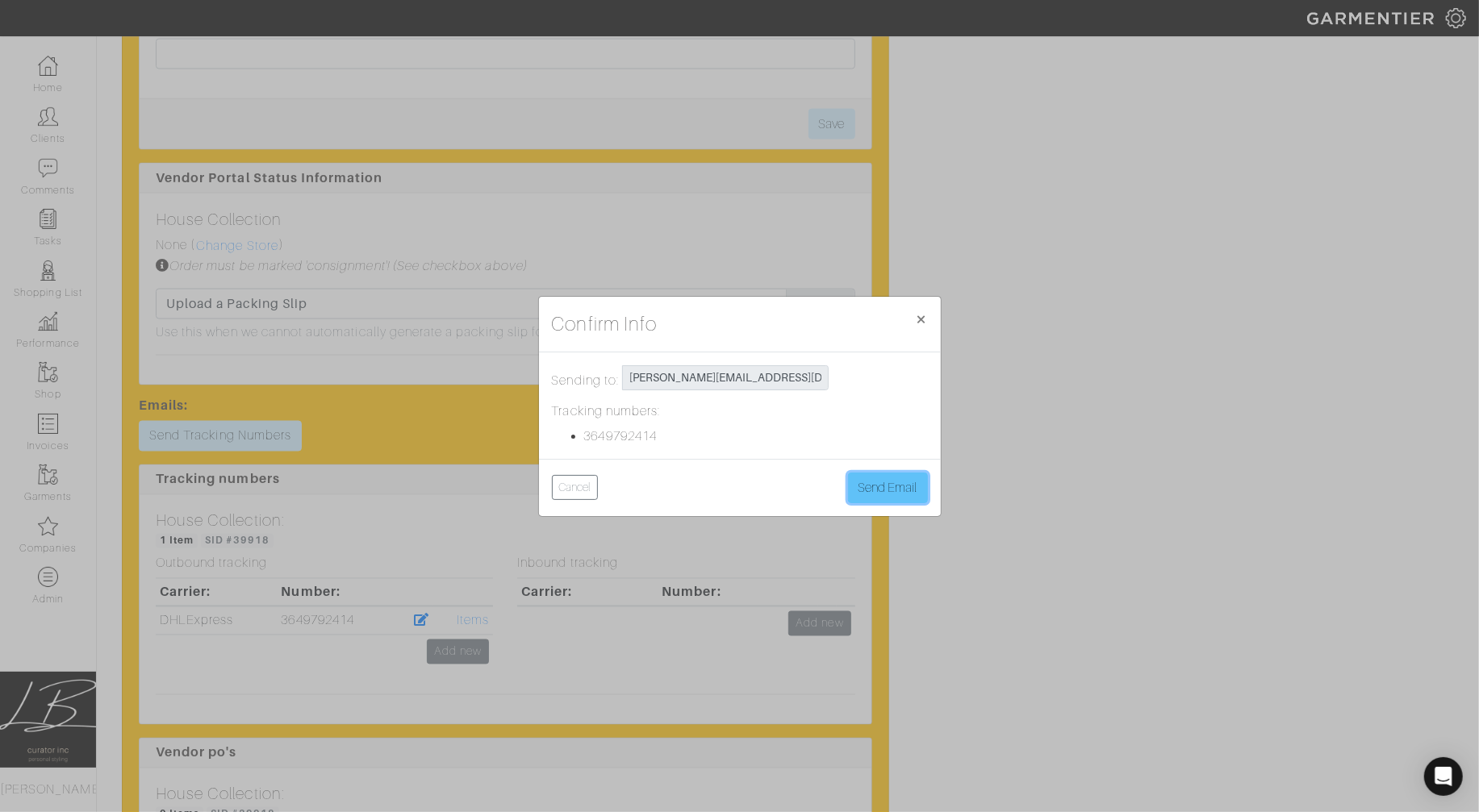
click at [891, 490] on button "Send Email" at bounding box center [888, 488] width 80 height 31
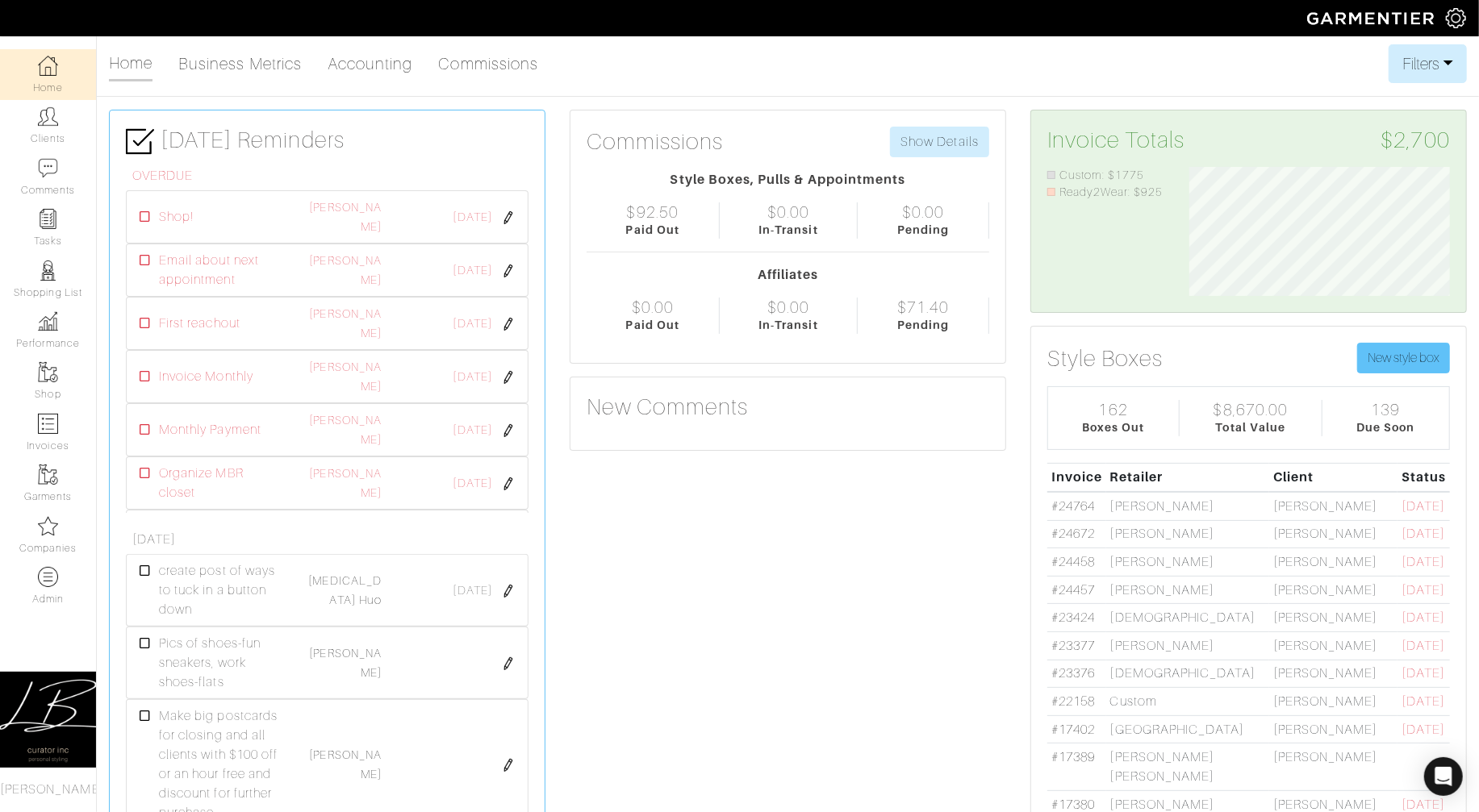
scroll to position [4, 0]
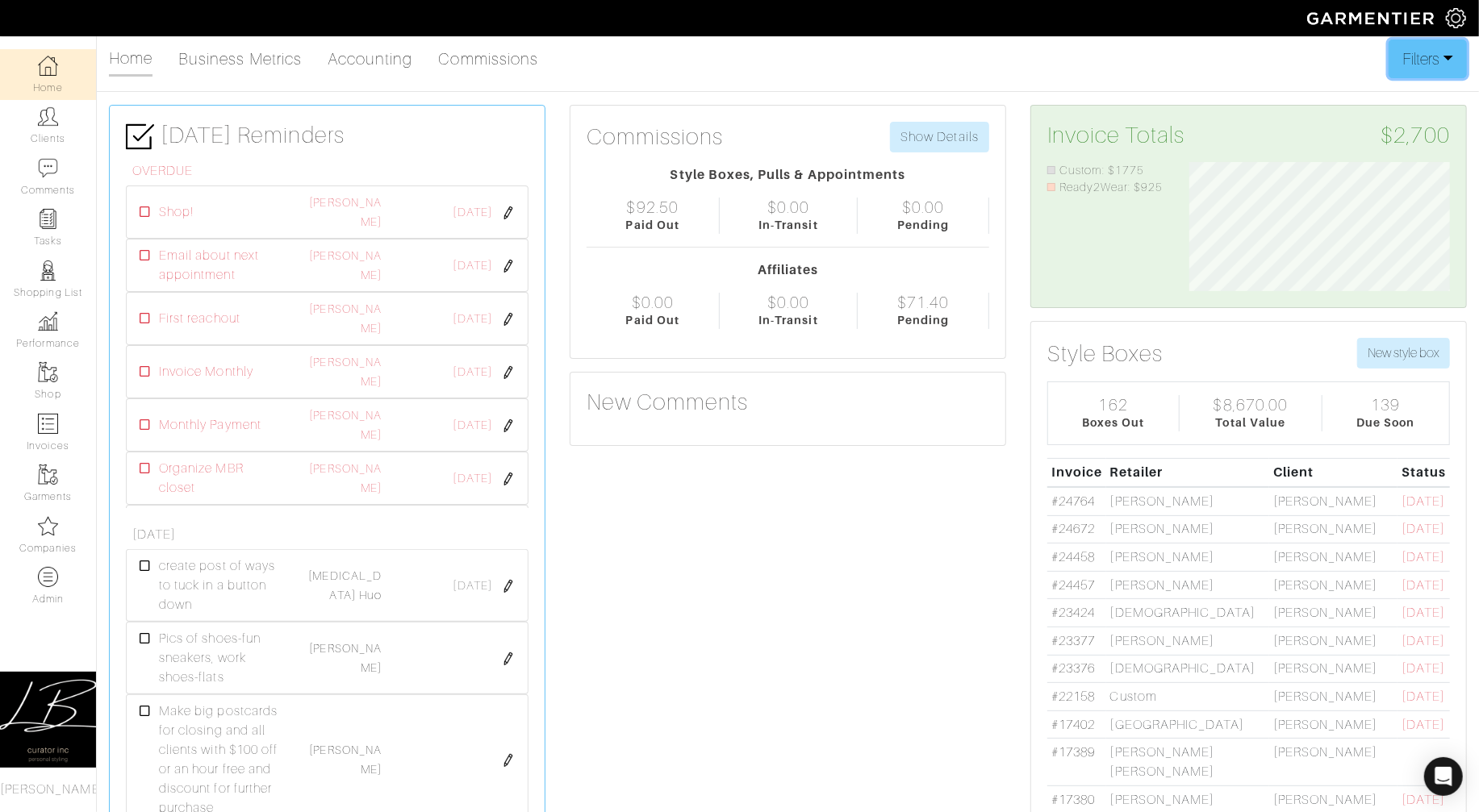
click at [1420, 51] on button "Filters" at bounding box center [1428, 59] width 78 height 39
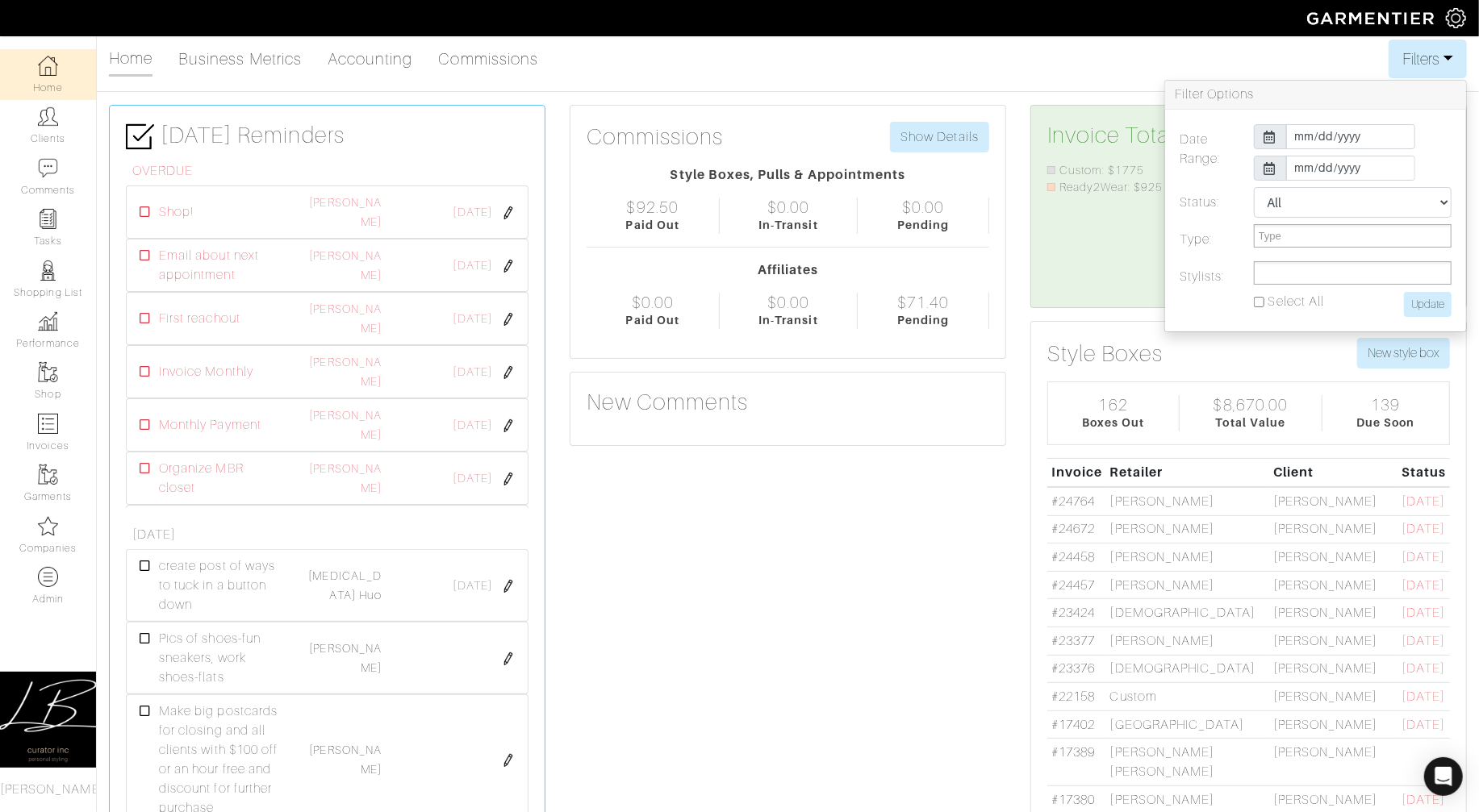
click at [1281, 273] on input "text" at bounding box center [1282, 273] width 49 height 20
type input "[PERSON_NAME]"
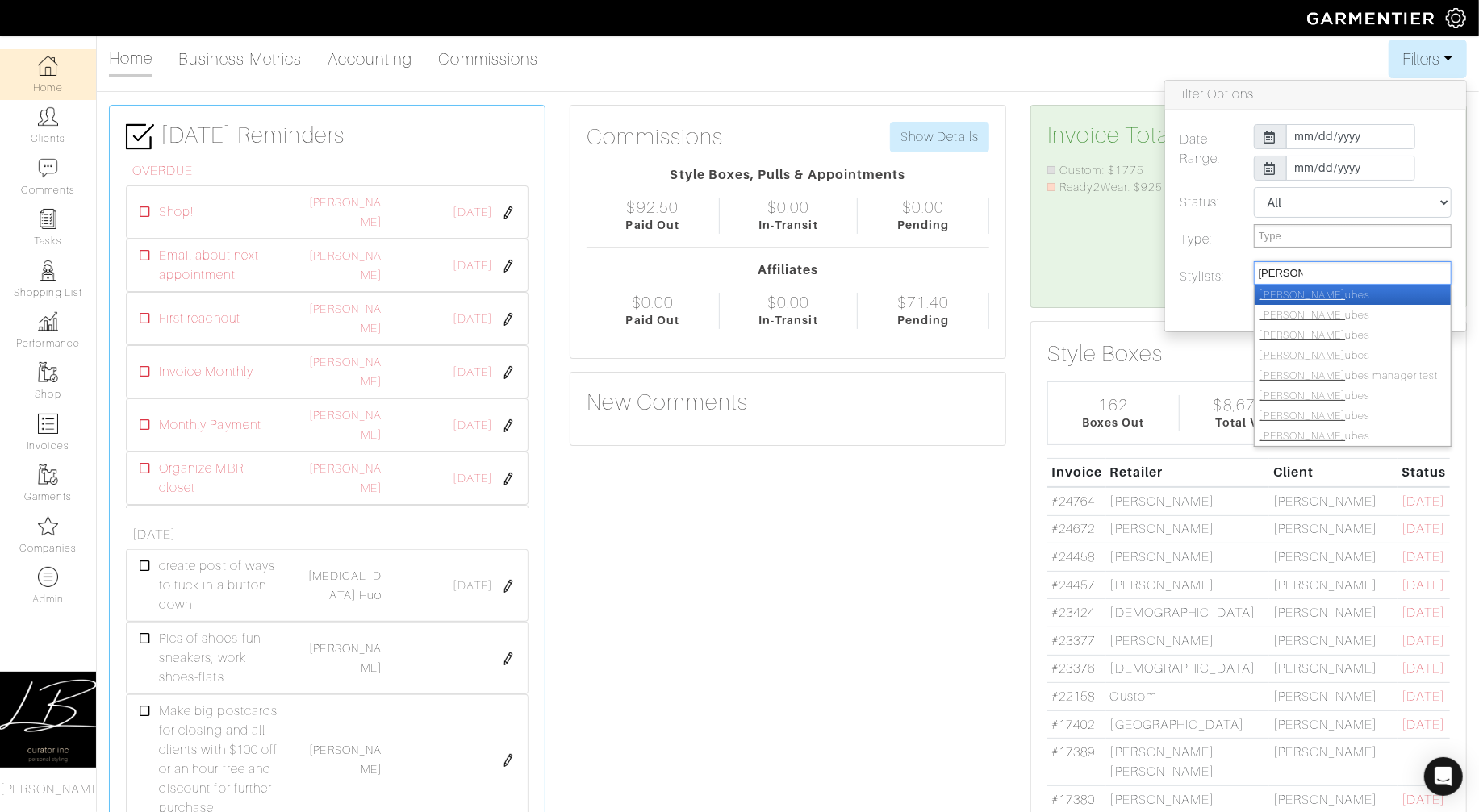
select select "754"
type input "[PERSON_NAME]"
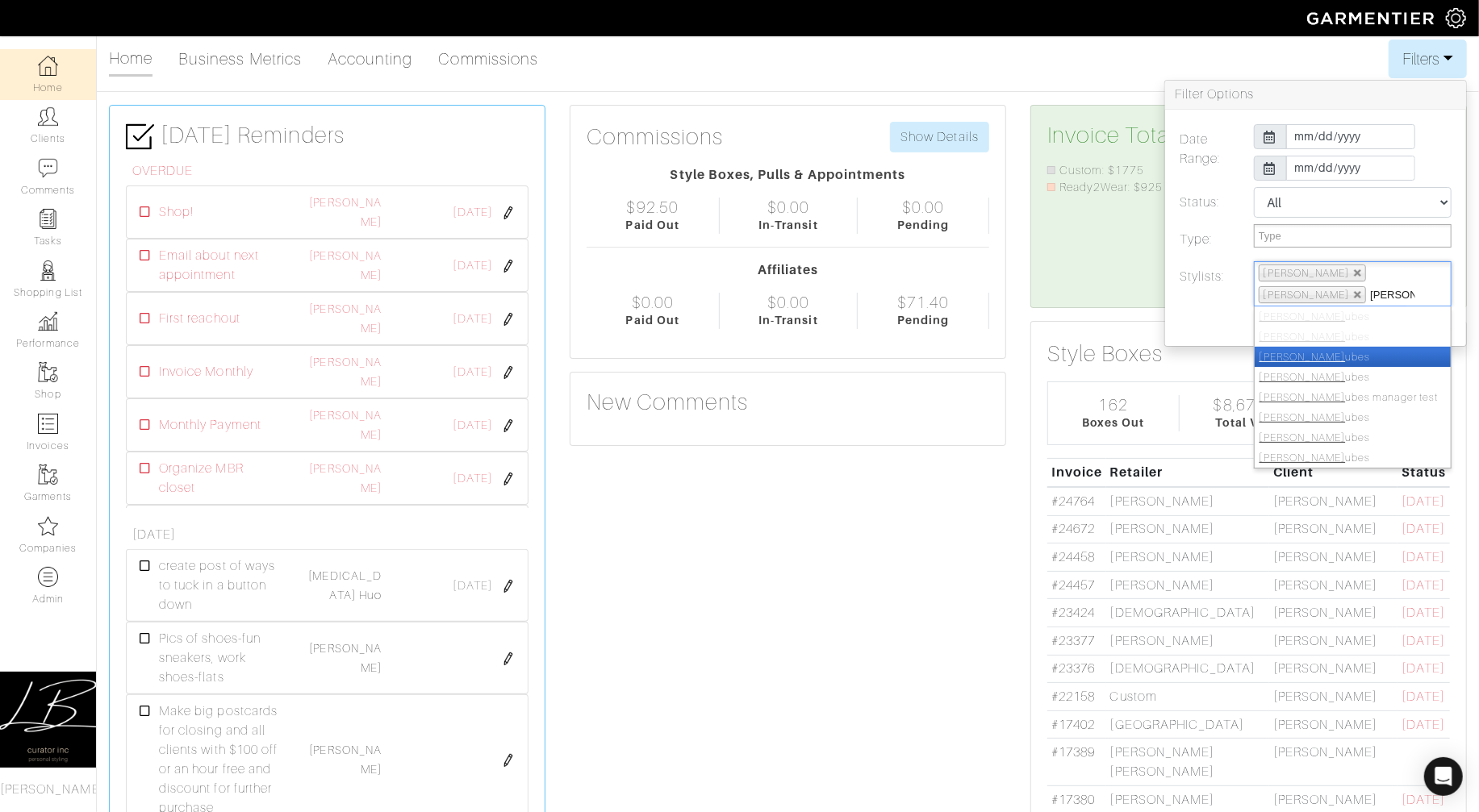
type input "[PERSON_NAME]"
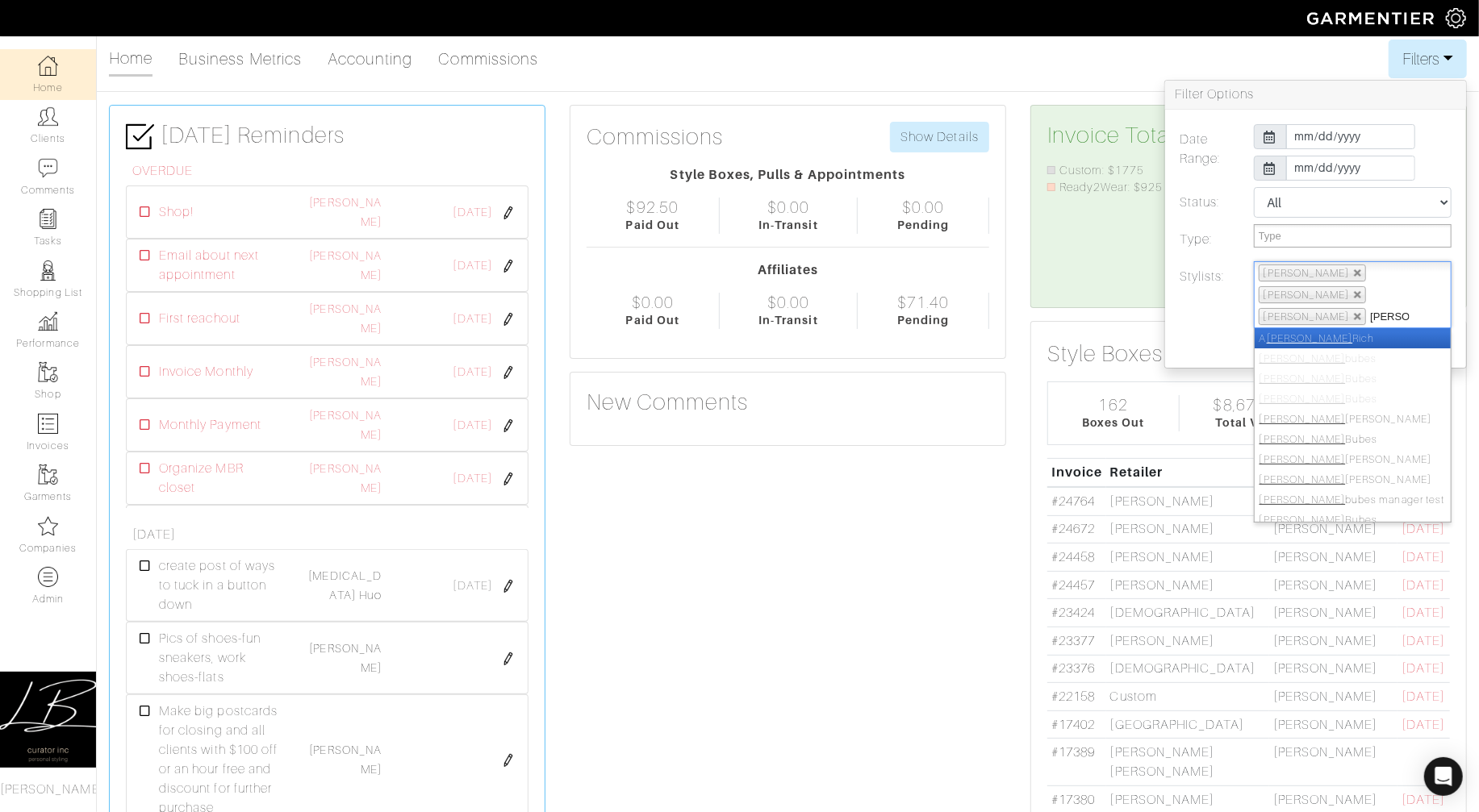
type input "[PERSON_NAME]"
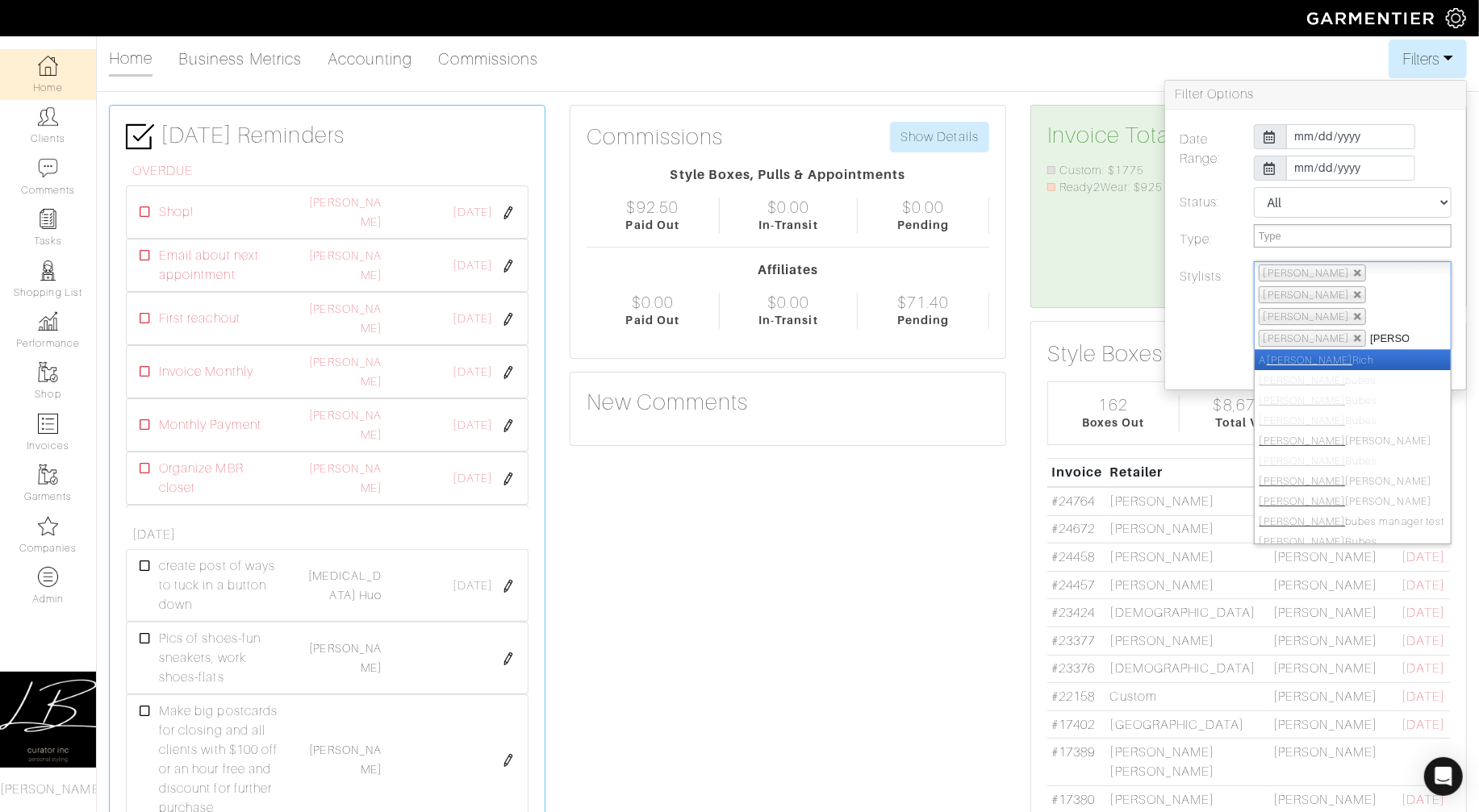
type input "[PERSON_NAME]"
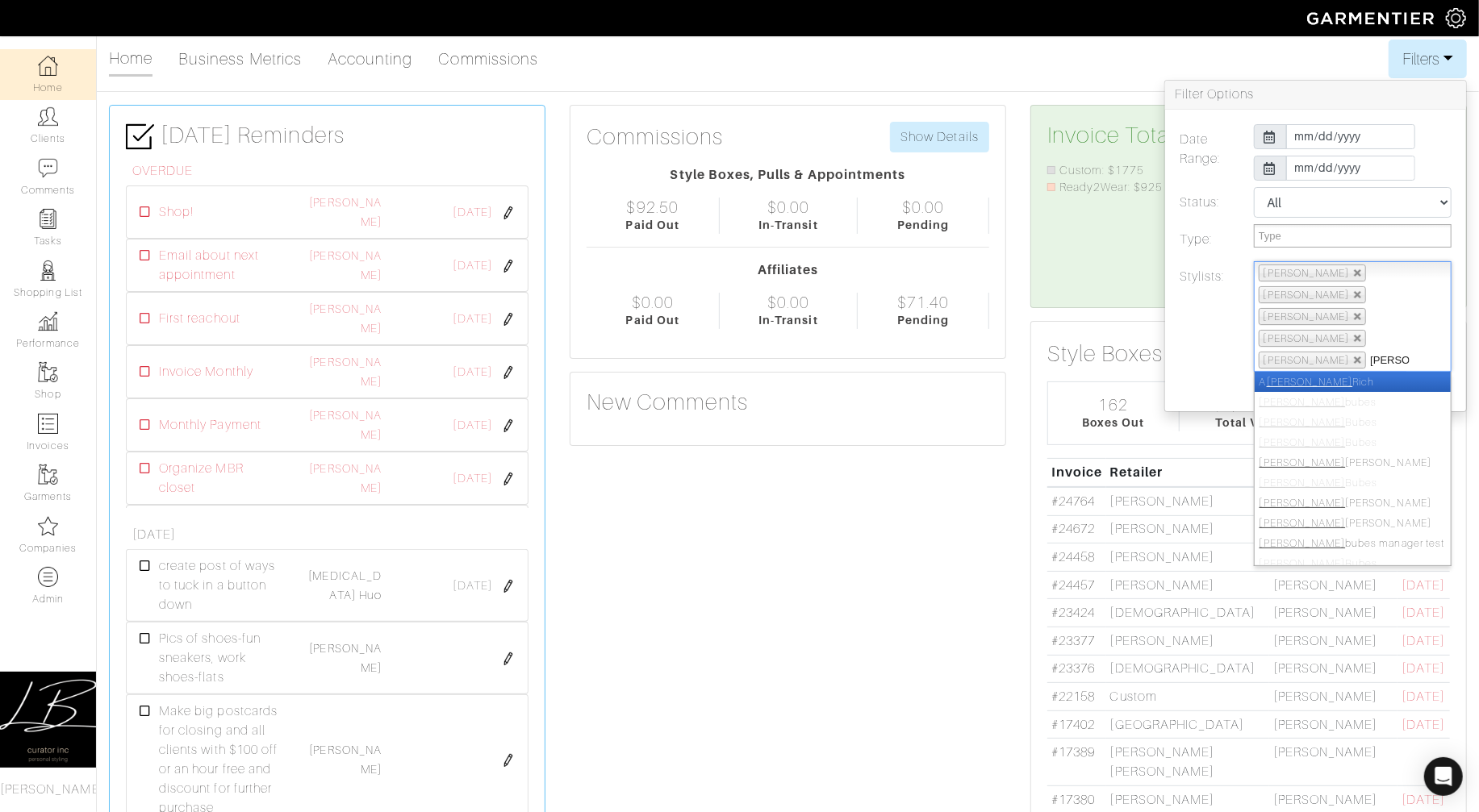
type input "[PERSON_NAME]"
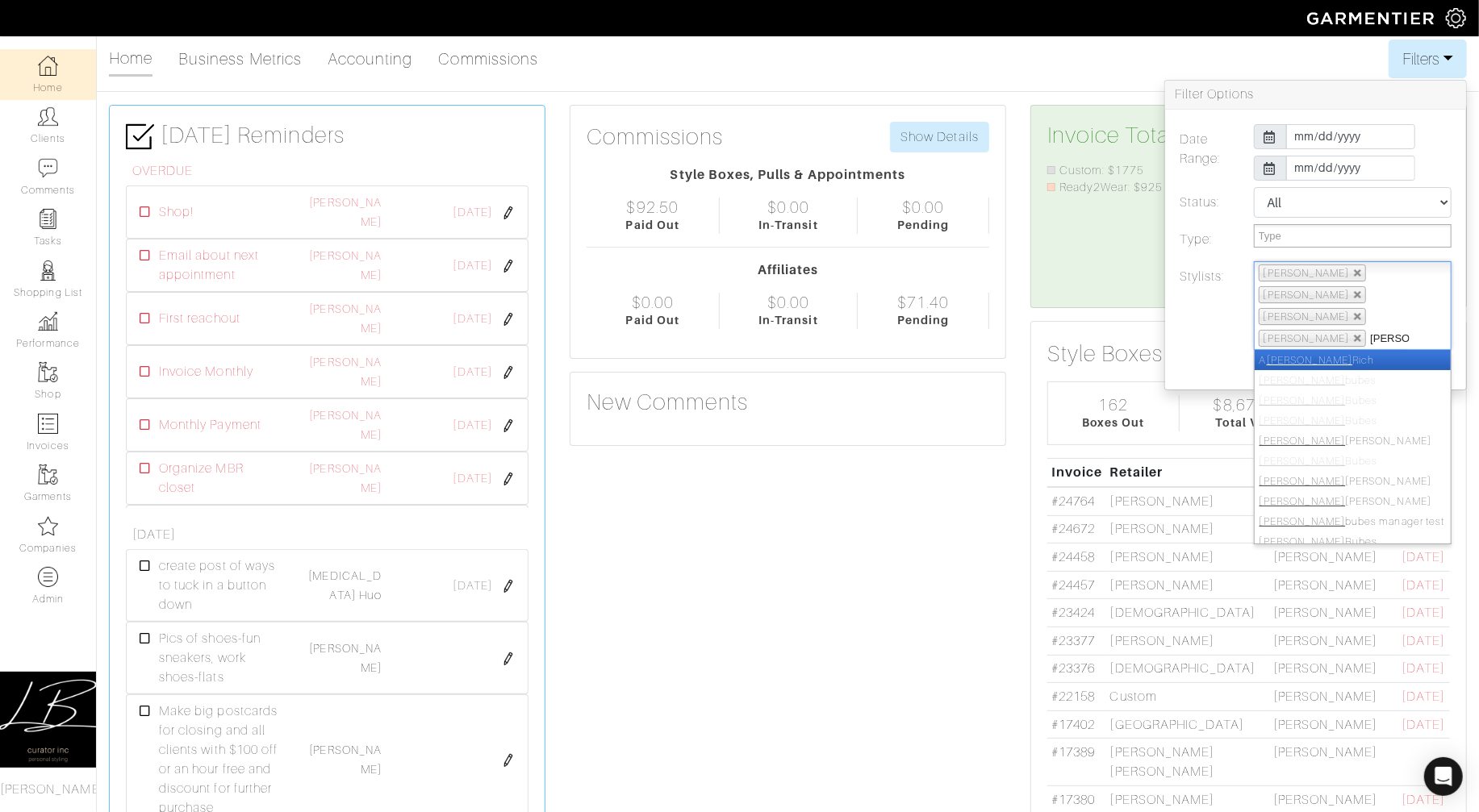
type input "[PERSON_NAME]"
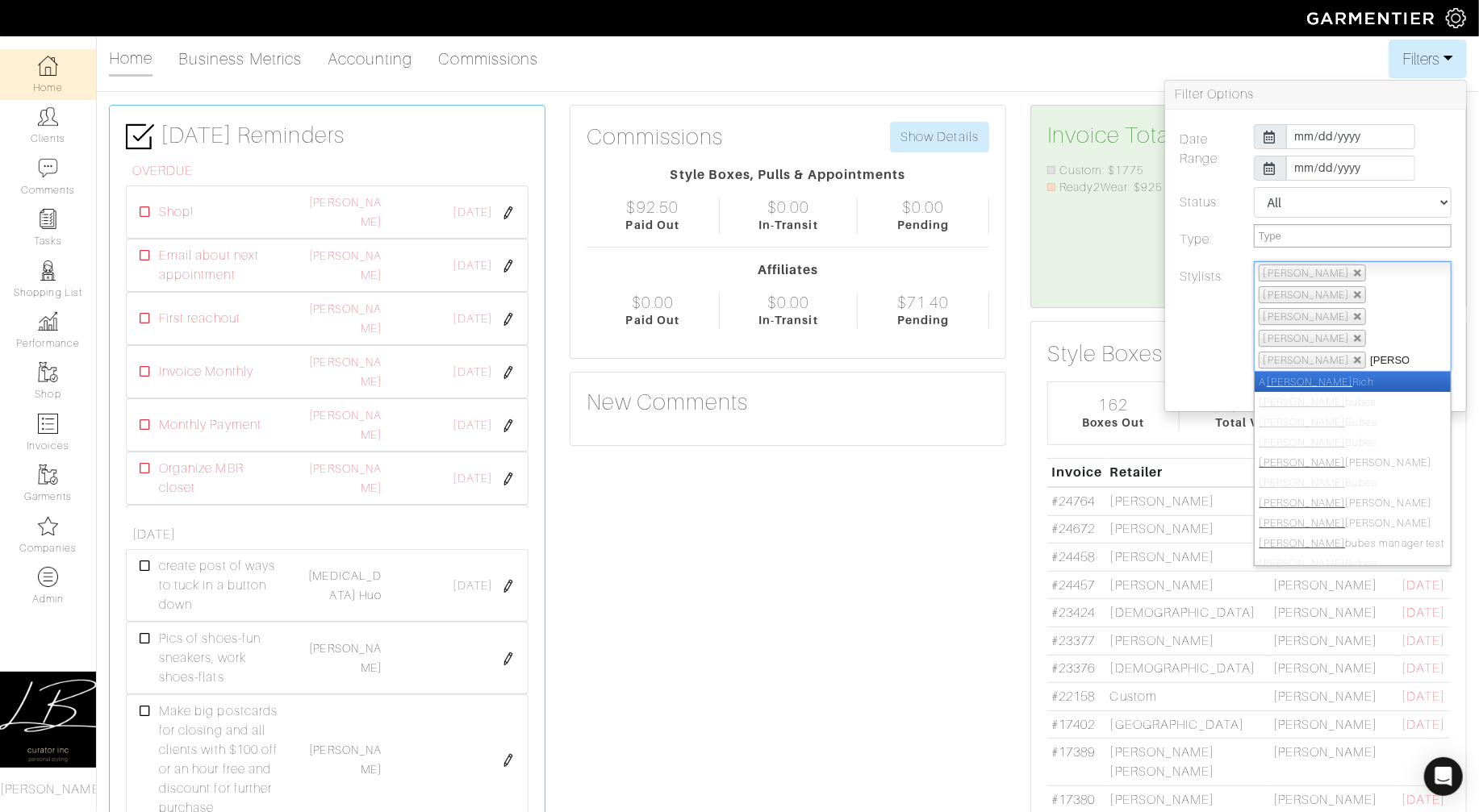
type input "[PERSON_NAME]"
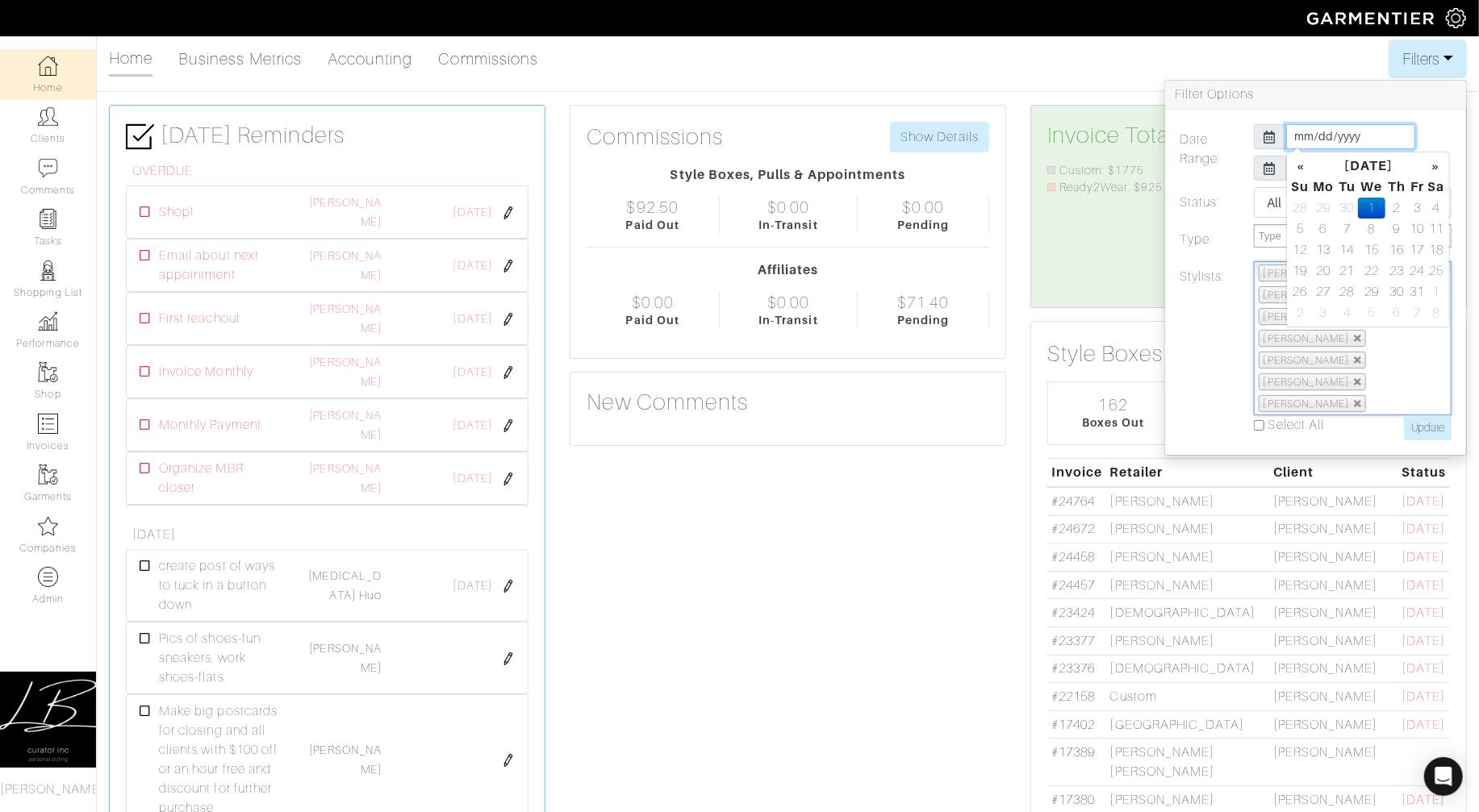
click at [1303, 133] on input "[DATE]" at bounding box center [1350, 137] width 129 height 25
type input "[DATE]"
click at [1439, 115] on div "Date Range: [DATE] [DATE] Status: All Pending Paid Complete Failed N/A Type: St…" at bounding box center [1315, 282] width 301 height 345
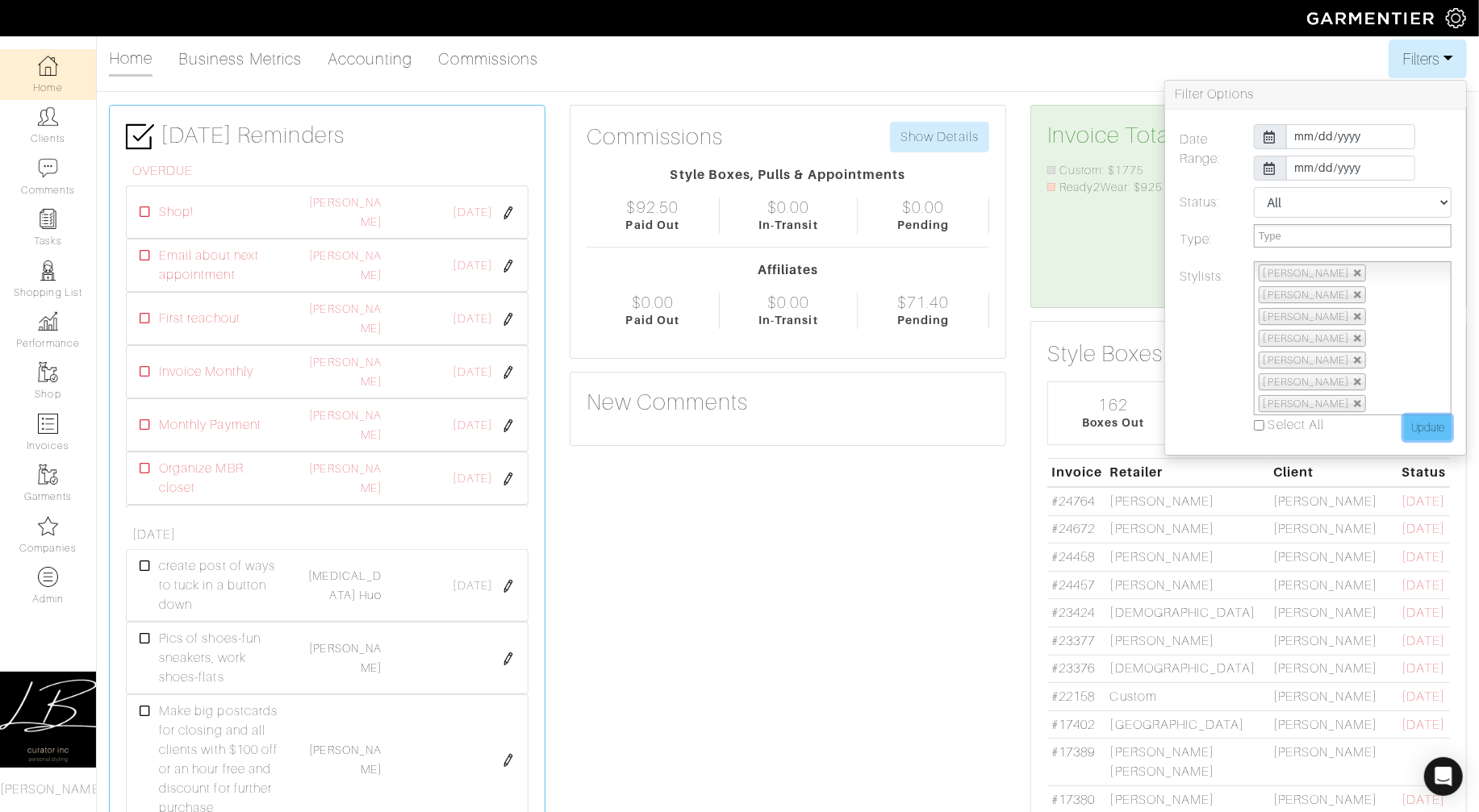
click at [1424, 416] on input "Update" at bounding box center [1428, 428] width 48 height 25
type input "Update"
click at [1443, 54] on button "Filters" at bounding box center [1428, 59] width 78 height 39
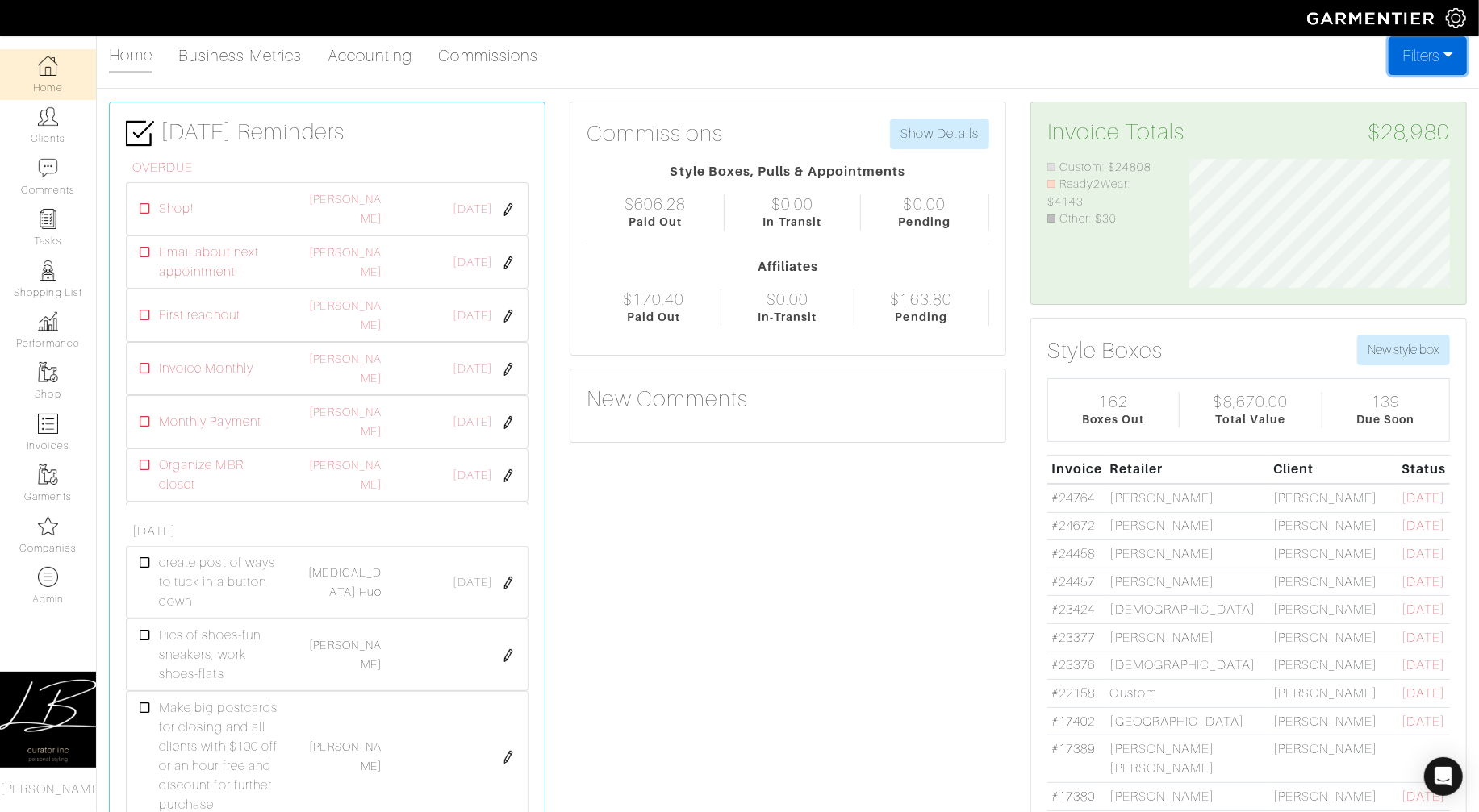
scroll to position [0, 0]
